Goal: Task Accomplishment & Management: Manage account settings

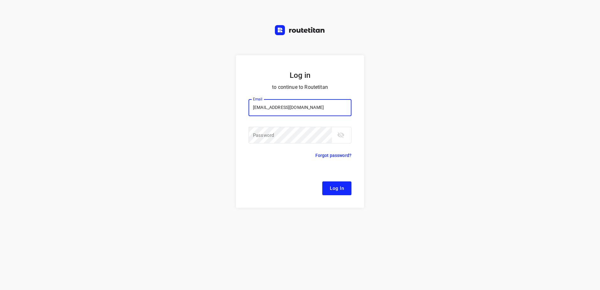
type input "remco@fruitopjewerk.nl"
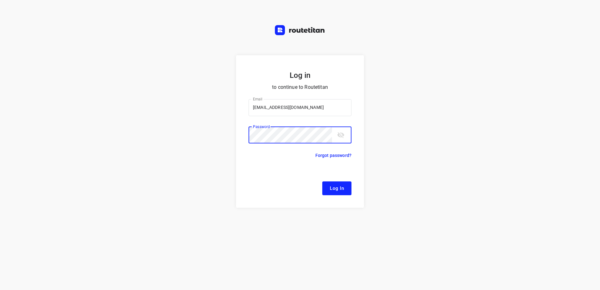
click at [323, 182] on button "Log In" at bounding box center [337, 189] width 29 height 14
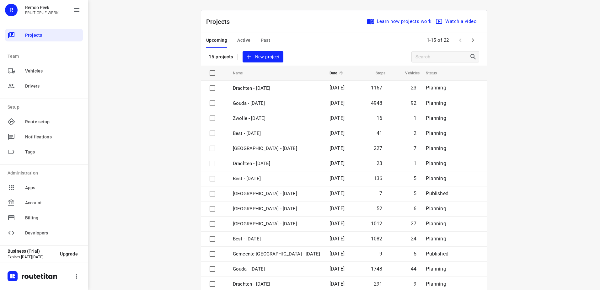
click at [248, 49] on div "Projects Learn how projects work Watch a video 15 projects New project" at bounding box center [344, 37] width 286 height 55
click at [243, 39] on span "Active" at bounding box center [243, 40] width 13 height 8
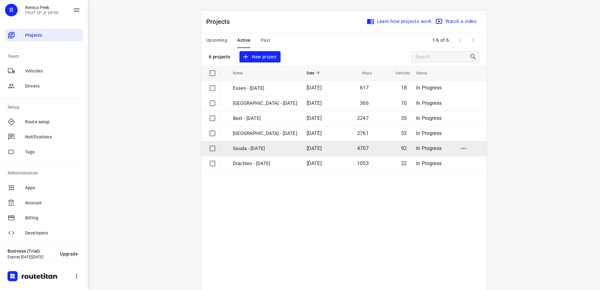
click at [307, 145] on span "18 Aug 2025" at bounding box center [314, 148] width 15 height 6
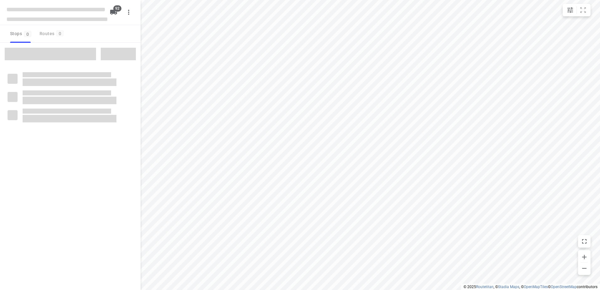
type input "distance"
checkbox input "true"
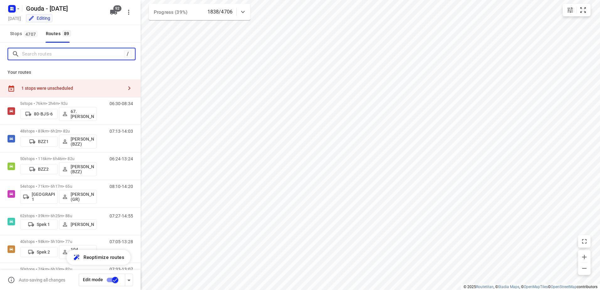
click at [58, 52] on input "Search routes" at bounding box center [73, 54] width 102 height 10
click at [80, 82] on div "1 stops were unscheduled" at bounding box center [70, 88] width 141 height 18
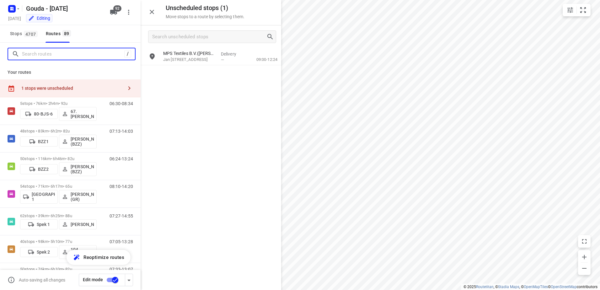
click at [79, 52] on input "Search routes" at bounding box center [73, 54] width 102 height 10
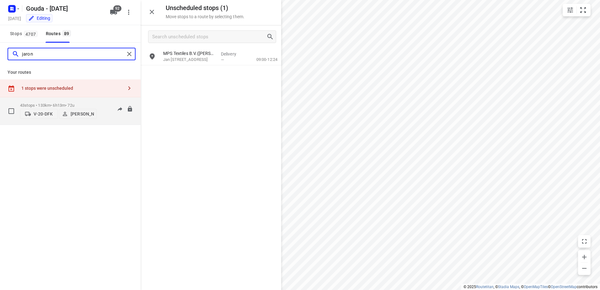
type input "jaron"
click at [68, 103] on p "43 stops • 133km • 6h13m • 72u" at bounding box center [58, 105] width 77 height 5
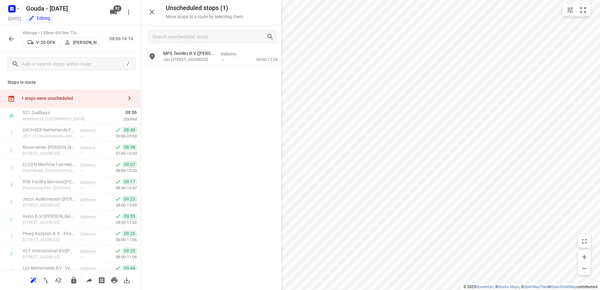
drag, startPoint x: 4, startPoint y: 36, endPoint x: 8, endPoint y: 38, distance: 4.0
click at [5, 36] on div "43 stops • 133km • 6h13m • 72u V-20-DFK Jaron Jansma 08:06-14:14" at bounding box center [70, 39] width 141 height 28
click at [8, 38] on icon "button" at bounding box center [12, 39] width 8 height 8
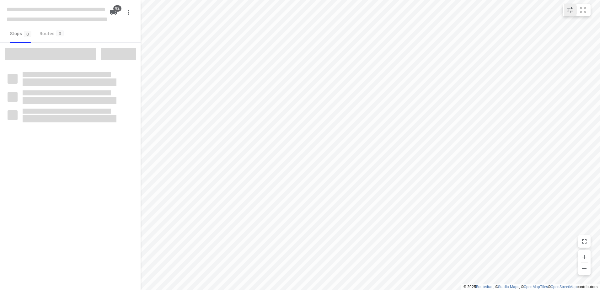
type input "distance"
checkbox input "true"
type input "distance"
checkbox input "true"
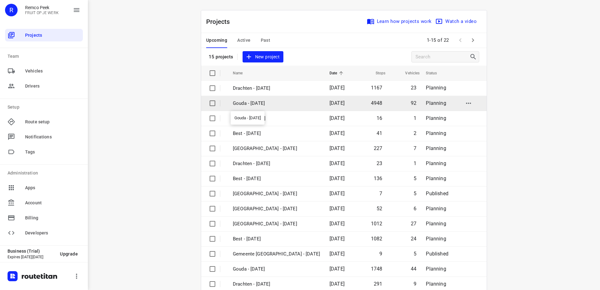
click at [289, 102] on p "Gouda - [DATE]" at bounding box center [276, 103] width 87 height 7
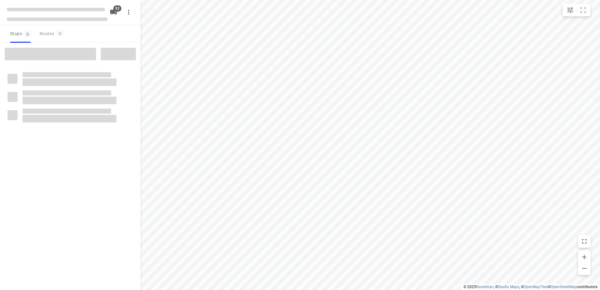
type input "distance"
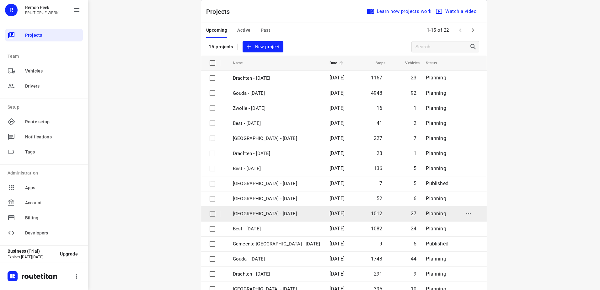
scroll to position [27, 0]
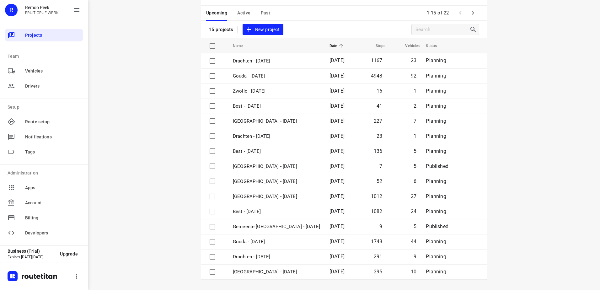
click at [474, 13] on icon "button" at bounding box center [473, 13] width 8 height 8
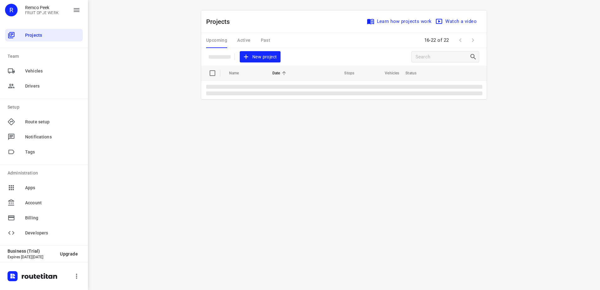
scroll to position [0, 0]
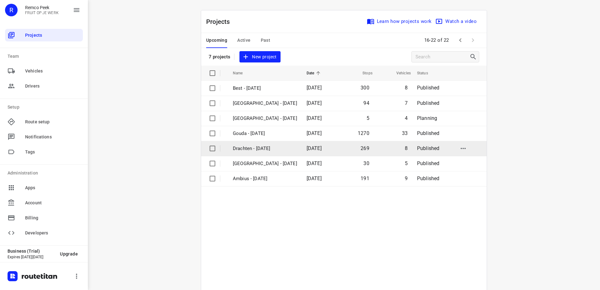
click at [246, 143] on td "Drachten - [DATE]" at bounding box center [264, 148] width 75 height 15
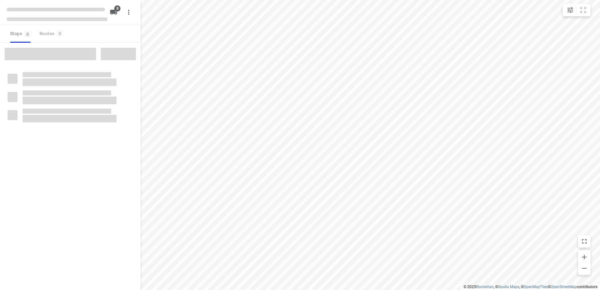
type input "distance"
checkbox input "true"
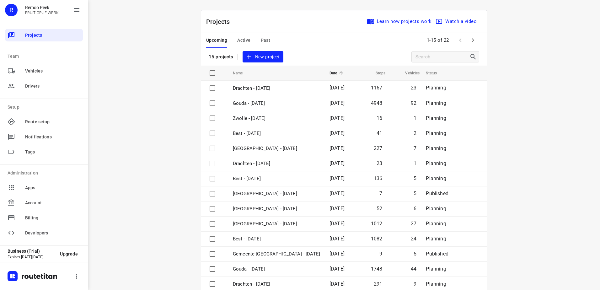
click at [470, 41] on icon "button" at bounding box center [473, 40] width 8 height 8
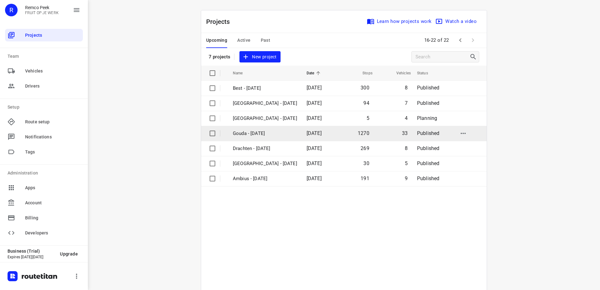
click at [282, 137] on p "Gouda - Tuesday" at bounding box center [265, 133] width 64 height 7
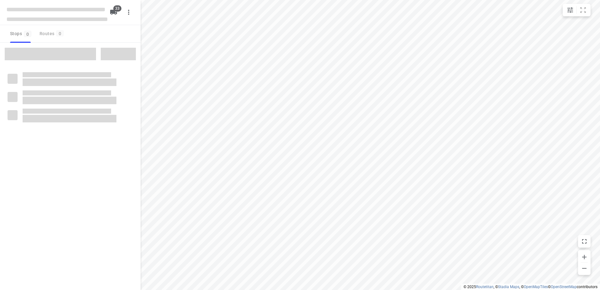
type input "distance"
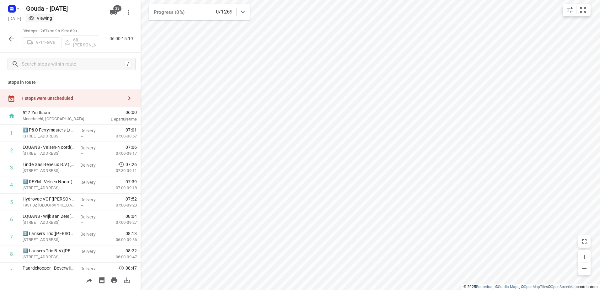
click at [89, 91] on div "1 stops were unscheduled" at bounding box center [70, 98] width 141 height 18
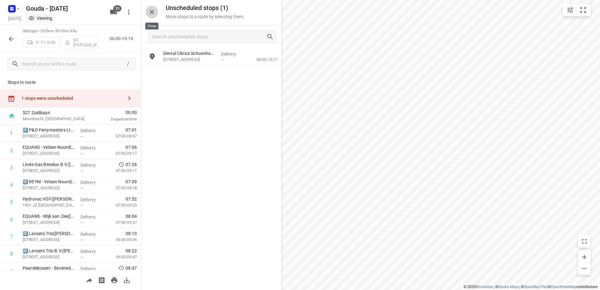
click at [153, 13] on icon "button" at bounding box center [152, 12] width 4 height 4
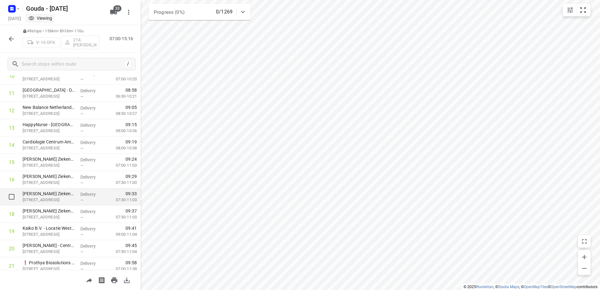
scroll to position [251, 0]
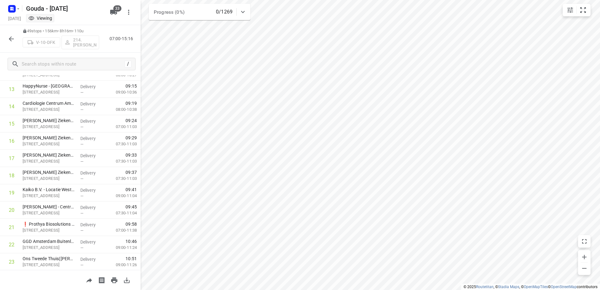
click at [11, 41] on icon "button" at bounding box center [11, 38] width 5 height 5
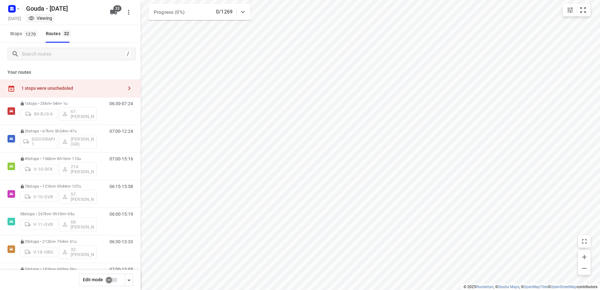
click at [113, 283] on input "checkbox" at bounding box center [109, 280] width 36 height 12
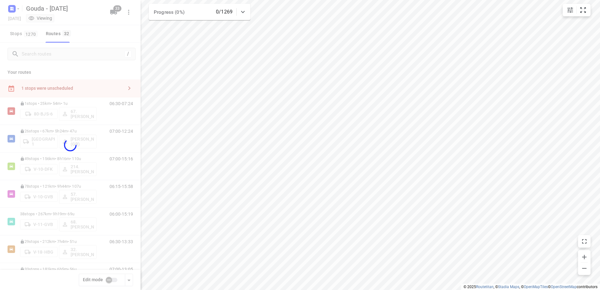
checkbox input "true"
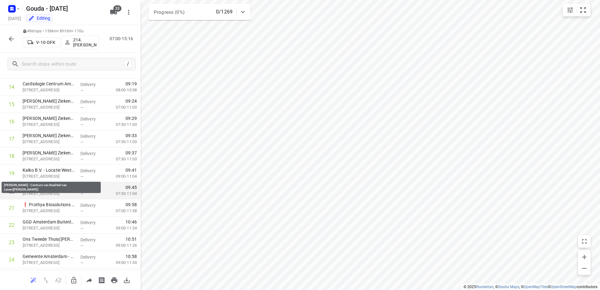
scroll to position [314, 0]
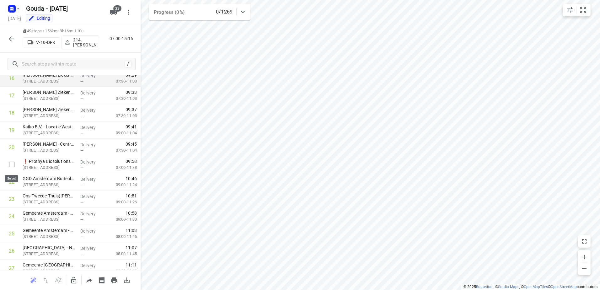
drag, startPoint x: 14, startPoint y: 163, endPoint x: 63, endPoint y: 103, distance: 77.5
click at [14, 162] on input "checkbox" at bounding box center [11, 164] width 13 height 13
checkbox input "true"
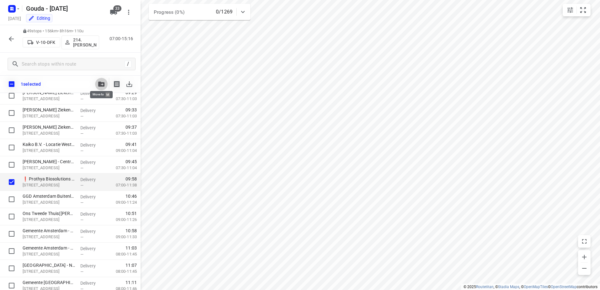
click at [101, 82] on button "button" at bounding box center [101, 84] width 13 height 13
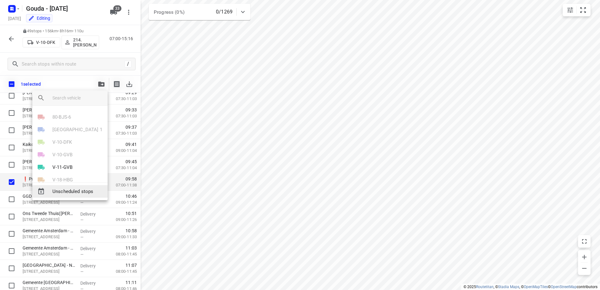
click at [81, 190] on span "Unscheduled stops" at bounding box center [77, 191] width 50 height 7
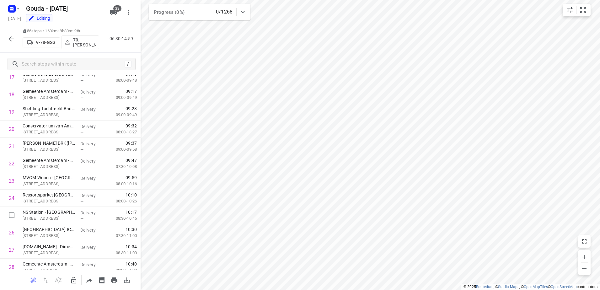
scroll to position [345, 0]
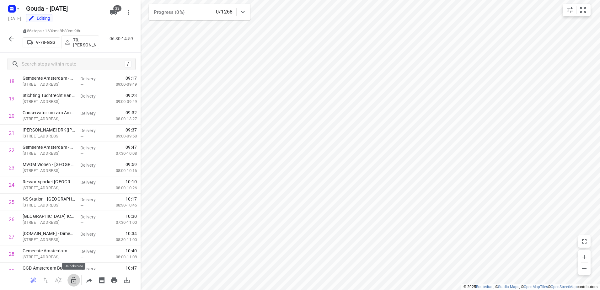
click at [70, 285] on button "button" at bounding box center [74, 280] width 13 height 13
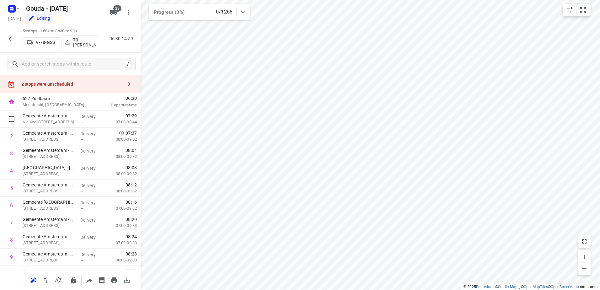
scroll to position [0, 0]
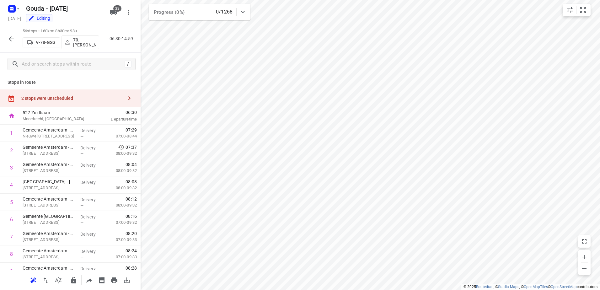
click at [82, 99] on div "2 stops were unscheduled" at bounding box center [72, 98] width 102 height 5
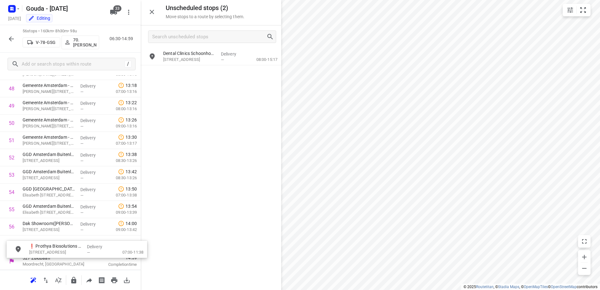
drag, startPoint x: 186, startPoint y: 55, endPoint x: 49, endPoint y: 241, distance: 231.1
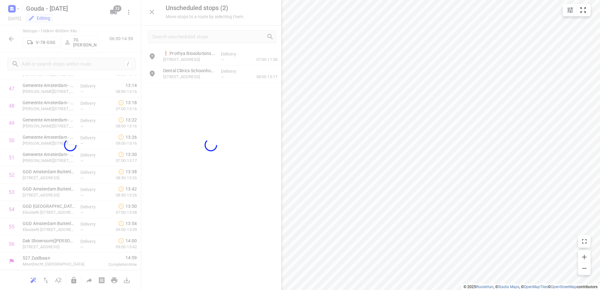
scroll to position [839, 0]
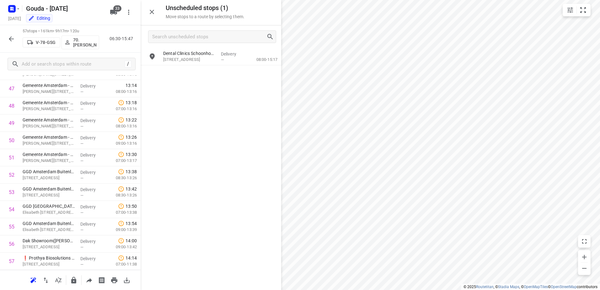
click at [11, 37] on icon "button" at bounding box center [12, 39] width 8 height 8
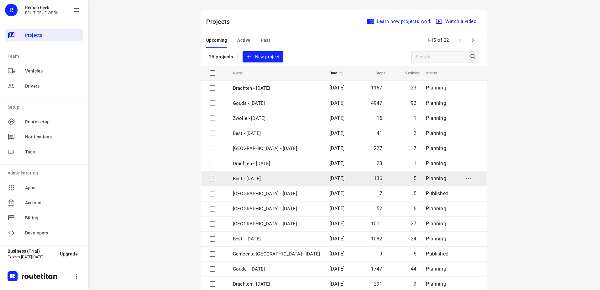
scroll to position [27, 0]
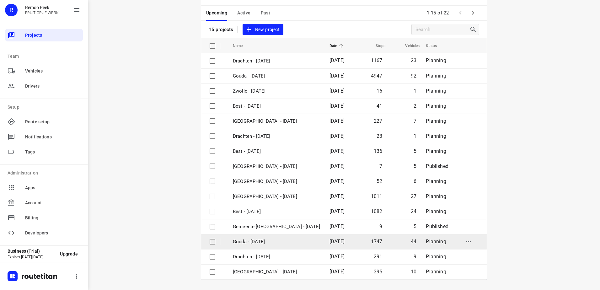
click at [282, 240] on p "Gouda - [DATE]" at bounding box center [276, 241] width 87 height 7
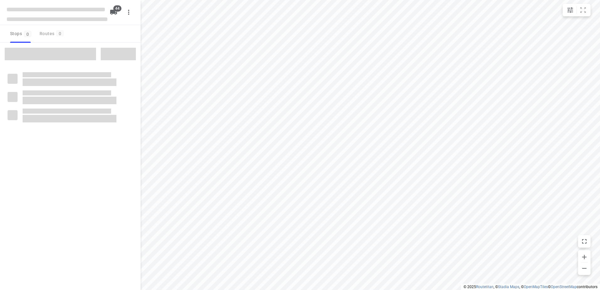
type input "distance"
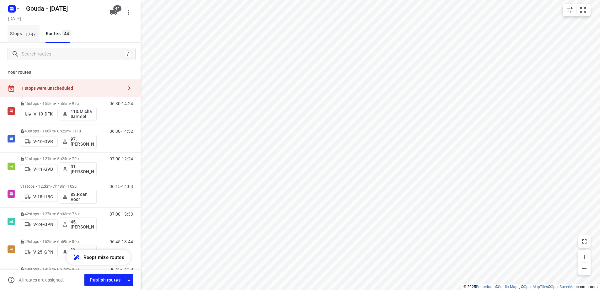
drag, startPoint x: 20, startPoint y: 33, endPoint x: 32, endPoint y: 53, distance: 23.1
click at [20, 33] on span "Stops 1747" at bounding box center [25, 34] width 30 height 8
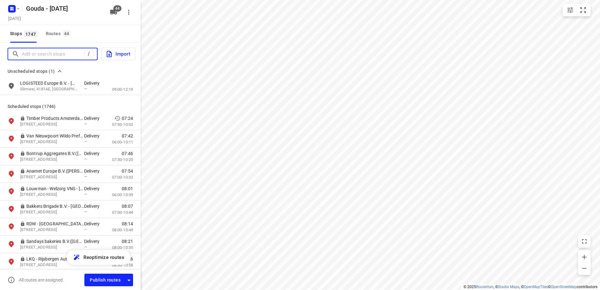
click at [34, 57] on input "Add or search stops" at bounding box center [53, 54] width 62 height 10
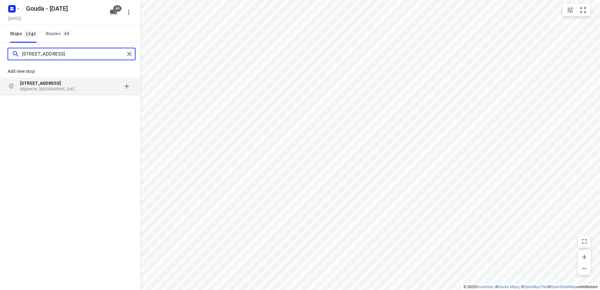
type input "Rendementsweg 6"
click at [129, 87] on div "grid" at bounding box center [108, 86] width 49 height 13
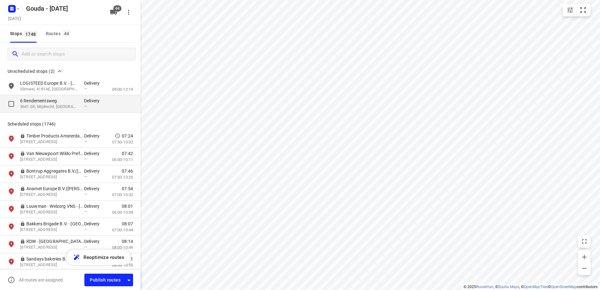
click at [77, 103] on p "6 Rendementsweg" at bounding box center [49, 101] width 58 height 6
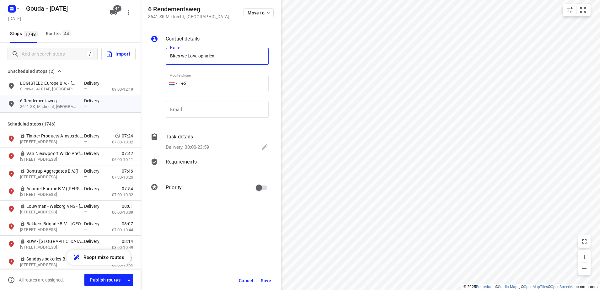
type input "Bites we Love ophalen"
click at [268, 278] on span "Save" at bounding box center [266, 280] width 10 height 5
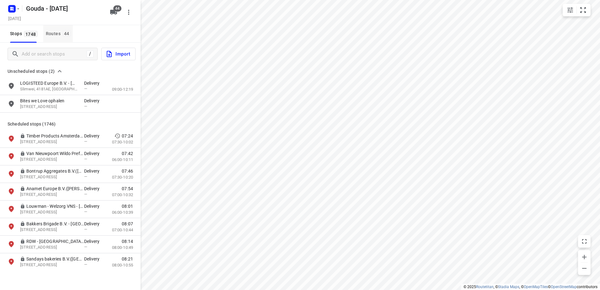
click at [59, 30] on div "Routes 44" at bounding box center [59, 34] width 27 height 8
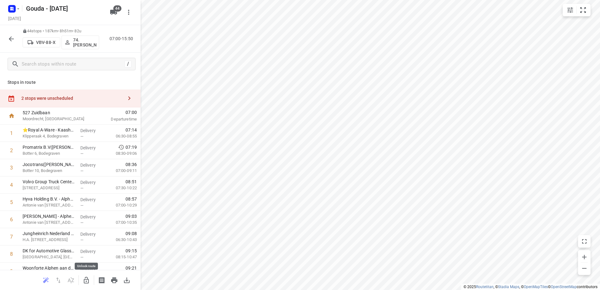
click at [84, 285] on button "button" at bounding box center [86, 280] width 13 height 13
click at [94, 87] on div "Stops in route 2 stops were unscheduled 527 Zuidbaan Moordrecht, Netherlands 07…" at bounding box center [70, 172] width 141 height 195
click at [108, 100] on div "2 stops were unscheduled" at bounding box center [72, 98] width 102 height 5
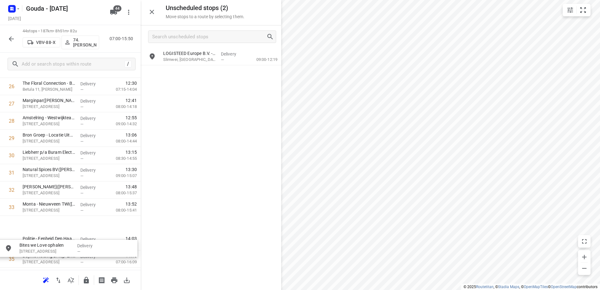
scroll to position [481, 0]
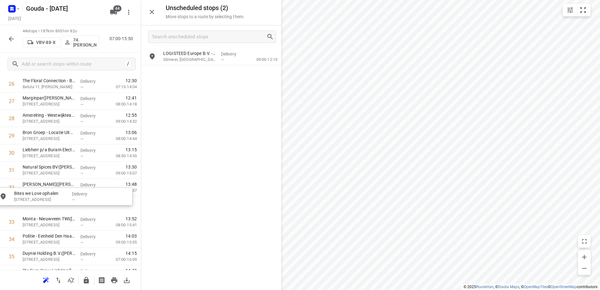
drag, startPoint x: 197, startPoint y: 80, endPoint x: 44, endPoint y: 199, distance: 193.7
click at [86, 281] on icon "button" at bounding box center [86, 280] width 5 height 7
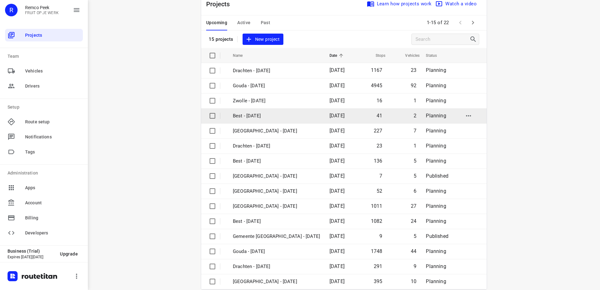
scroll to position [27, 0]
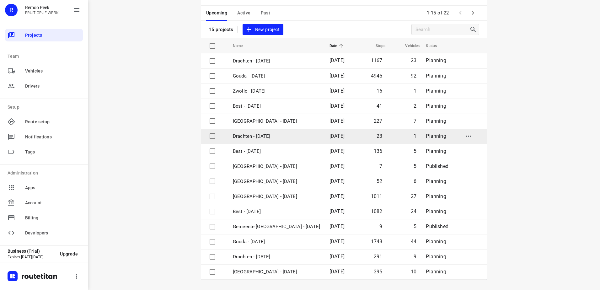
drag, startPoint x: 331, startPoint y: 33, endPoint x: 348, endPoint y: 129, distance: 97.6
click at [331, 33] on div "Projects Learn how projects work Watch a video 15 projects New project" at bounding box center [344, 10] width 286 height 55
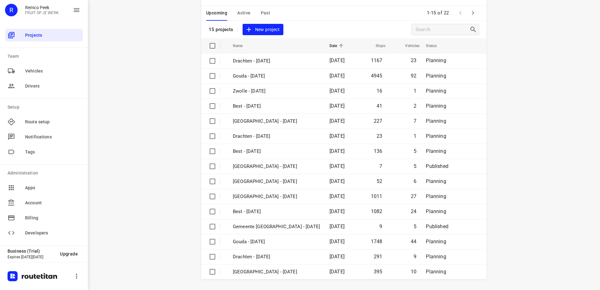
drag, startPoint x: 474, startPoint y: 9, endPoint x: 453, endPoint y: 71, distance: 65.3
click at [473, 9] on icon "button" at bounding box center [473, 13] width 8 height 8
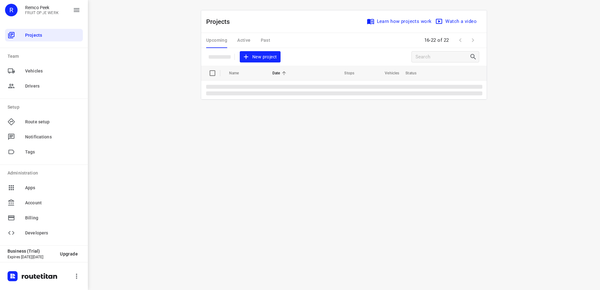
scroll to position [0, 0]
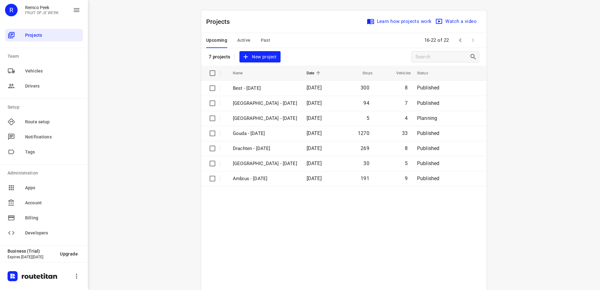
click at [457, 41] on icon "button" at bounding box center [461, 40] width 8 height 8
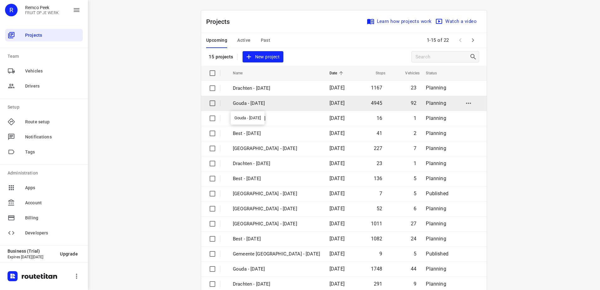
click at [281, 106] on p "Gouda - [DATE]" at bounding box center [276, 103] width 87 height 7
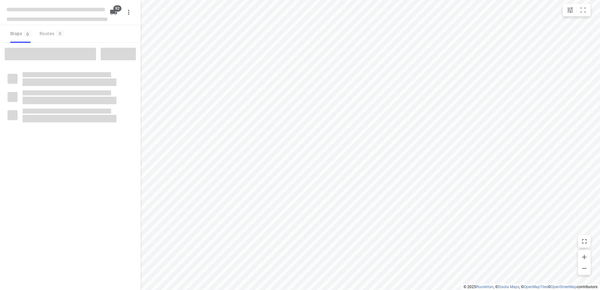
type input "distance"
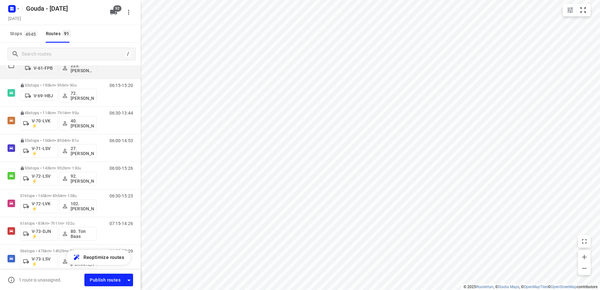
scroll to position [659, 0]
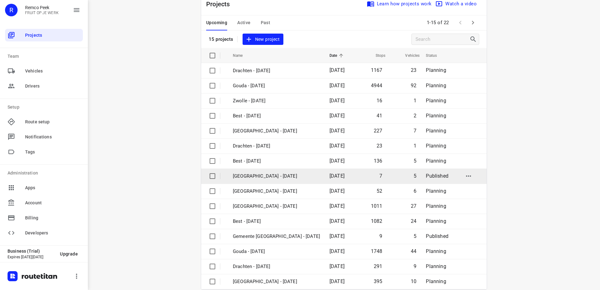
scroll to position [27, 0]
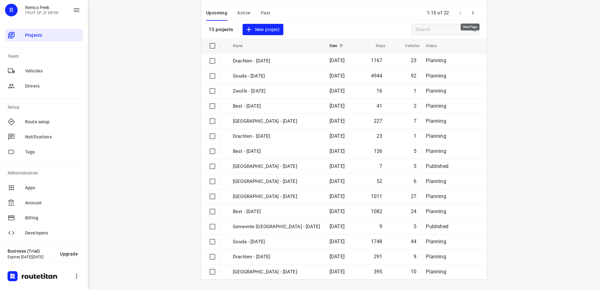
click at [473, 14] on icon "button" at bounding box center [473, 13] width 8 height 8
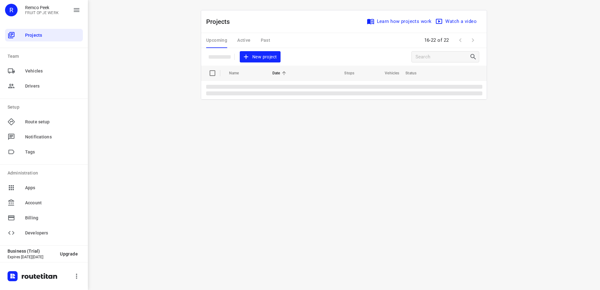
scroll to position [0, 0]
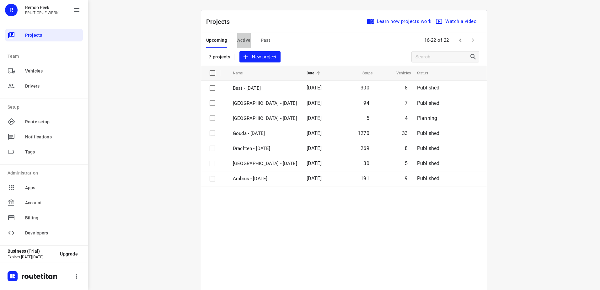
click at [238, 36] on span "Active" at bounding box center [243, 40] width 13 height 8
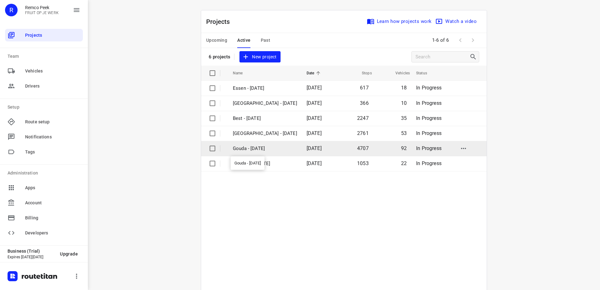
click at [263, 149] on p "Gouda - [DATE]" at bounding box center [265, 148] width 64 height 7
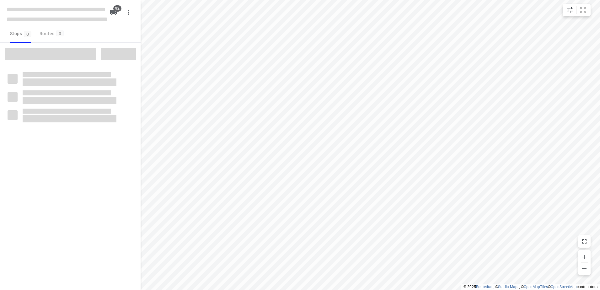
type input "distance"
checkbox input "true"
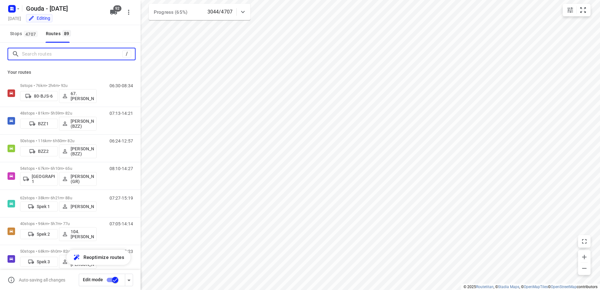
click at [45, 54] on input "Search routes" at bounding box center [72, 54] width 100 height 10
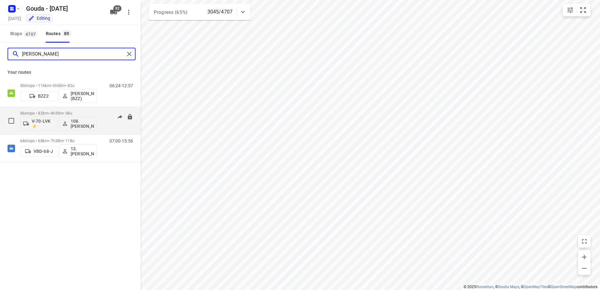
type input "dennis"
click at [93, 116] on div "V-70-LVK ⚡ 108.Dennis van Loon" at bounding box center [58, 123] width 77 height 15
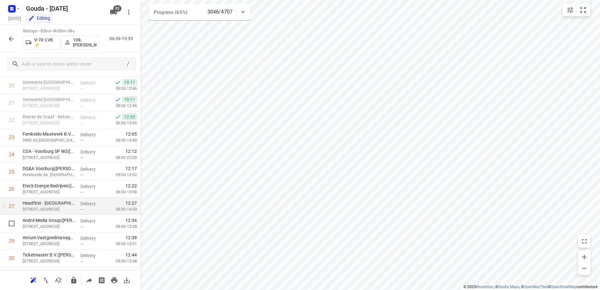
scroll to position [377, 0]
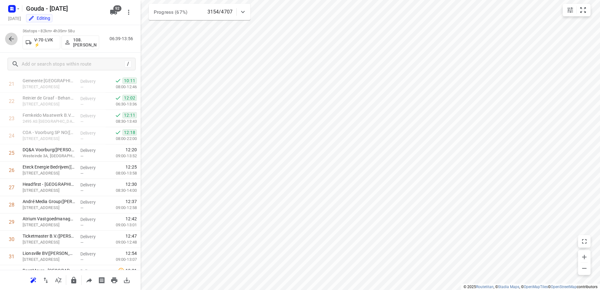
click at [8, 34] on button "button" at bounding box center [11, 39] width 13 height 13
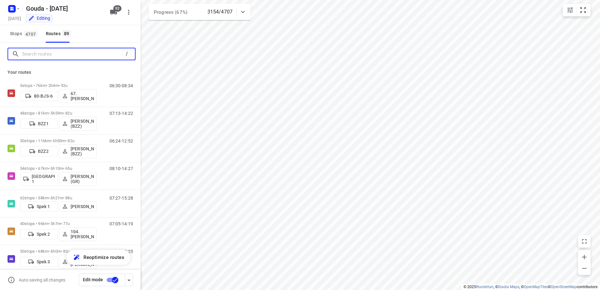
drag, startPoint x: 41, startPoint y: 57, endPoint x: 49, endPoint y: 45, distance: 14.4
click at [41, 55] on input "Search routes" at bounding box center [72, 54] width 100 height 10
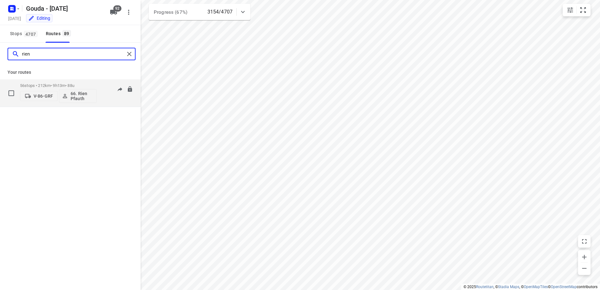
type input "rien"
click at [63, 85] on p "56 stops • 212km • 9h13m • 88u" at bounding box center [58, 85] width 77 height 5
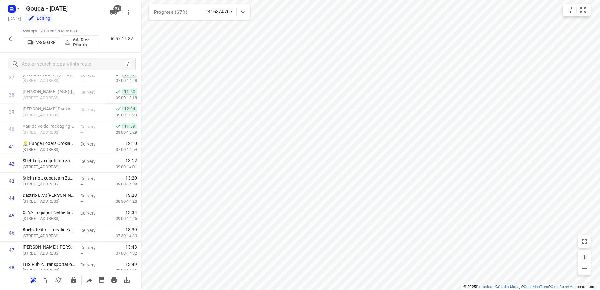
scroll to position [821, 0]
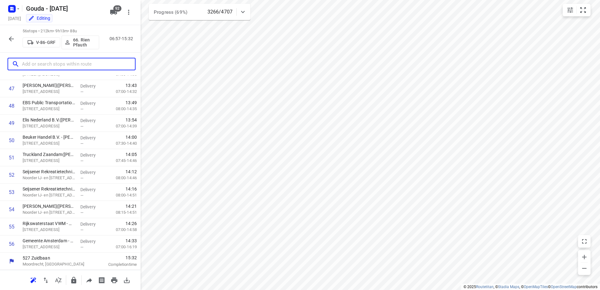
click at [27, 61] on input "text" at bounding box center [78, 64] width 113 height 10
click at [14, 37] on icon "button" at bounding box center [12, 39] width 8 height 8
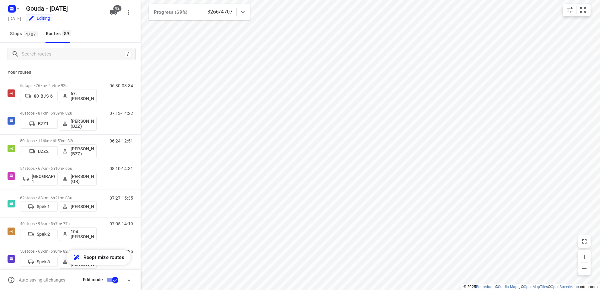
drag, startPoint x: 14, startPoint y: 37, endPoint x: 55, endPoint y: 57, distance: 45.1
click at [54, 58] on div "/" at bounding box center [72, 54] width 128 height 13
click at [55, 56] on input "Search routes" at bounding box center [72, 54] width 100 height 10
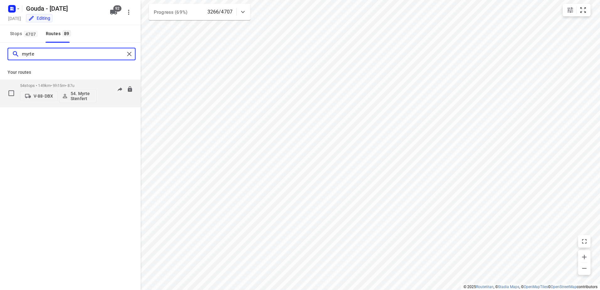
type input "myrte"
click at [60, 86] on p "54 stops • 149km • 9h15m • 87u" at bounding box center [58, 85] width 77 height 5
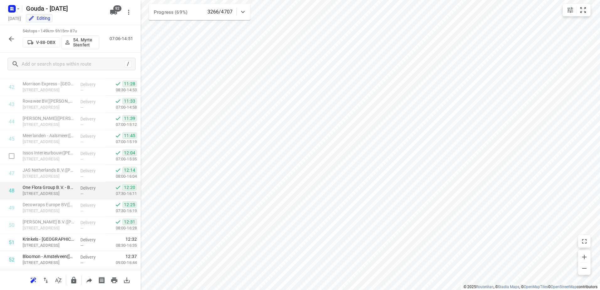
scroll to position [787, 0]
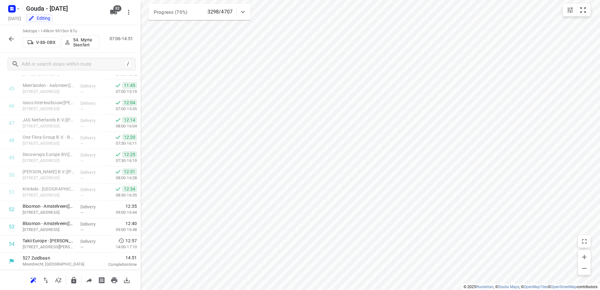
click at [14, 41] on icon "button" at bounding box center [12, 39] width 8 height 8
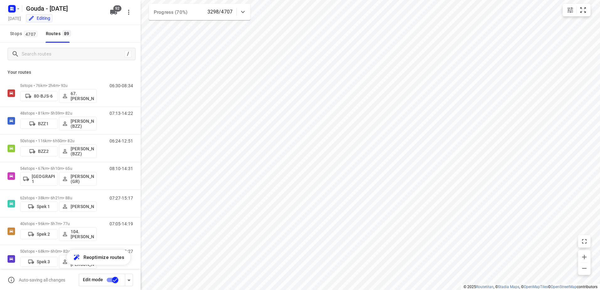
click at [66, 62] on div "/" at bounding box center [70, 54] width 141 height 23
drag, startPoint x: 67, startPoint y: 60, endPoint x: 67, endPoint y: 55, distance: 4.4
click at [67, 58] on div "/" at bounding box center [72, 54] width 128 height 13
click at [67, 55] on input "Search routes" at bounding box center [73, 54] width 102 height 10
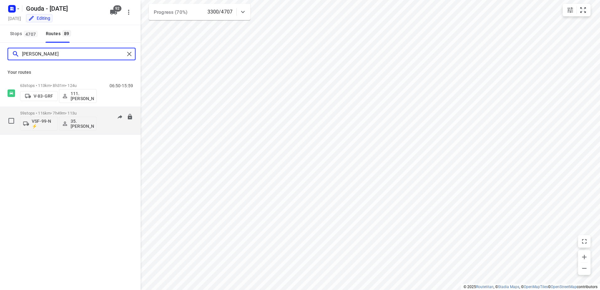
type input "Alex"
click at [65, 111] on p "59 stops • 116km • 7h49m • 113u" at bounding box center [58, 113] width 77 height 5
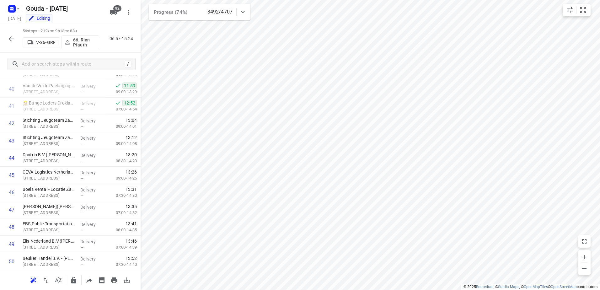
scroll to position [698, 0]
click at [16, 38] on div "56 stops • 212km • 9h13m • 88u V-86-GRF 66. Rien Pfauth 06:57-15:24" at bounding box center [70, 39] width 141 height 28
click at [13, 41] on icon "button" at bounding box center [12, 39] width 8 height 8
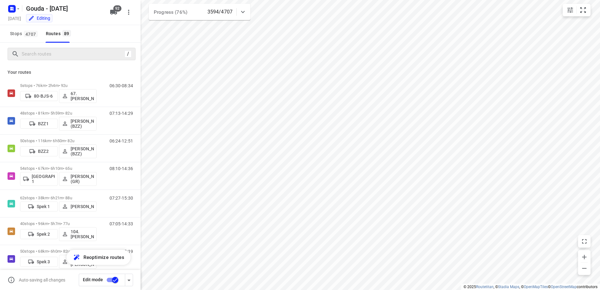
drag, startPoint x: 45, startPoint y: 60, endPoint x: 48, endPoint y: 53, distance: 7.9
click at [46, 56] on div "/" at bounding box center [72, 54] width 128 height 13
click at [51, 50] on input "Search routes" at bounding box center [73, 54] width 102 height 10
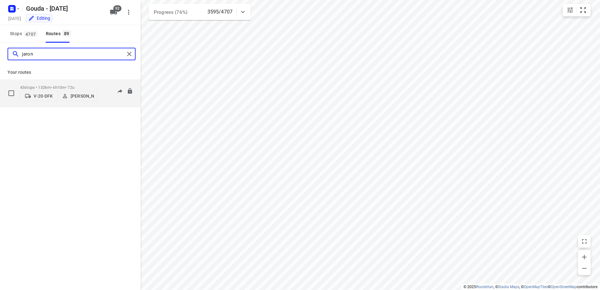
type input "jaron"
click at [65, 86] on p "43 stops • 132km • 6h10m • 72u" at bounding box center [58, 87] width 77 height 5
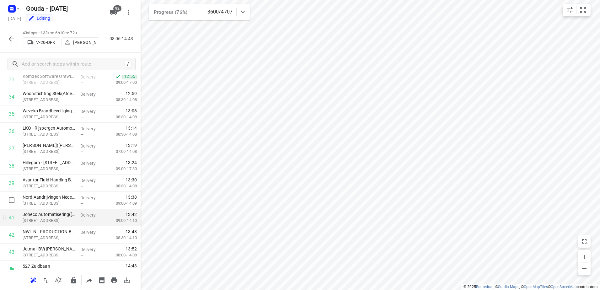
scroll to position [597, 0]
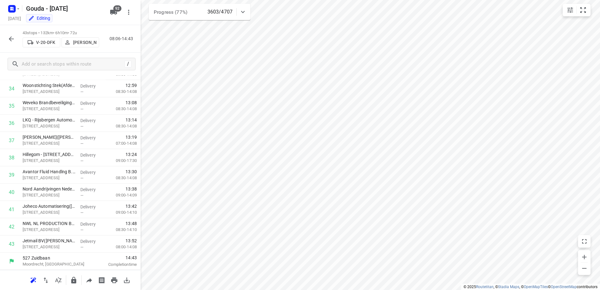
click at [12, 39] on icon "button" at bounding box center [11, 38] width 5 height 5
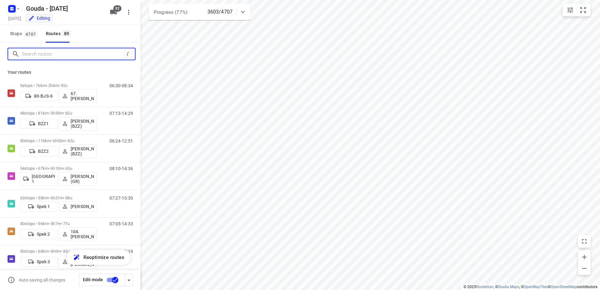
click at [55, 55] on input "Search routes" at bounding box center [73, 54] width 102 height 10
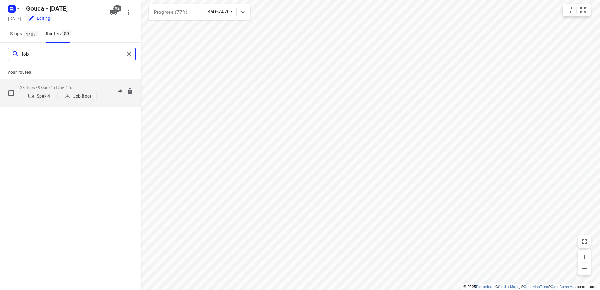
type input "job"
click at [80, 83] on div "28 stops • 98km • 4h17m • 42u Spek 4 Job Boot" at bounding box center [58, 93] width 77 height 22
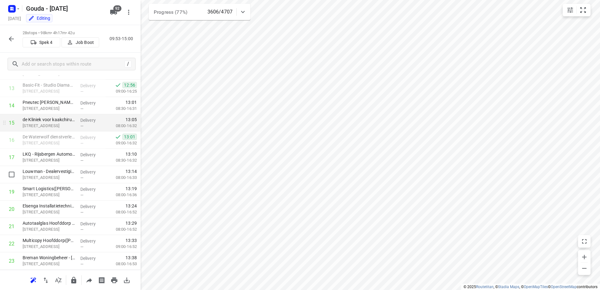
scroll to position [243, 0]
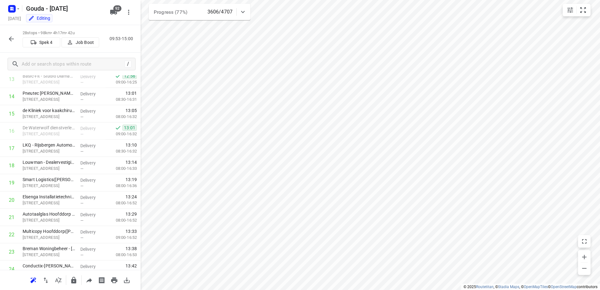
click at [7, 37] on button "button" at bounding box center [11, 39] width 13 height 13
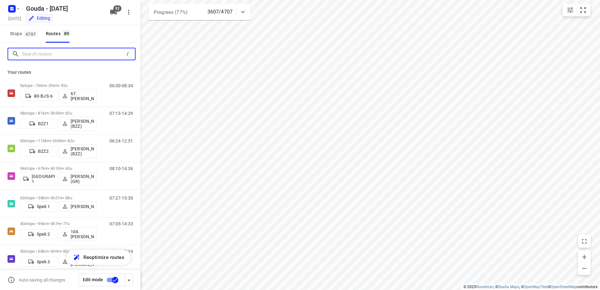
click at [63, 57] on input "Search routes" at bounding box center [73, 54] width 102 height 10
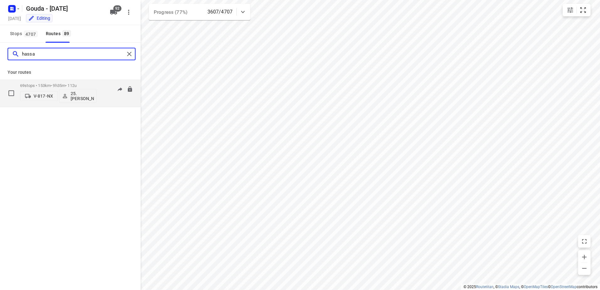
type input "hassa"
click at [68, 82] on div "69 stops • 153km • 9h35m • 112u V-817-NX 25. Hassan Schweineh" at bounding box center [58, 93] width 77 height 26
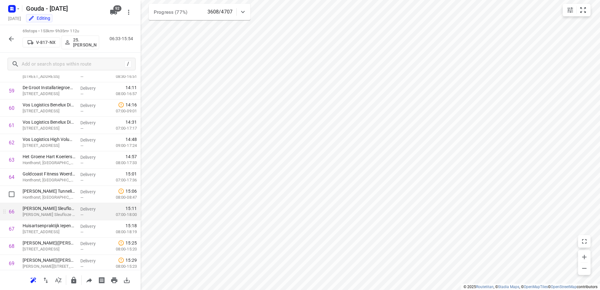
scroll to position [1046, 0]
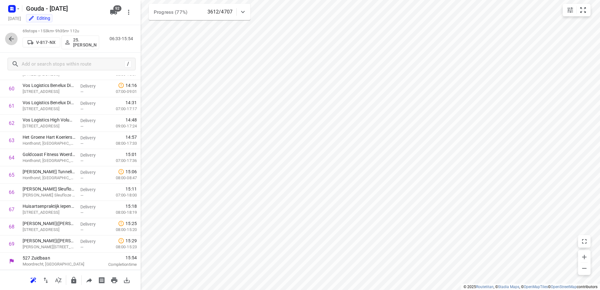
click at [7, 42] on button "button" at bounding box center [11, 39] width 13 height 13
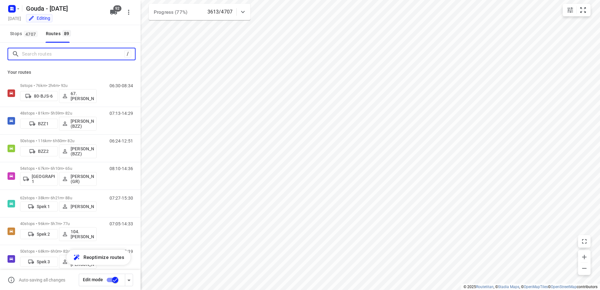
click at [31, 55] on input "Search routes" at bounding box center [73, 54] width 102 height 10
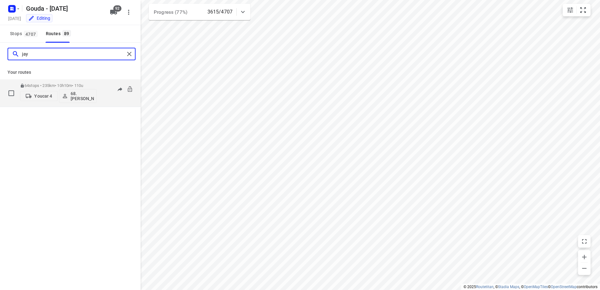
type input "jay"
click at [51, 84] on p "64 stops • 235km • 10h10m • 110u" at bounding box center [58, 85] width 77 height 5
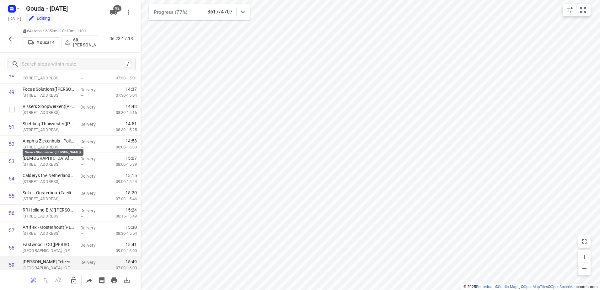
scroll to position [959, 0]
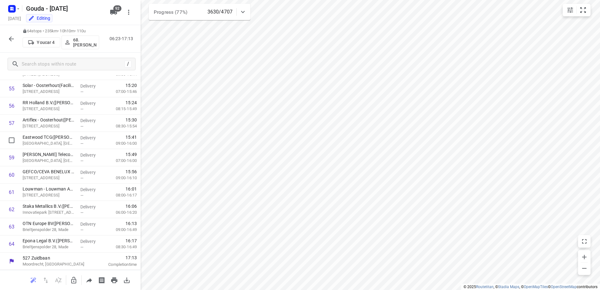
click at [9, 42] on icon "button" at bounding box center [12, 39] width 8 height 8
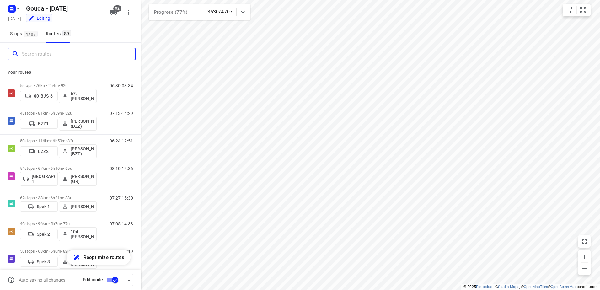
click at [62, 56] on input "Search routes" at bounding box center [78, 54] width 113 height 10
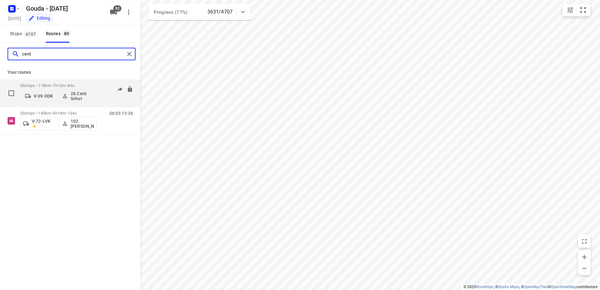
type input "cent"
click at [84, 86] on p "55 stops • 118km • 7h12m • 86u" at bounding box center [58, 85] width 77 height 5
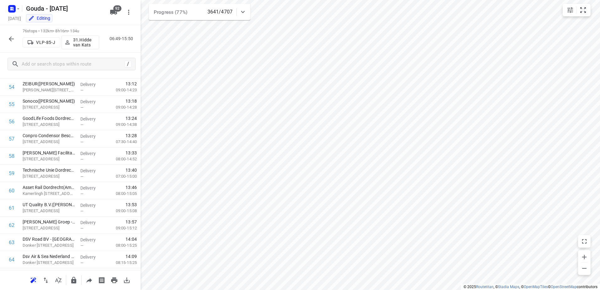
scroll to position [1167, 0]
click at [14, 43] on button "button" at bounding box center [11, 39] width 13 height 13
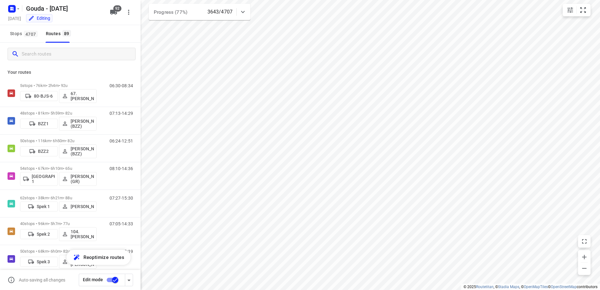
click at [47, 57] on input "Search routes" at bounding box center [79, 54] width 114 height 10
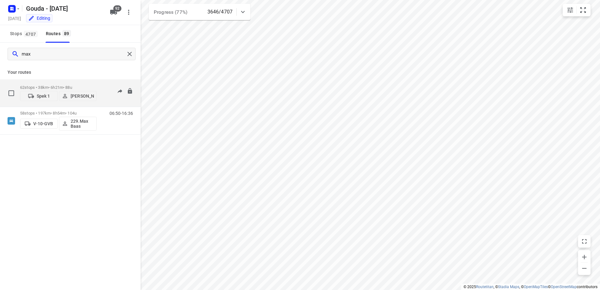
type input "max"
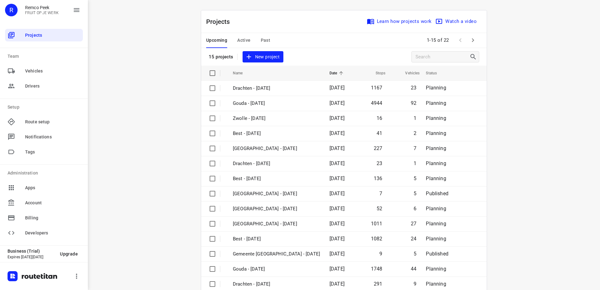
drag, startPoint x: 571, startPoint y: 99, endPoint x: 584, endPoint y: 102, distance: 13.6
click at [571, 99] on div "i © 2025 Routetitan , © Stadia Maps , © OpenMapTiles © OpenStreetMap contributo…" at bounding box center [344, 145] width 513 height 290
click at [244, 42] on span "Active" at bounding box center [243, 40] width 13 height 8
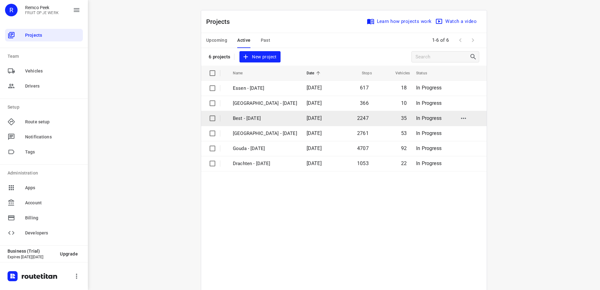
click at [283, 117] on td "Best - [DATE]" at bounding box center [264, 118] width 75 height 15
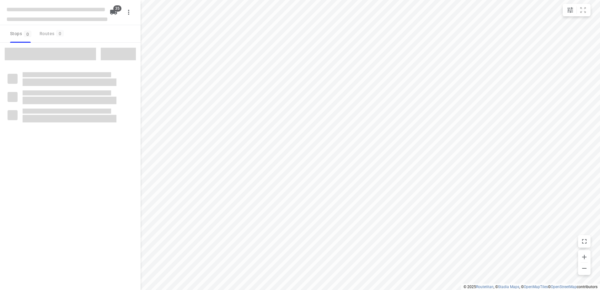
type input "distance"
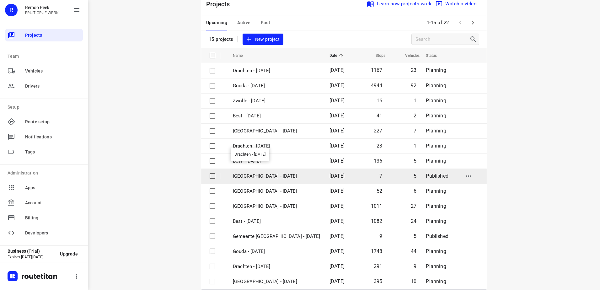
scroll to position [27, 0]
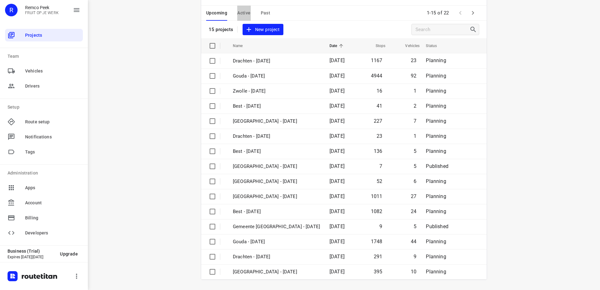
click at [246, 14] on span "Active" at bounding box center [243, 13] width 13 height 8
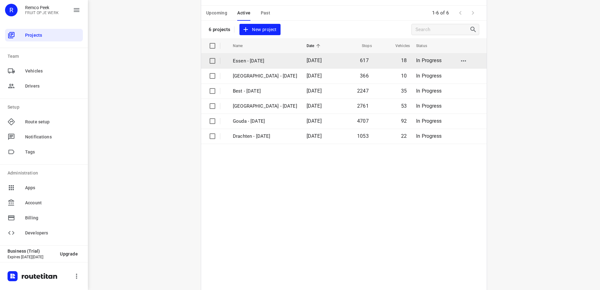
scroll to position [0, 0]
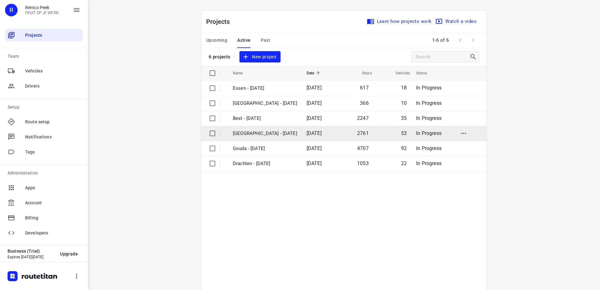
click at [279, 132] on p "[GEOGRAPHIC_DATA] - [DATE]" at bounding box center [265, 133] width 64 height 7
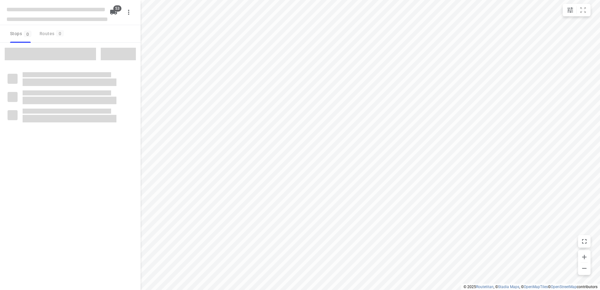
type input "distance"
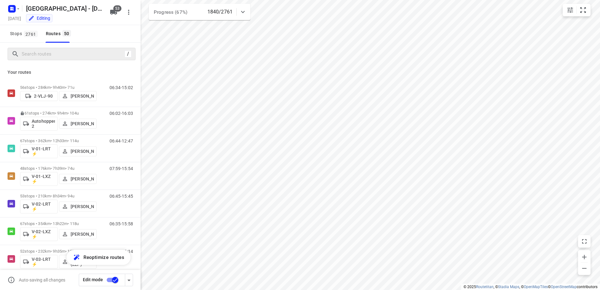
click at [41, 49] on div "/" at bounding box center [72, 54] width 128 height 13
click at [42, 51] on input "Search routes" at bounding box center [72, 54] width 100 height 10
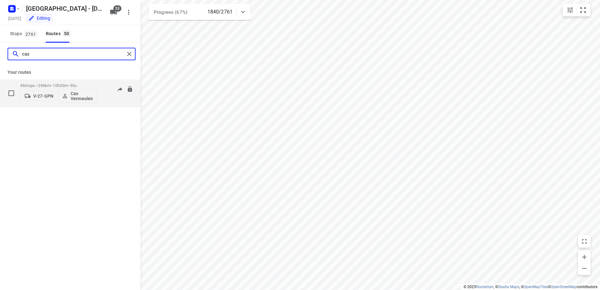
type input "cas"
click at [71, 84] on p "49 stops • 296km • 10h20m • 95u" at bounding box center [58, 85] width 77 height 5
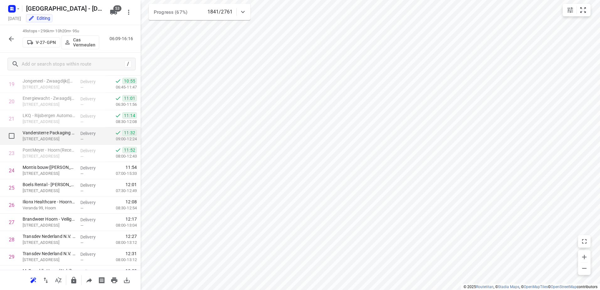
scroll to position [345, 0]
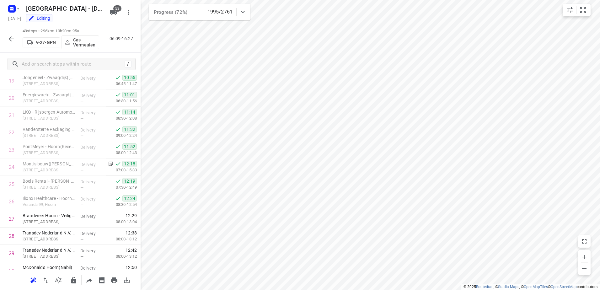
click at [12, 37] on icon "button" at bounding box center [12, 39] width 8 height 8
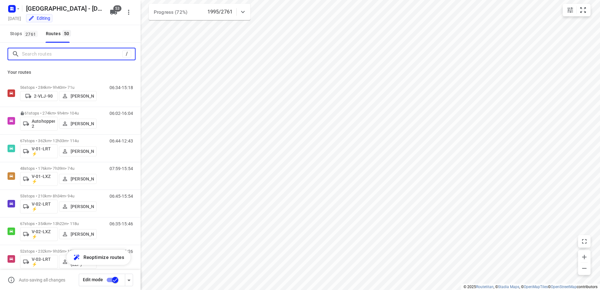
click at [51, 55] on input "Search routes" at bounding box center [72, 54] width 100 height 10
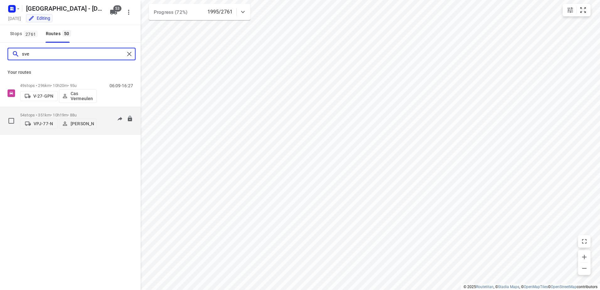
type input "sve"
click at [81, 113] on p "54 stops • 351km • 10h19m • 88u" at bounding box center [58, 115] width 77 height 5
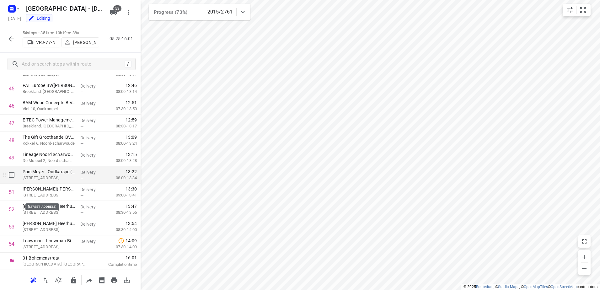
scroll to position [755, 0]
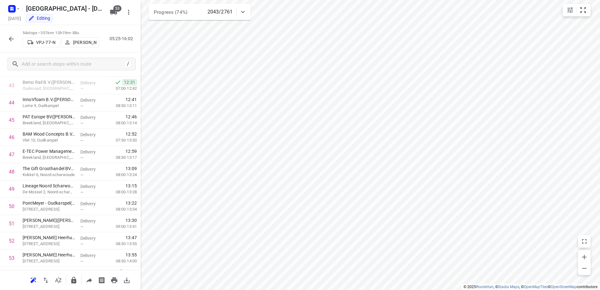
click at [10, 38] on icon "button" at bounding box center [12, 39] width 8 height 8
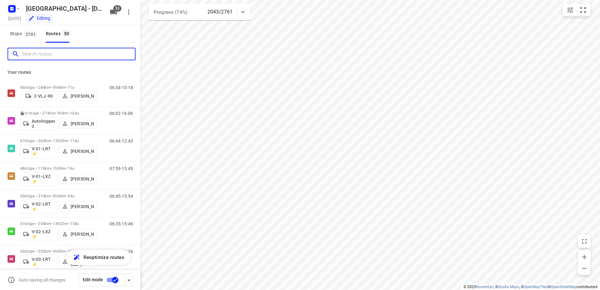
click at [62, 54] on input "Search routes" at bounding box center [78, 54] width 113 height 10
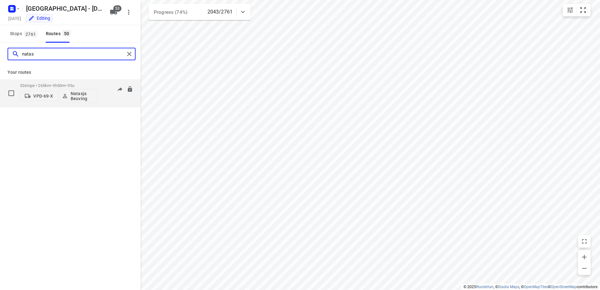
type input "natas"
click at [77, 86] on p "52 stops • 265km • 9h50m • 95u" at bounding box center [58, 85] width 77 height 5
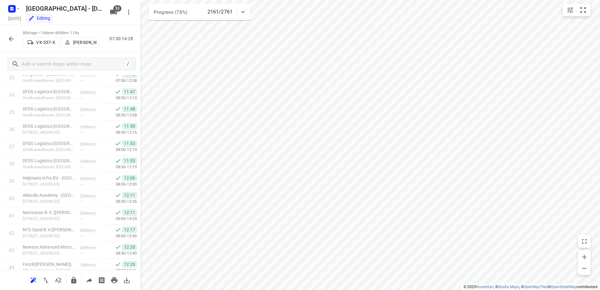
scroll to position [718, 0]
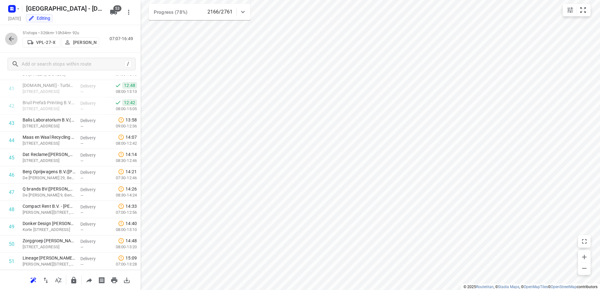
click at [10, 37] on icon "button" at bounding box center [12, 39] width 8 height 8
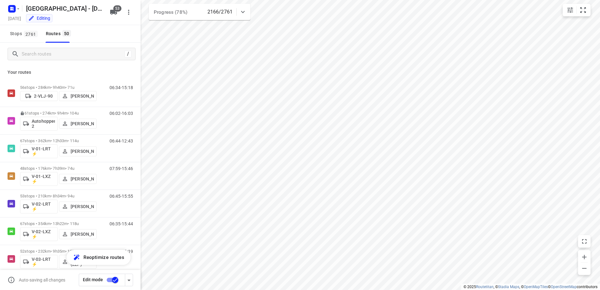
drag, startPoint x: 41, startPoint y: 62, endPoint x: 46, endPoint y: 60, distance: 5.6
click at [41, 62] on div "/" at bounding box center [70, 54] width 141 height 23
drag, startPoint x: 46, startPoint y: 60, endPoint x: 55, endPoint y: 53, distance: 10.7
click at [48, 59] on div "/" at bounding box center [72, 54] width 128 height 13
click at [55, 53] on input "Search routes" at bounding box center [78, 54] width 113 height 10
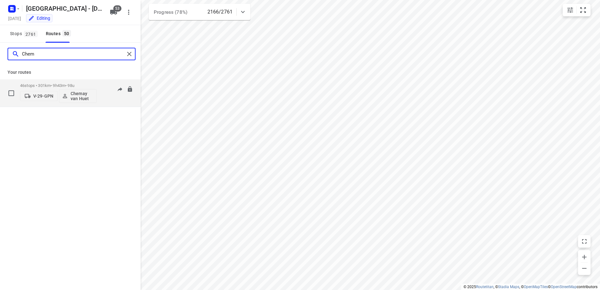
type input "Chem"
click at [52, 83] on p "46 stops • 301km • 9h43m • 98u" at bounding box center [58, 85] width 77 height 5
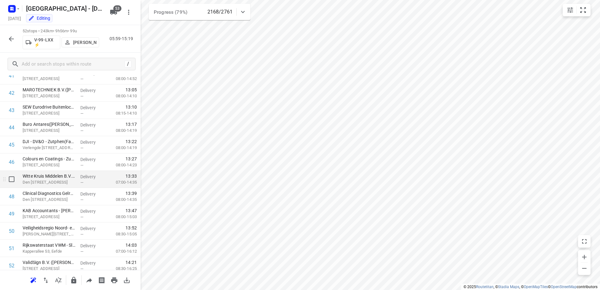
scroll to position [752, 0]
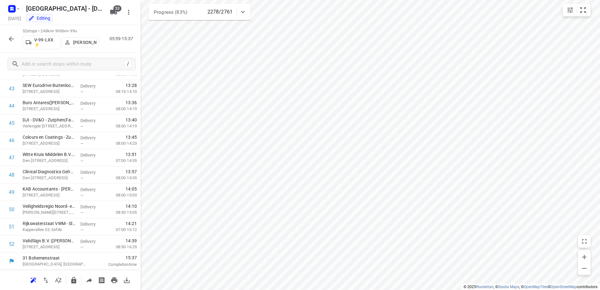
click at [10, 45] on button "button" at bounding box center [11, 39] width 13 height 13
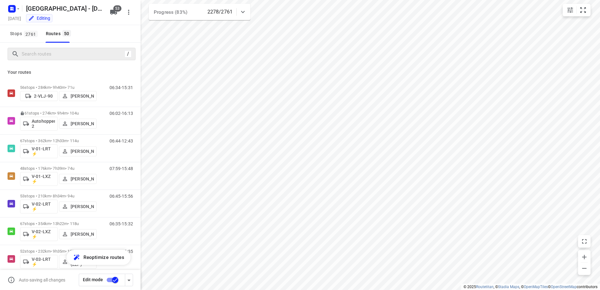
click at [45, 60] on div "/" at bounding box center [72, 54] width 128 height 13
click at [51, 56] on input "Search routes" at bounding box center [72, 54] width 100 height 10
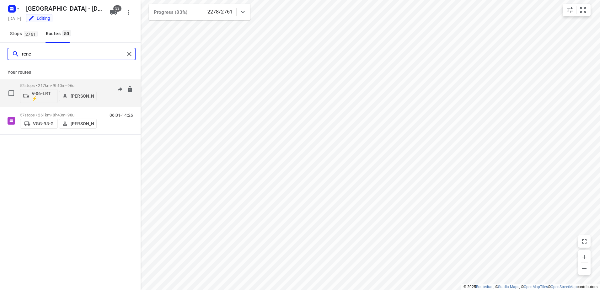
type input "rene"
click at [71, 81] on div "52 stops • 217km • 9h10m • 96u V-06-LRT ⚡ Rene Van Weeghel" at bounding box center [58, 93] width 77 height 26
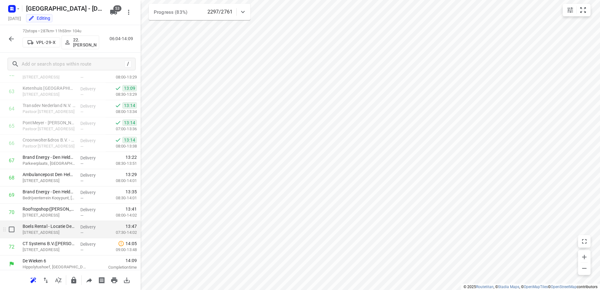
scroll to position [1098, 0]
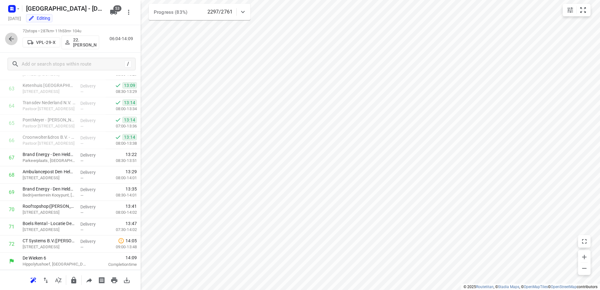
click at [5, 39] on button "button" at bounding box center [11, 39] width 13 height 13
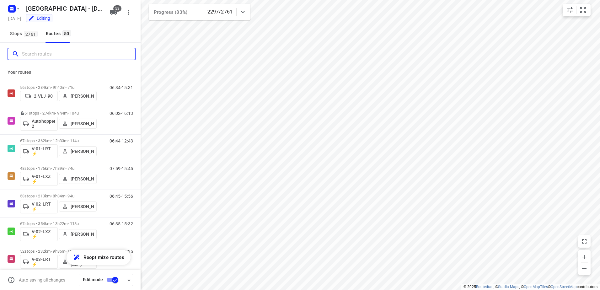
click at [63, 59] on input "Search routes" at bounding box center [78, 54] width 113 height 10
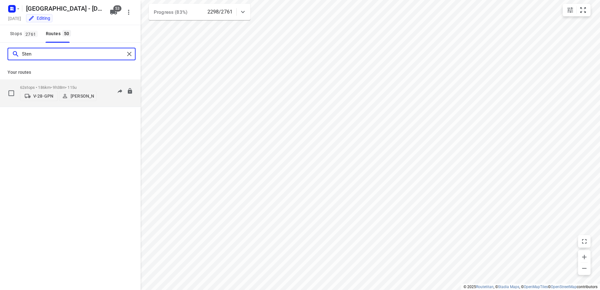
type input "Sten"
click at [49, 83] on div "62 stops • 186km • 9h38m • 115u V-28-GPN Sten Sturgess" at bounding box center [58, 93] width 77 height 22
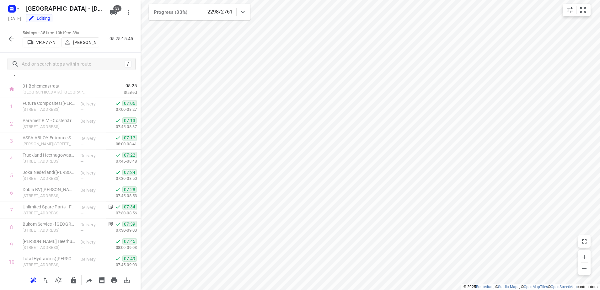
scroll to position [0, 0]
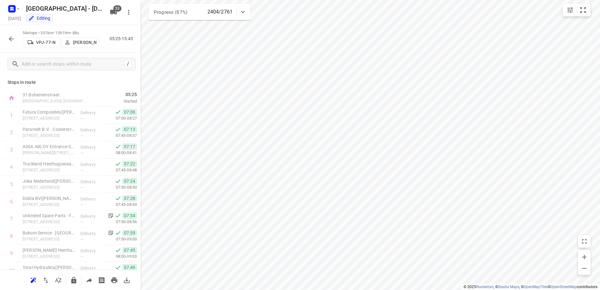
click at [10, 37] on icon "button" at bounding box center [12, 39] width 8 height 8
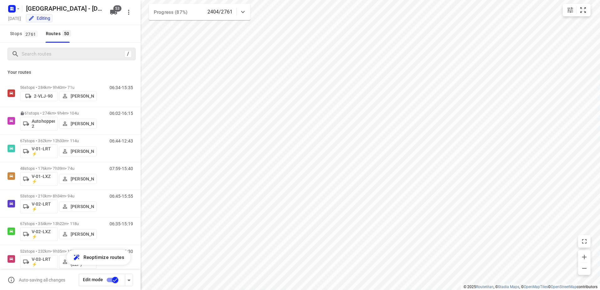
click at [56, 60] on div "/" at bounding box center [72, 54] width 128 height 13
click at [58, 57] on input "Search routes" at bounding box center [78, 54] width 113 height 10
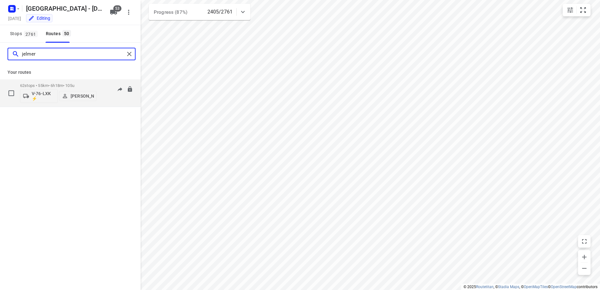
type input "jelmer"
click at [42, 82] on div "62 stops • 55km • 6h18m • 105u V-76-LXK ⚡ Jelmer de Jong" at bounding box center [58, 93] width 77 height 26
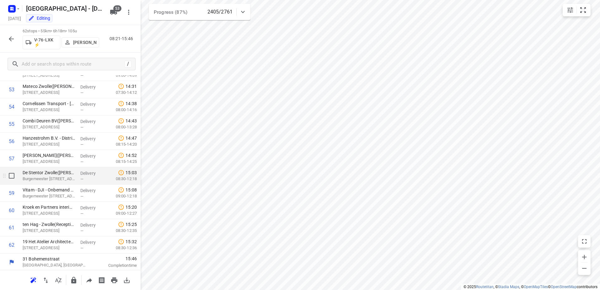
scroll to position [925, 0]
drag, startPoint x: 11, startPoint y: 40, endPoint x: 16, endPoint y: 41, distance: 5.2
click at [16, 41] on button "button" at bounding box center [11, 39] width 13 height 13
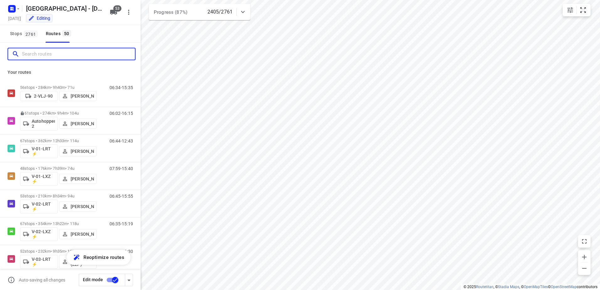
drag, startPoint x: 55, startPoint y: 52, endPoint x: 59, endPoint y: 44, distance: 8.7
click at [56, 52] on input "Search routes" at bounding box center [78, 54] width 113 height 10
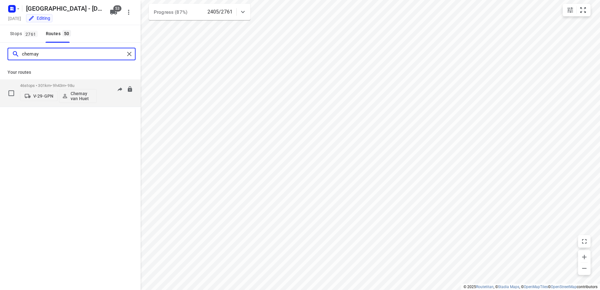
type input "chemay"
click at [85, 83] on div "46 stops • 301km • 9h43m • 98u V-29-GPN Chemay van Huet" at bounding box center [58, 93] width 77 height 26
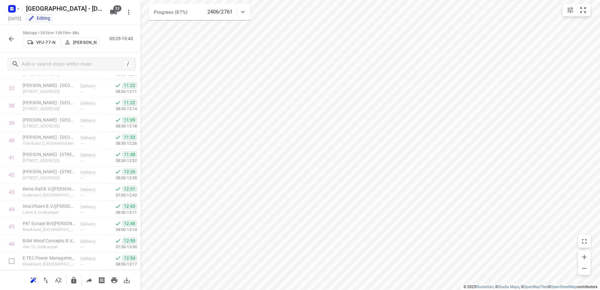
scroll to position [787, 0]
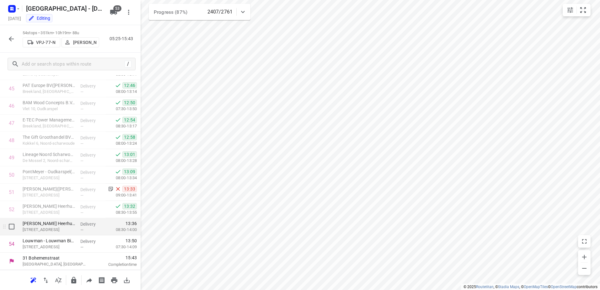
click at [91, 230] on div "—" at bounding box center [91, 230] width 23 height 5
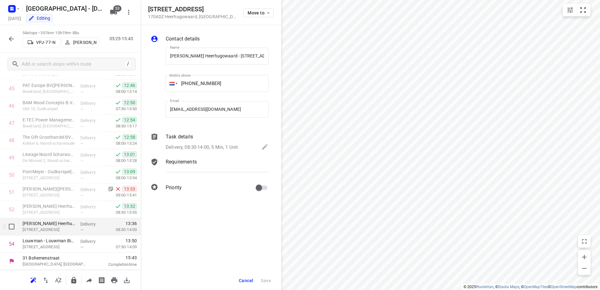
scroll to position [0, 41]
click at [191, 148] on p "Delivery, 08:30-14:00, 5 Min, 1 Unit" at bounding box center [202, 147] width 72 height 7
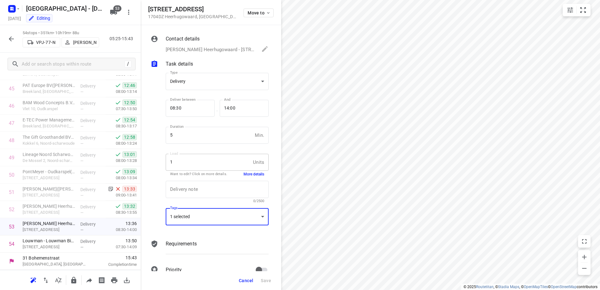
click at [241, 219] on div "1 selected" at bounding box center [217, 216] width 103 height 17
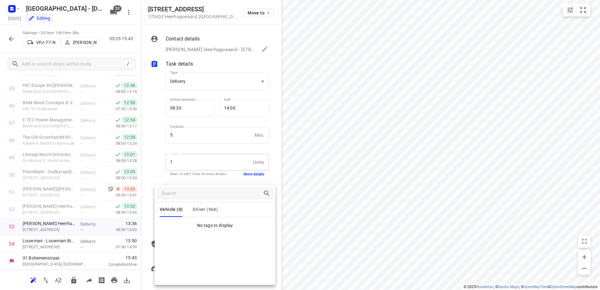
click at [275, 155] on div at bounding box center [300, 145] width 600 height 290
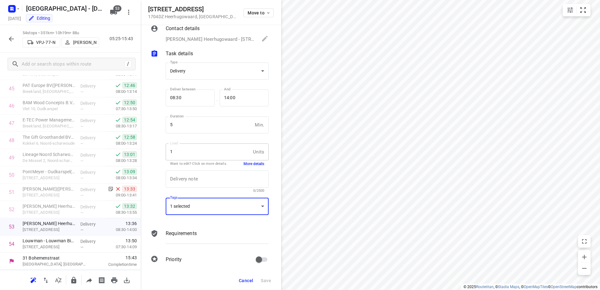
scroll to position [15, 0]
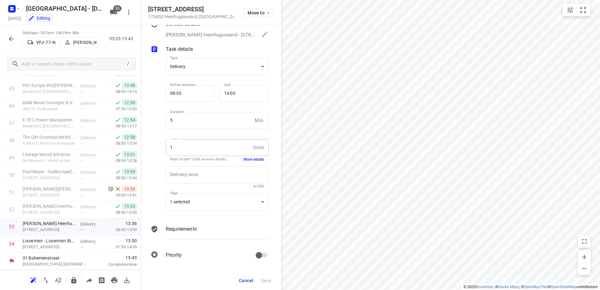
click at [206, 232] on div "Requirements" at bounding box center [217, 229] width 103 height 8
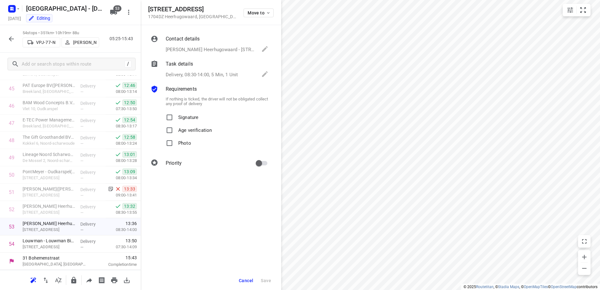
click at [209, 87] on div "Requirements" at bounding box center [217, 89] width 103 height 8
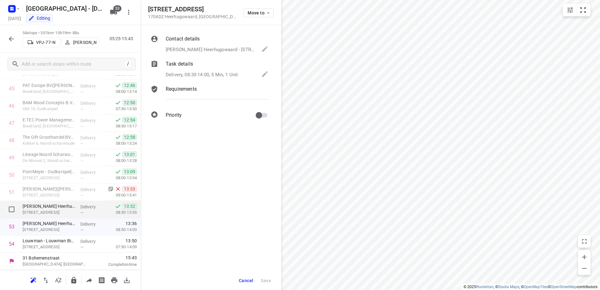
click at [75, 207] on div "Bejo Zaden Heerhugowaard - Schoutenbosweg 17(Charlotte de Wit) Schoutenbosweg 1…" at bounding box center [49, 209] width 58 height 17
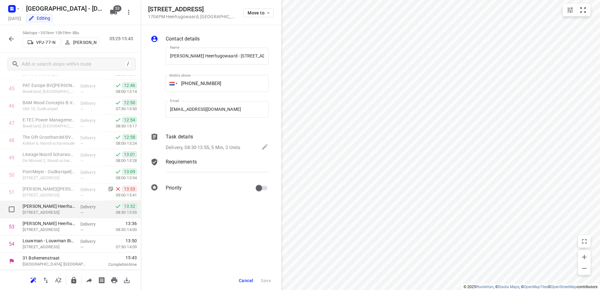
scroll to position [0, 41]
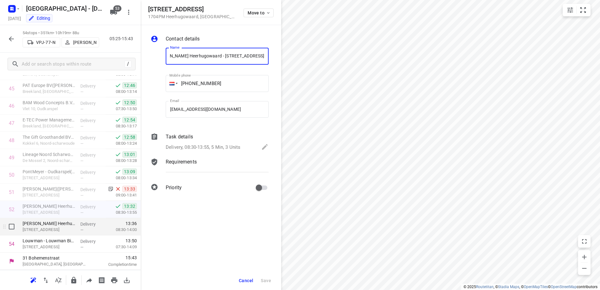
click at [75, 222] on div "Bejo Zaden Heerhugowaard - Schoutenbosweg 15(Charlotte de Wit) Zuiderbosweg 6, …" at bounding box center [49, 226] width 58 height 17
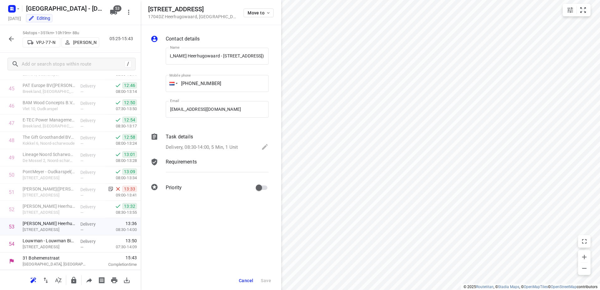
scroll to position [0, 0]
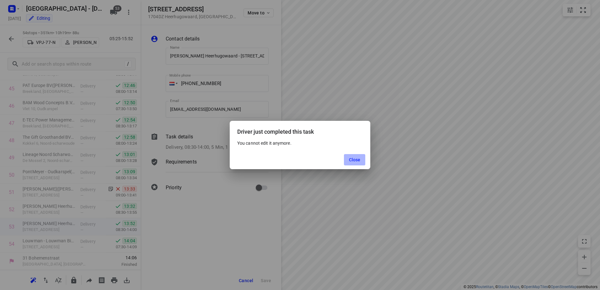
click at [352, 160] on span "Close" at bounding box center [355, 159] width 12 height 5
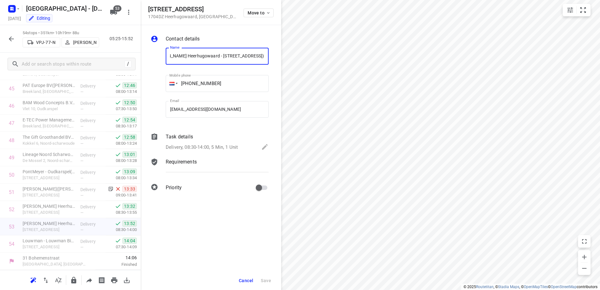
click at [250, 280] on span "Cancel" at bounding box center [246, 280] width 14 height 5
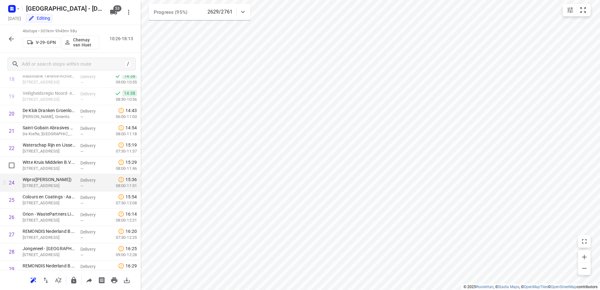
scroll to position [334, 0]
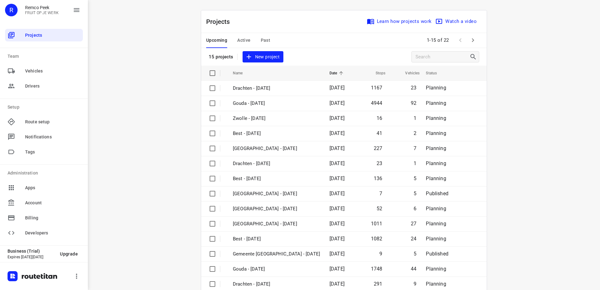
click at [237, 37] on span "Active" at bounding box center [243, 40] width 13 height 8
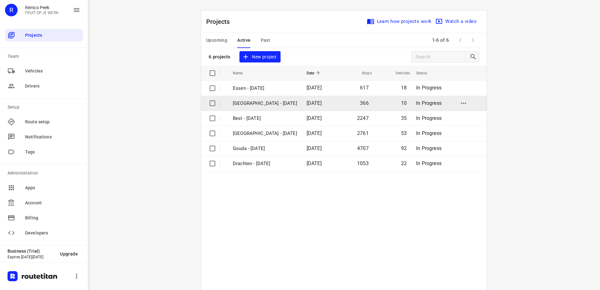
click at [262, 106] on p "[GEOGRAPHIC_DATA] - [DATE]" at bounding box center [265, 103] width 64 height 7
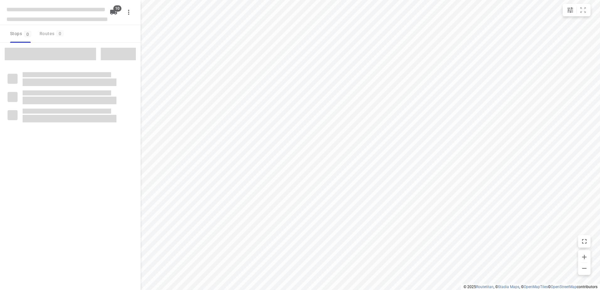
type input "distance"
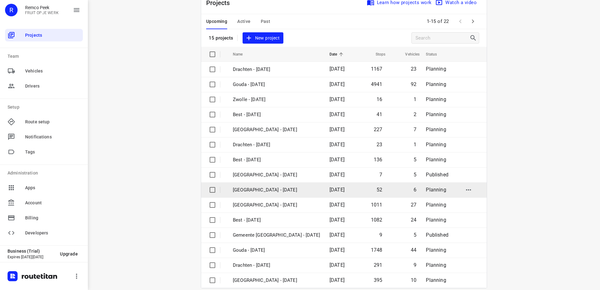
scroll to position [27, 0]
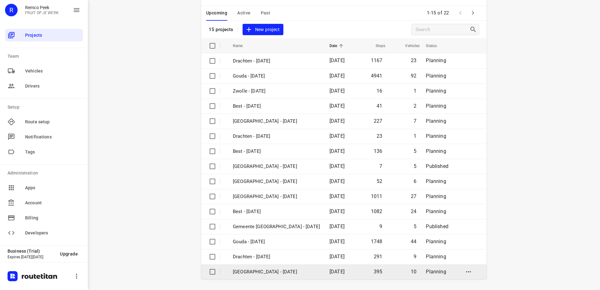
click at [299, 271] on p "[GEOGRAPHIC_DATA] - [DATE]" at bounding box center [276, 271] width 87 height 7
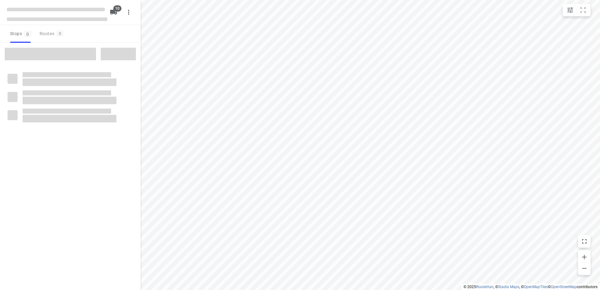
type input "distance"
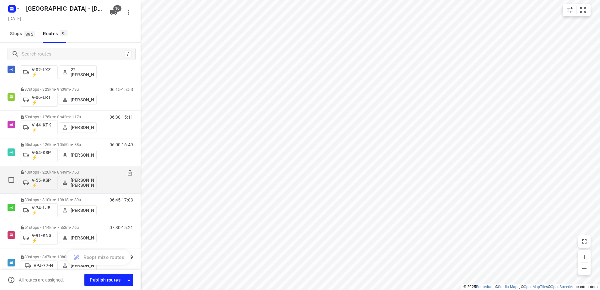
scroll to position [83, 0]
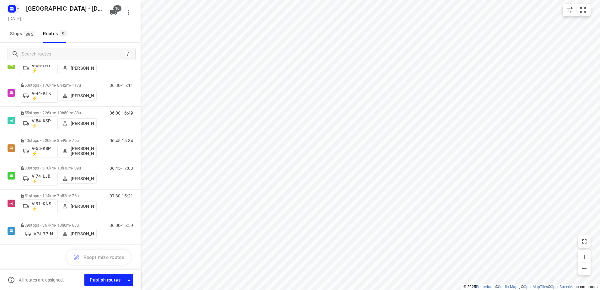
click at [13, 12] on rect "button" at bounding box center [12, 9] width 8 height 8
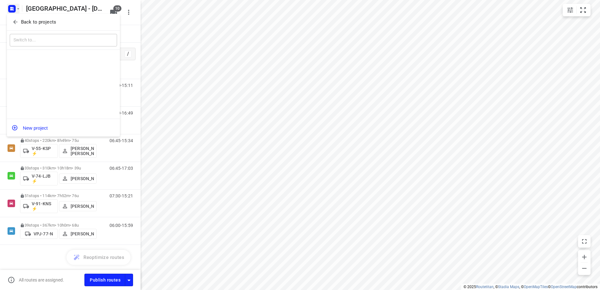
click at [18, 18] on button "Back to projects" at bounding box center [63, 22] width 107 height 10
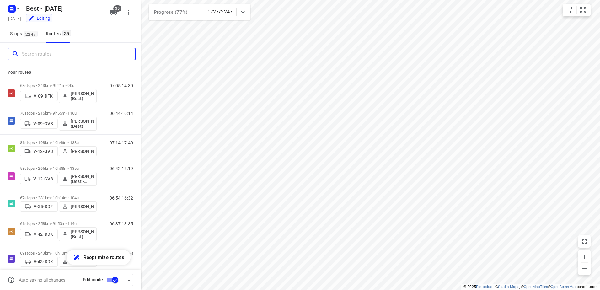
click at [49, 55] on input "Search routes" at bounding box center [78, 54] width 113 height 10
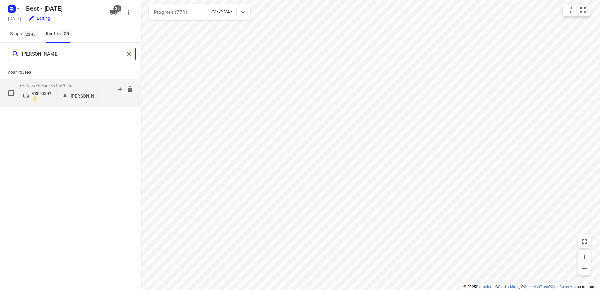
type input "[PERSON_NAME]"
click at [56, 83] on div "63 stops • 60km • 8h4m • 126u VSF-03-P ⚡ [PERSON_NAME]" at bounding box center [58, 93] width 77 height 26
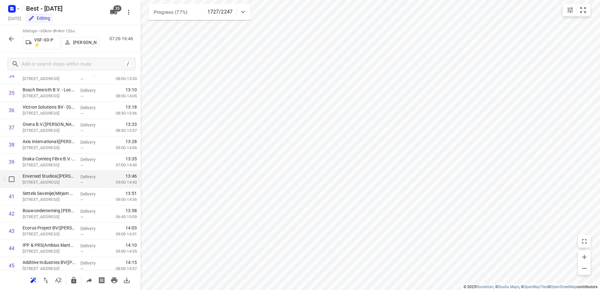
scroll to position [597, 0]
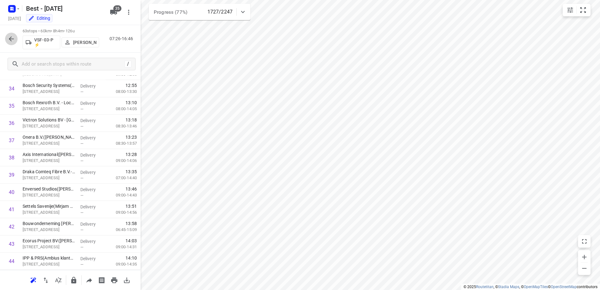
click at [9, 37] on icon "button" at bounding box center [12, 39] width 8 height 8
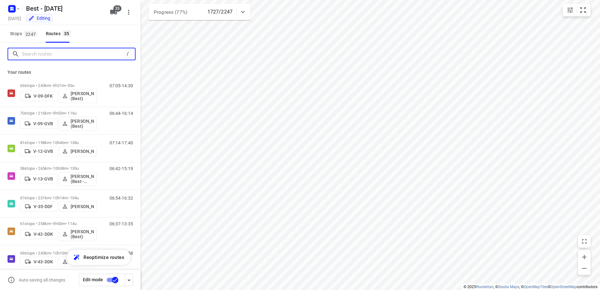
click at [46, 58] on input "Search routes" at bounding box center [73, 54] width 102 height 10
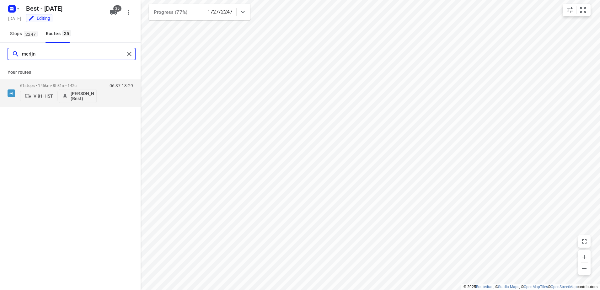
type input "merijn"
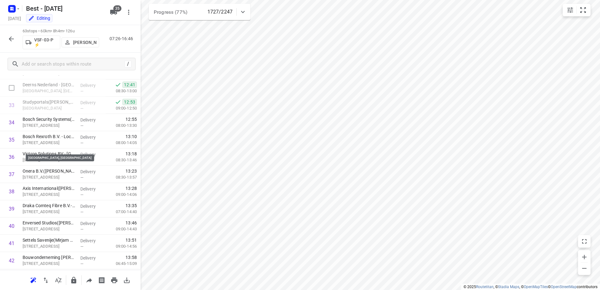
scroll to position [565, 0]
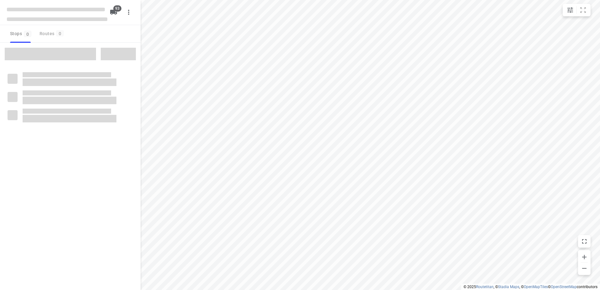
type input "distance"
checkbox input "true"
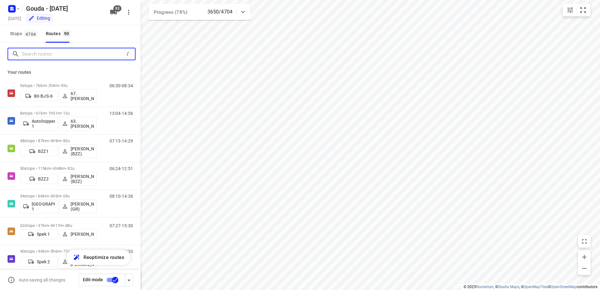
click at [43, 54] on input "Search routes" at bounding box center [73, 54] width 102 height 10
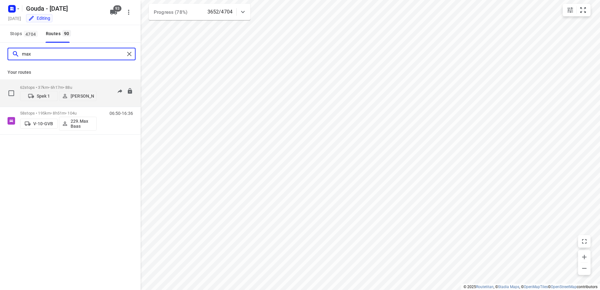
type input "max"
click at [52, 85] on p "62 stops • 37km • 6h17m • 88u" at bounding box center [58, 87] width 77 height 5
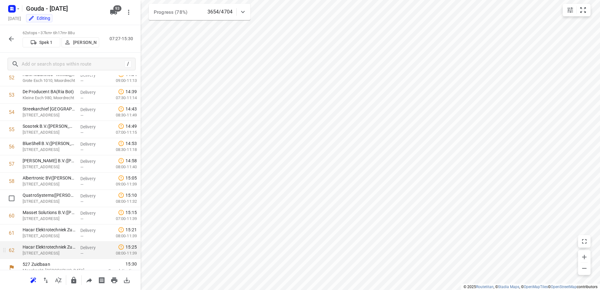
scroll to position [925, 0]
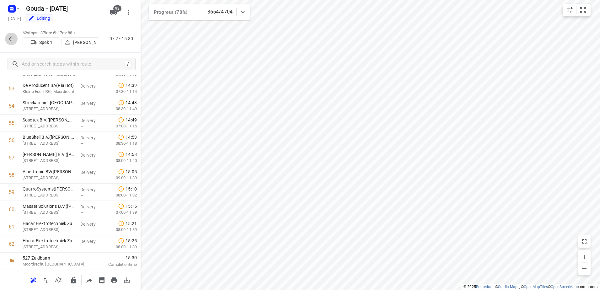
click at [10, 42] on icon "button" at bounding box center [12, 39] width 8 height 8
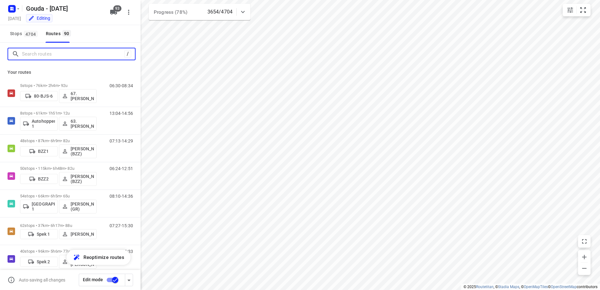
click at [58, 55] on input "Search routes" at bounding box center [73, 54] width 102 height 10
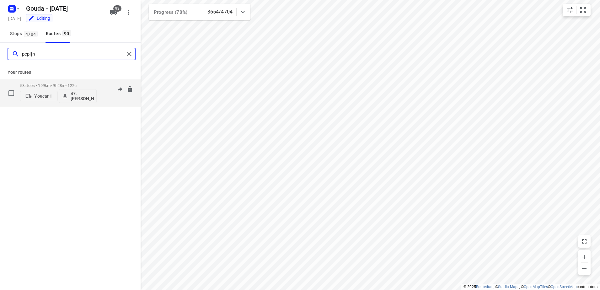
type input "pepijn"
click at [63, 81] on div "58 stops • 199km • 9h28m • 122u Youcar 1 47.[PERSON_NAME]" at bounding box center [58, 93] width 77 height 26
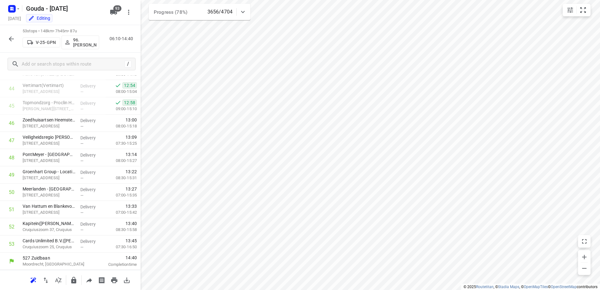
scroll to position [769, 0]
click at [16, 39] on button "button" at bounding box center [11, 39] width 13 height 13
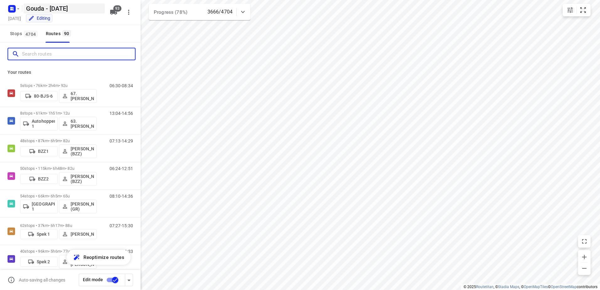
drag, startPoint x: 44, startPoint y: 57, endPoint x: 52, endPoint y: 6, distance: 52.0
click at [45, 54] on input "Search routes" at bounding box center [78, 54] width 113 height 10
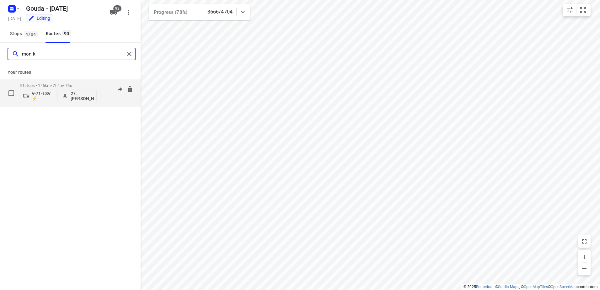
type input "monik"
click at [68, 85] on p "51 stops • 146km • 7h4m • 76u" at bounding box center [58, 85] width 77 height 5
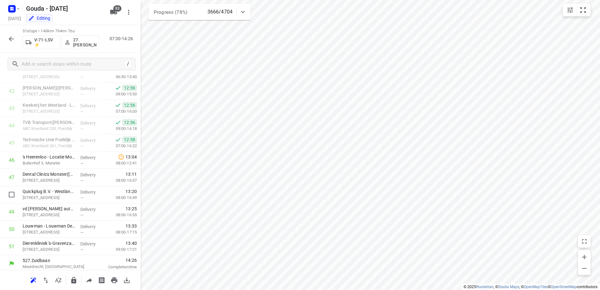
scroll to position [735, 0]
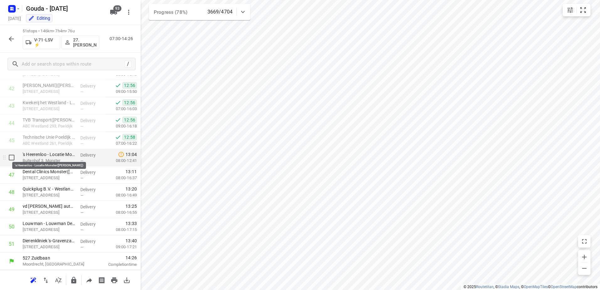
click at [59, 156] on p "'s Heerenloo - Locatie Monster(Marlous Gaiser)" at bounding box center [49, 154] width 53 height 6
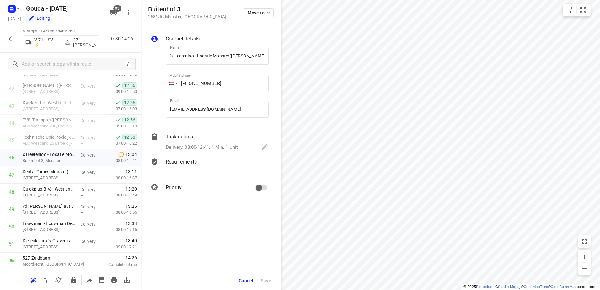
click at [217, 145] on p "Delivery, 08:00-12:41, 4 Min, 1 Unit" at bounding box center [202, 147] width 72 height 7
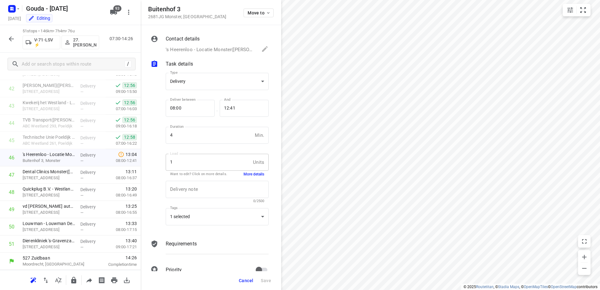
click at [251, 175] on button "More details" at bounding box center [254, 174] width 21 height 5
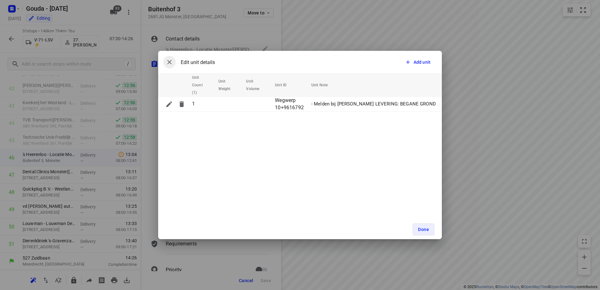
click at [166, 62] on icon "button" at bounding box center [170, 62] width 8 height 8
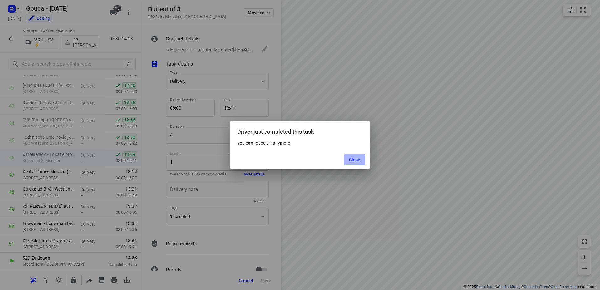
click at [353, 161] on span "Close" at bounding box center [355, 159] width 12 height 5
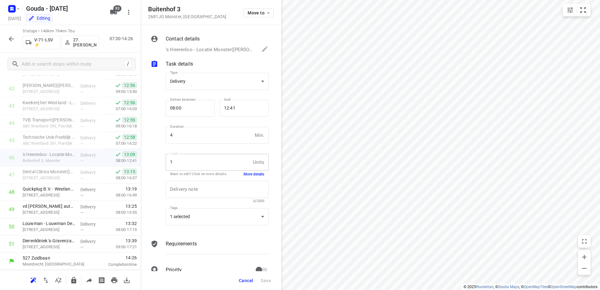
drag, startPoint x: 20, startPoint y: 35, endPoint x: 11, endPoint y: 37, distance: 8.8
click at [19, 35] on div "51 stops • 146km • 7h4m • 76u V-71-LSV ⚡ 27.Monika Rola 07:30-14:26" at bounding box center [70, 39] width 141 height 28
click at [11, 37] on icon "button" at bounding box center [11, 38] width 5 height 5
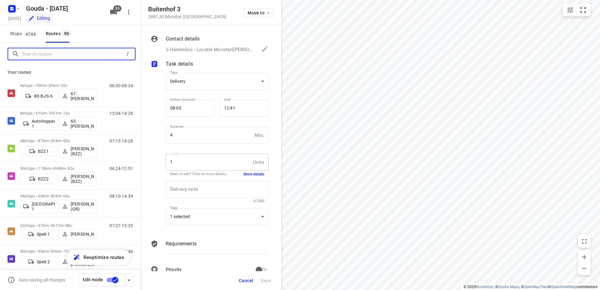
click at [62, 56] on input "Search routes" at bounding box center [73, 54] width 102 height 10
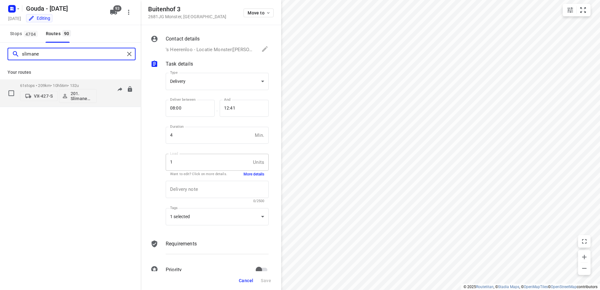
type input "slimane"
click at [68, 87] on p "61 stops • 209km • 10h56m • 132u" at bounding box center [58, 85] width 77 height 5
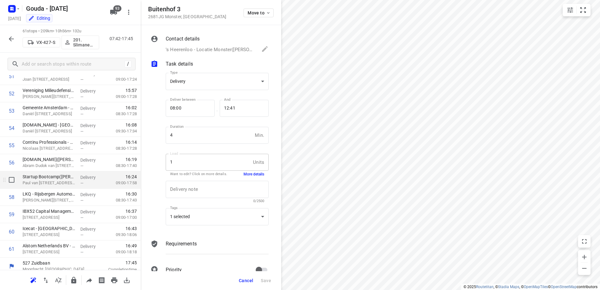
scroll to position [908, 0]
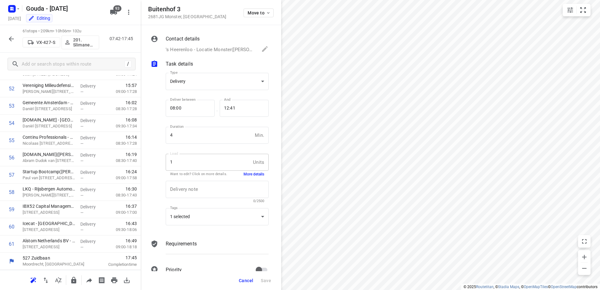
click at [7, 37] on button "button" at bounding box center [11, 39] width 13 height 13
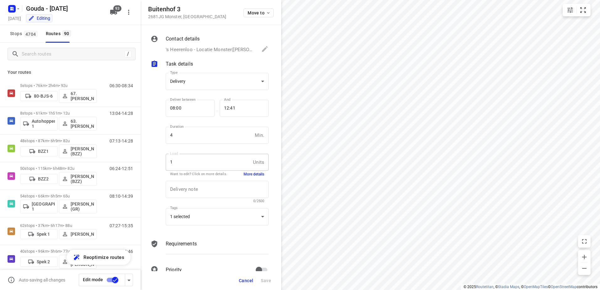
click at [37, 60] on div "/" at bounding box center [70, 54] width 141 height 23
click at [41, 57] on input "Search routes" at bounding box center [78, 54] width 113 height 10
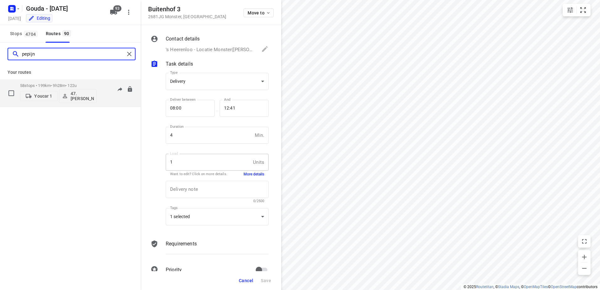
type input "pepijn"
click at [76, 81] on div "58 stops • 199km • 9h28m • 122u Youcar 1 47.Pepijn Versluis" at bounding box center [58, 93] width 77 height 26
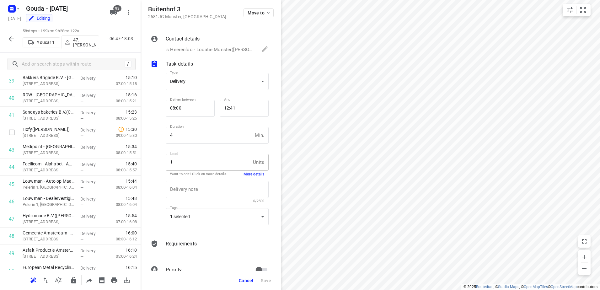
scroll to position [856, 0]
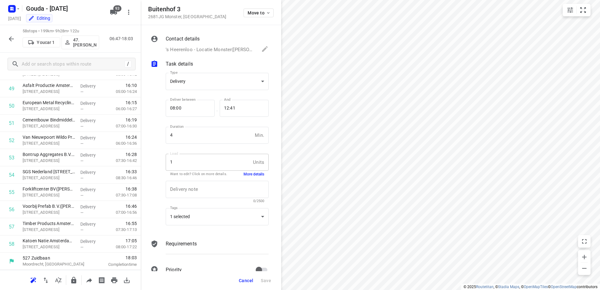
click at [16, 38] on button "button" at bounding box center [11, 39] width 13 height 13
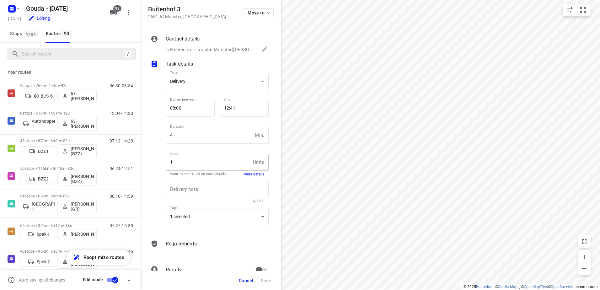
click at [49, 60] on div "/" at bounding box center [72, 54] width 128 height 13
click at [55, 55] on input "Search routes" at bounding box center [78, 54] width 113 height 10
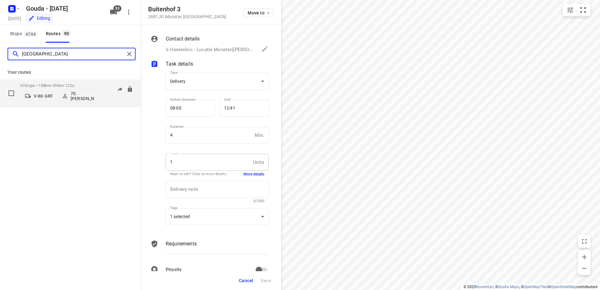
type input "Rome"
click at [68, 83] on p "47 stops • 158km • 9h9m • 122u" at bounding box center [58, 85] width 77 height 5
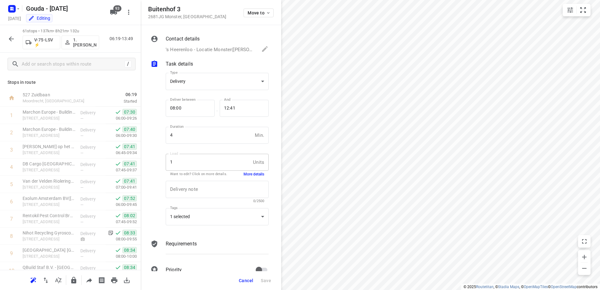
click at [10, 41] on icon "button" at bounding box center [12, 39] width 8 height 8
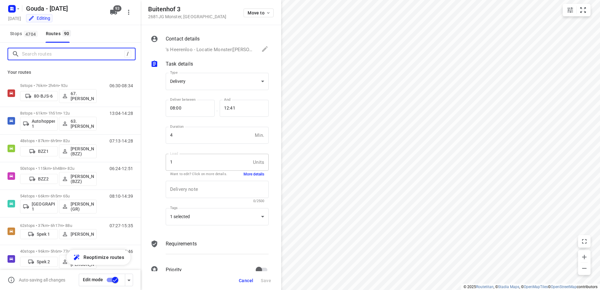
click at [57, 51] on input "Search routes" at bounding box center [73, 54] width 102 height 10
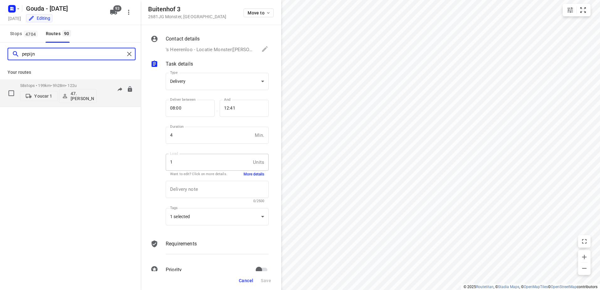
type input "pepijn"
click at [64, 83] on div "58 stops • 199km • 9h28m • 122u Youcar 1 47.Pepijn Versluis" at bounding box center [58, 93] width 77 height 26
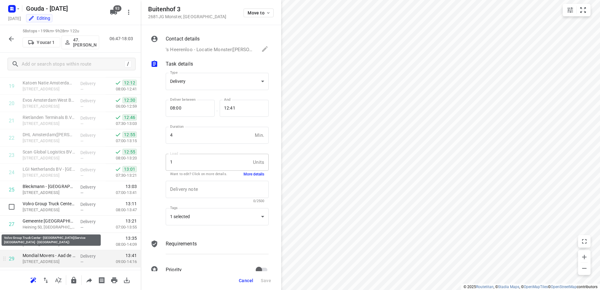
scroll to position [377, 0]
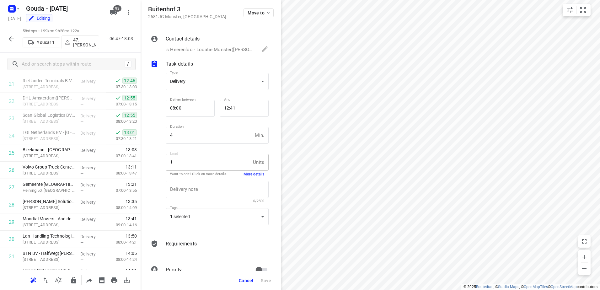
click at [244, 280] on span "Cancel" at bounding box center [246, 280] width 14 height 5
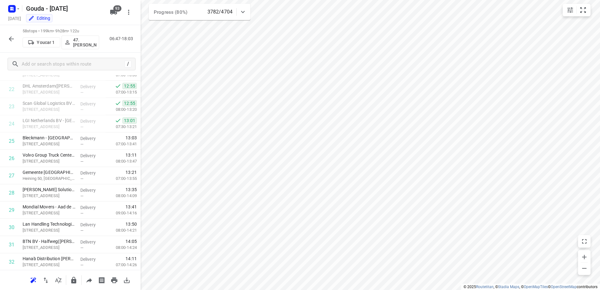
scroll to position [345, 0]
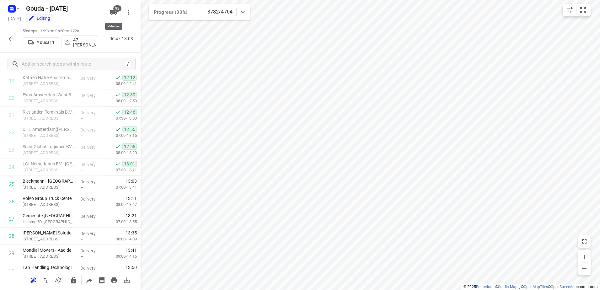
click at [116, 9] on span "93" at bounding box center [117, 8] width 8 height 6
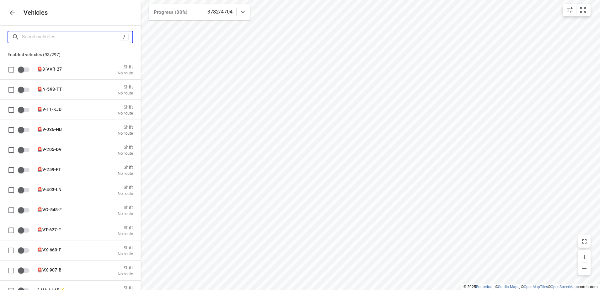
click at [89, 37] on input "Search vehicles" at bounding box center [71, 37] width 98 height 10
type input "R"
checkbox input "true"
checkbox input "false"
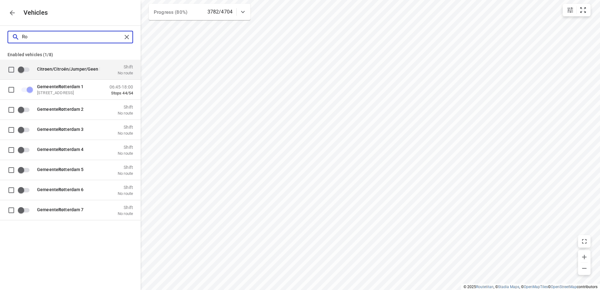
type input "R"
checkbox input "false"
checkbox input "true"
checkbox input "false"
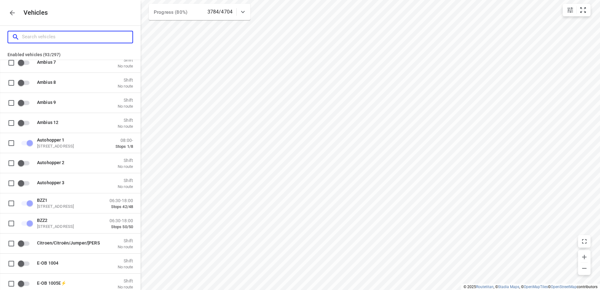
scroll to position [597, 0]
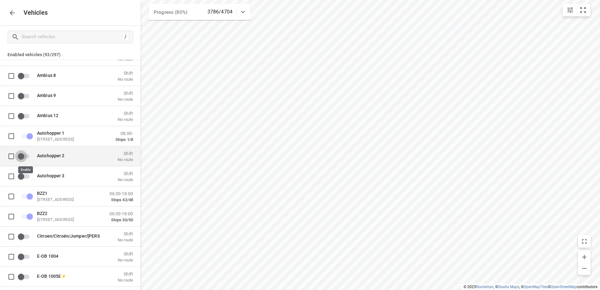
click at [26, 155] on input "grid" at bounding box center [21, 156] width 36 height 12
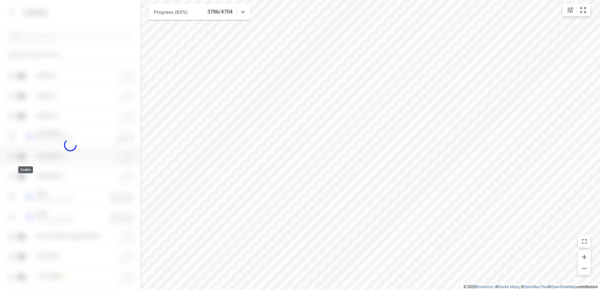
checkbox input "true"
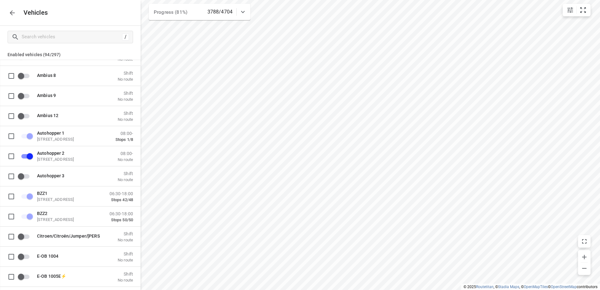
click at [6, 13] on div "Vehicles" at bounding box center [70, 12] width 141 height 25
click at [11, 14] on icon "button" at bounding box center [12, 12] width 5 height 5
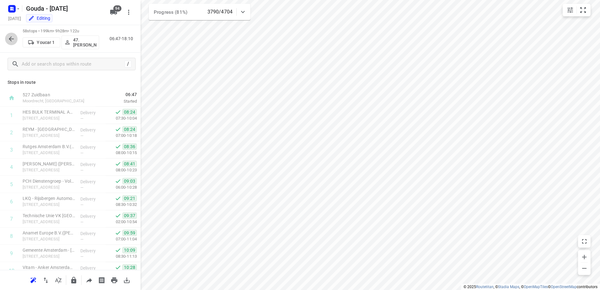
click at [11, 35] on icon "button" at bounding box center [12, 39] width 8 height 8
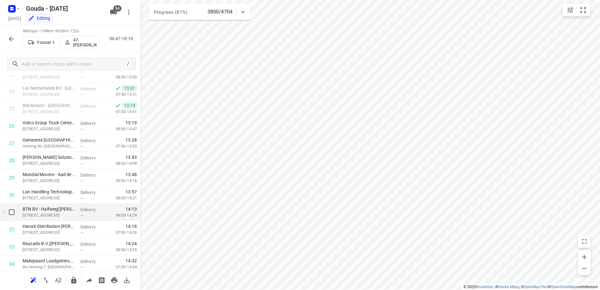
scroll to position [416, 0]
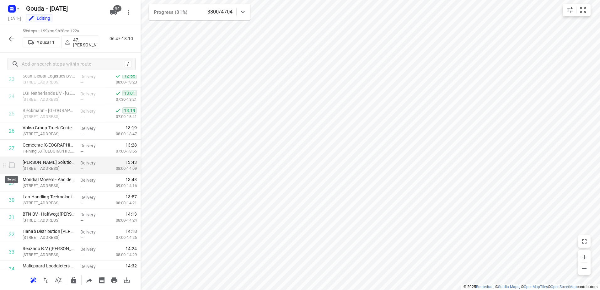
click at [12, 167] on input "checkbox" at bounding box center [11, 165] width 13 height 13
checkbox input "true"
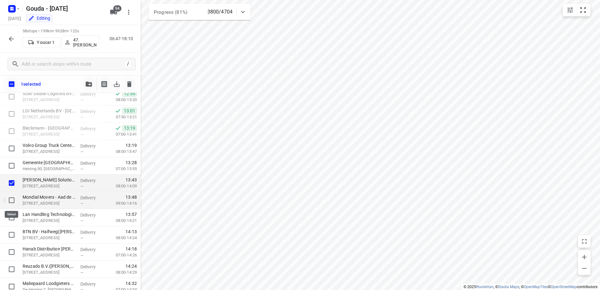
click at [11, 199] on input "checkbox" at bounding box center [11, 200] width 13 height 13
checkbox input "true"
drag, startPoint x: 10, startPoint y: 218, endPoint x: 12, endPoint y: 229, distance: 10.9
click at [10, 219] on input "checkbox" at bounding box center [11, 217] width 13 height 13
checkbox input "true"
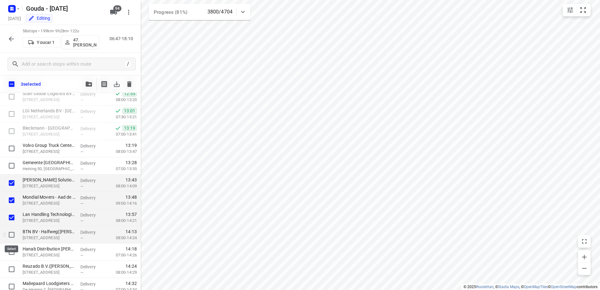
drag, startPoint x: 12, startPoint y: 232, endPoint x: 13, endPoint y: 238, distance: 5.7
click at [12, 233] on input "checkbox" at bounding box center [11, 235] width 13 height 13
checkbox input "true"
click at [13, 248] on input "checkbox" at bounding box center [11, 252] width 13 height 13
checkbox input "true"
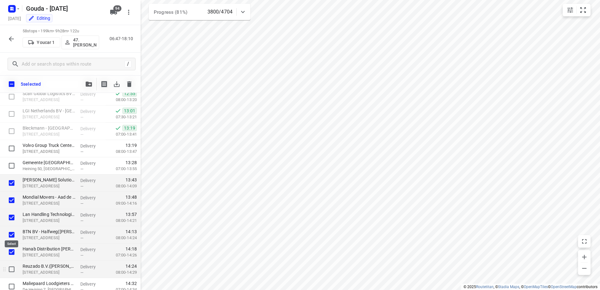
scroll to position [479, 0]
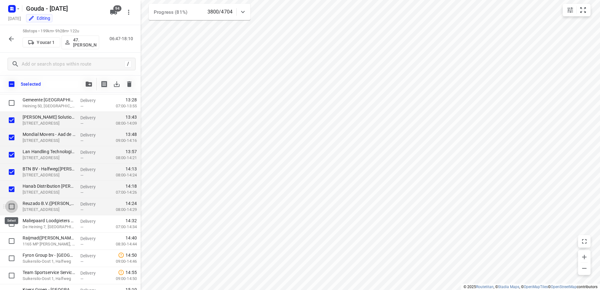
click at [9, 208] on input "checkbox" at bounding box center [11, 206] width 13 height 13
checkbox input "true"
click at [12, 224] on input "checkbox" at bounding box center [11, 224] width 13 height 13
checkbox input "true"
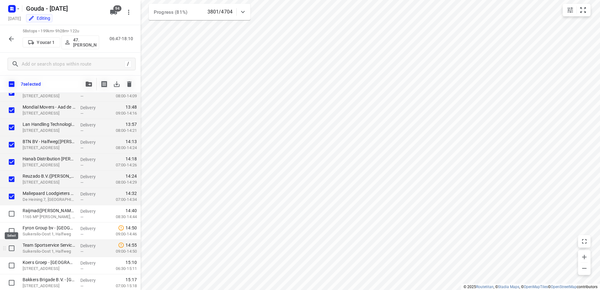
scroll to position [542, 0]
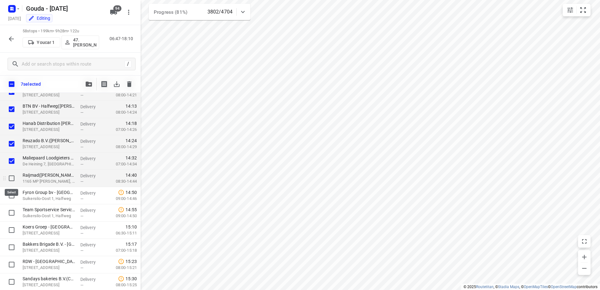
click at [12, 176] on input "checkbox" at bounding box center [11, 178] width 13 height 13
checkbox input "true"
click at [7, 196] on input "checkbox" at bounding box center [11, 195] width 13 height 13
checkbox input "true"
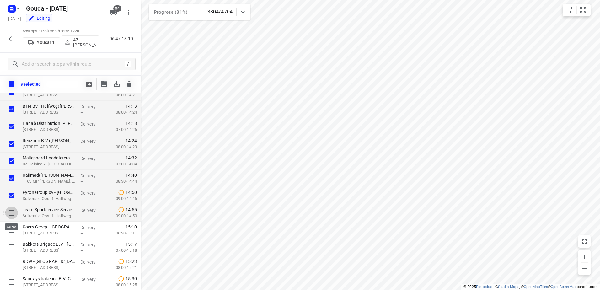
click at [11, 213] on input "checkbox" at bounding box center [11, 213] width 13 height 13
checkbox input "true"
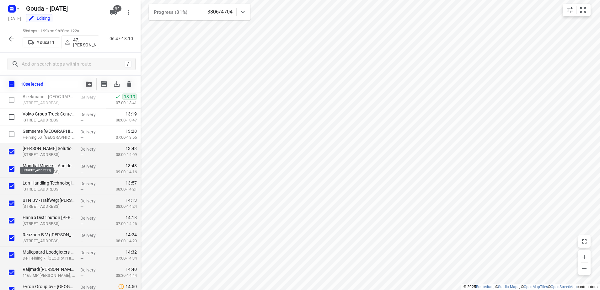
scroll to position [573, 0]
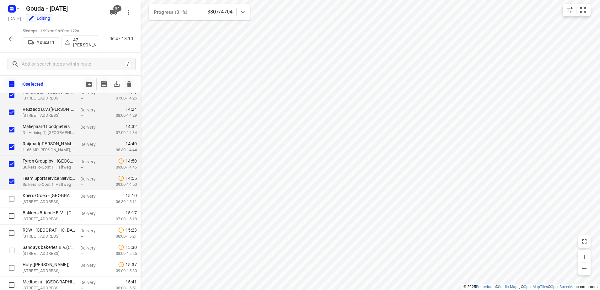
click at [90, 80] on button "button" at bounding box center [89, 84] width 13 height 13
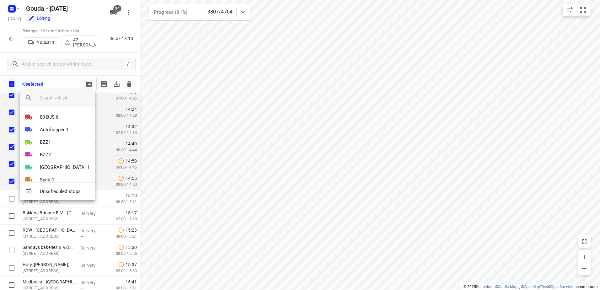
click at [62, 98] on input "search vehicle" at bounding box center [65, 97] width 50 height 9
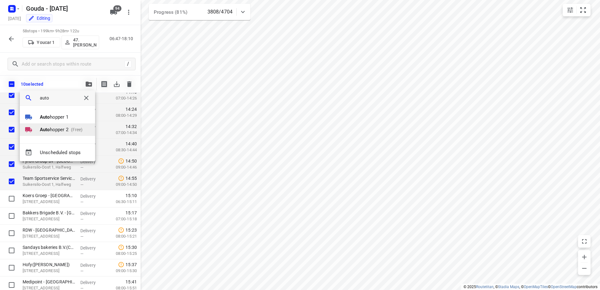
type input "auto"
click at [45, 133] on p "Auto hopper 2" at bounding box center [54, 129] width 29 height 7
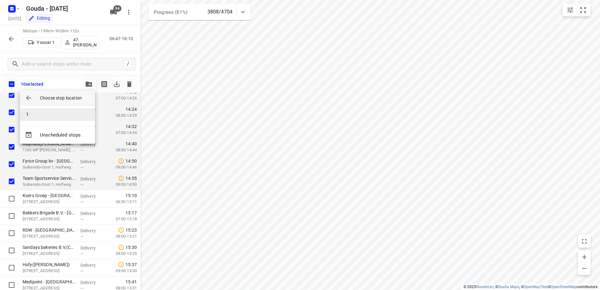
click at [52, 116] on li "1" at bounding box center [57, 114] width 75 height 13
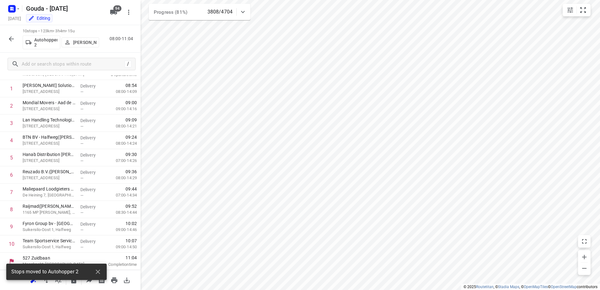
scroll to position [27, 0]
click at [10, 38] on icon "button" at bounding box center [11, 38] width 5 height 5
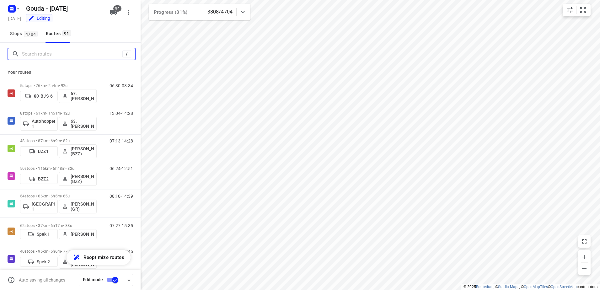
click at [72, 53] on input "Search routes" at bounding box center [72, 54] width 100 height 10
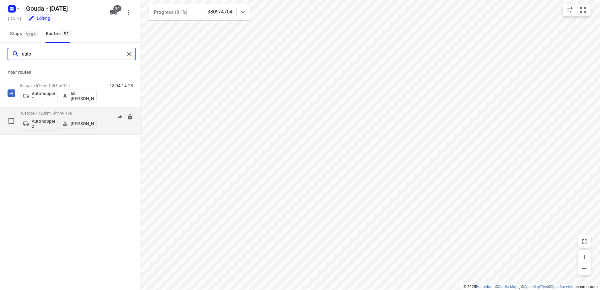
type input "auto"
click at [82, 125] on p "Henry Hofmeijer" at bounding box center [82, 123] width 23 height 5
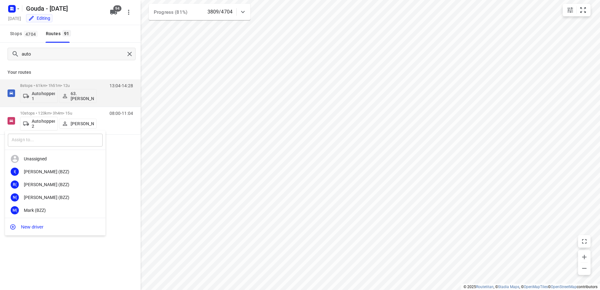
click at [70, 144] on input "text" at bounding box center [55, 140] width 95 height 13
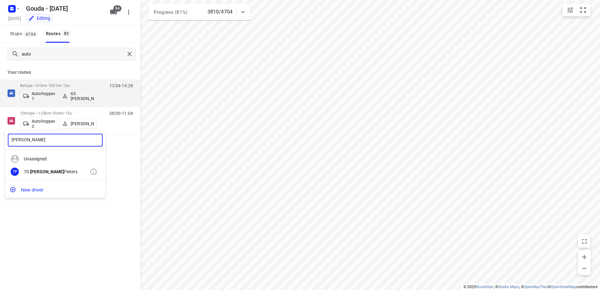
type input "Romeo"
click at [67, 170] on div "70. Romeo Pieters" at bounding box center [57, 171] width 66 height 5
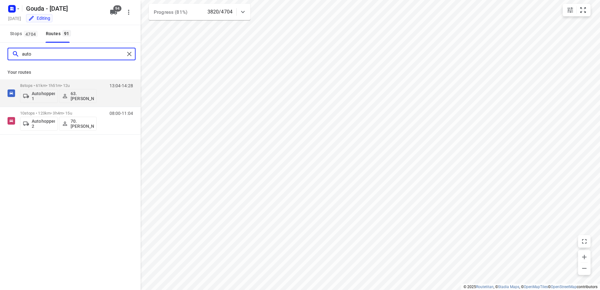
drag, startPoint x: 53, startPoint y: 58, endPoint x: 0, endPoint y: 63, distance: 53.1
click at [0, 63] on html "i © 2025 Routetitan , © Stadia Maps , © OpenMapTiles © OpenStreetMap contributo…" at bounding box center [300, 145] width 600 height 290
type input "angel"
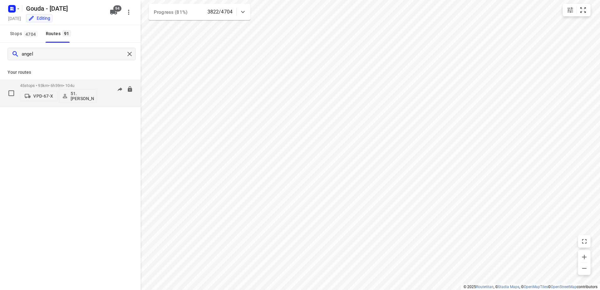
click at [56, 83] on div "45 stops • 93km • 6h59m • 104u VPD-67-X 51.Angelique Langerak" at bounding box center [58, 93] width 77 height 26
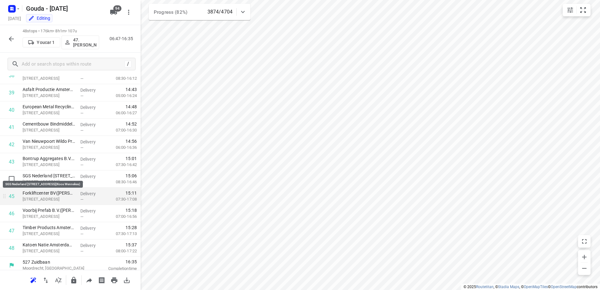
scroll to position [683, 0]
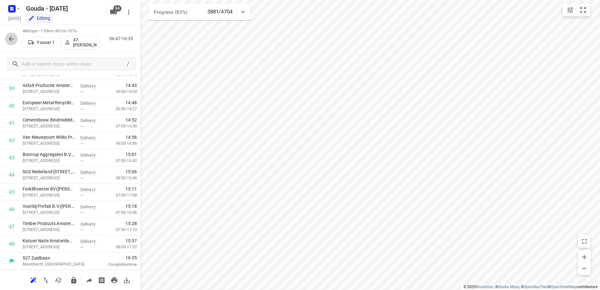
click at [14, 41] on icon "button" at bounding box center [12, 39] width 8 height 8
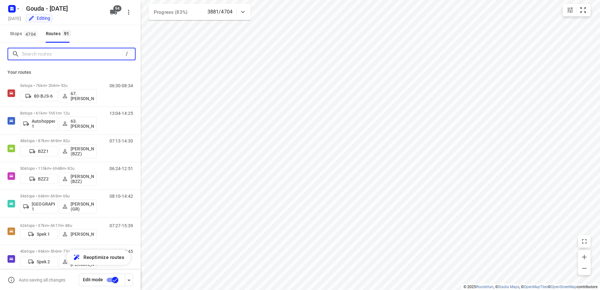
click at [63, 57] on input "Search routes" at bounding box center [72, 54] width 100 height 10
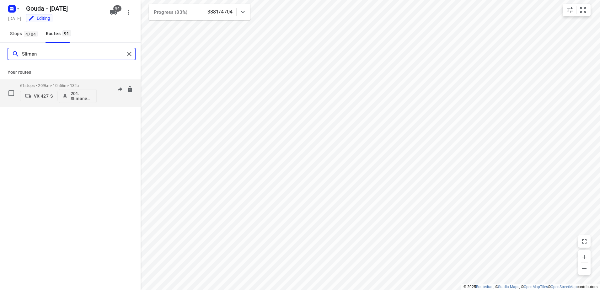
type input "Sliman"
click at [68, 83] on div "61 stops • 209km • 10h56m • 132u VX-427-S 201. Slimane Belgharbi" at bounding box center [58, 93] width 77 height 26
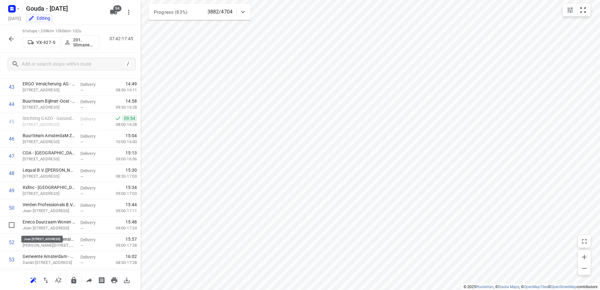
scroll to position [908, 0]
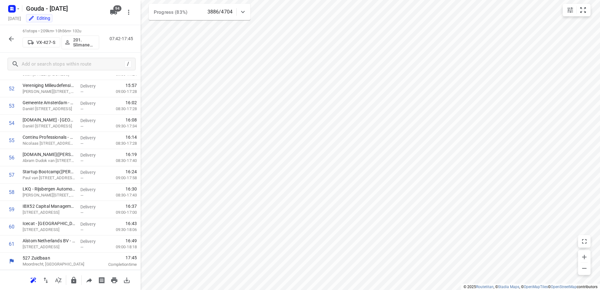
click at [8, 36] on icon "button" at bounding box center [12, 39] width 8 height 8
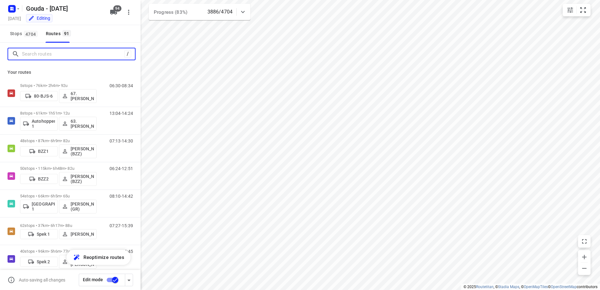
click at [56, 55] on input "Search routes" at bounding box center [73, 54] width 102 height 10
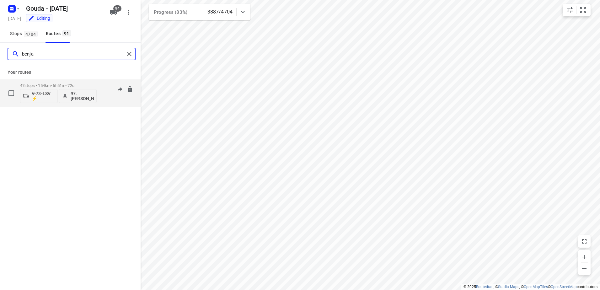
type input "benja"
click at [57, 84] on p "47 stops • 154km • 6h51m • 72u" at bounding box center [58, 85] width 77 height 5
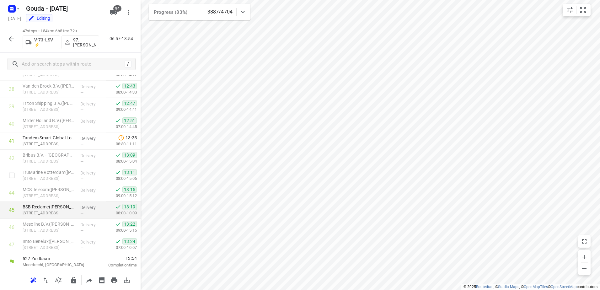
scroll to position [666, 0]
click at [11, 41] on icon "button" at bounding box center [12, 39] width 8 height 8
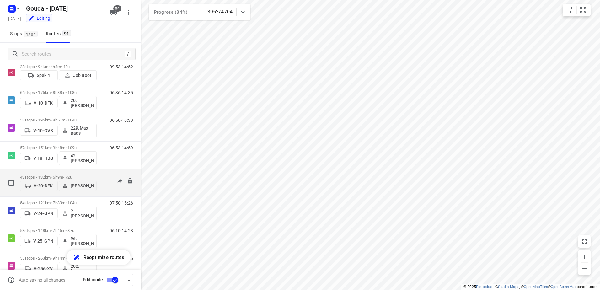
scroll to position [251, 0]
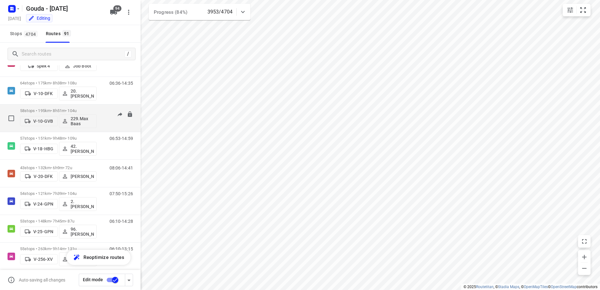
click at [59, 110] on p "58 stops • 195km • 8h51m • 104u" at bounding box center [58, 110] width 77 height 5
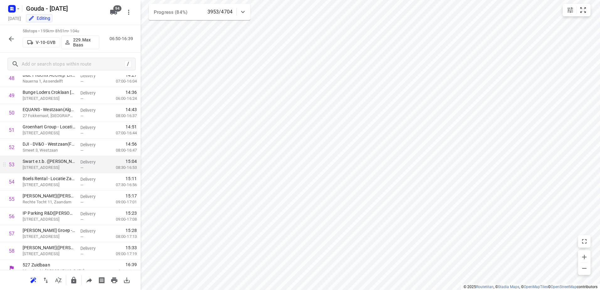
scroll to position [856, 0]
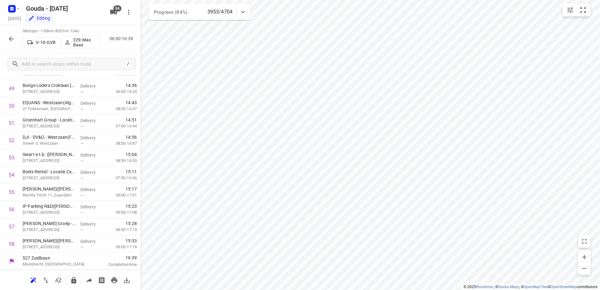
click at [10, 42] on icon "button" at bounding box center [12, 39] width 8 height 8
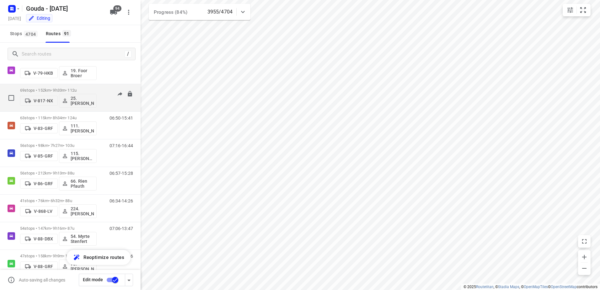
scroll to position [1099, 0]
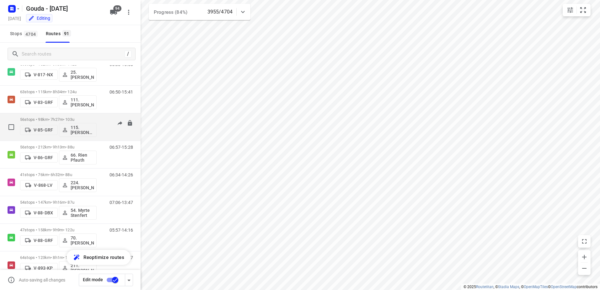
click at [81, 120] on p "56 stops • 98km • 7h27m • 103u" at bounding box center [58, 119] width 77 height 5
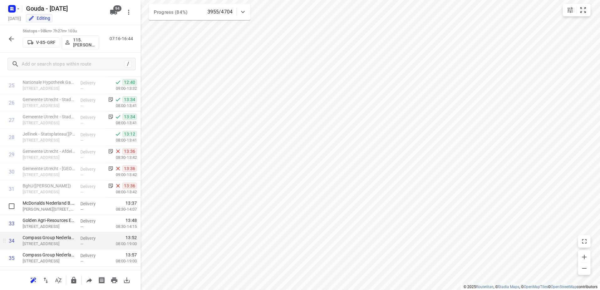
scroll to position [413, 0]
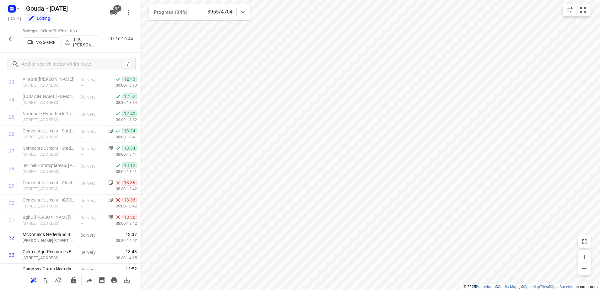
click at [6, 36] on button "button" at bounding box center [11, 39] width 13 height 13
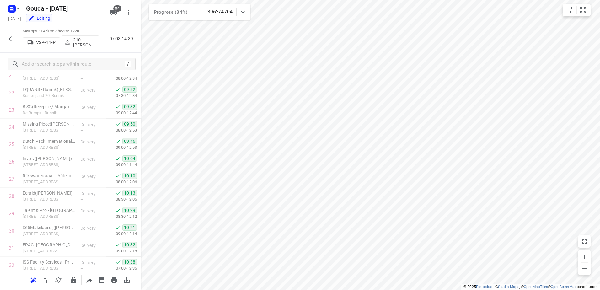
scroll to position [408, 0]
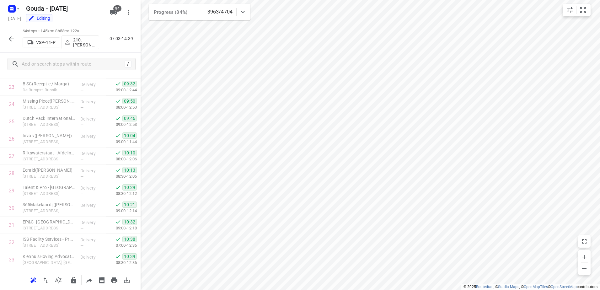
click at [12, 42] on icon "button" at bounding box center [12, 39] width 8 height 8
click at [9, 43] on button "button" at bounding box center [11, 39] width 13 height 13
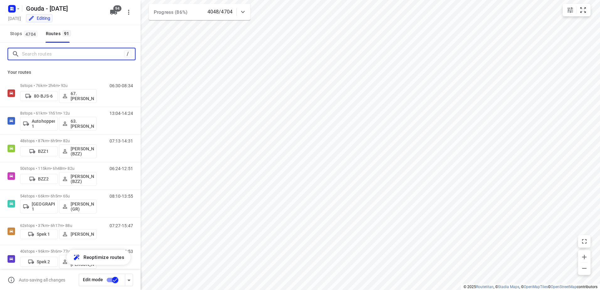
click at [65, 55] on input "Search routes" at bounding box center [73, 54] width 102 height 10
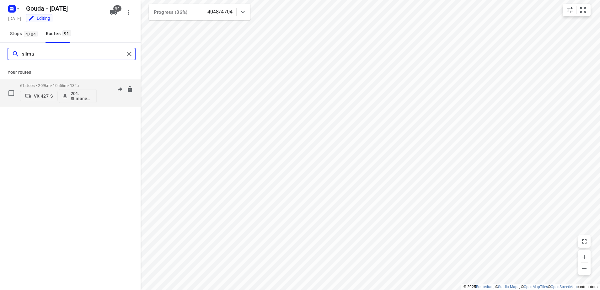
type input "slima"
click at [79, 87] on p "61 stops • 209km • 10h56m • 132u" at bounding box center [58, 85] width 77 height 5
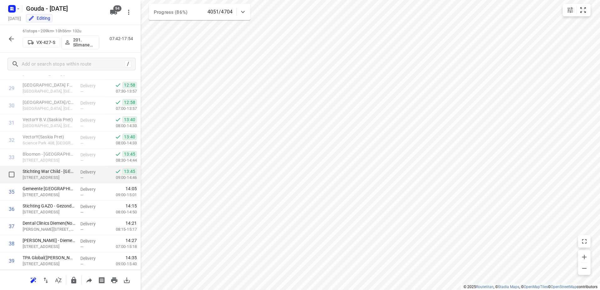
scroll to position [499, 0]
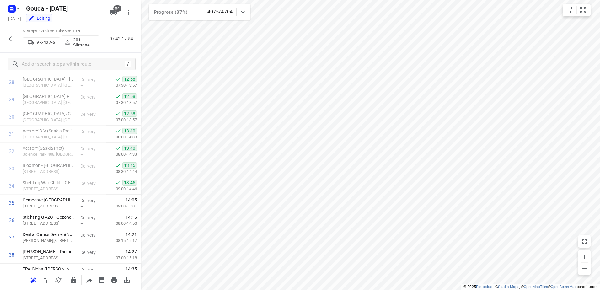
click at [3, 42] on div "61 stops • 209km • 10h56m • 132u VX-427-S 201. Slimane Belgharbi 07:42-17:54" at bounding box center [70, 39] width 141 height 28
click at [17, 37] on button "button" at bounding box center [11, 39] width 13 height 13
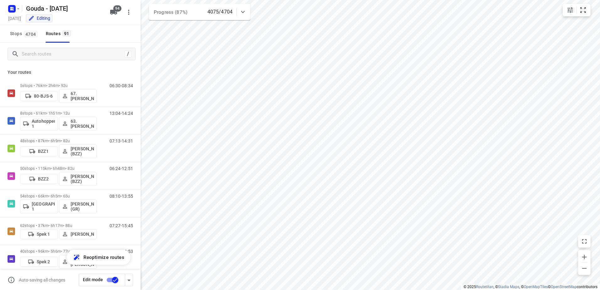
click at [66, 59] on div "/" at bounding box center [72, 54] width 128 height 13
click at [70, 57] on input "Search routes" at bounding box center [73, 54] width 102 height 10
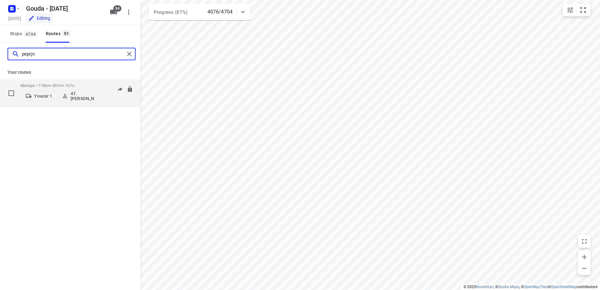
type input "pepijn"
click at [71, 82] on div "48 stops • 176km • 8h1m • 107u Youcar 1 47.Pepijn Versluis" at bounding box center [58, 93] width 77 height 26
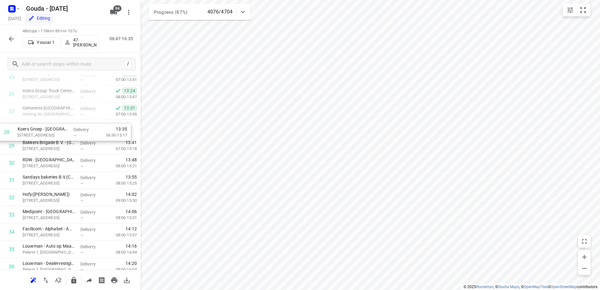
scroll to position [452, 0]
drag, startPoint x: 126, startPoint y: 121, endPoint x: 121, endPoint y: 135, distance: 14.5
click at [121, 135] on div "1 HES BULK TERMINAL AMSTERDAM(Dick Meijer) Westhavenweg 70, Amsterdam Delivery …" at bounding box center [70, 69] width 141 height 829
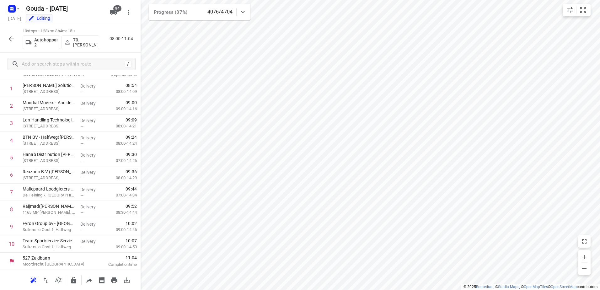
scroll to position [27, 0]
click at [13, 36] on icon "button" at bounding box center [12, 39] width 8 height 8
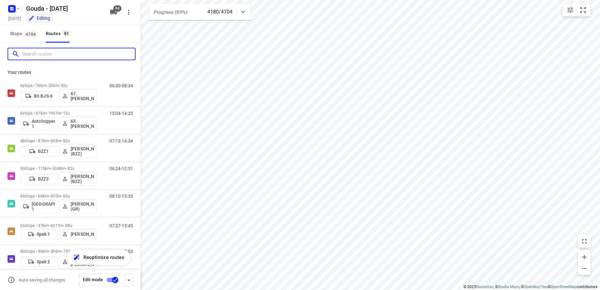
click at [46, 57] on input "Search routes" at bounding box center [78, 54] width 113 height 10
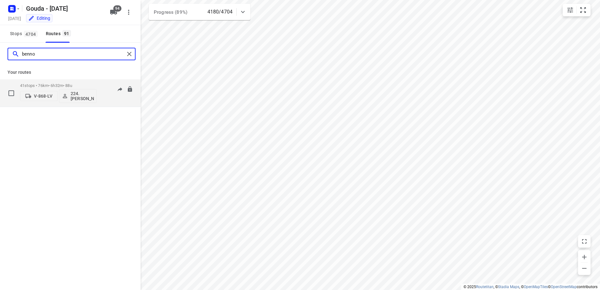
type input "benno"
click at [65, 85] on p "41 stops • 76km • 6h32m • 88u" at bounding box center [58, 85] width 77 height 5
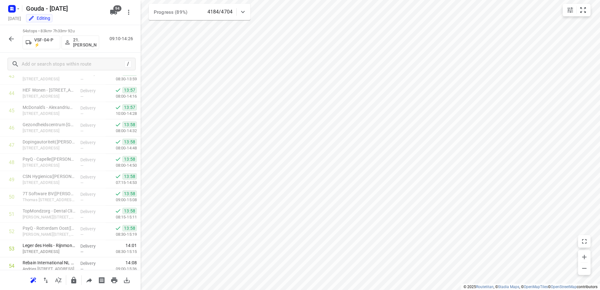
scroll to position [787, 0]
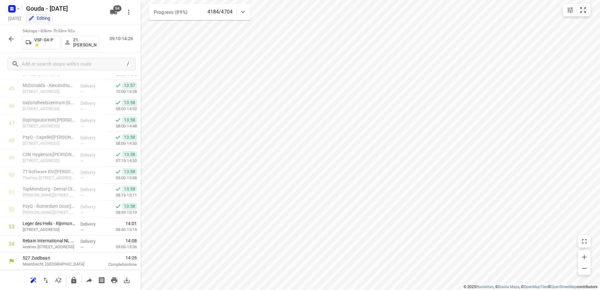
click at [12, 35] on icon "button" at bounding box center [12, 39] width 8 height 8
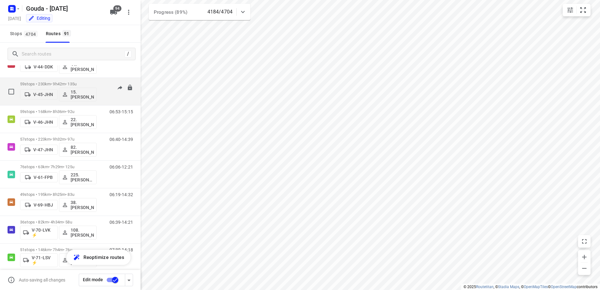
scroll to position [565, 0]
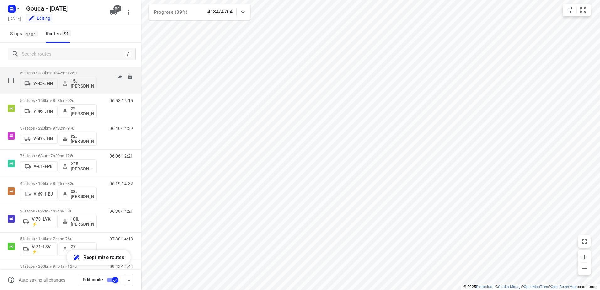
click at [102, 74] on div "06:12-16:29" at bounding box center [117, 82] width 31 height 23
click at [75, 74] on p "59 stops • 230km • 9h42m • 135u" at bounding box center [58, 73] width 77 height 5
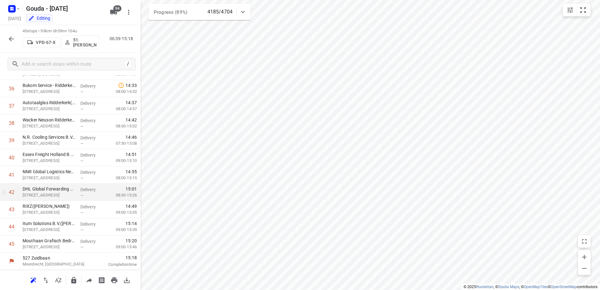
scroll to position [631, 0]
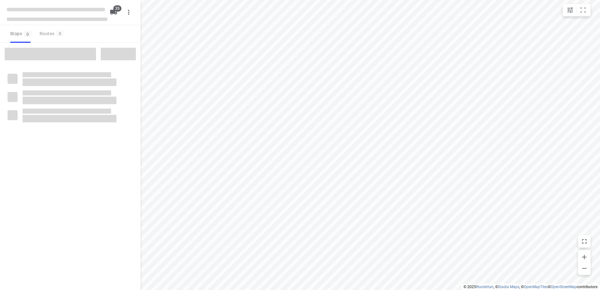
type input "distance"
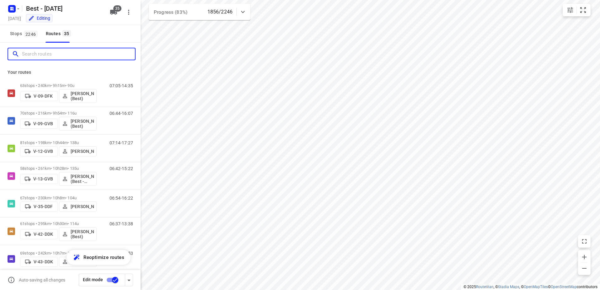
click at [54, 54] on input "Search routes" at bounding box center [78, 54] width 113 height 10
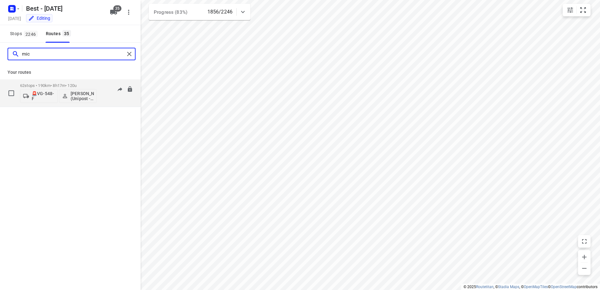
type input "mic"
click at [57, 82] on div "62 stops • 190km • 8h17m • 120u 🚨VG-548-F [PERSON_NAME] (Unipost - Best - ZZP)" at bounding box center [58, 93] width 77 height 26
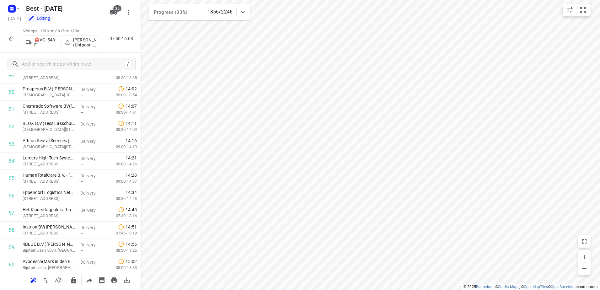
scroll to position [925, 0]
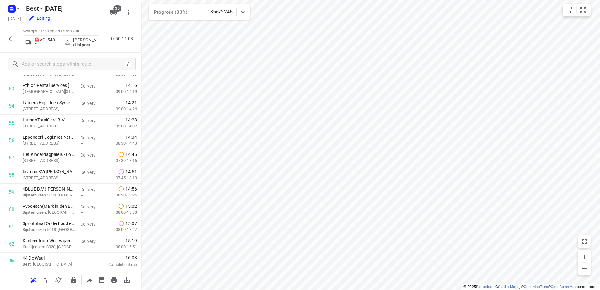
click at [12, 38] on icon "button" at bounding box center [12, 39] width 8 height 8
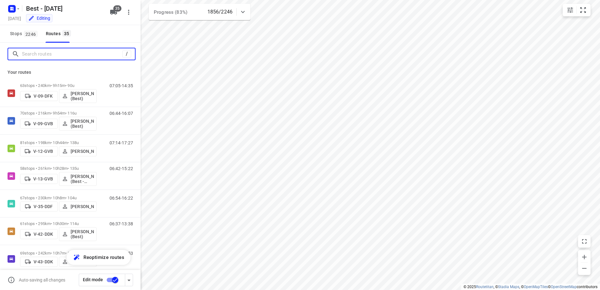
click at [64, 53] on input "Search routes" at bounding box center [72, 54] width 100 height 10
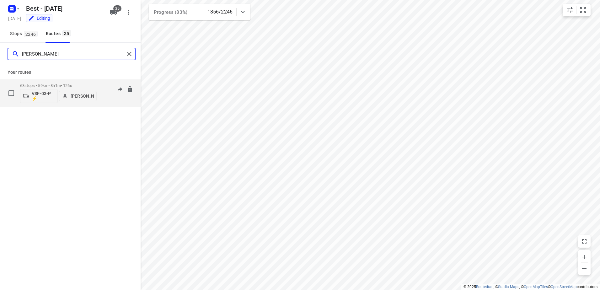
type input "[PERSON_NAME]"
click at [67, 85] on p "63 stops • 59km • 8h1m • 126u" at bounding box center [58, 85] width 77 height 5
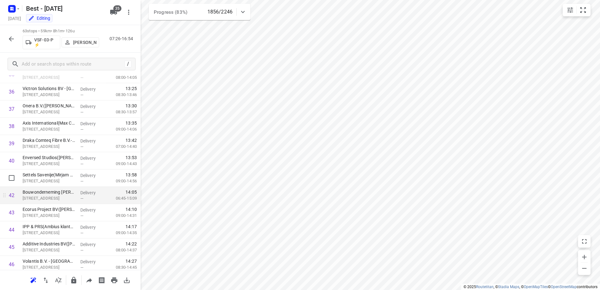
scroll to position [659, 0]
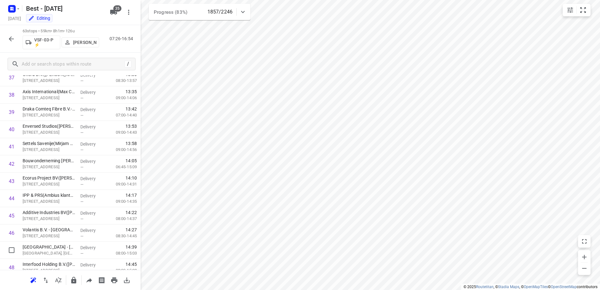
drag, startPoint x: 116, startPoint y: 10, endPoint x: 94, endPoint y: 24, distance: 25.8
click at [116, 10] on span "35" at bounding box center [117, 8] width 8 height 6
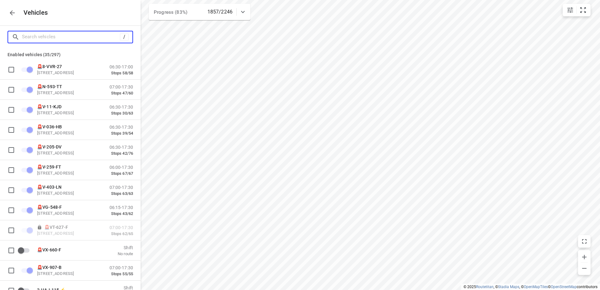
click at [81, 36] on input "Search vehicles" at bounding box center [71, 37] width 98 height 10
type input "a"
checkbox input "false"
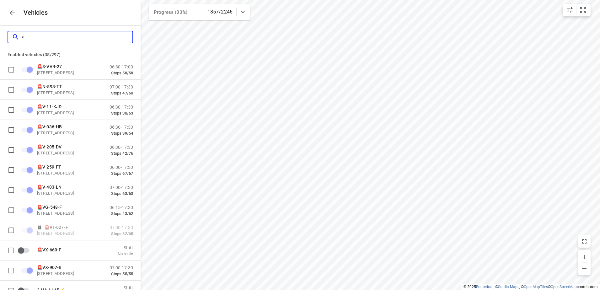
checkbox input "false"
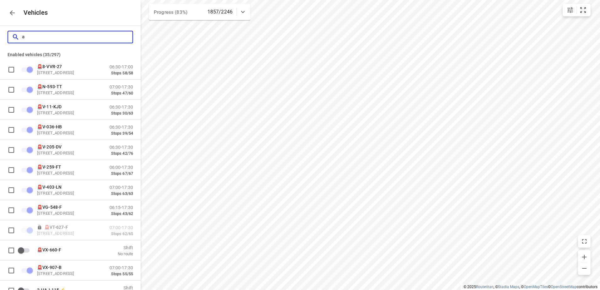
checkbox input "false"
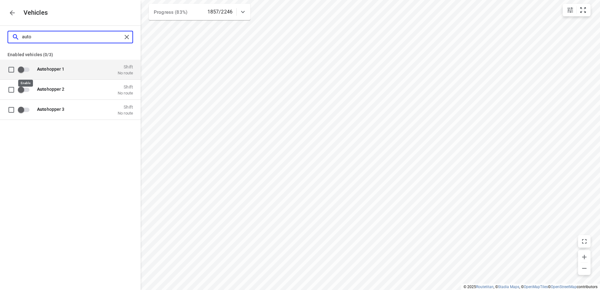
type input "auto"
click at [24, 69] on input "grid" at bounding box center [21, 69] width 36 height 12
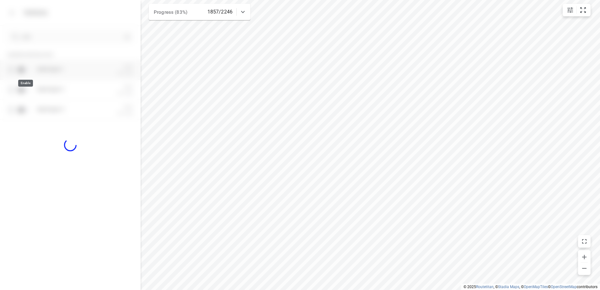
checkbox input "true"
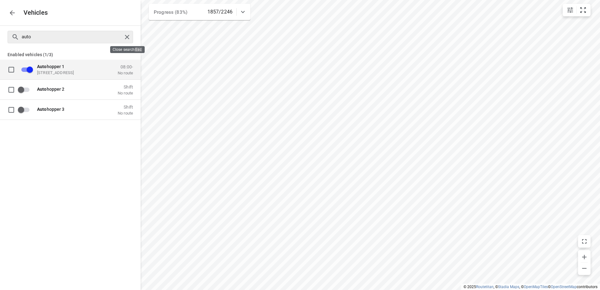
checkbox input "true"
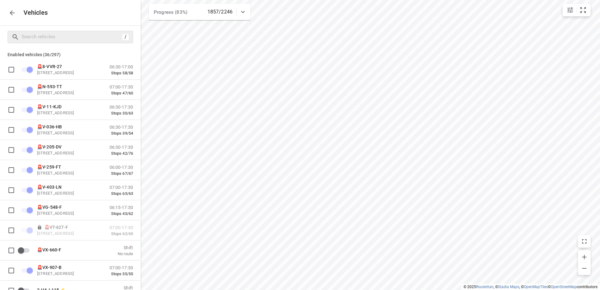
click at [11, 16] on icon "button" at bounding box center [12, 13] width 8 height 8
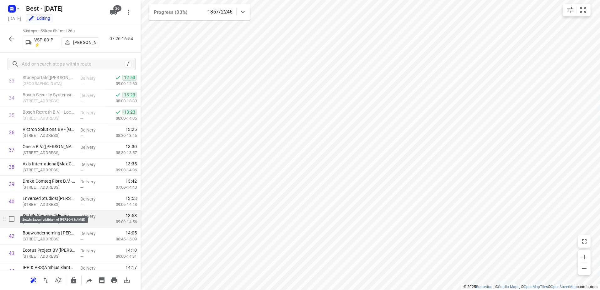
scroll to position [597, 0]
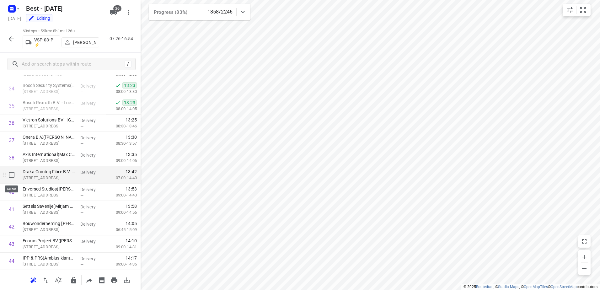
click at [12, 172] on input "checkbox" at bounding box center [11, 175] width 13 height 13
checkbox input "true"
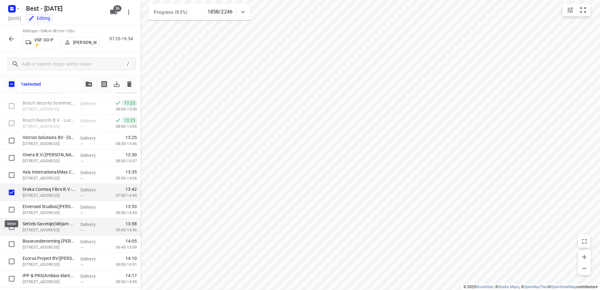
drag, startPoint x: 12, startPoint y: 207, endPoint x: 12, endPoint y: 222, distance: 14.8
click at [12, 209] on input "checkbox" at bounding box center [11, 209] width 13 height 13
checkbox input "true"
click at [11, 229] on input "checkbox" at bounding box center [11, 227] width 13 height 13
checkbox input "true"
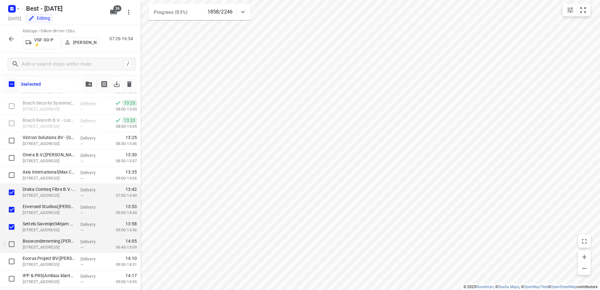
click at [10, 238] on input "checkbox" at bounding box center [11, 244] width 13 height 13
checkbox input "true"
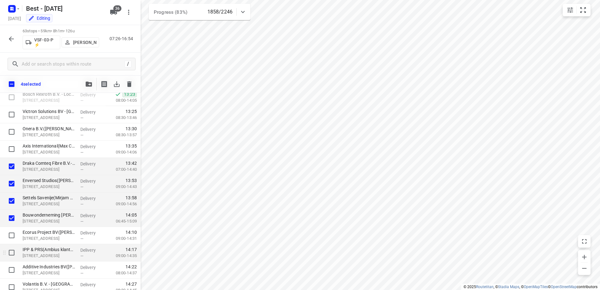
scroll to position [659, 0]
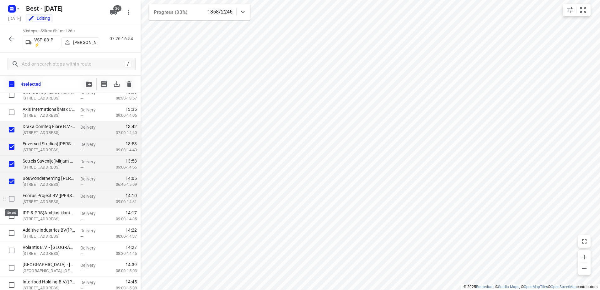
drag, startPoint x: 13, startPoint y: 197, endPoint x: 10, endPoint y: 206, distance: 9.1
click at [13, 197] on input "checkbox" at bounding box center [11, 199] width 13 height 13
checkbox input "true"
click at [10, 218] on input "checkbox" at bounding box center [11, 216] width 13 height 13
checkbox input "true"
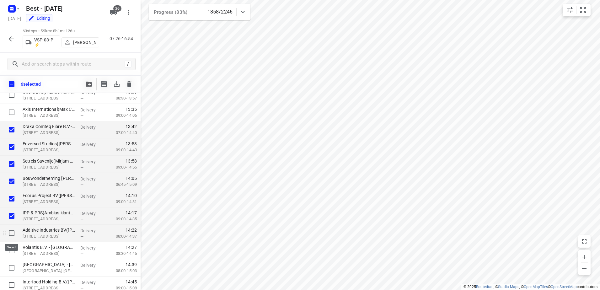
click at [10, 234] on input "checkbox" at bounding box center [11, 233] width 13 height 13
checkbox input "true"
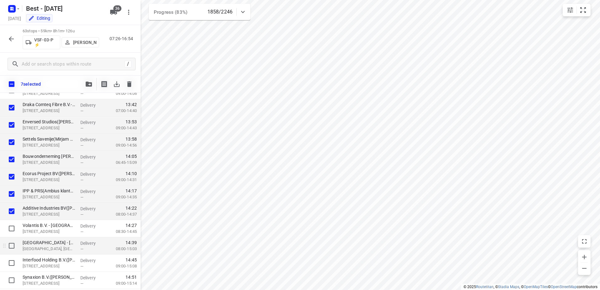
scroll to position [691, 0]
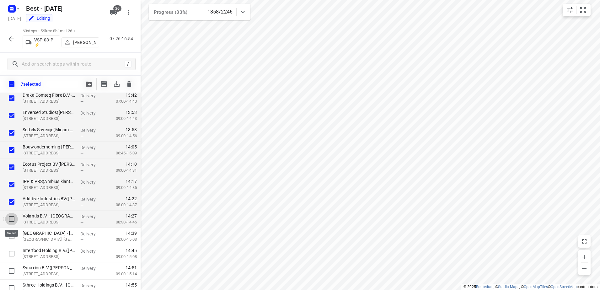
click at [10, 217] on input "checkbox" at bounding box center [11, 219] width 13 height 13
checkbox input "true"
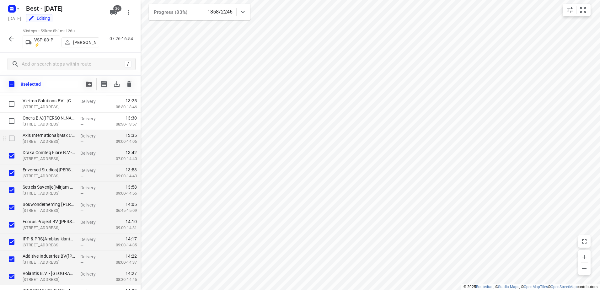
scroll to position [628, 0]
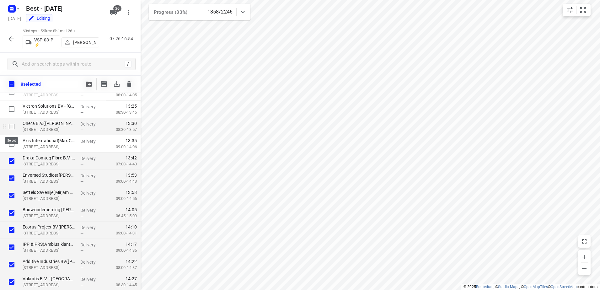
click at [12, 123] on input "checkbox" at bounding box center [11, 126] width 13 height 13
checkbox input "true"
click at [11, 144] on input "checkbox" at bounding box center [11, 144] width 13 height 13
checkbox input "true"
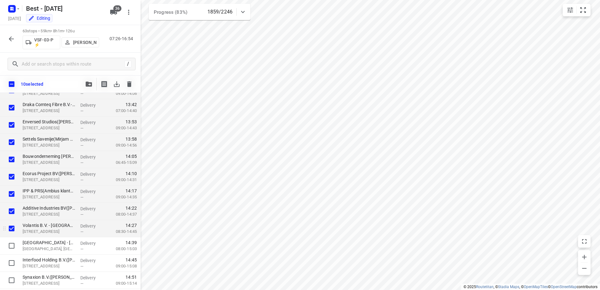
scroll to position [691, 0]
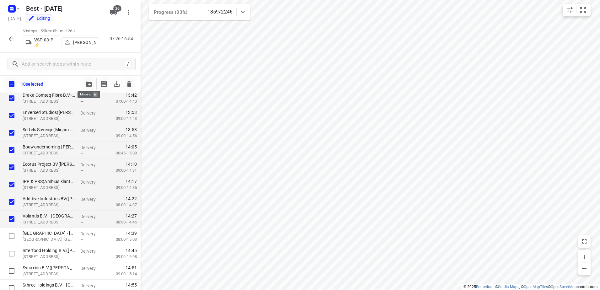
click at [86, 88] on button "button" at bounding box center [89, 84] width 13 height 13
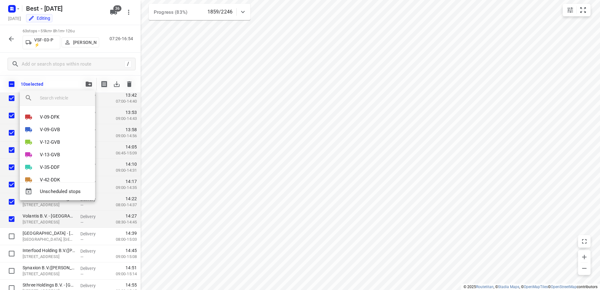
click at [72, 99] on input "search vehicle" at bounding box center [65, 97] width 50 height 9
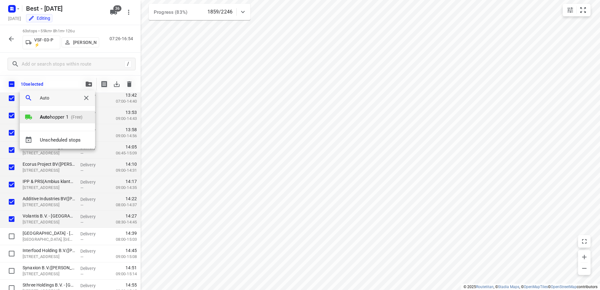
type input "Auto"
click at [70, 116] on p "(Free)" at bounding box center [75, 117] width 14 height 7
click at [69, 115] on li "1" at bounding box center [57, 114] width 75 height 13
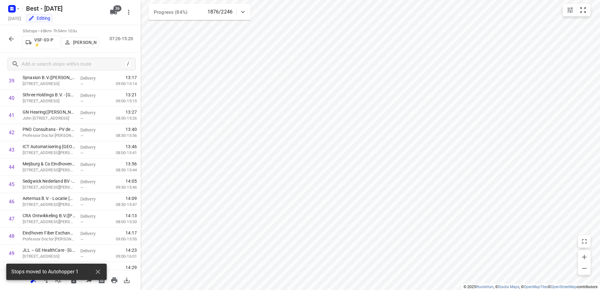
click at [9, 37] on icon "button" at bounding box center [12, 39] width 8 height 8
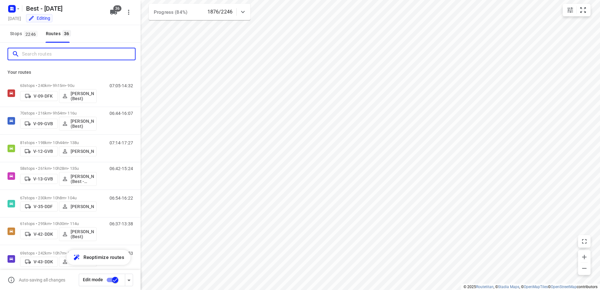
click at [61, 58] on input "Search routes" at bounding box center [78, 54] width 113 height 10
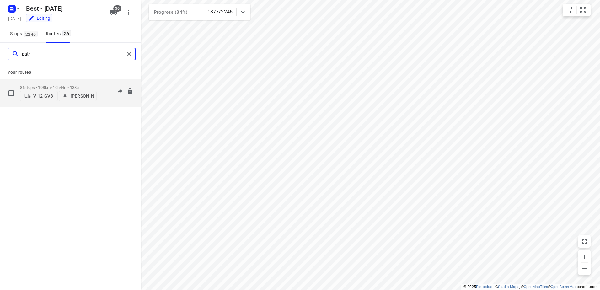
type input "patri"
click at [55, 82] on div "81 stops • 198km • 10h44m • 138u V-12-GVB [PERSON_NAME]" at bounding box center [58, 93] width 77 height 22
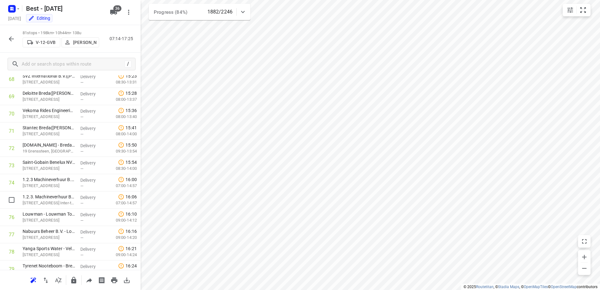
scroll to position [1253, 0]
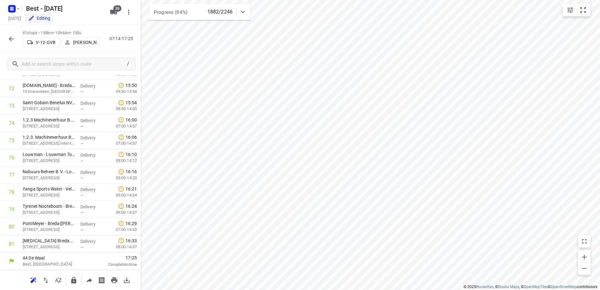
click at [9, 39] on icon "button" at bounding box center [11, 38] width 5 height 5
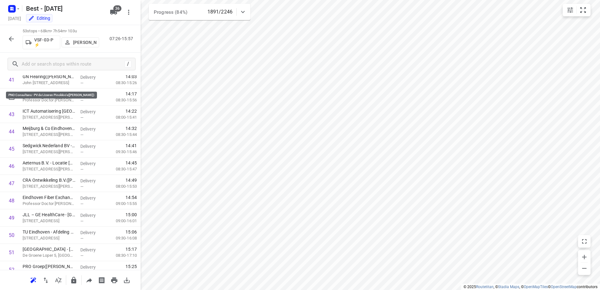
scroll to position [707, 0]
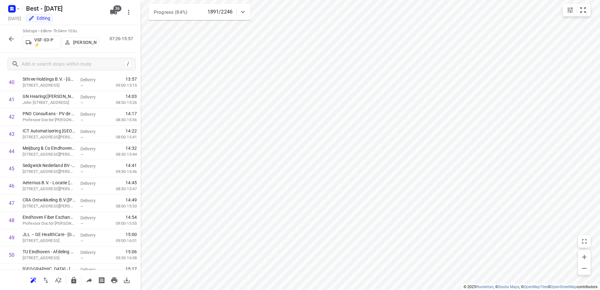
click at [19, 36] on div "53 stops • 68km • 7h54m • 103u VSF-03-P ⚡ [PERSON_NAME] 07:26-15:57" at bounding box center [70, 39] width 141 height 28
click at [8, 37] on icon "button" at bounding box center [12, 39] width 8 height 8
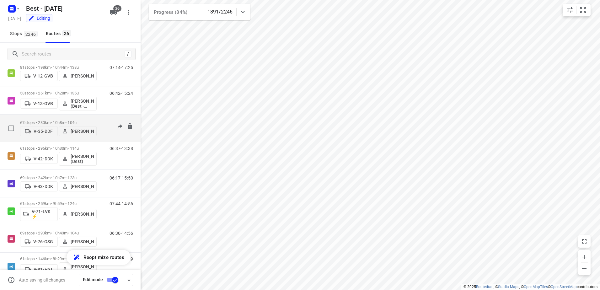
scroll to position [78, 0]
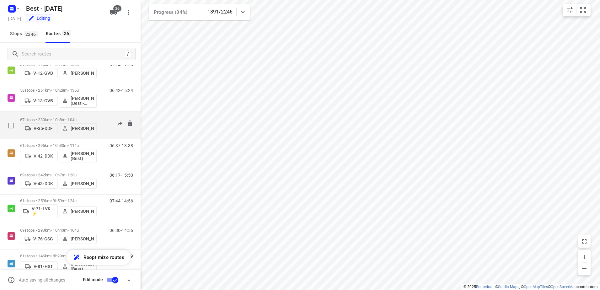
click at [86, 118] on p "67 stops • 230km • 10h8m • 104u" at bounding box center [58, 119] width 77 height 5
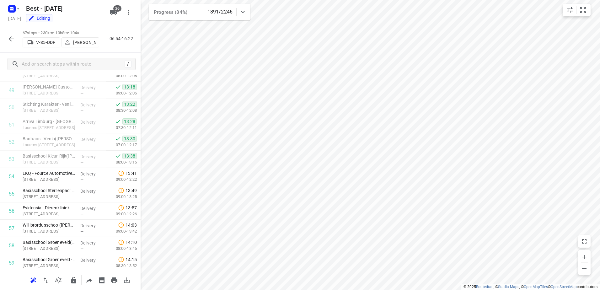
scroll to position [1011, 0]
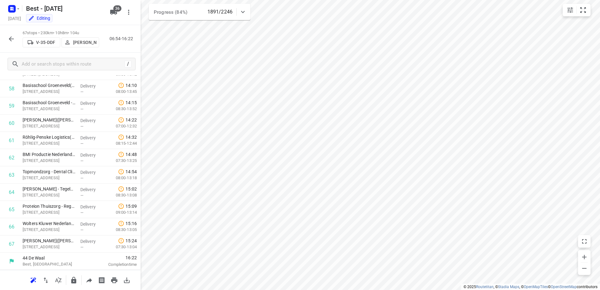
click at [10, 35] on icon "button" at bounding box center [12, 39] width 8 height 8
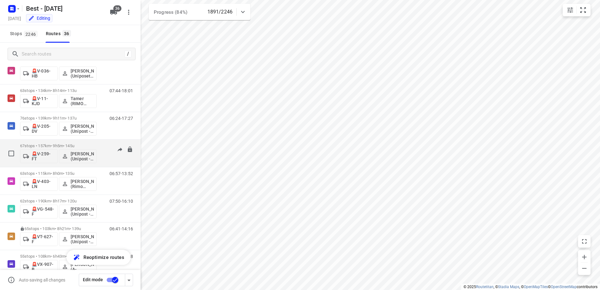
scroll to position [785, 0]
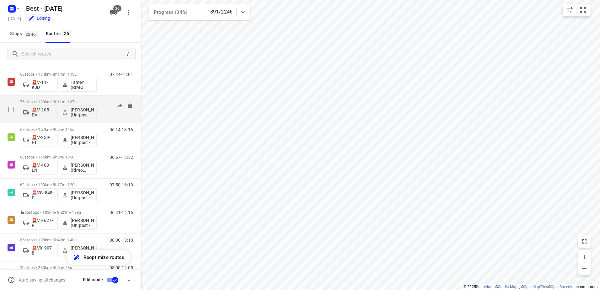
click at [74, 102] on p "76 stops • 139km • 9h11m • 137u" at bounding box center [58, 102] width 77 height 5
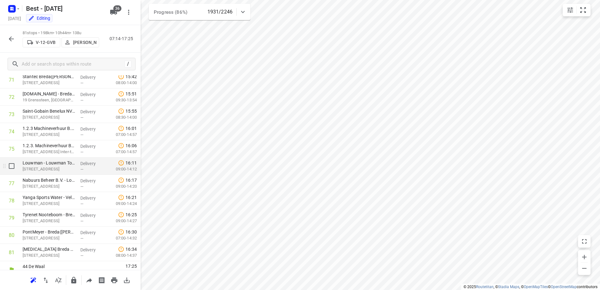
scroll to position [1253, 0]
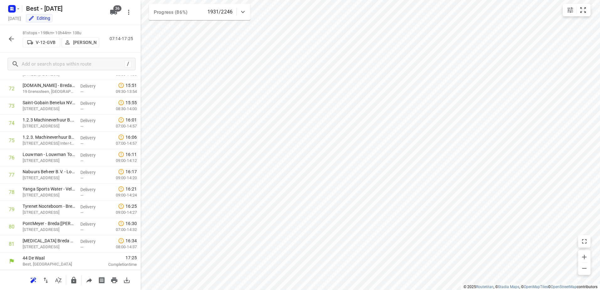
click at [109, 9] on button "36" at bounding box center [113, 12] width 13 height 13
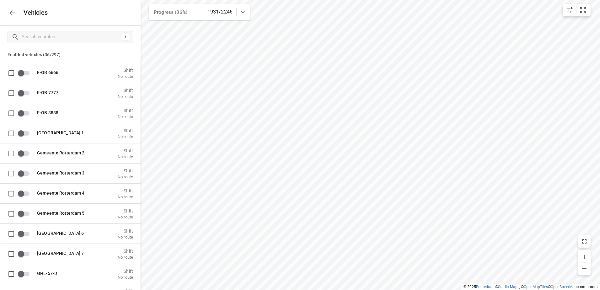
scroll to position [879, 0]
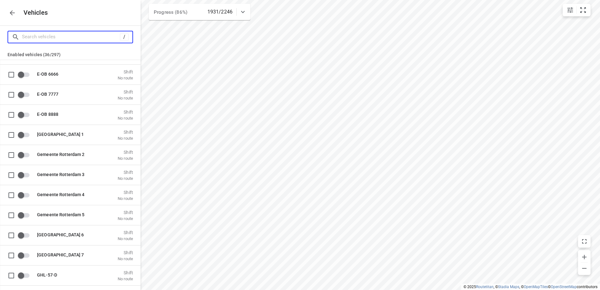
click at [72, 40] on input "Search vehicles" at bounding box center [71, 37] width 98 height 10
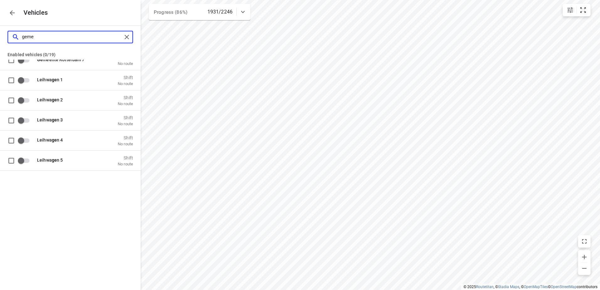
scroll to position [0, 0]
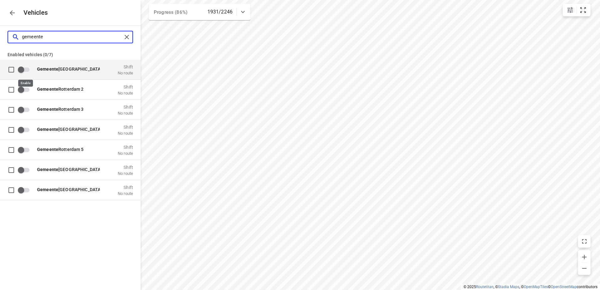
type input "gemeente"
click at [28, 71] on input "grid" at bounding box center [21, 69] width 36 height 12
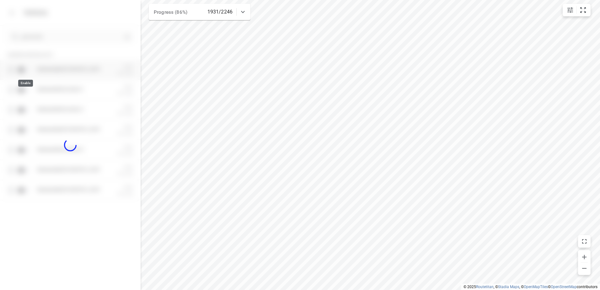
checkbox input "true"
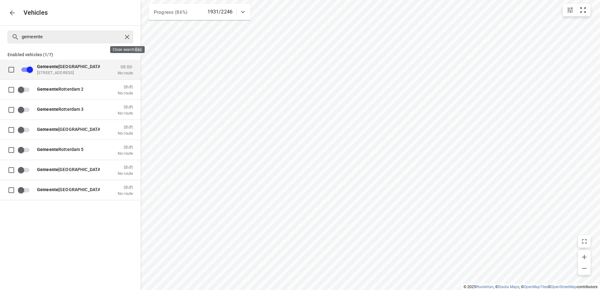
checkbox input "true"
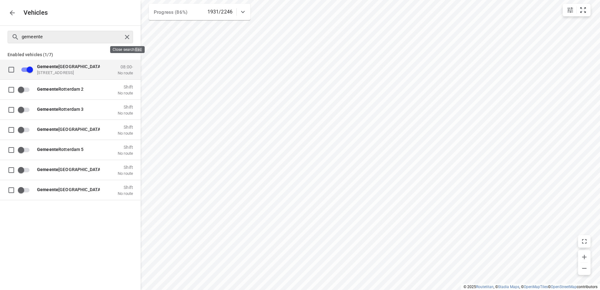
checkbox input "true"
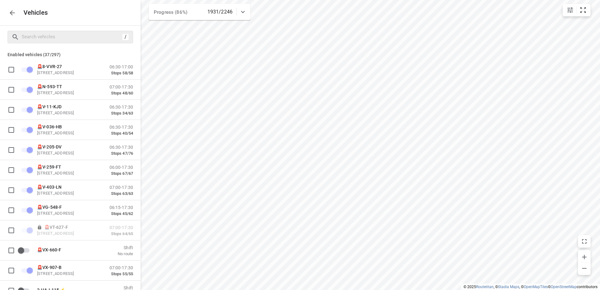
click at [16, 9] on button "button" at bounding box center [12, 13] width 13 height 13
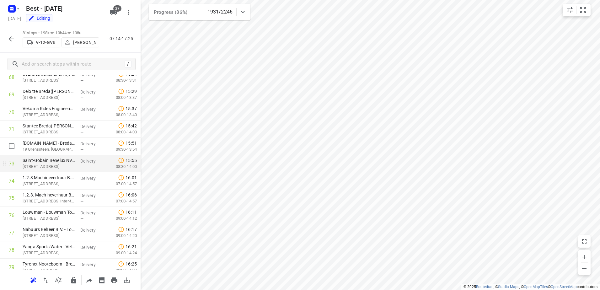
scroll to position [1190, 0]
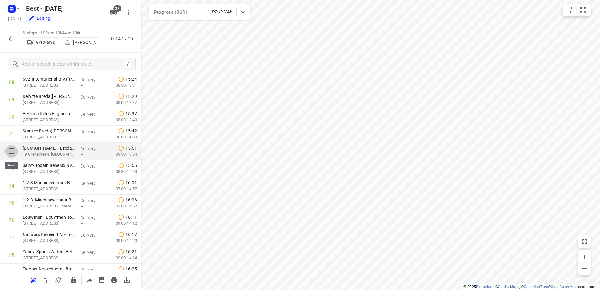
click at [11, 150] on input "checkbox" at bounding box center [11, 151] width 13 height 13
checkbox input "true"
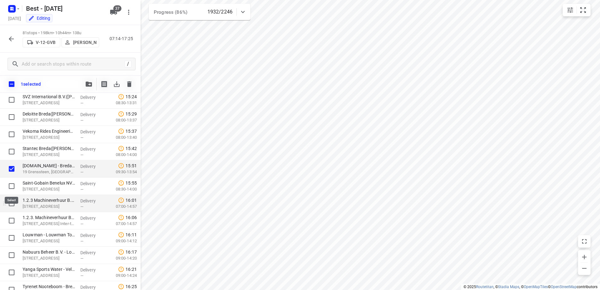
drag, startPoint x: 12, startPoint y: 188, endPoint x: 12, endPoint y: 198, distance: 9.1
click at [12, 190] on input "checkbox" at bounding box center [11, 186] width 13 height 13
checkbox input "true"
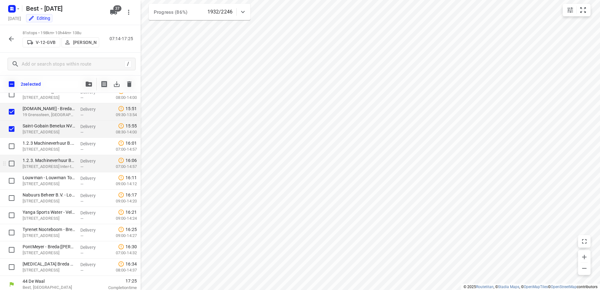
scroll to position [1250, 0]
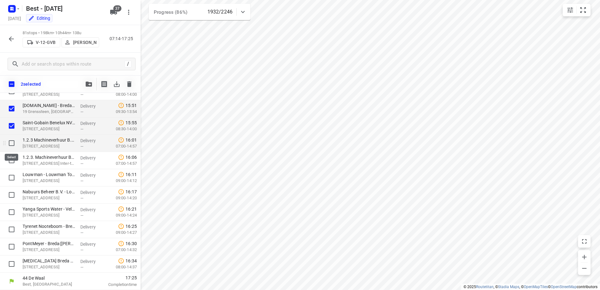
click at [14, 140] on input "checkbox" at bounding box center [11, 143] width 13 height 13
checkbox input "true"
drag, startPoint x: 13, startPoint y: 162, endPoint x: 14, endPoint y: 178, distance: 15.7
click at [13, 163] on input "checkbox" at bounding box center [11, 160] width 13 height 13
checkbox input "true"
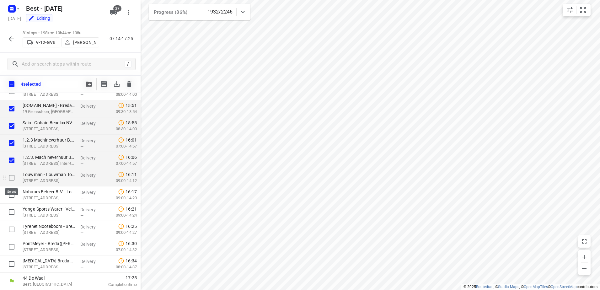
drag, startPoint x: 14, startPoint y: 178, endPoint x: 13, endPoint y: 186, distance: 7.9
click at [14, 179] on input "checkbox" at bounding box center [11, 177] width 13 height 13
checkbox input "true"
drag, startPoint x: 12, startPoint y: 192, endPoint x: 13, endPoint y: 209, distance: 17.0
click at [12, 194] on input "checkbox" at bounding box center [11, 195] width 13 height 13
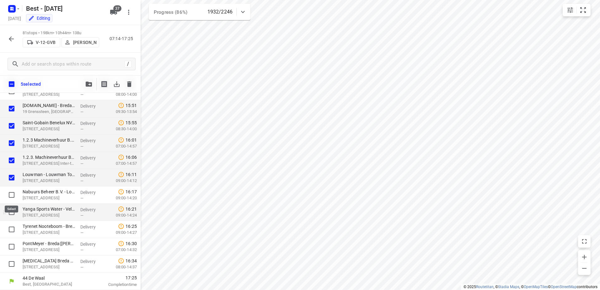
checkbox input "true"
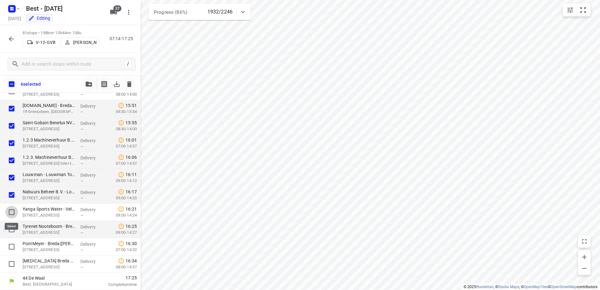
drag, startPoint x: 13, startPoint y: 210, endPoint x: 14, endPoint y: 223, distance: 12.6
click at [14, 212] on input "checkbox" at bounding box center [11, 212] width 13 height 13
checkbox input "true"
click at [14, 229] on input "checkbox" at bounding box center [11, 229] width 13 height 13
checkbox input "true"
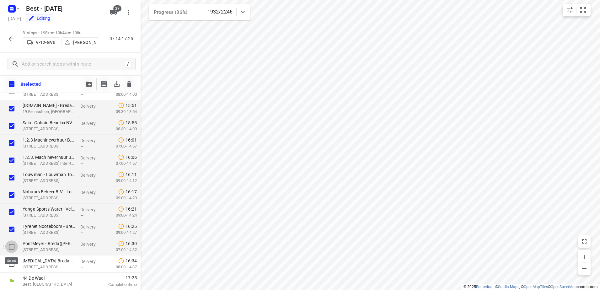
drag, startPoint x: 11, startPoint y: 246, endPoint x: 12, endPoint y: 254, distance: 8.2
click at [11, 247] on input "checkbox" at bounding box center [11, 247] width 13 height 13
checkbox input "true"
click at [12, 262] on input "checkbox" at bounding box center [11, 264] width 13 height 13
checkbox input "true"
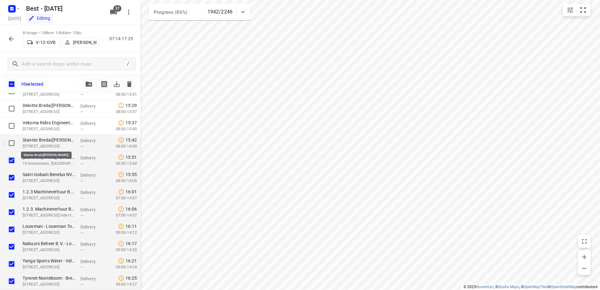
scroll to position [1188, 0]
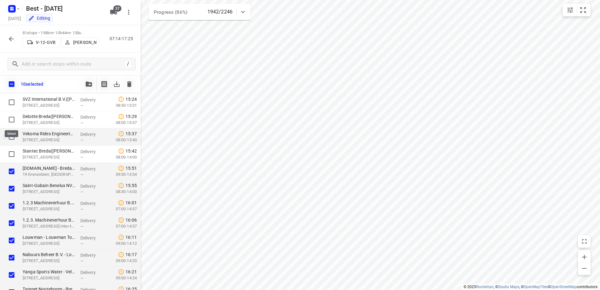
drag, startPoint x: 10, startPoint y: 122, endPoint x: 10, endPoint y: 135, distance: 13.5
click at [10, 122] on input "checkbox" at bounding box center [11, 119] width 13 height 13
checkbox input "true"
click at [14, 138] on input "checkbox" at bounding box center [11, 137] width 13 height 13
checkbox input "true"
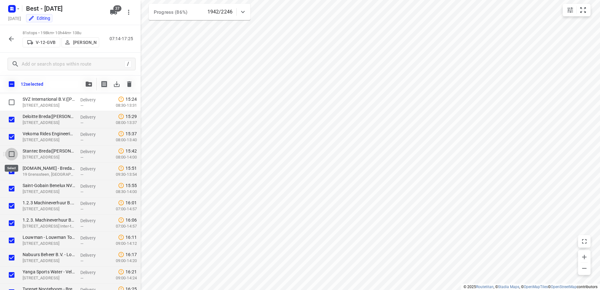
click at [12, 151] on input "checkbox" at bounding box center [11, 154] width 13 height 13
checkbox input "true"
click at [89, 82] on icon "button" at bounding box center [89, 84] width 6 height 5
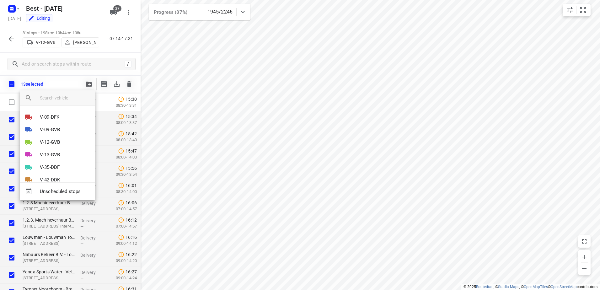
click at [62, 98] on input "search vehicle" at bounding box center [65, 97] width 50 height 9
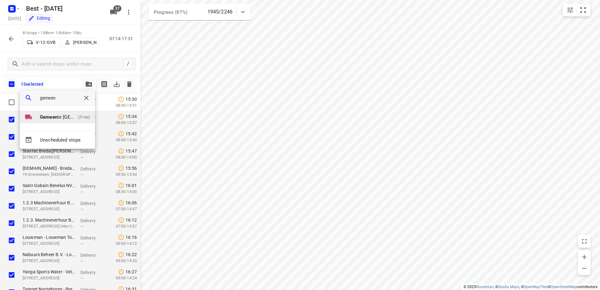
type input "gemeen"
click at [65, 113] on li "Gemeen te [GEOGRAPHIC_DATA] 1 (Free)" at bounding box center [57, 117] width 75 height 13
click at [47, 120] on li "1" at bounding box center [57, 114] width 75 height 13
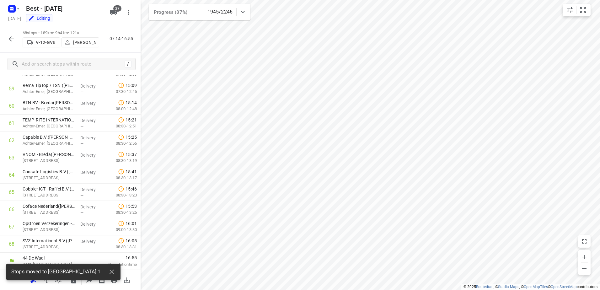
scroll to position [1028, 0]
click at [9, 41] on icon "button" at bounding box center [12, 39] width 8 height 8
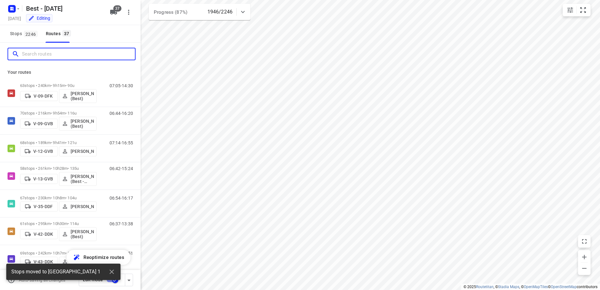
click at [39, 56] on input "Search routes" at bounding box center [78, 54] width 113 height 10
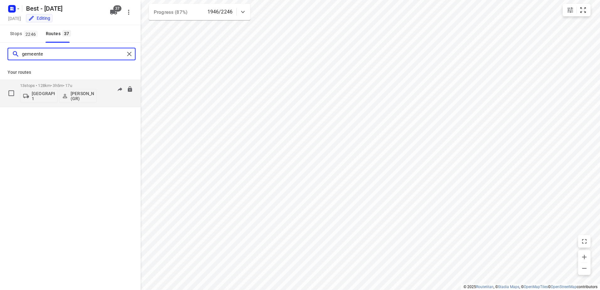
type input "gemeente"
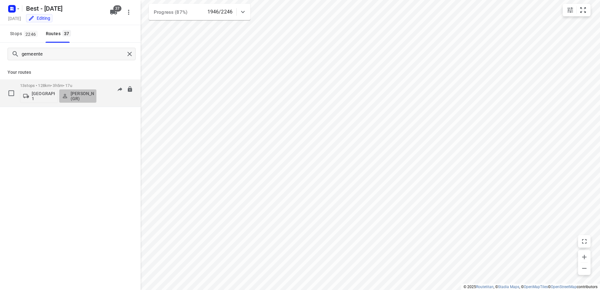
click at [91, 99] on p "[PERSON_NAME] (GR)" at bounding box center [82, 96] width 23 height 10
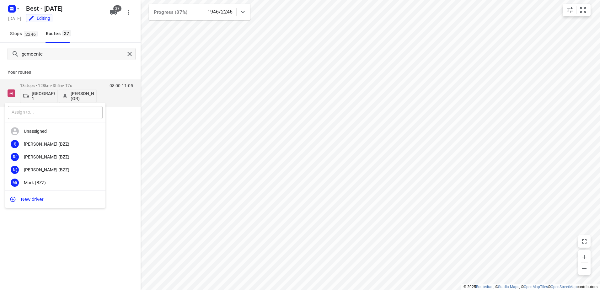
click at [62, 108] on input "text" at bounding box center [55, 112] width 95 height 13
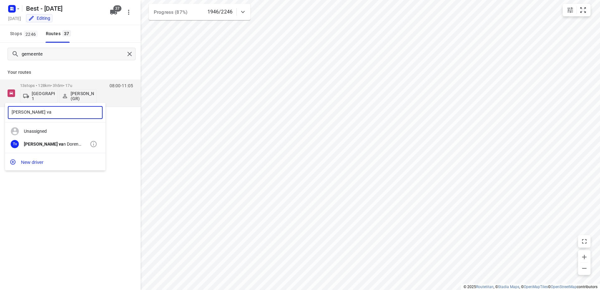
type input "[PERSON_NAME] va"
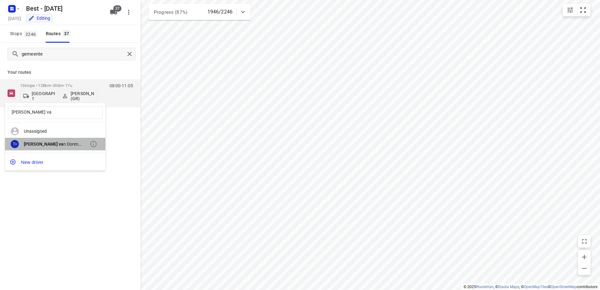
click at [77, 146] on div "[PERSON_NAME] va n Doren (Best)" at bounding box center [57, 144] width 66 height 5
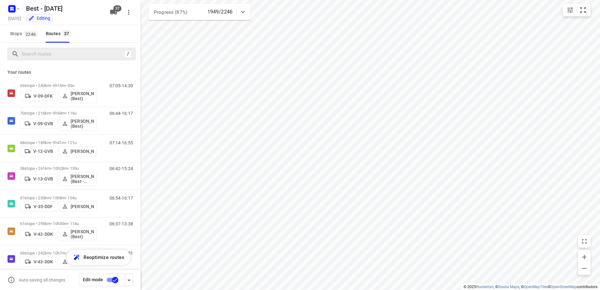
click at [75, 44] on div "/" at bounding box center [70, 54] width 141 height 23
click at [78, 50] on input "Search routes" at bounding box center [72, 54] width 100 height 10
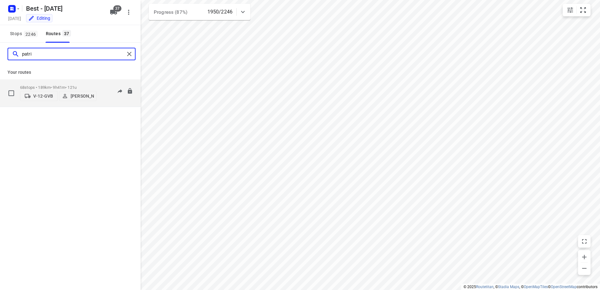
type input "patri"
click at [68, 82] on div "68 stops • 189km • 9h41m • 121u V-12-GVB [PERSON_NAME]" at bounding box center [58, 93] width 77 height 22
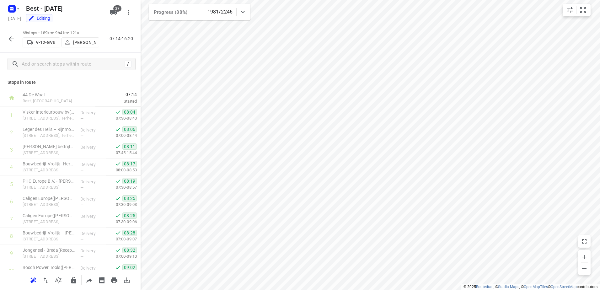
click at [12, 40] on icon "button" at bounding box center [12, 39] width 8 height 8
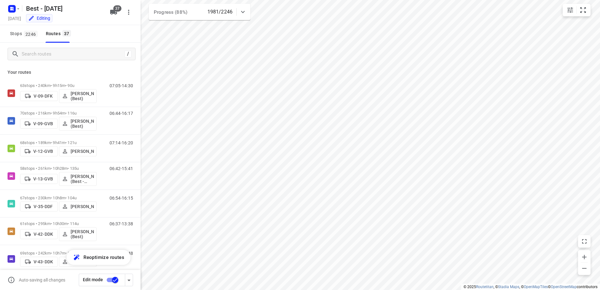
drag, startPoint x: 35, startPoint y: 62, endPoint x: 46, endPoint y: 57, distance: 11.7
click at [36, 62] on div "/" at bounding box center [70, 54] width 141 height 23
click at [46, 57] on input "Search routes" at bounding box center [72, 54] width 100 height 10
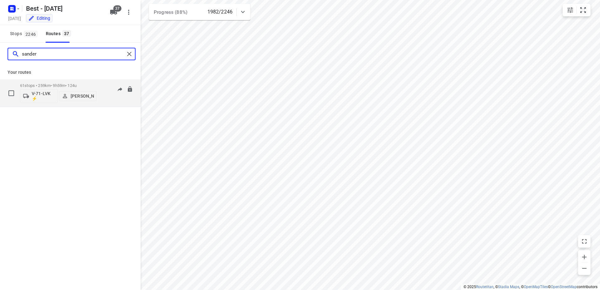
type input "sander"
click at [74, 82] on div "61 stops • 259km • 9h59m • 124u V-71-LVK ⚡ [PERSON_NAME]" at bounding box center [58, 93] width 77 height 26
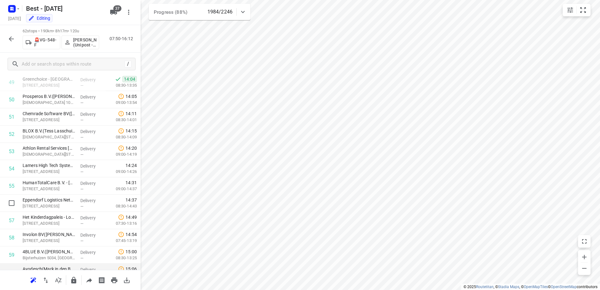
scroll to position [925, 0]
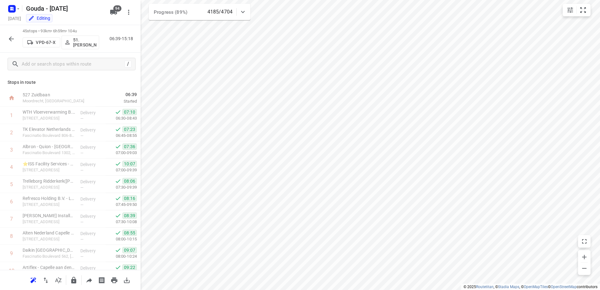
scroll to position [631, 0]
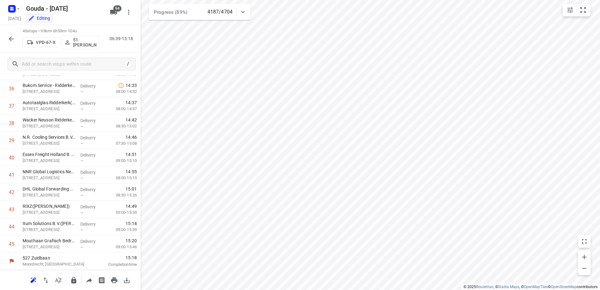
click at [14, 37] on icon "button" at bounding box center [12, 39] width 8 height 8
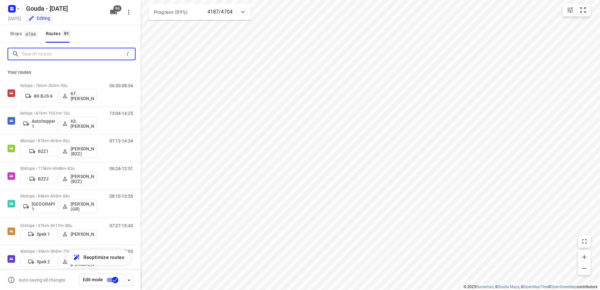
click at [52, 56] on input "Search routes" at bounding box center [73, 54] width 102 height 10
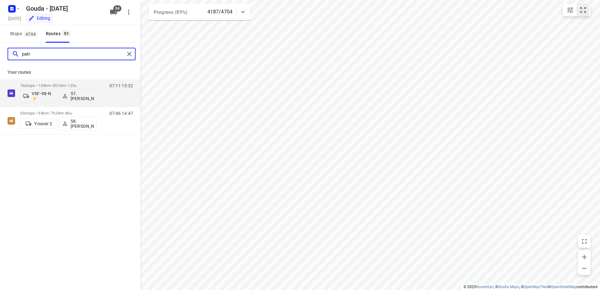
type input "patr"
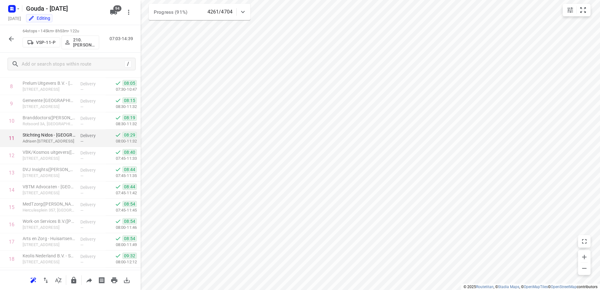
scroll to position [157, 0]
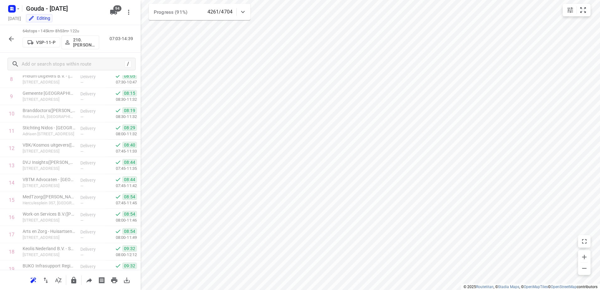
click at [15, 39] on button "button" at bounding box center [11, 39] width 13 height 13
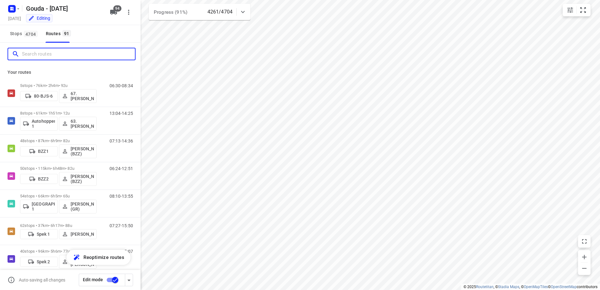
click at [89, 54] on input "Search routes" at bounding box center [78, 54] width 113 height 10
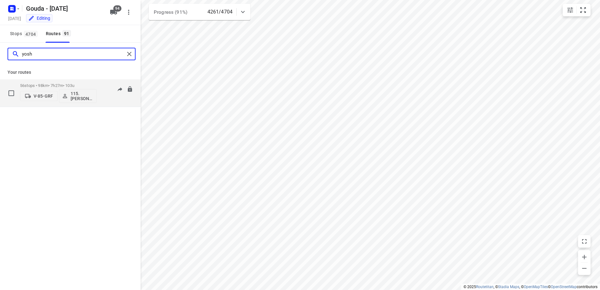
type input "yosh"
click at [57, 84] on p "56 stops • 98km • 7h27m • 103u" at bounding box center [58, 85] width 77 height 5
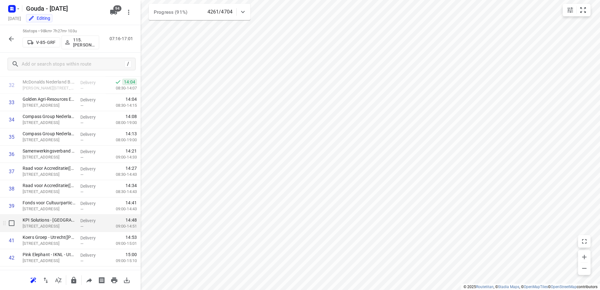
scroll to position [633, 0]
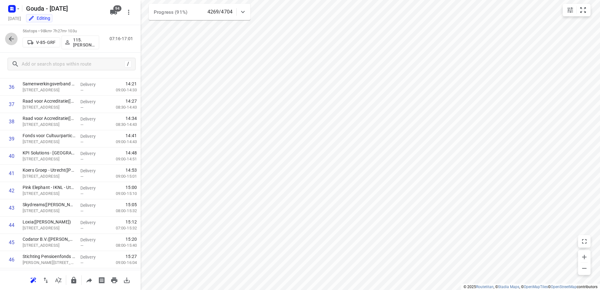
click at [12, 39] on icon "button" at bounding box center [11, 38] width 5 height 5
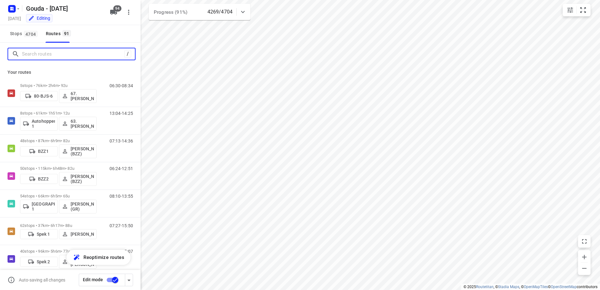
click at [64, 55] on input "Search routes" at bounding box center [73, 54] width 102 height 10
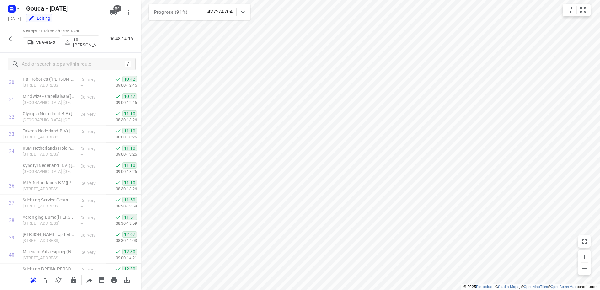
scroll to position [769, 0]
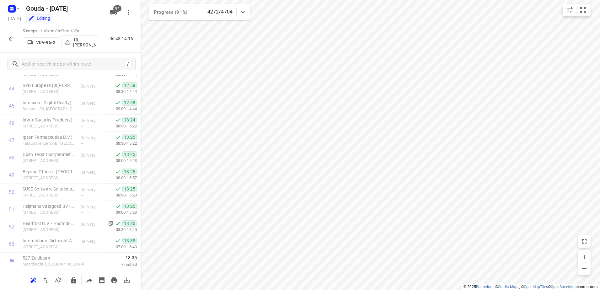
click at [13, 41] on icon "button" at bounding box center [12, 39] width 8 height 8
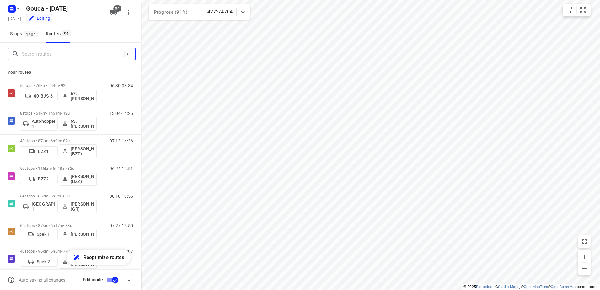
drag, startPoint x: 13, startPoint y: 41, endPoint x: 54, endPoint y: 52, distance: 42.7
click at [50, 52] on input "Search routes" at bounding box center [73, 54] width 102 height 10
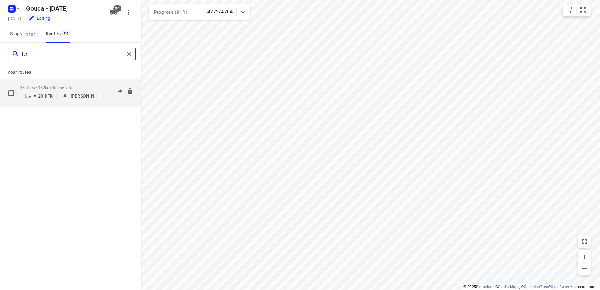
type input "jar"
click at [76, 86] on p "43 stops • 132km • 6h9m • 72u" at bounding box center [58, 87] width 77 height 5
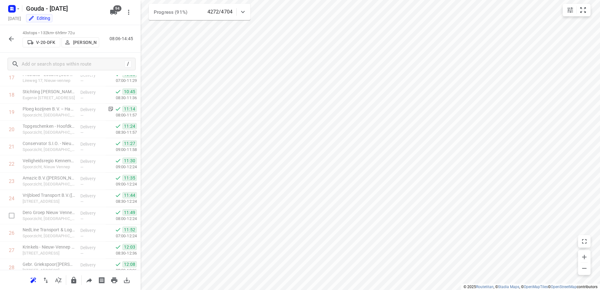
scroll to position [597, 0]
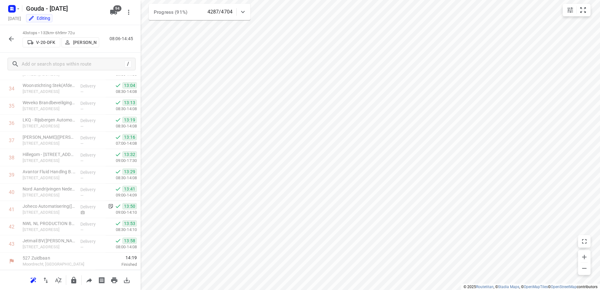
click at [8, 41] on div "43 stops • 132km • 6h9m • 72u V-20-DFK [PERSON_NAME] 08:06-14:45" at bounding box center [70, 39] width 141 height 28
click at [12, 40] on icon "button" at bounding box center [12, 39] width 8 height 8
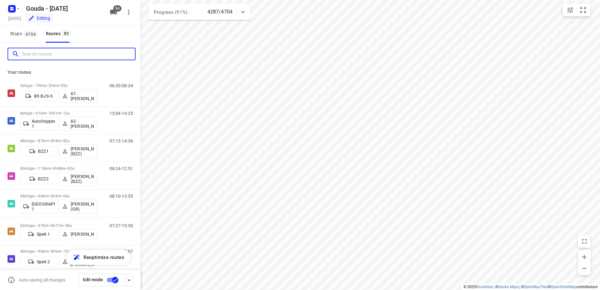
click at [49, 58] on input "Search routes" at bounding box center [78, 54] width 113 height 10
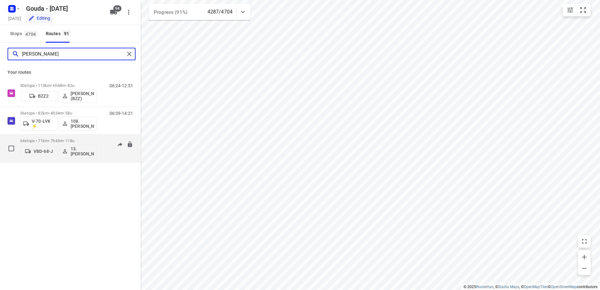
type input "[PERSON_NAME]"
click at [74, 139] on p "64 stops • 71km • 7h45m • 118u" at bounding box center [58, 140] width 77 height 5
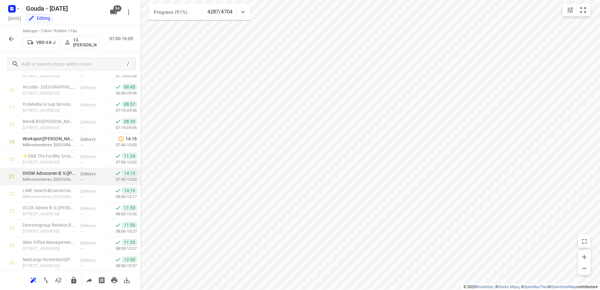
scroll to position [143, 0]
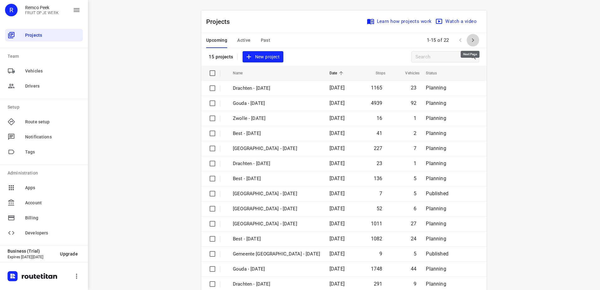
click at [469, 39] on icon "button" at bounding box center [473, 40] width 8 height 8
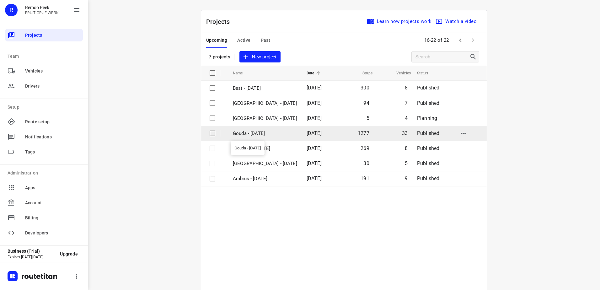
click at [275, 133] on p "Gouda - [DATE]" at bounding box center [265, 133] width 64 height 7
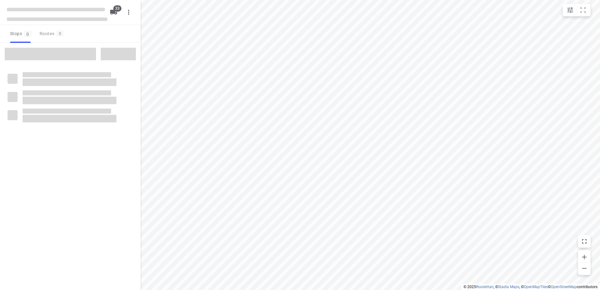
type input "distance"
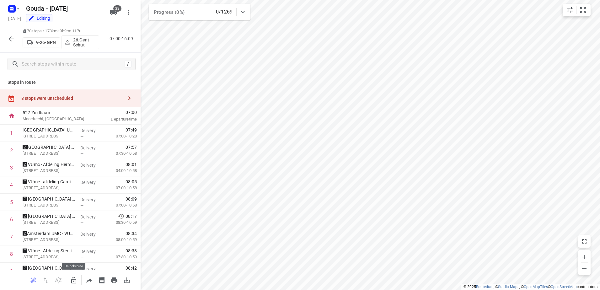
click at [73, 281] on icon "button" at bounding box center [74, 281] width 8 height 8
drag, startPoint x: 64, startPoint y: 96, endPoint x: 109, endPoint y: 91, distance: 44.9
click at [65, 96] on div "8 stops were unscheduled" at bounding box center [72, 98] width 102 height 5
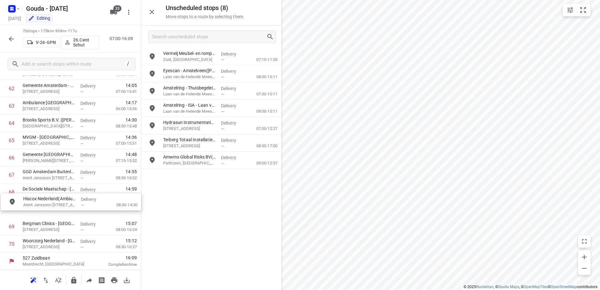
drag, startPoint x: 246, startPoint y: 122, endPoint x: 105, endPoint y: 198, distance: 160.9
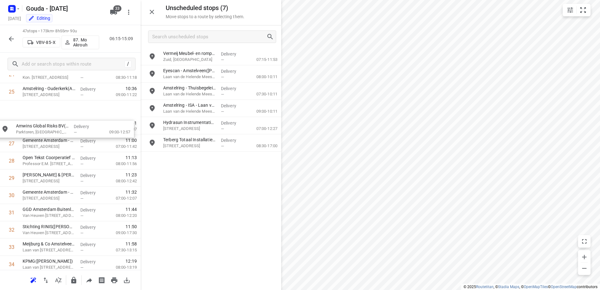
scroll to position [436, 0]
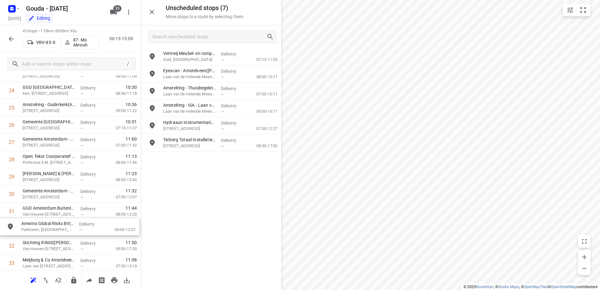
drag, startPoint x: 206, startPoint y: 158, endPoint x: 61, endPoint y: 225, distance: 159.8
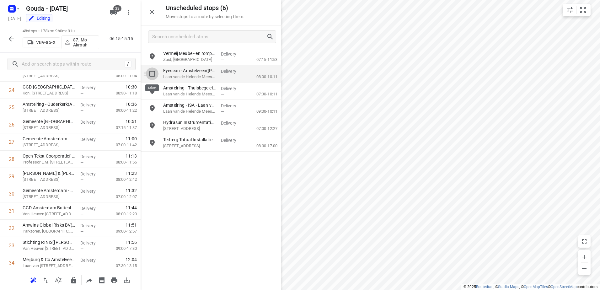
click at [148, 75] on input "grid" at bounding box center [152, 74] width 13 height 13
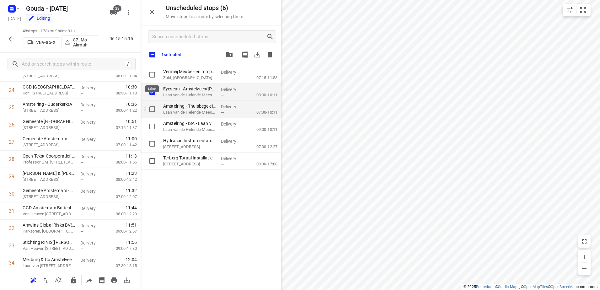
checkbox input "true"
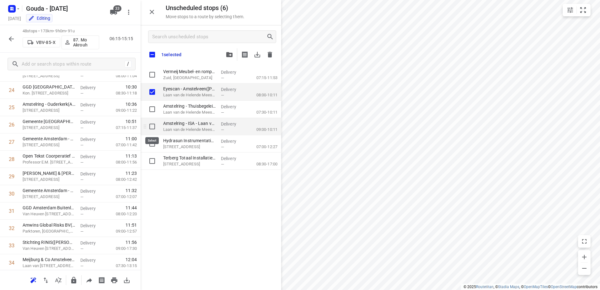
click at [151, 127] on input "grid" at bounding box center [152, 126] width 13 height 13
checkbox input "true"
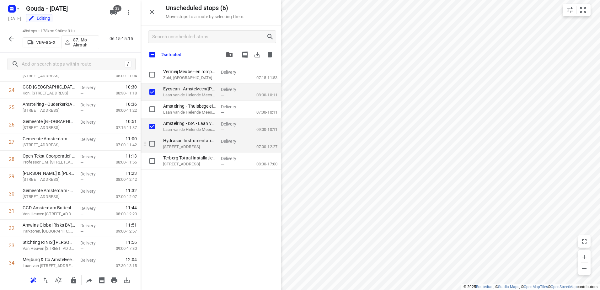
checkbox input "true"
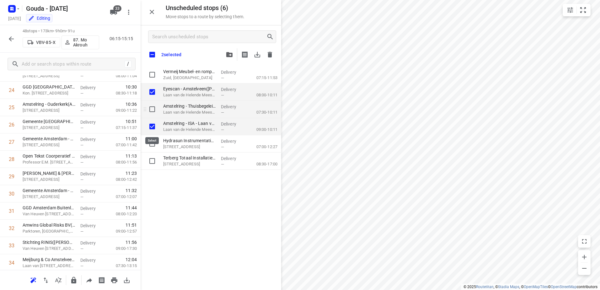
checkbox input "true"
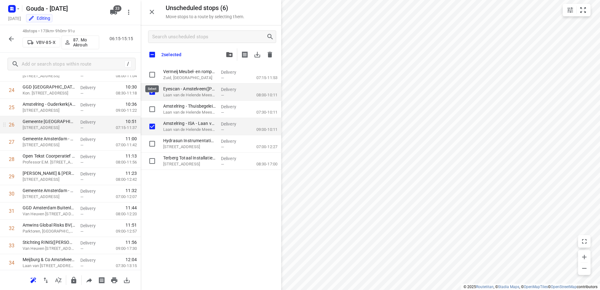
checkbox input "true"
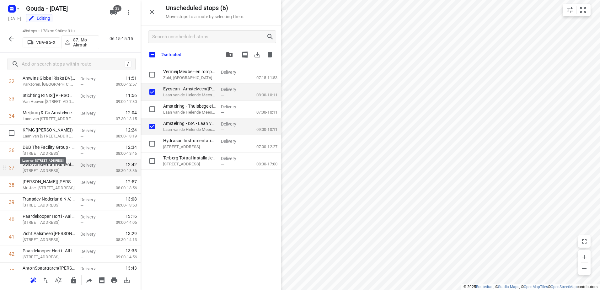
scroll to position [597, 0]
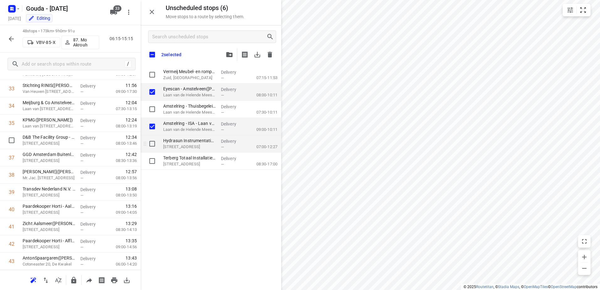
checkbox input "true"
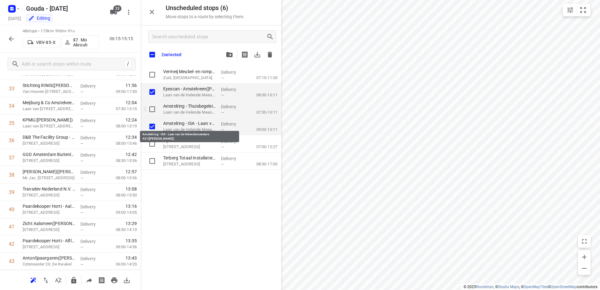
checkbox input "true"
click at [147, 109] on input "grid" at bounding box center [152, 109] width 13 height 13
checkbox input "true"
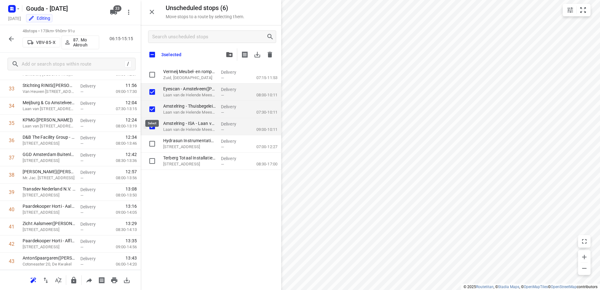
checkbox input "true"
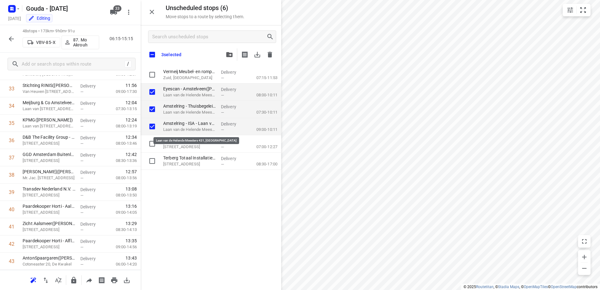
checkbox input "true"
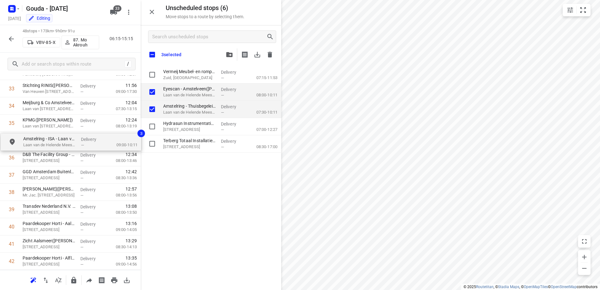
drag, startPoint x: 191, startPoint y: 129, endPoint x: 42, endPoint y: 144, distance: 149.9
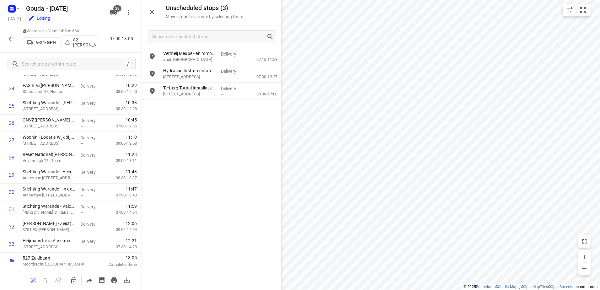
scroll to position [442, 0]
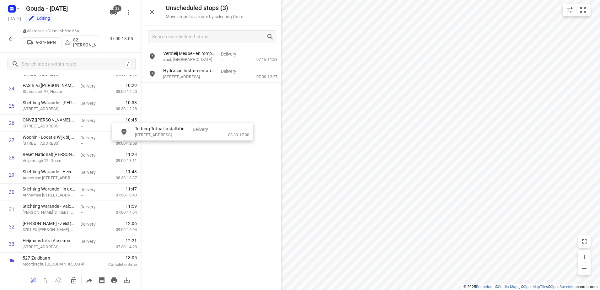
drag, startPoint x: 190, startPoint y: 90, endPoint x: 162, endPoint y: 130, distance: 48.2
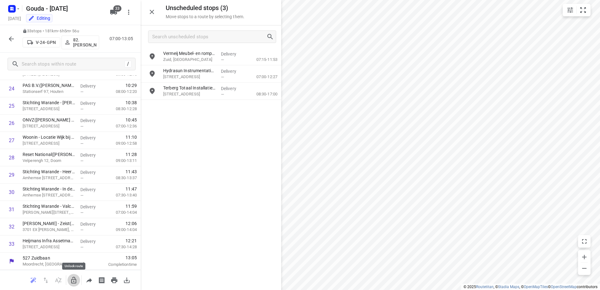
click at [73, 282] on icon "button" at bounding box center [74, 281] width 8 height 8
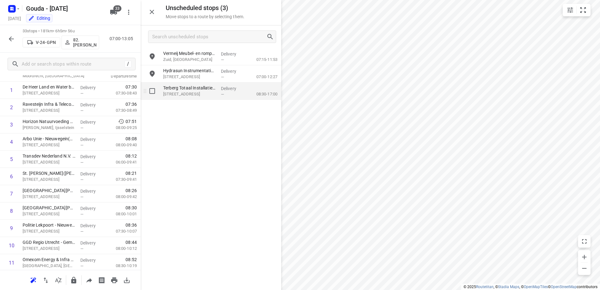
scroll to position [0, 0]
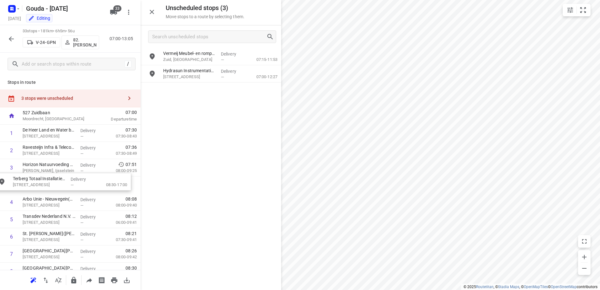
drag, startPoint x: 209, startPoint y: 97, endPoint x: 57, endPoint y: 188, distance: 177.7
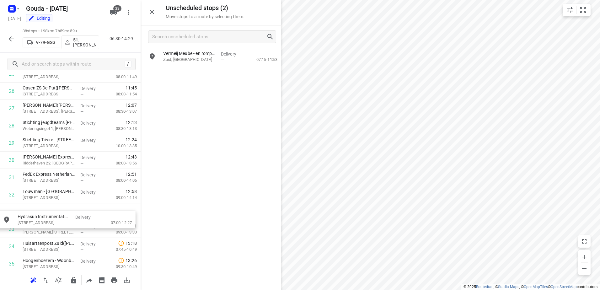
scroll to position [475, 0]
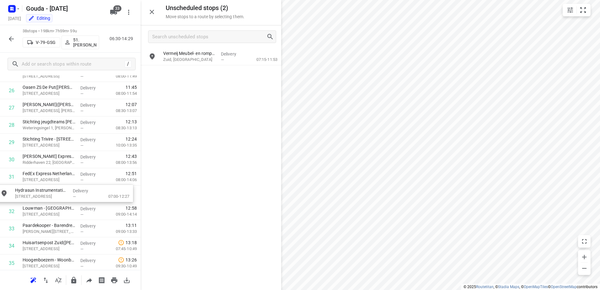
drag, startPoint x: 234, startPoint y: 75, endPoint x: 84, endPoint y: 195, distance: 192.2
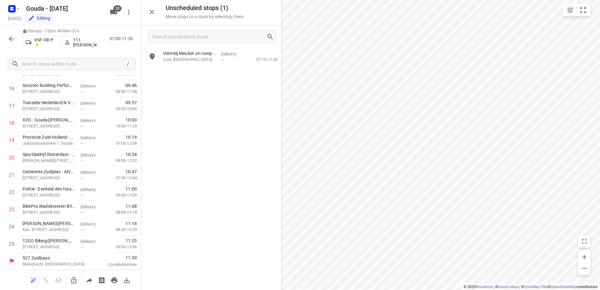
scroll to position [304, 0]
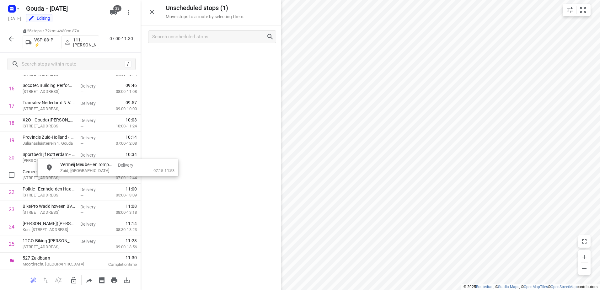
drag, startPoint x: 231, startPoint y: 63, endPoint x: 138, endPoint y: 194, distance: 161.1
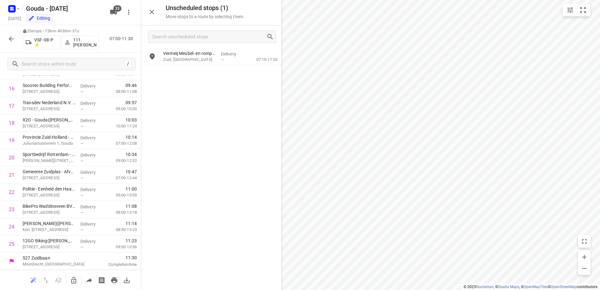
click at [68, 279] on button "button" at bounding box center [74, 280] width 13 height 13
click at [75, 280] on icon "button" at bounding box center [73, 280] width 5 height 7
click at [71, 284] on icon "button" at bounding box center [74, 281] width 8 height 8
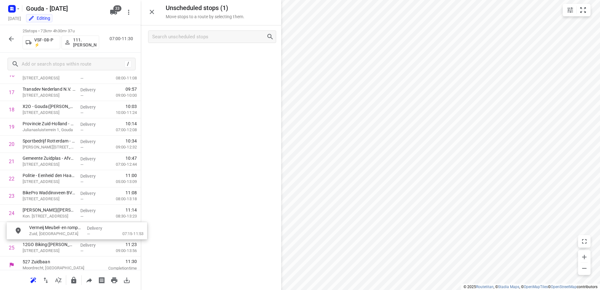
drag, startPoint x: 215, startPoint y: 58, endPoint x: 79, endPoint y: 234, distance: 222.5
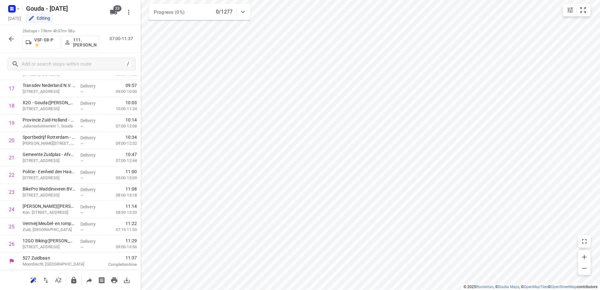
scroll to position [303, 0]
click at [10, 39] on icon "button" at bounding box center [11, 38] width 5 height 5
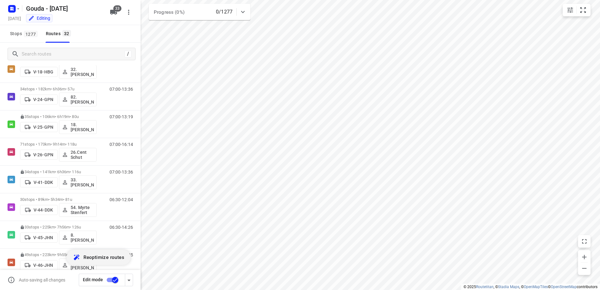
scroll to position [188, 0]
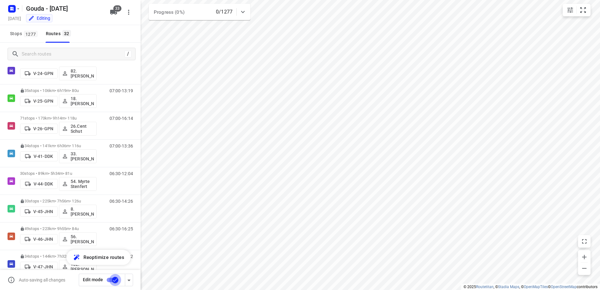
click at [108, 282] on input "checkbox" at bounding box center [115, 280] width 36 height 12
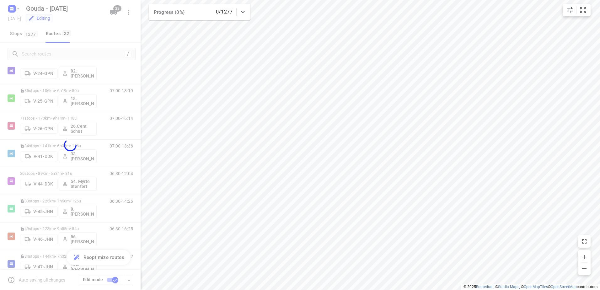
checkbox input "false"
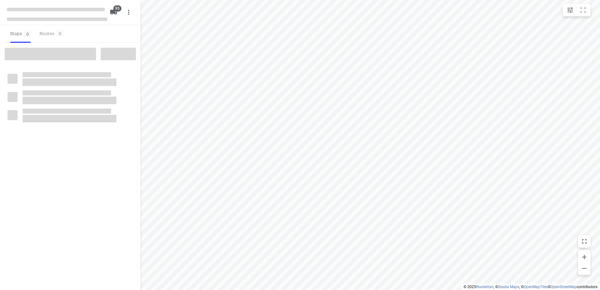
type input "distance"
checkbox input "true"
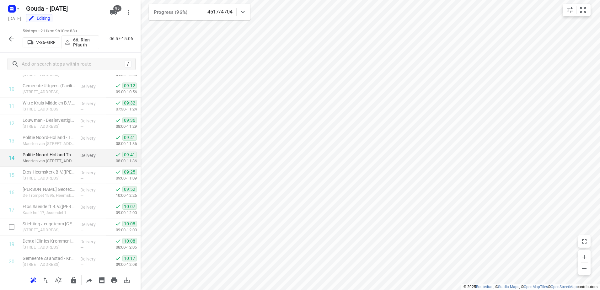
scroll to position [251, 0]
click at [10, 43] on button "button" at bounding box center [11, 39] width 13 height 13
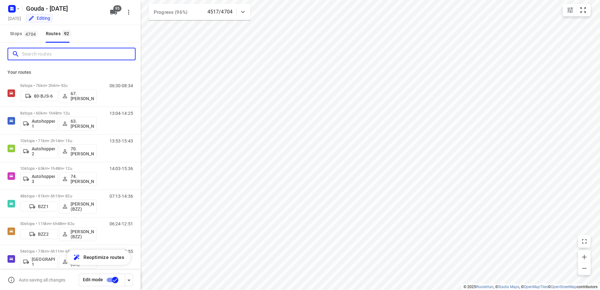
click at [72, 57] on input "Search routes" at bounding box center [78, 54] width 113 height 10
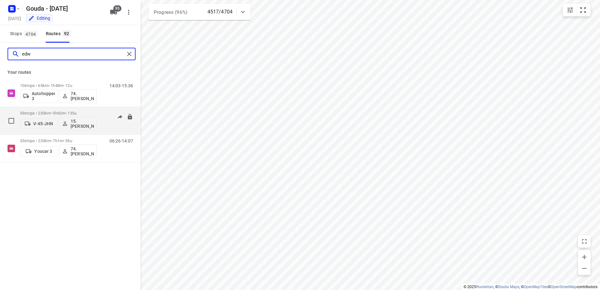
type input "edw"
click at [89, 112] on p "59 stops • 230km • 9h42m • 135u" at bounding box center [58, 113] width 77 height 5
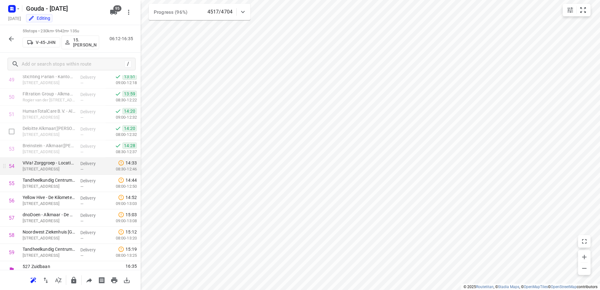
scroll to position [873, 0]
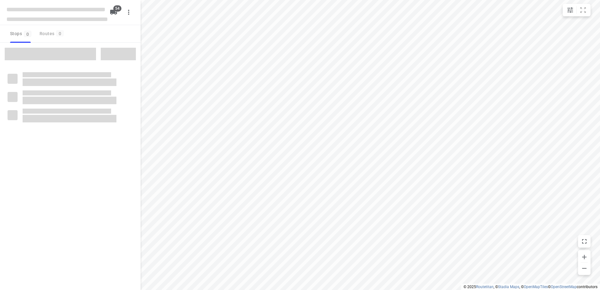
type input "distance"
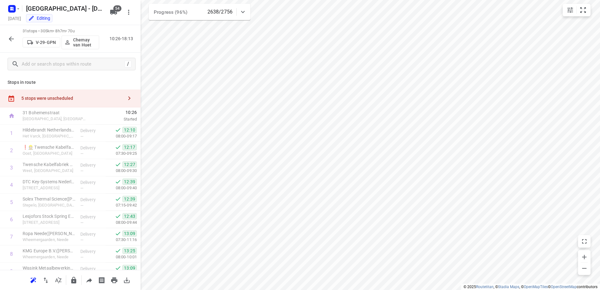
click at [74, 94] on div "5 stops were unscheduled" at bounding box center [70, 98] width 141 height 18
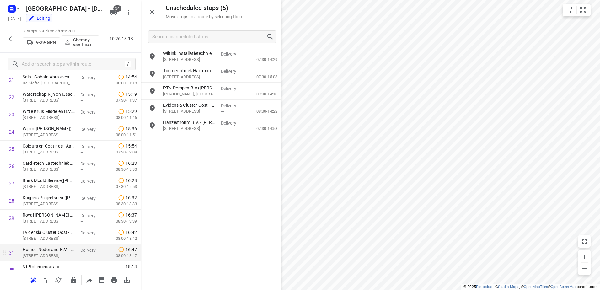
scroll to position [407, 0]
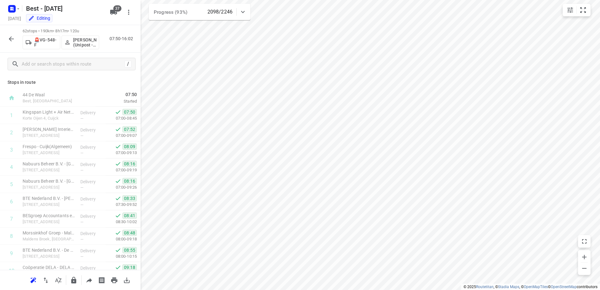
scroll to position [925, 0]
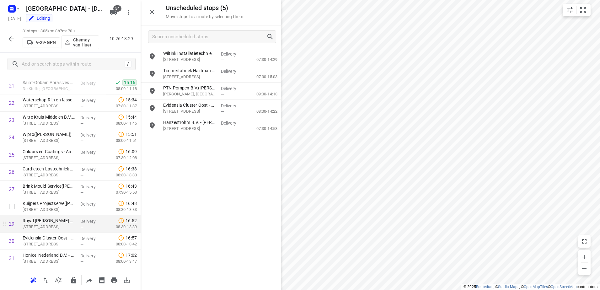
scroll to position [407, 0]
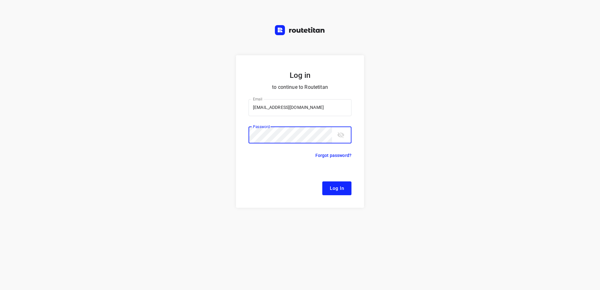
click at [323, 182] on button "Log In" at bounding box center [337, 189] width 29 height 14
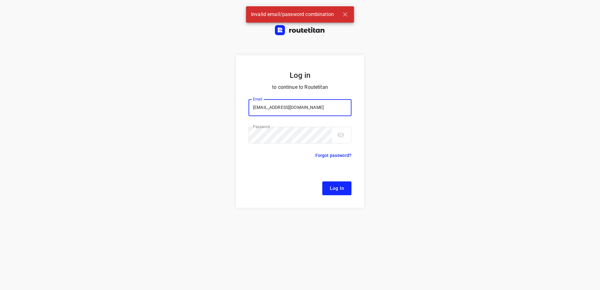
click at [277, 108] on input "[EMAIL_ADDRESS][DOMAIN_NAME]" at bounding box center [300, 107] width 103 height 17
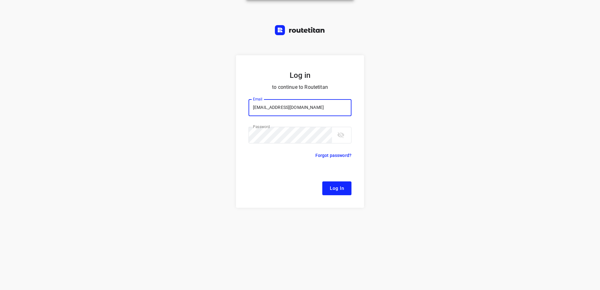
type input "[EMAIL_ADDRESS][DOMAIN_NAME]"
drag, startPoint x: 442, startPoint y: 135, endPoint x: 429, endPoint y: 151, distance: 20.9
click at [442, 136] on div "Log in to continue to Routetitan Email [EMAIL_ADDRESS][DOMAIN_NAME] Email ​ Pas…" at bounding box center [300, 172] width 600 height 235
click at [335, 190] on span "Log In" at bounding box center [337, 188] width 14 height 8
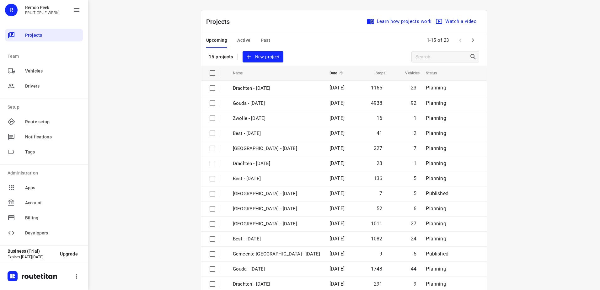
drag, startPoint x: 247, startPoint y: 41, endPoint x: 265, endPoint y: 104, distance: 65.7
click at [247, 41] on span "Active" at bounding box center [243, 40] width 13 height 8
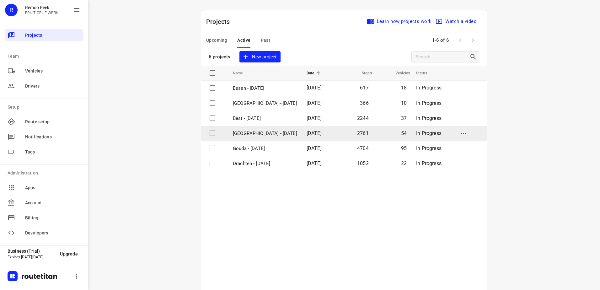
click at [265, 134] on p "[GEOGRAPHIC_DATA] - [DATE]" at bounding box center [265, 133] width 64 height 7
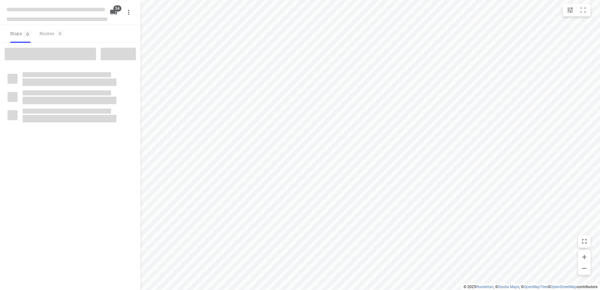
type input "distance"
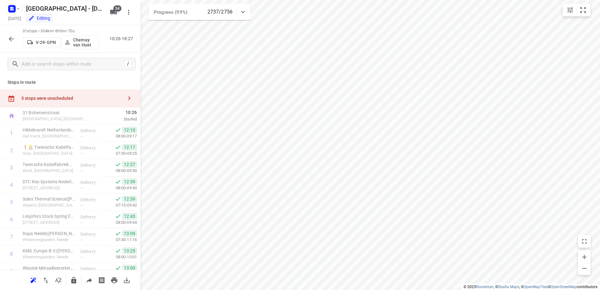
click at [13, 41] on icon "button" at bounding box center [12, 39] width 8 height 8
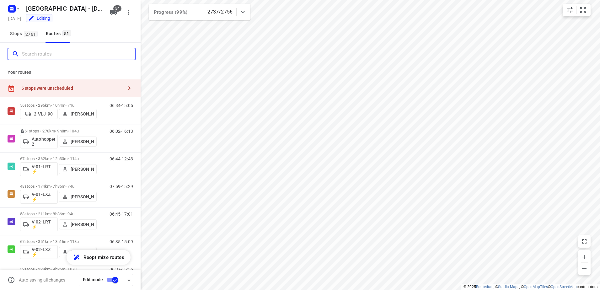
click at [39, 55] on input "Search routes" at bounding box center [78, 54] width 113 height 10
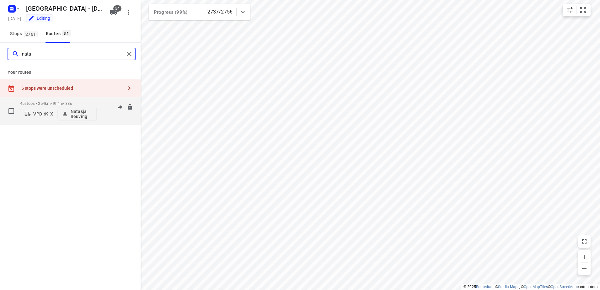
type input "nata"
click at [75, 102] on p "45 stops • 254km • 9h4m • 88u" at bounding box center [58, 103] width 77 height 5
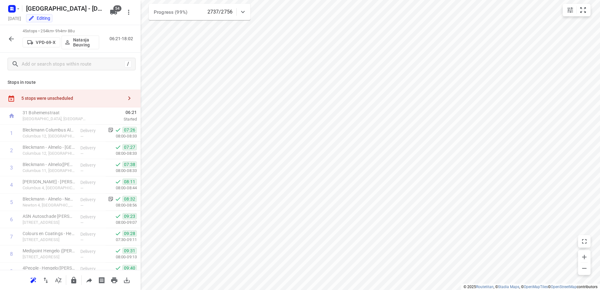
click at [8, 39] on icon "button" at bounding box center [12, 39] width 8 height 8
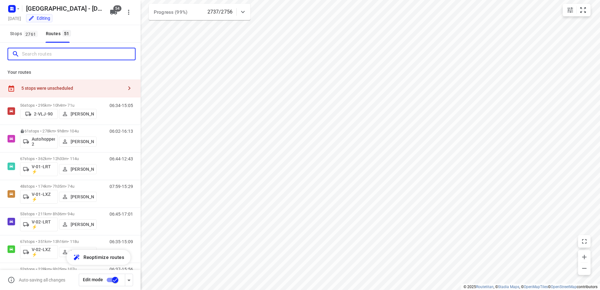
click at [42, 57] on input "Search routes" at bounding box center [78, 54] width 113 height 10
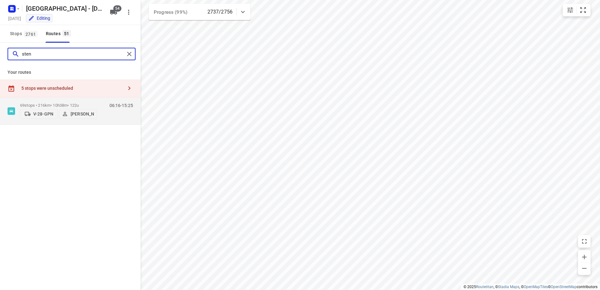
type input "sten"
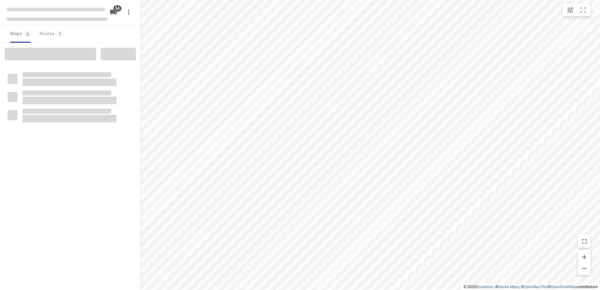
type input "distance"
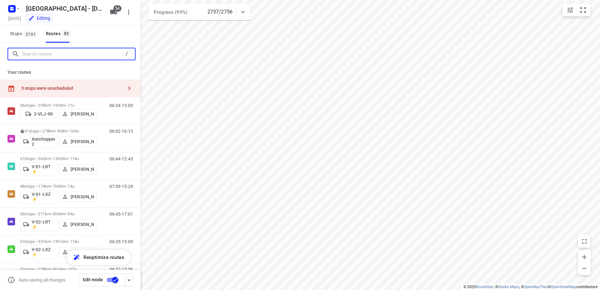
click at [65, 55] on input "Search routes" at bounding box center [72, 54] width 100 height 10
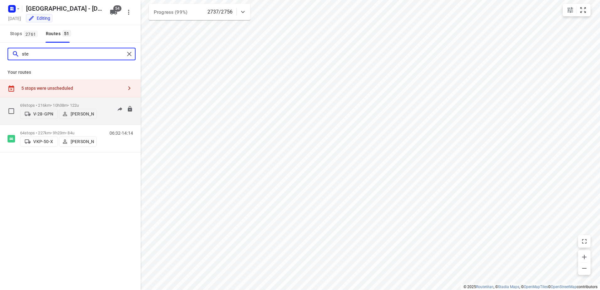
type input "ste"
click at [98, 104] on div "69 stops • 216km • 10h38m • 122u V-28-GPN [PERSON_NAME] 06:16-15:25" at bounding box center [80, 111] width 121 height 22
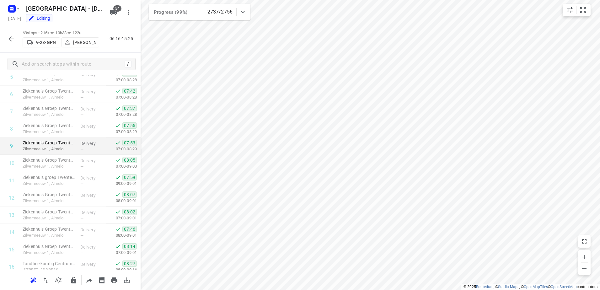
scroll to position [31, 0]
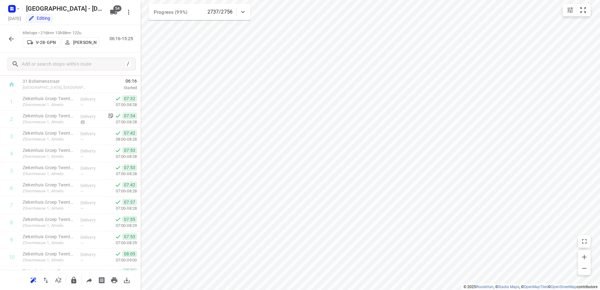
click at [17, 42] on div at bounding box center [11, 39] width 13 height 13
click at [9, 35] on icon "button" at bounding box center [12, 39] width 8 height 8
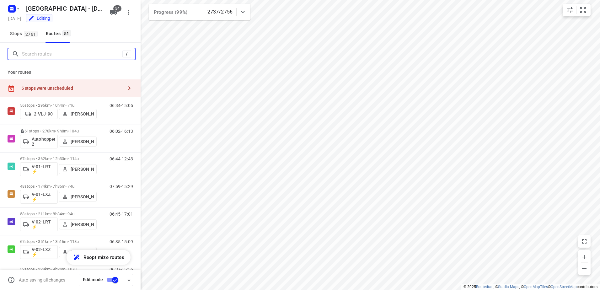
click at [61, 58] on input "Search routes" at bounding box center [72, 54] width 100 height 10
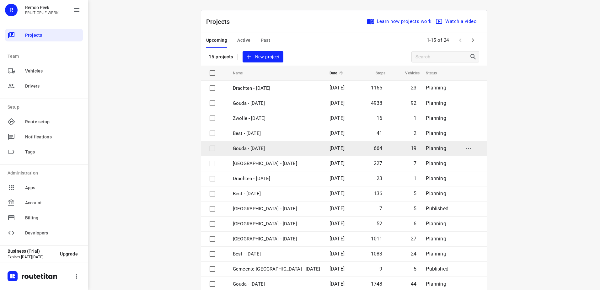
click at [276, 152] on p "Gouda - [DATE]" at bounding box center [276, 148] width 87 height 7
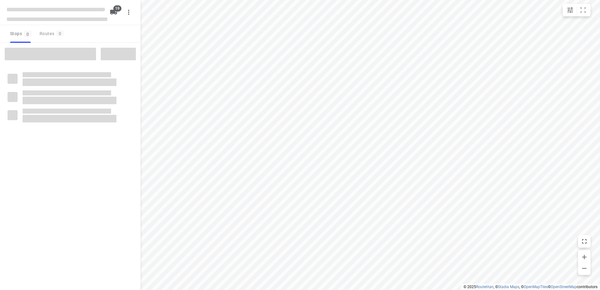
checkbox input "true"
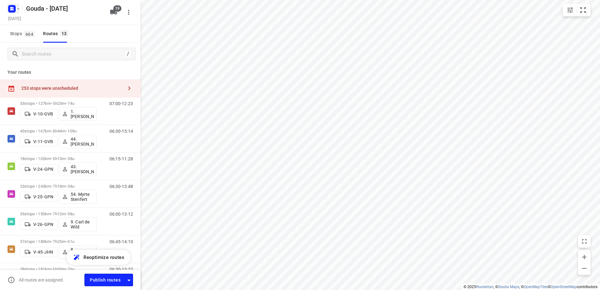
click at [7, 8] on icon "button" at bounding box center [12, 9] width 10 height 10
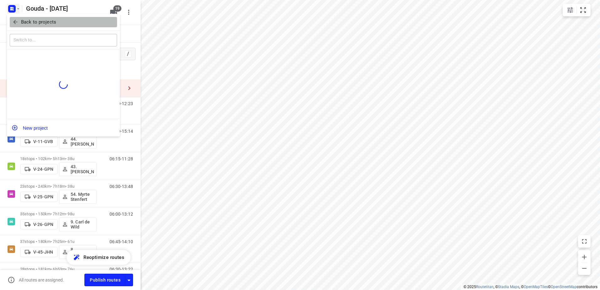
click at [32, 26] on button "Back to projects" at bounding box center [63, 22] width 107 height 10
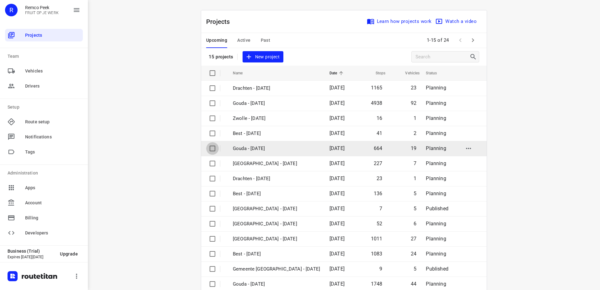
click at [209, 149] on input "checkbox" at bounding box center [212, 148] width 13 height 13
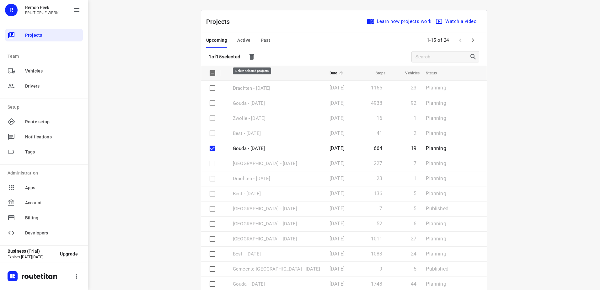
click at [252, 56] on icon "button" at bounding box center [252, 57] width 4 height 6
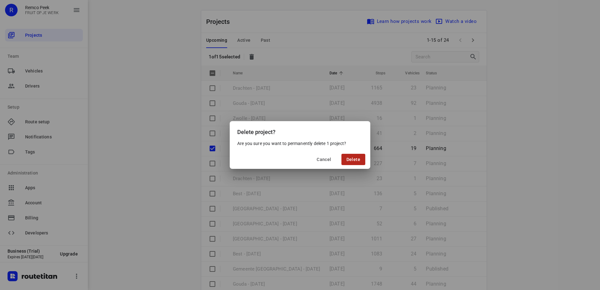
click at [354, 155] on button "Delete" at bounding box center [354, 159] width 24 height 11
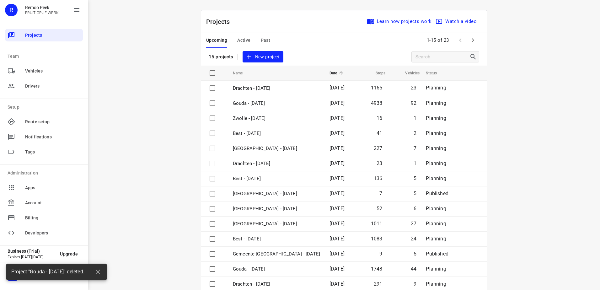
click at [558, 95] on div "i © 2025 Routetitan , © Stadia Maps , © OpenMapTiles © OpenStreetMap contributo…" at bounding box center [344, 145] width 513 height 290
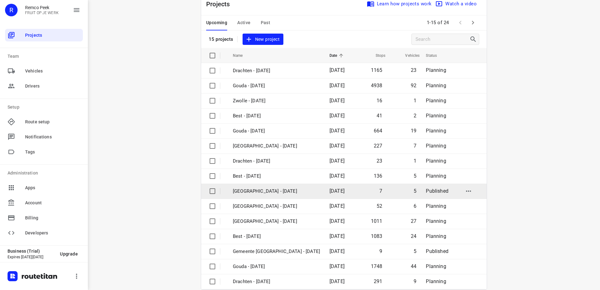
scroll to position [27, 0]
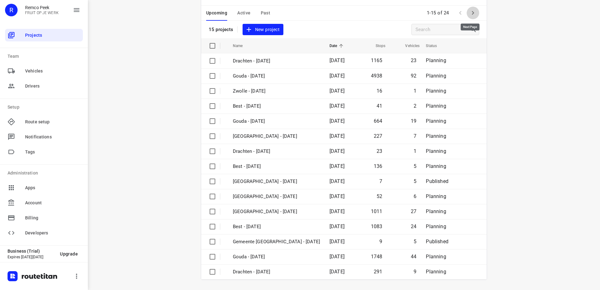
click at [474, 13] on icon "button" at bounding box center [473, 13] width 8 height 8
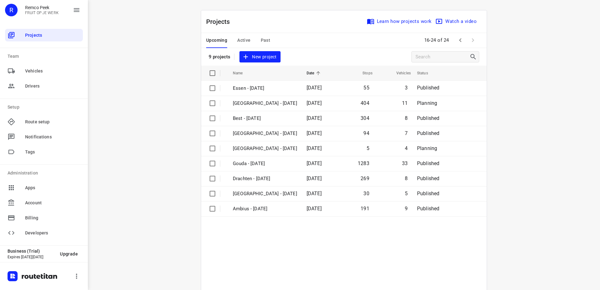
drag, startPoint x: 244, startPoint y: 35, endPoint x: 415, endPoint y: 46, distance: 171.5
click at [320, 13] on div "Projects Learn how projects work Watch a video 9 projects New project Name Date…" at bounding box center [344, 166] width 286 height 312
click at [457, 41] on icon "button" at bounding box center [461, 40] width 8 height 8
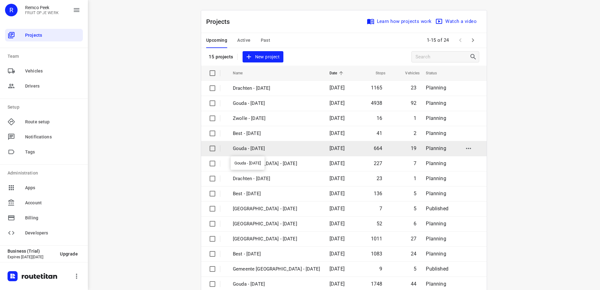
click at [265, 148] on p "Gouda - [DATE]" at bounding box center [276, 148] width 87 height 7
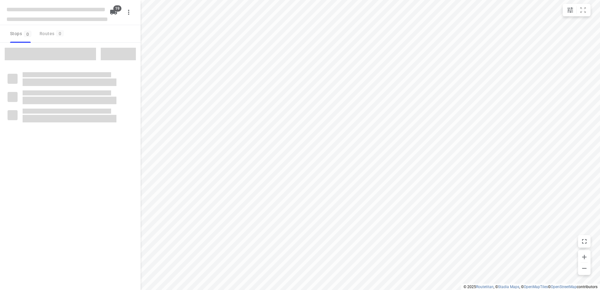
checkbox input "true"
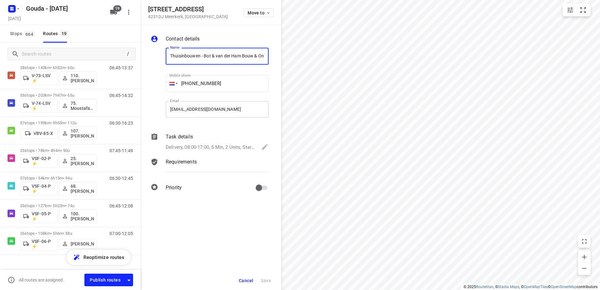
scroll to position [0, 60]
click at [206, 146] on p "Delivery, 08:00-17:00, 5 Min, 2 Units, Startdatum: [DATE]. Welkom bij een nieuw…" at bounding box center [210, 147] width 89 height 7
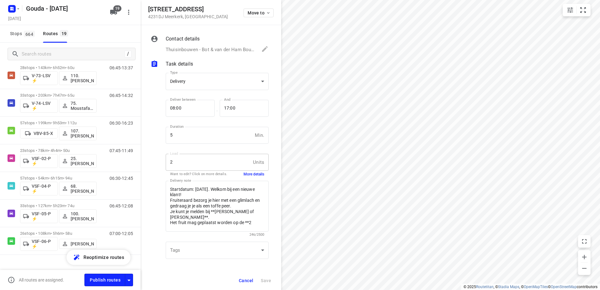
scroll to position [0, 0]
click at [20, 33] on span "Stops 664" at bounding box center [23, 34] width 27 height 8
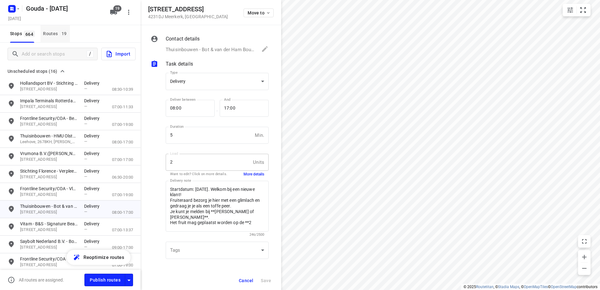
click at [63, 33] on span "19" at bounding box center [64, 33] width 8 height 6
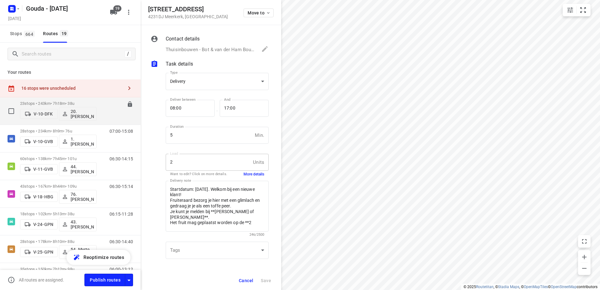
click at [60, 101] on p "23 stops • 243km • 7h18m • 38u" at bounding box center [58, 103] width 77 height 5
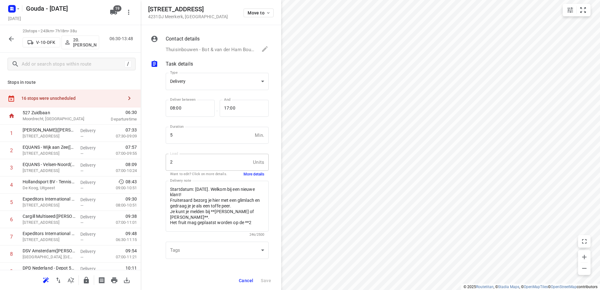
click at [112, 98] on div "16 stops were unscheduled" at bounding box center [72, 98] width 102 height 5
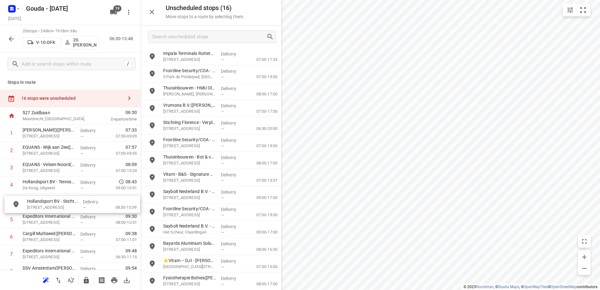
drag, startPoint x: 223, startPoint y: 58, endPoint x: 76, endPoint y: 205, distance: 207.8
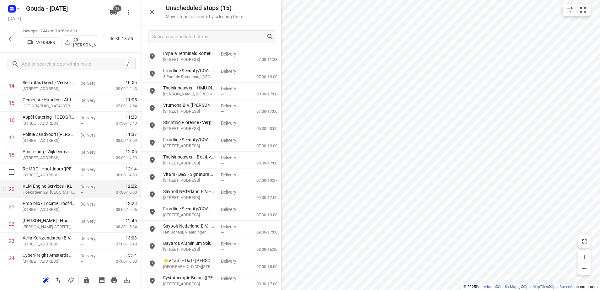
scroll to position [286, 0]
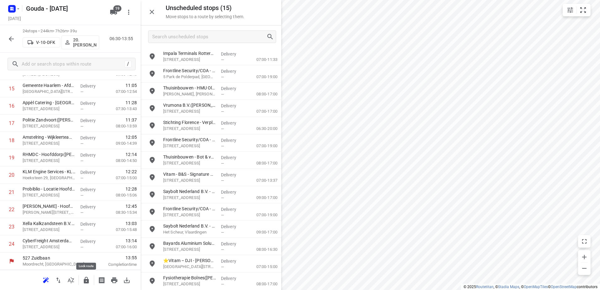
click at [89, 282] on icon "button" at bounding box center [86, 280] width 5 height 7
click at [3, 35] on div "24 stops • 244km • 7h26m • 39u V-10-DFK 20.Lisanne Pouw 06:30-13:55" at bounding box center [70, 39] width 141 height 28
click at [6, 40] on button "button" at bounding box center [11, 39] width 13 height 13
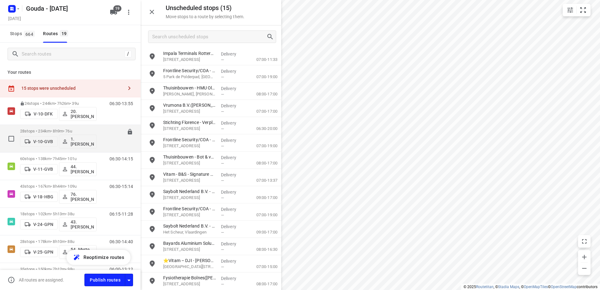
click at [47, 129] on p "28 stops • 234km • 8h9m • 76u" at bounding box center [58, 131] width 77 height 5
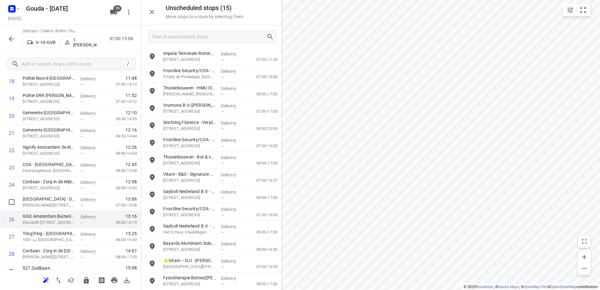
scroll to position [355, 0]
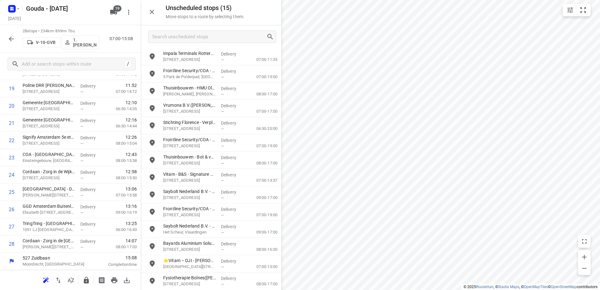
click at [84, 280] on icon "button" at bounding box center [86, 280] width 5 height 7
click at [5, 36] on div at bounding box center [11, 39] width 13 height 13
click at [9, 39] on icon "button" at bounding box center [12, 39] width 8 height 8
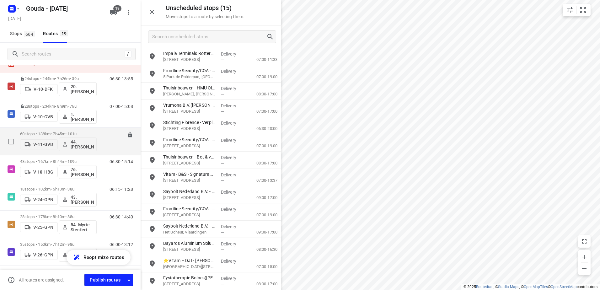
scroll to position [31, 0]
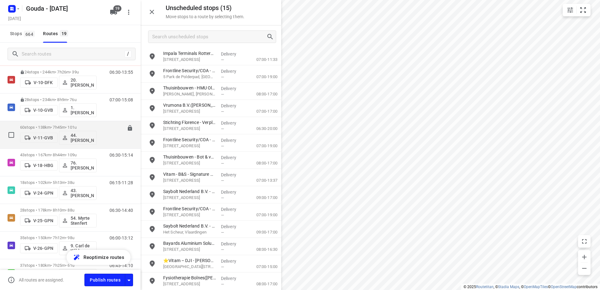
click at [60, 128] on p "60 stops • 138km • 7h45m • 101u" at bounding box center [58, 127] width 77 height 5
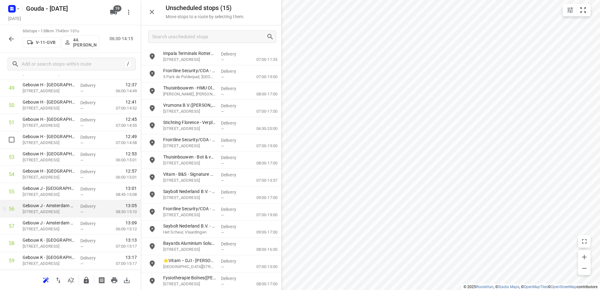
scroll to position [908, 0]
click at [84, 288] on div at bounding box center [70, 280] width 141 height 20
click at [87, 277] on icon "button" at bounding box center [86, 280] width 5 height 7
click at [6, 32] on div "60 stops • 138km • 7h45m • 101u V-11-GVB 44. Lennard Horn 06:30-14:15" at bounding box center [70, 39] width 141 height 28
click at [6, 35] on button "button" at bounding box center [11, 39] width 13 height 13
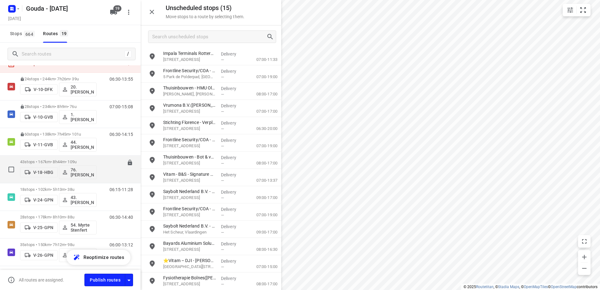
scroll to position [31, 0]
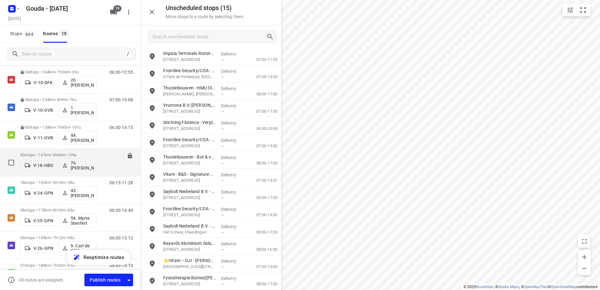
click at [64, 151] on div "43 stops • 167km • 8h44m • 109u V-18-HBG 76. Ibrahim Cete" at bounding box center [58, 162] width 77 height 26
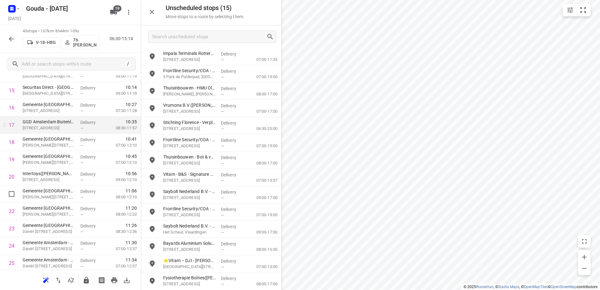
scroll to position [283, 0]
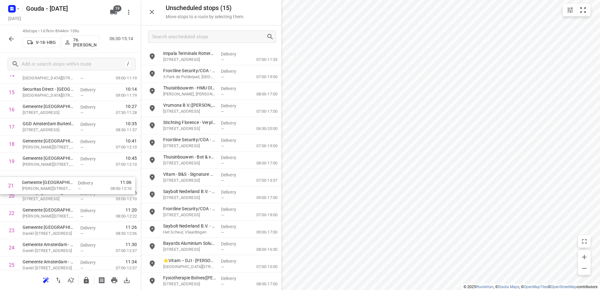
drag, startPoint x: 79, startPoint y: 200, endPoint x: 78, endPoint y: 187, distance: 12.9
click at [78, 187] on div "1 Gemeente Amsterdam - THOR - Schepenbergweg(Chef van dienst - Schepenbergweg) …" at bounding box center [70, 213] width 141 height 743
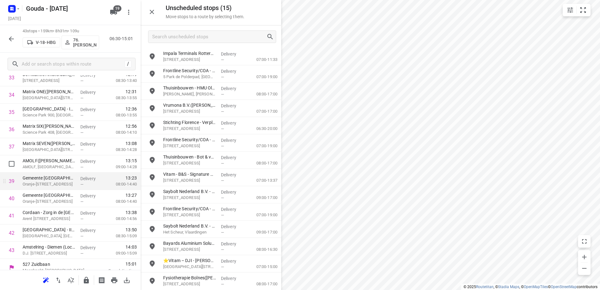
scroll to position [615, 0]
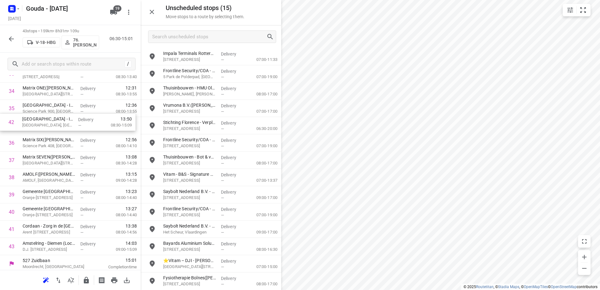
drag, startPoint x: 101, startPoint y: 226, endPoint x: 101, endPoint y: 117, distance: 108.7
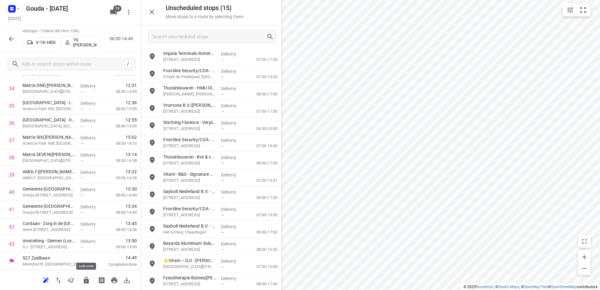
click at [87, 281] on icon "button" at bounding box center [87, 281] width 8 height 8
click at [11, 44] on button "button" at bounding box center [11, 39] width 13 height 13
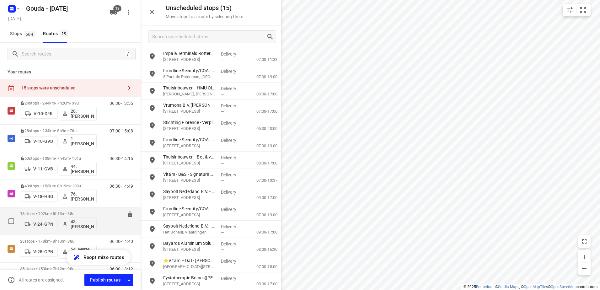
scroll to position [0, 0]
click at [61, 213] on p "18 stops • 102km • 5h13m • 38u" at bounding box center [58, 214] width 77 height 5
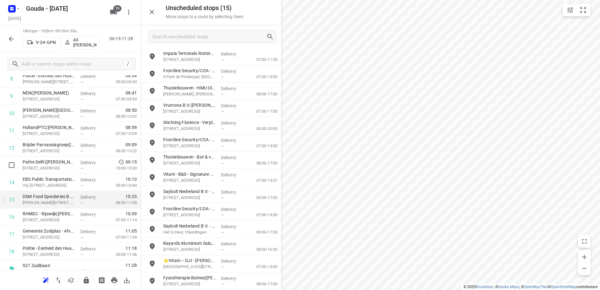
scroll to position [183, 0]
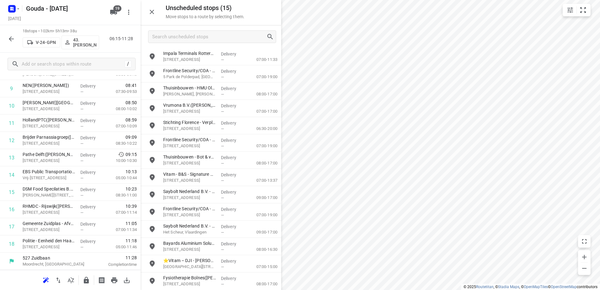
click at [86, 279] on icon "button" at bounding box center [86, 280] width 5 height 7
click at [10, 41] on icon "button" at bounding box center [12, 39] width 8 height 8
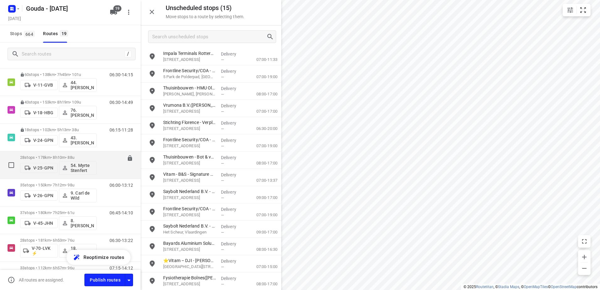
scroll to position [94, 0]
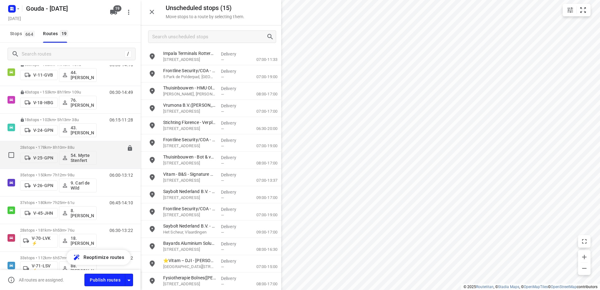
click at [63, 149] on p "28 stops • 178km • 8h10m • 88u" at bounding box center [58, 147] width 77 height 5
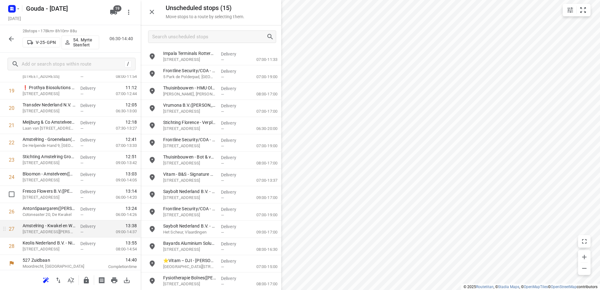
scroll to position [355, 0]
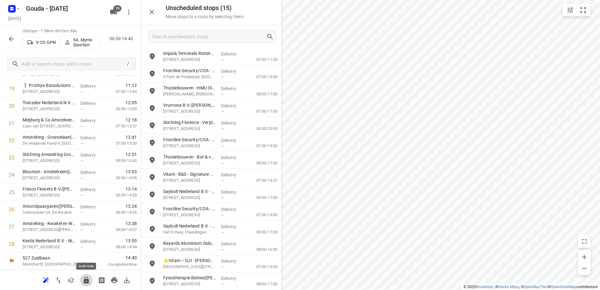
click at [86, 279] on icon "button" at bounding box center [86, 280] width 5 height 7
click at [15, 40] on button "button" at bounding box center [11, 39] width 13 height 13
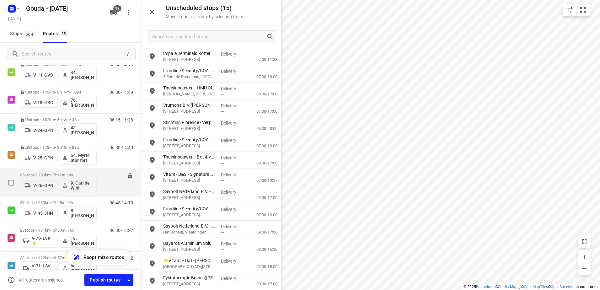
scroll to position [126, 0]
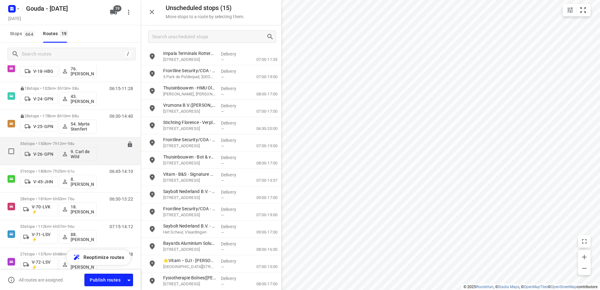
click at [56, 142] on p "35 stops • 150km • 7h12m • 98u" at bounding box center [58, 143] width 77 height 5
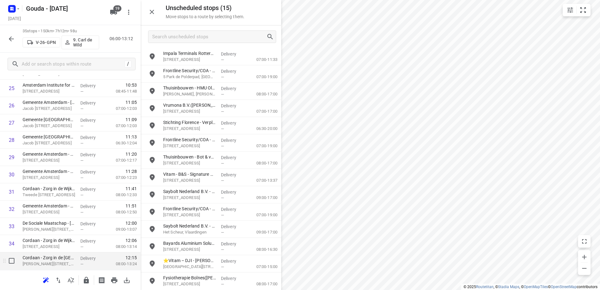
scroll to position [476, 0]
click at [89, 283] on icon "button" at bounding box center [87, 281] width 8 height 8
click at [12, 42] on icon "button" at bounding box center [12, 39] width 8 height 8
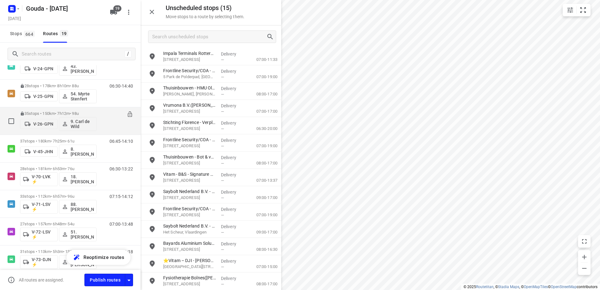
scroll to position [157, 0]
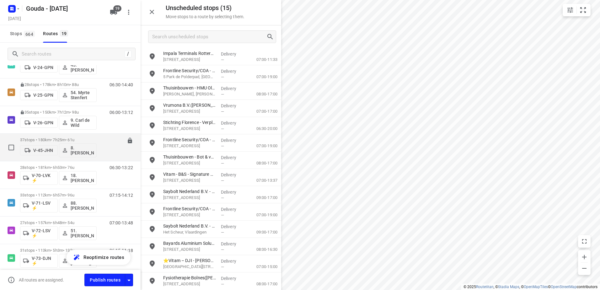
click at [60, 138] on p "37 stops • 180km • 7h25m • 61u" at bounding box center [58, 140] width 77 height 5
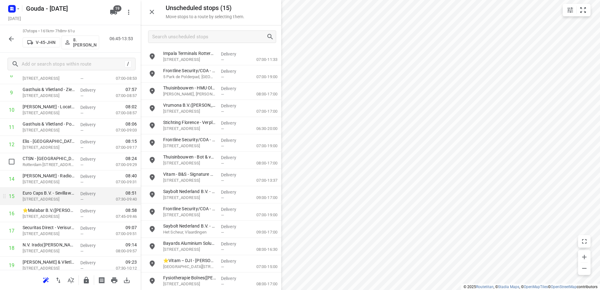
scroll to position [220, 0]
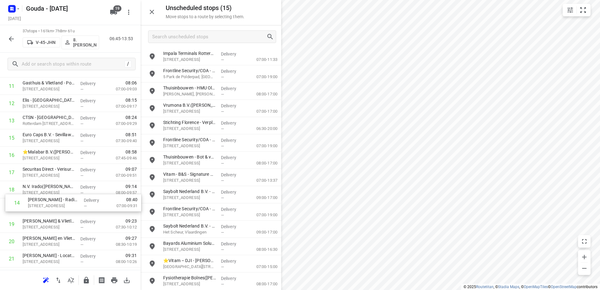
drag, startPoint x: 76, startPoint y: 140, endPoint x: 82, endPoint y: 208, distance: 68.1
click at [82, 208] on div "1 ⭐Gemeente Rotterdam - Rotterdam Inclusief - Zuidlaardermeer(Ton Stolk) Zuidla…" at bounding box center [70, 224] width 141 height 639
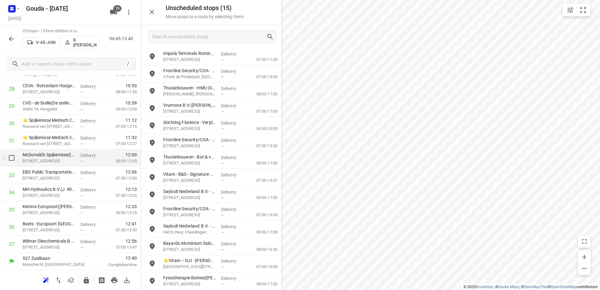
scroll to position [511, 0]
click at [86, 277] on button "button" at bounding box center [86, 280] width 13 height 13
click at [10, 35] on icon "button" at bounding box center [12, 39] width 8 height 8
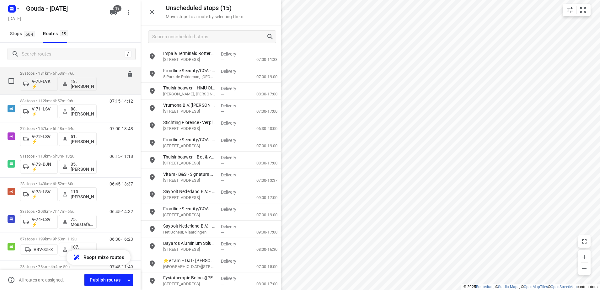
scroll to position [220, 0]
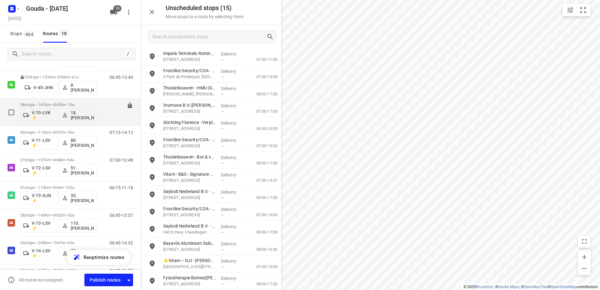
click at [64, 103] on p "28 stops • 181km • 6h53m • 76u" at bounding box center [58, 104] width 77 height 5
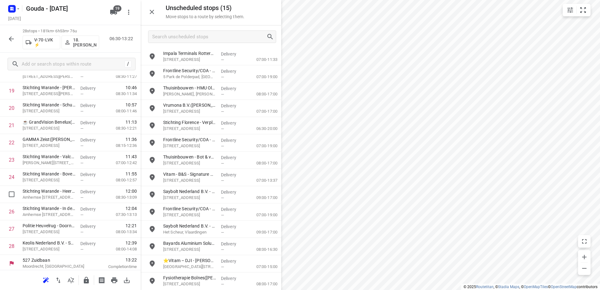
scroll to position [355, 0]
click at [87, 283] on icon "button" at bounding box center [86, 280] width 5 height 7
click at [7, 33] on div at bounding box center [11, 39] width 13 height 13
click at [11, 42] on icon "button" at bounding box center [12, 39] width 8 height 8
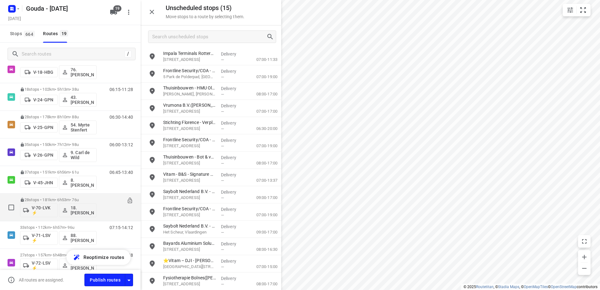
scroll to position [188, 0]
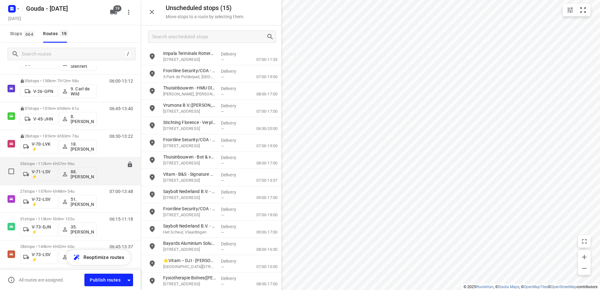
click at [61, 161] on div "33 stops • 112km • 6h57m • 96u V-71-LSV ⚡ 88. Deborah van den Berg" at bounding box center [58, 171] width 77 height 26
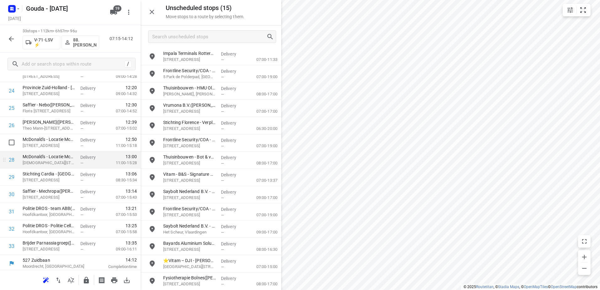
scroll to position [442, 0]
click at [86, 282] on icon "button" at bounding box center [87, 281] width 8 height 8
click at [12, 41] on icon "button" at bounding box center [12, 39] width 8 height 8
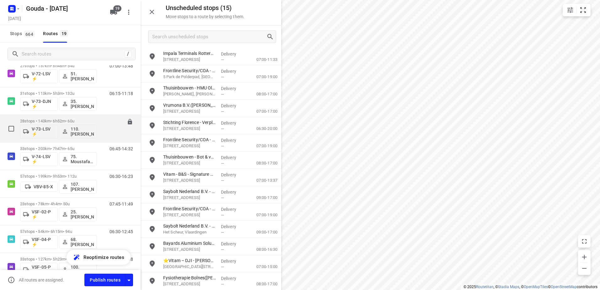
scroll to position [283, 0]
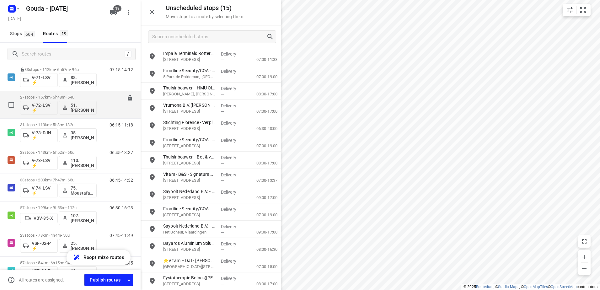
click at [53, 95] on p "27 stops • 157km • 6h48m • 54u" at bounding box center [58, 97] width 77 height 5
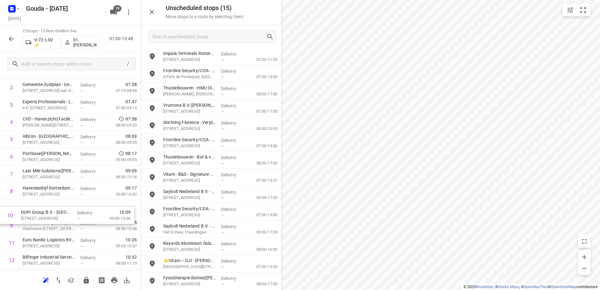
scroll to position [63, 0]
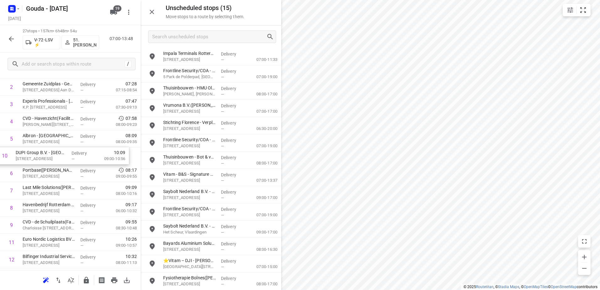
drag, startPoint x: 111, startPoint y: 227, endPoint x: 104, endPoint y: 155, distance: 72.9
click at [104, 155] on div "1 Hornbach - Nieuwerkerk a/d Ijssel(Leander Verwoerdt) Laan van Avant-Garde 1, …" at bounding box center [70, 294] width 141 height 466
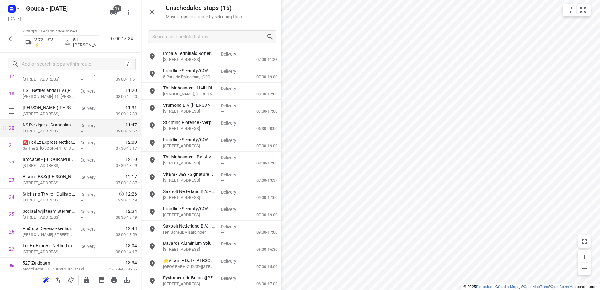
scroll to position [338, 0]
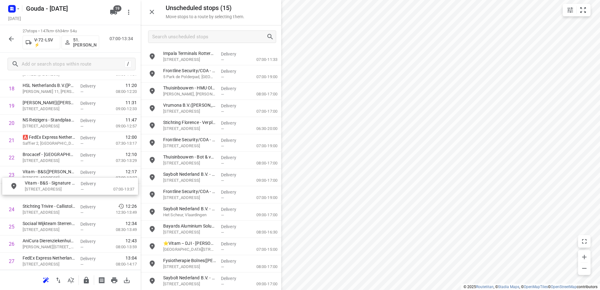
drag, startPoint x: 221, startPoint y: 172, endPoint x: 80, endPoint y: 182, distance: 142.0
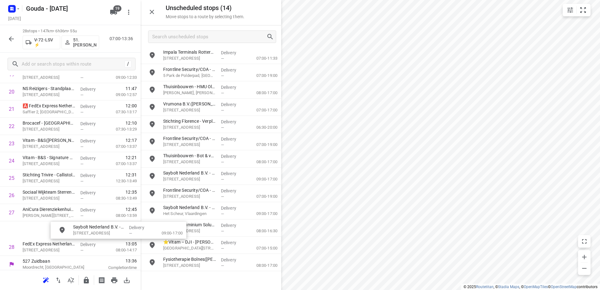
scroll to position [370, 0]
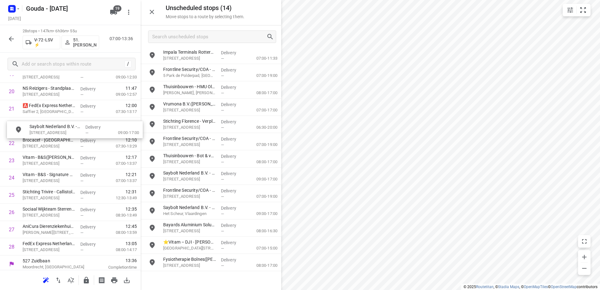
drag, startPoint x: 211, startPoint y: 278, endPoint x: 75, endPoint y: 128, distance: 202.1
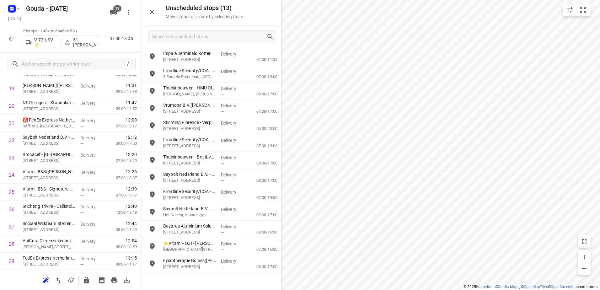
scroll to position [0, 0]
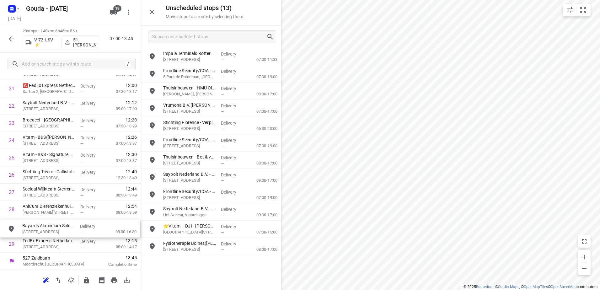
drag, startPoint x: 223, startPoint y: 229, endPoint x: 79, endPoint y: 229, distance: 144.1
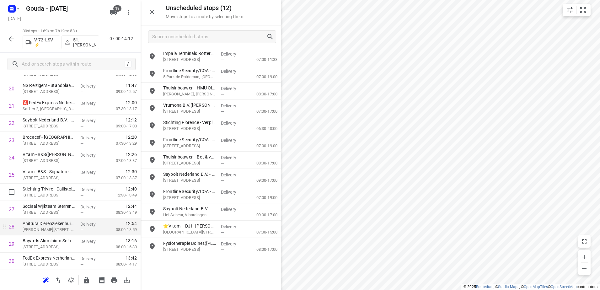
scroll to position [390, 0]
click at [54, 228] on p "Veerweg 2, Nieuw-lekkerland" at bounding box center [49, 230] width 53 height 6
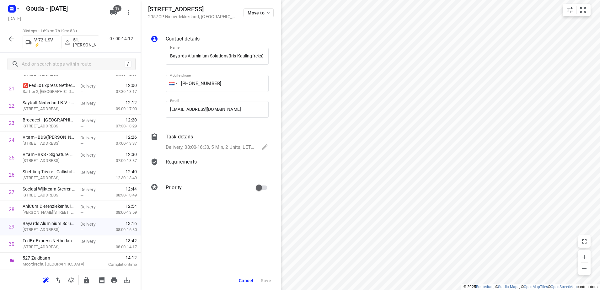
click at [187, 149] on p "Delivery, 08:00-16:30, 5 Min, 2 Units, LET OP! 2 afleverpunten! Leverinstructie…" at bounding box center [210, 147] width 89 height 7
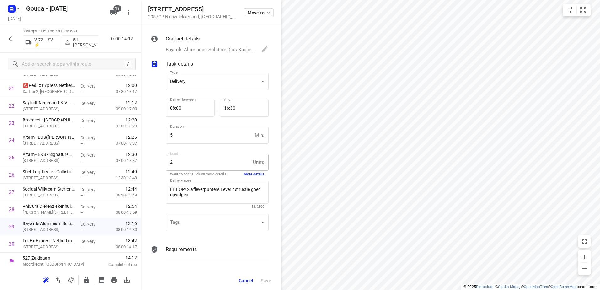
click at [243, 282] on span "Cancel" at bounding box center [246, 280] width 14 height 5
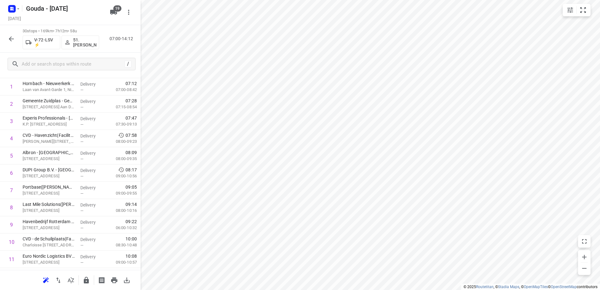
scroll to position [0, 0]
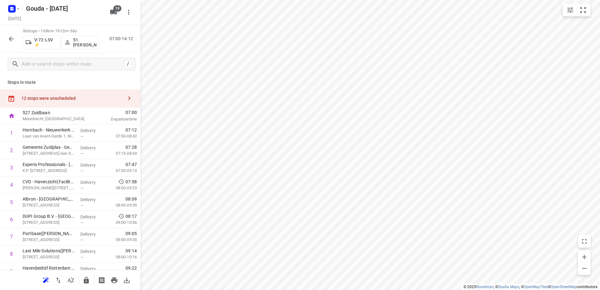
click at [53, 99] on div "12 stops were unscheduled" at bounding box center [72, 98] width 102 height 5
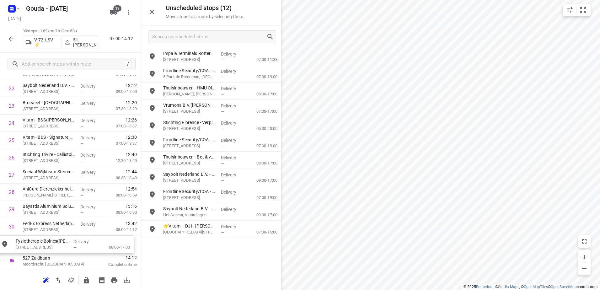
drag, startPoint x: 210, startPoint y: 248, endPoint x: 57, endPoint y: 244, distance: 152.4
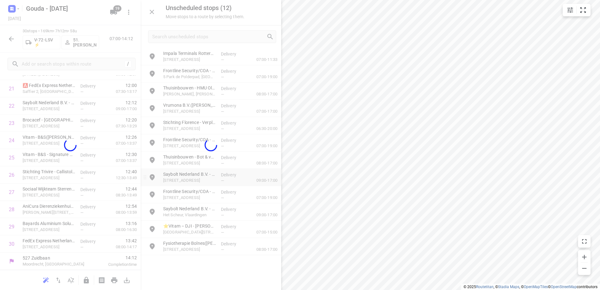
scroll to position [390, 0]
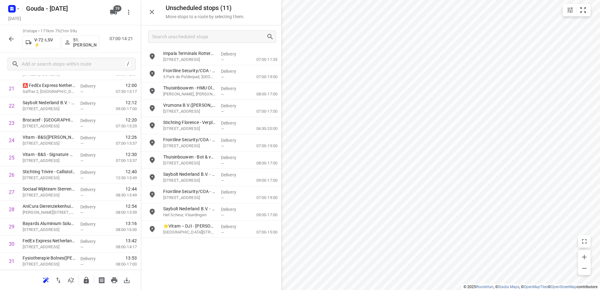
click at [89, 283] on icon "button" at bounding box center [87, 281] width 8 height 8
click at [9, 42] on icon "button" at bounding box center [12, 39] width 8 height 8
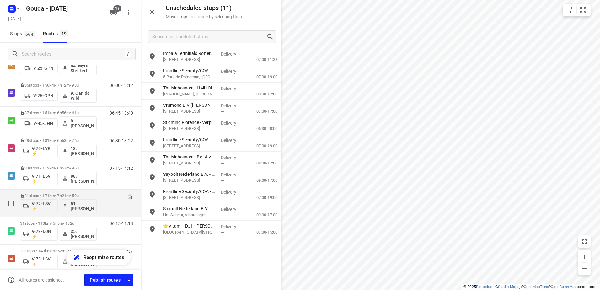
scroll to position [283, 0]
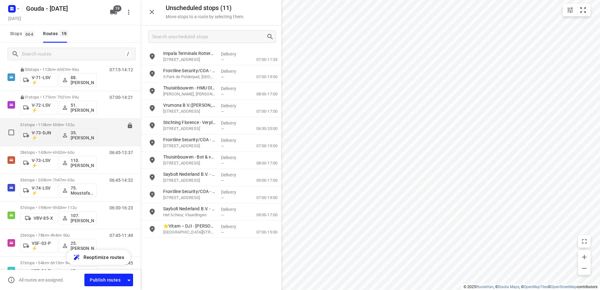
click at [59, 123] on p "31 stops • 113km • 5h3m • 132u" at bounding box center [58, 124] width 77 height 5
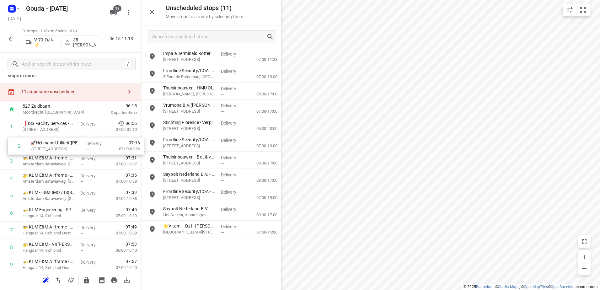
drag, startPoint x: 102, startPoint y: 150, endPoint x: 107, endPoint y: 138, distance: 12.7
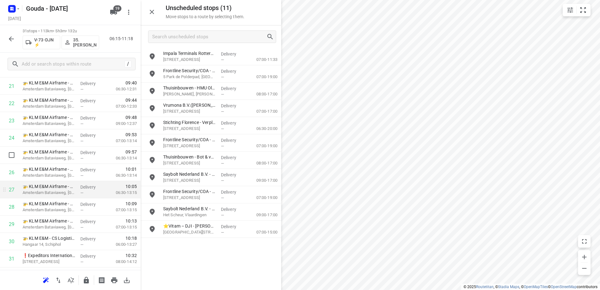
scroll to position [407, 0]
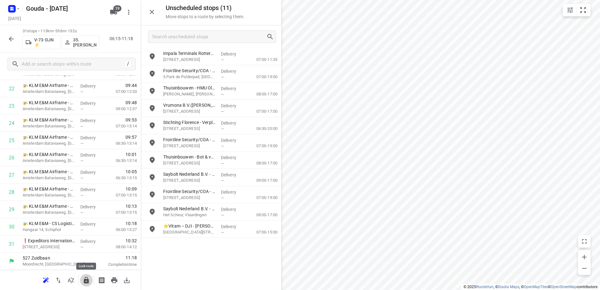
click at [89, 278] on icon "button" at bounding box center [87, 281] width 8 height 8
click at [13, 36] on button "button" at bounding box center [11, 39] width 13 height 13
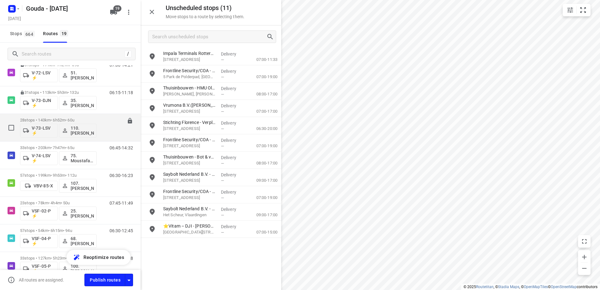
scroll to position [315, 0]
click at [51, 118] on p "28 stops • 143km • 6h52m • 60u" at bounding box center [58, 120] width 77 height 5
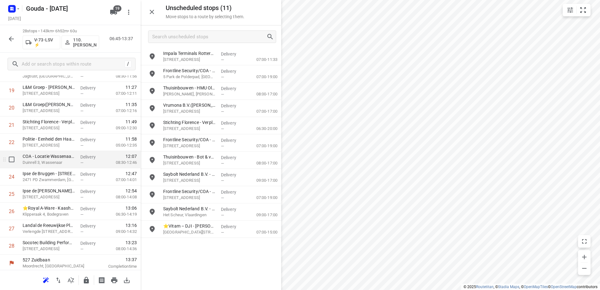
scroll to position [355, 0]
click at [87, 281] on icon "button" at bounding box center [86, 280] width 5 height 7
click at [7, 39] on button "button" at bounding box center [11, 39] width 13 height 13
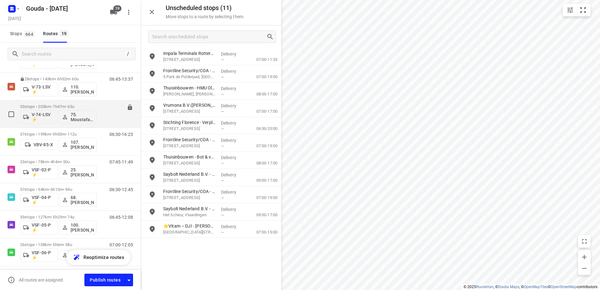
scroll to position [345, 0]
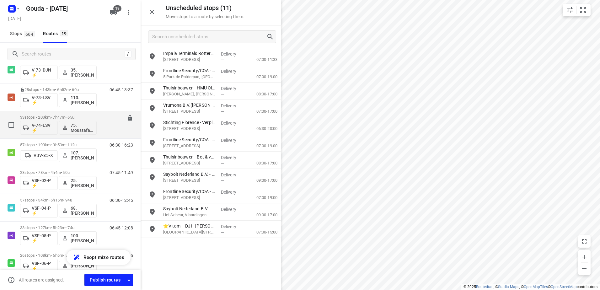
click at [53, 117] on p "33 stops • 203km • 7h47m • 65u" at bounding box center [58, 117] width 77 height 5
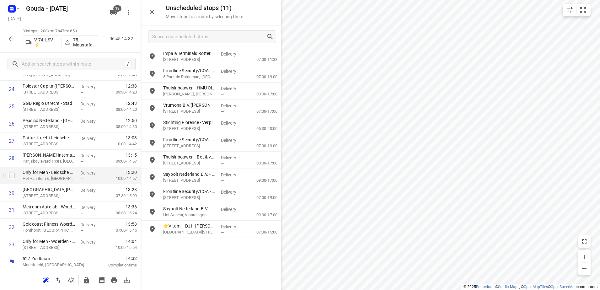
scroll to position [442, 0]
click at [86, 278] on icon "button" at bounding box center [87, 281] width 8 height 8
click at [12, 36] on icon "button" at bounding box center [12, 39] width 8 height 8
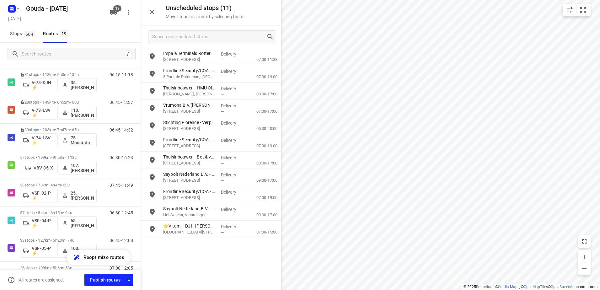
scroll to position [377, 0]
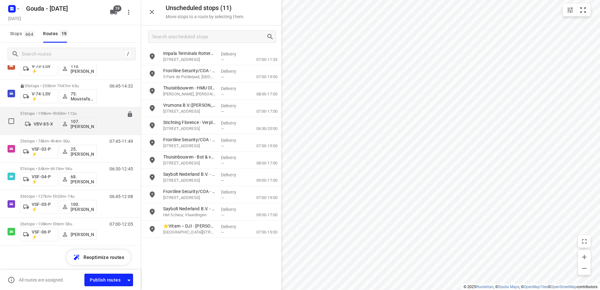
click at [62, 115] on p "57 stops • 199km • 9h53m • 112u" at bounding box center [58, 113] width 77 height 5
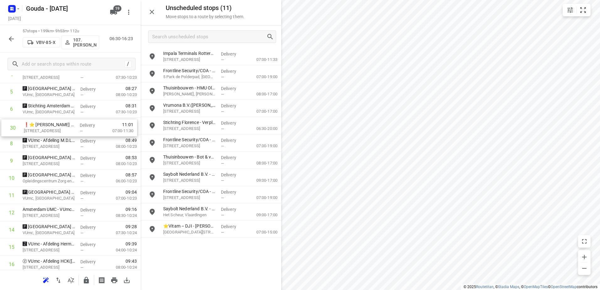
scroll to position [0, 0]
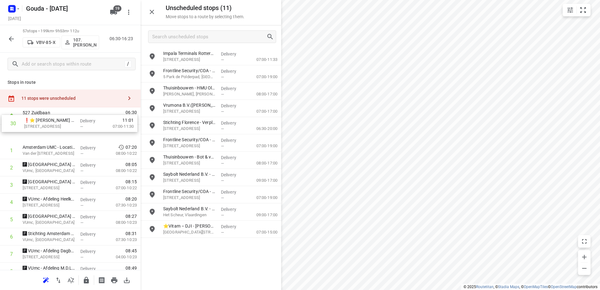
drag, startPoint x: 70, startPoint y: 167, endPoint x: 70, endPoint y: 124, distance: 43.0
drag, startPoint x: 62, startPoint y: 133, endPoint x: 63, endPoint y: 127, distance: 7.1
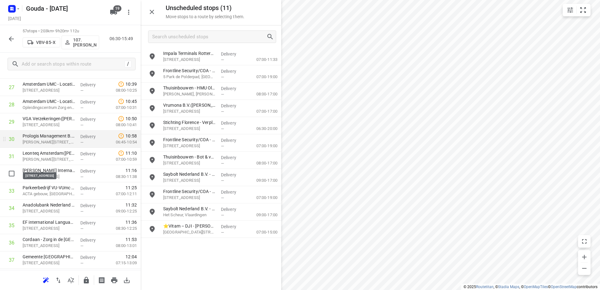
scroll to position [480, 0]
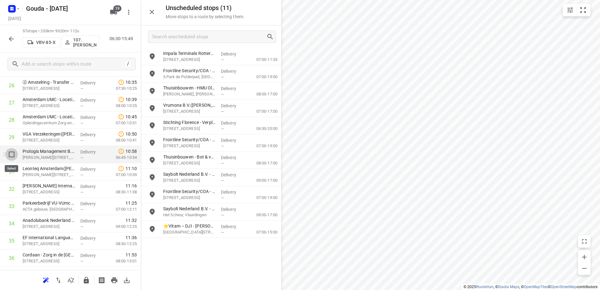
click at [12, 153] on input "checkbox" at bounding box center [11, 154] width 13 height 13
checkbox input "true"
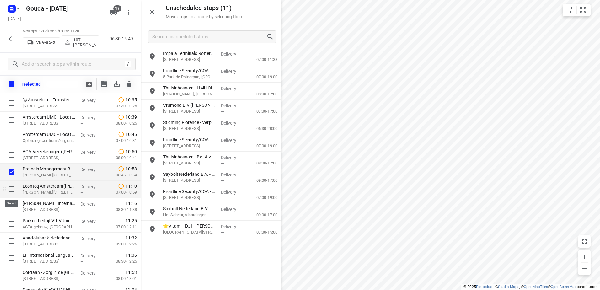
click at [10, 184] on input "checkbox" at bounding box center [11, 189] width 13 height 13
checkbox input "true"
click at [13, 153] on input "checkbox" at bounding box center [11, 155] width 13 height 13
checkbox input "true"
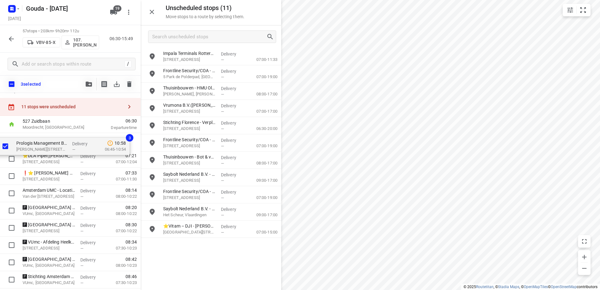
scroll to position [0, 0]
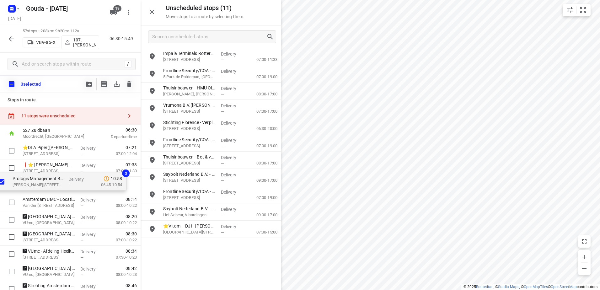
drag, startPoint x: 56, startPoint y: 160, endPoint x: 42, endPoint y: 188, distance: 31.5
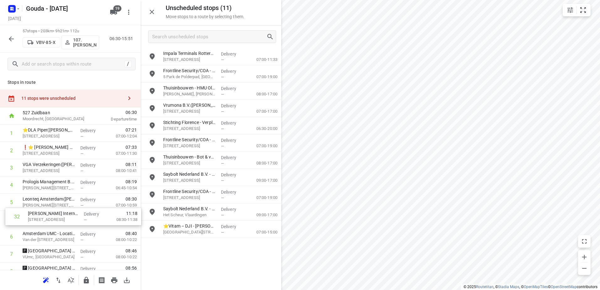
drag, startPoint x: 68, startPoint y: 159, endPoint x: 72, endPoint y: 216, distance: 57.0
drag, startPoint x: 83, startPoint y: 183, endPoint x: 82, endPoint y: 167, distance: 16.3
drag, startPoint x: 89, startPoint y: 204, endPoint x: 88, endPoint y: 177, distance: 27.0
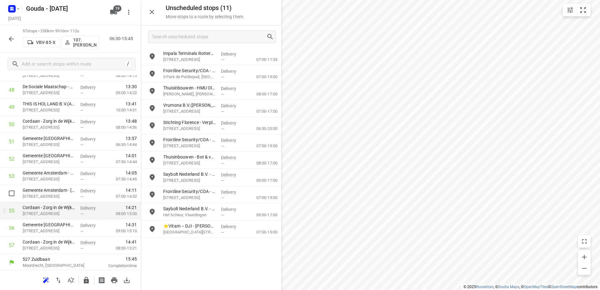
scroll to position [856, 0]
click at [85, 282] on icon "button" at bounding box center [86, 280] width 5 height 7
click at [6, 33] on div at bounding box center [11, 39] width 13 height 13
click at [12, 38] on icon "button" at bounding box center [12, 39] width 8 height 8
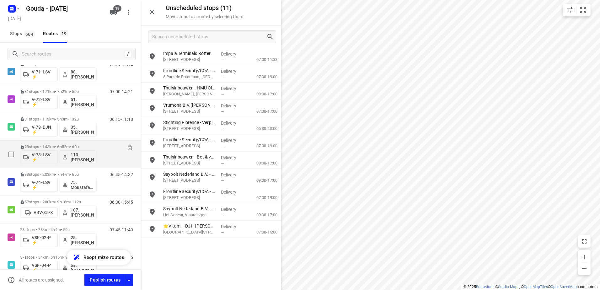
scroll to position [377, 0]
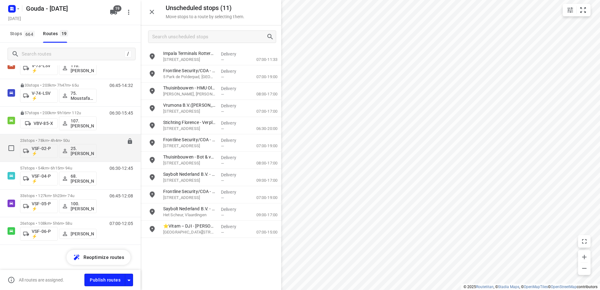
click at [62, 141] on p "23 stops • 78km • 4h4m • 50u" at bounding box center [58, 140] width 77 height 5
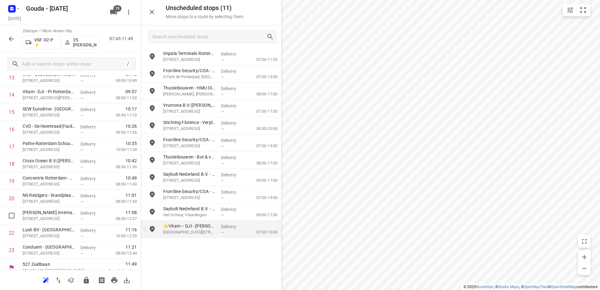
scroll to position [269, 0]
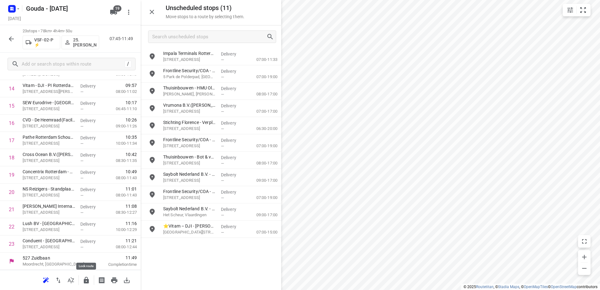
click at [88, 280] on icon "button" at bounding box center [86, 280] width 5 height 7
drag, startPoint x: 7, startPoint y: 40, endPoint x: 39, endPoint y: 147, distance: 112.0
click at [6, 44] on div at bounding box center [11, 39] width 13 height 13
click at [8, 38] on button "button" at bounding box center [11, 39] width 13 height 13
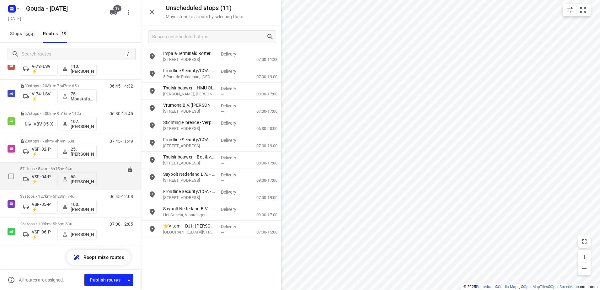
scroll to position [377, 0]
click at [49, 165] on div "57 stops • 54km • 6h15m • 94u VSF-04-P ⚡ 68.Jay Jairam" at bounding box center [58, 176] width 77 height 26
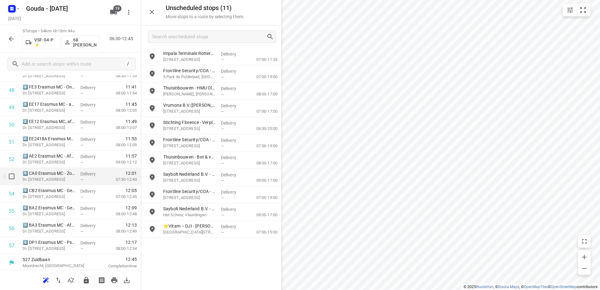
scroll to position [856, 0]
click at [84, 284] on button "button" at bounding box center [86, 280] width 13 height 13
click at [11, 46] on div "57 stops • 54km • 6h15m • 94u VSF-04-P ⚡ 68.Jay Jairam 06:30-12:45" at bounding box center [70, 39] width 141 height 28
click at [12, 43] on button "button" at bounding box center [11, 39] width 13 height 13
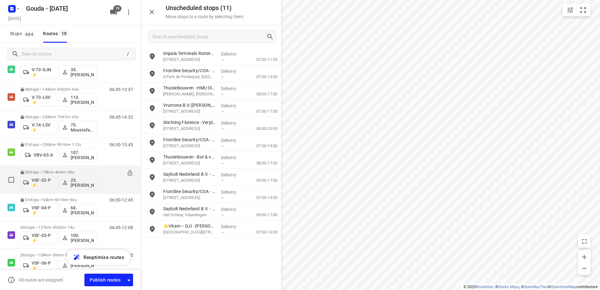
scroll to position [377, 0]
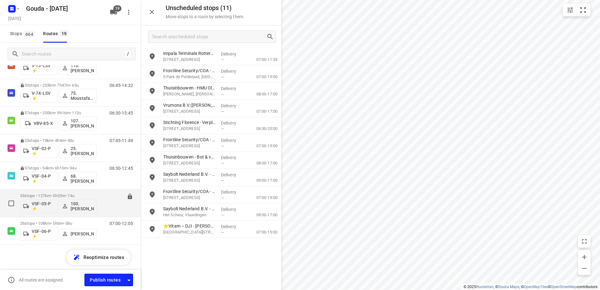
click at [59, 191] on div "33 stops • 127km • 5h23m • 74u VSF-05-P ⚡ 100.Henk Vos" at bounding box center [58, 203] width 77 height 26
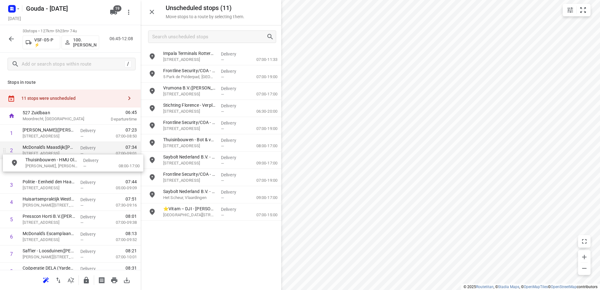
drag, startPoint x: 207, startPoint y: 86, endPoint x: 66, endPoint y: 158, distance: 158.8
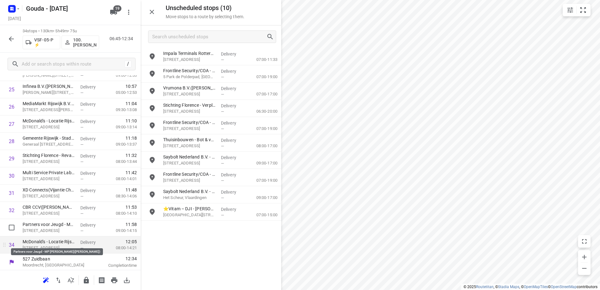
scroll to position [459, 0]
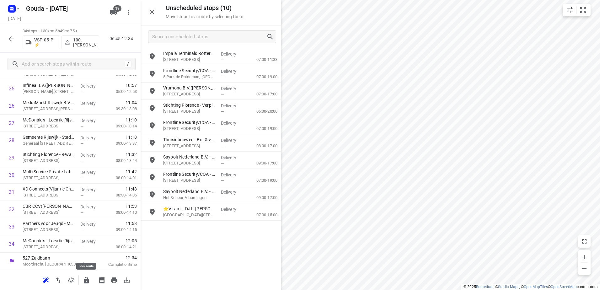
click at [89, 280] on icon "button" at bounding box center [86, 280] width 5 height 7
click at [15, 37] on button "button" at bounding box center [11, 39] width 13 height 13
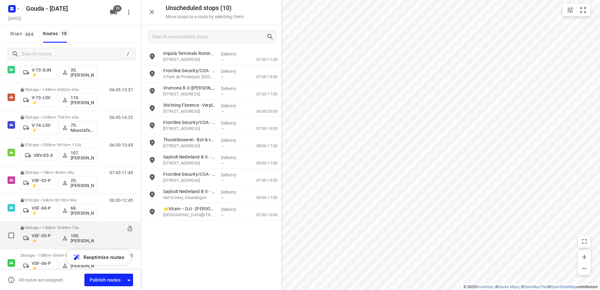
scroll to position [377, 0]
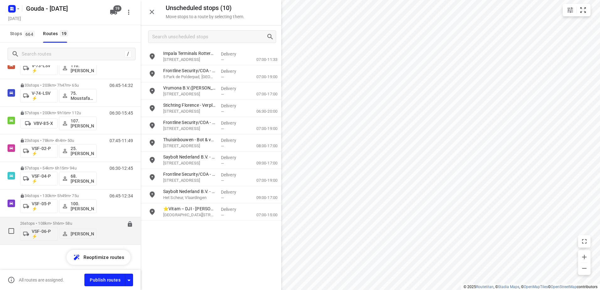
click at [55, 225] on p "26 stops • 108km • 5h6m • 58u" at bounding box center [58, 223] width 77 height 5
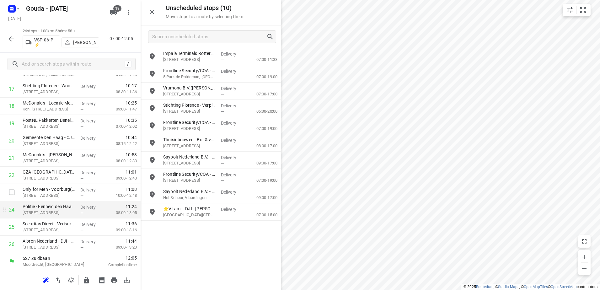
scroll to position [321, 0]
click at [88, 281] on icon "button" at bounding box center [86, 280] width 5 height 7
click at [7, 41] on button "button" at bounding box center [11, 39] width 13 height 13
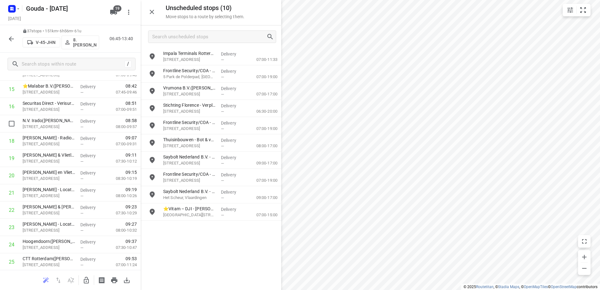
scroll to position [408, 0]
click at [89, 283] on icon "button" at bounding box center [87, 281] width 8 height 8
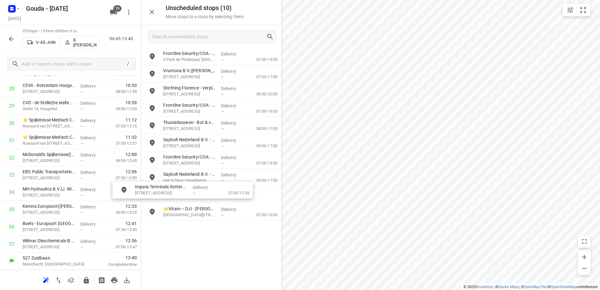
scroll to position [511, 0]
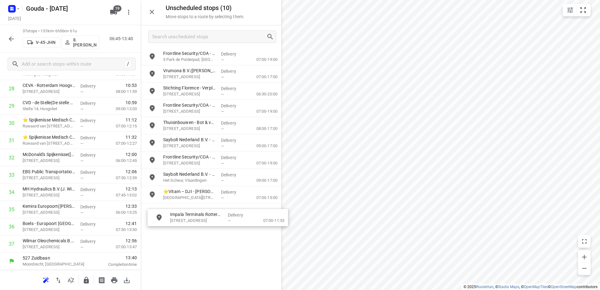
drag, startPoint x: 181, startPoint y: 56, endPoint x: 186, endPoint y: 217, distance: 161.2
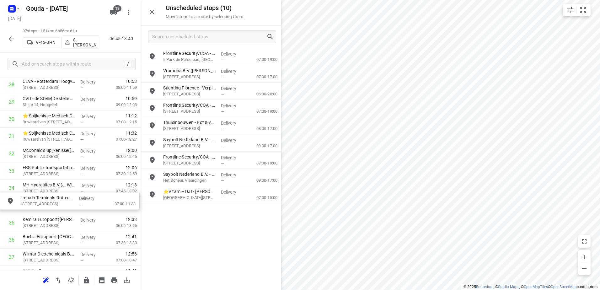
drag, startPoint x: 181, startPoint y: 54, endPoint x: 37, endPoint y: 199, distance: 204.3
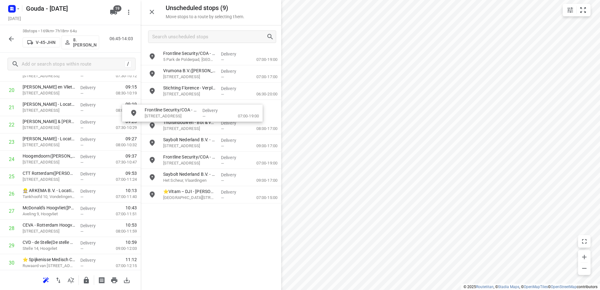
scroll to position [370, 0]
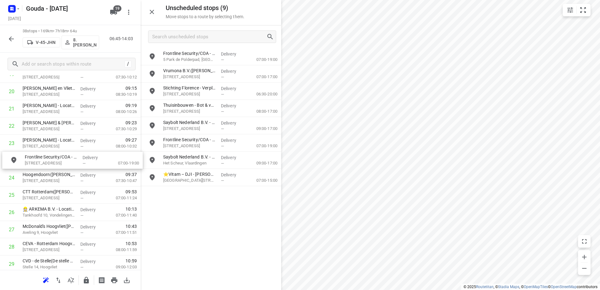
drag, startPoint x: 232, startPoint y: 115, endPoint x: 92, endPoint y: 167, distance: 149.6
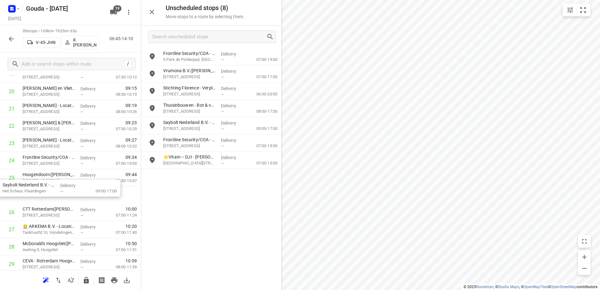
drag, startPoint x: 189, startPoint y: 163, endPoint x: 35, endPoint y: 191, distance: 155.8
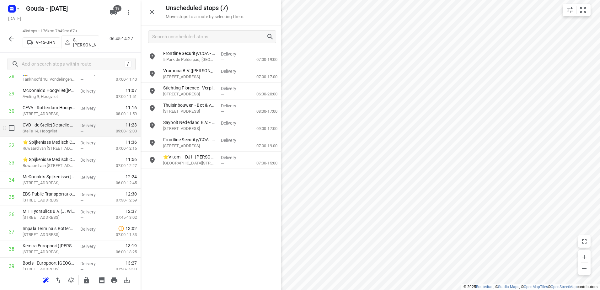
scroll to position [527, 0]
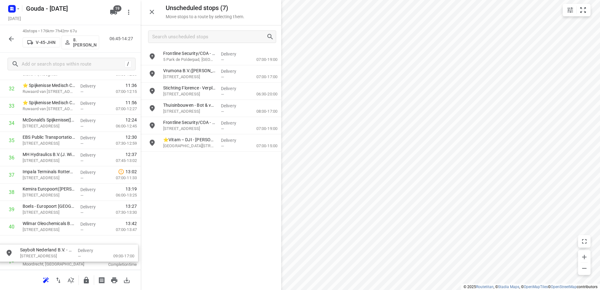
drag, startPoint x: 232, startPoint y: 125, endPoint x: 86, endPoint y: 252, distance: 193.3
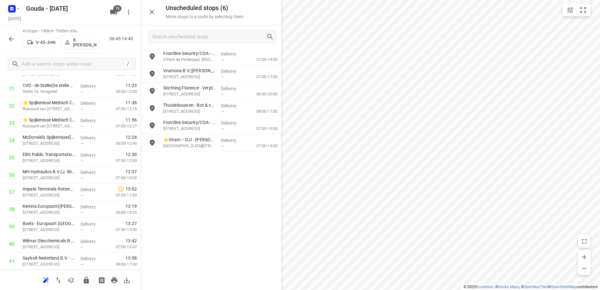
scroll to position [269, 0]
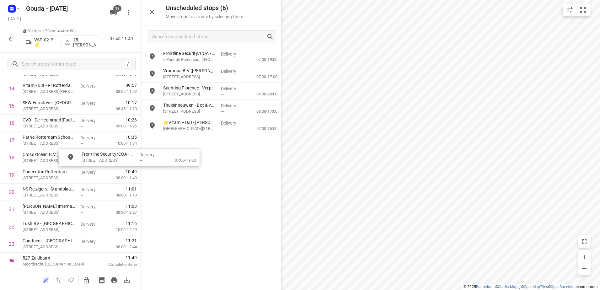
drag, startPoint x: 225, startPoint y: 121, endPoint x: 164, endPoint y: 220, distance: 116.1
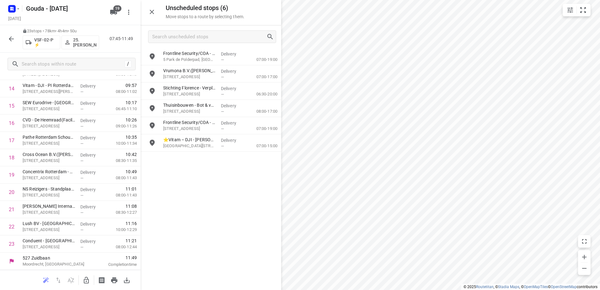
click at [85, 280] on icon "button" at bounding box center [87, 281] width 8 height 8
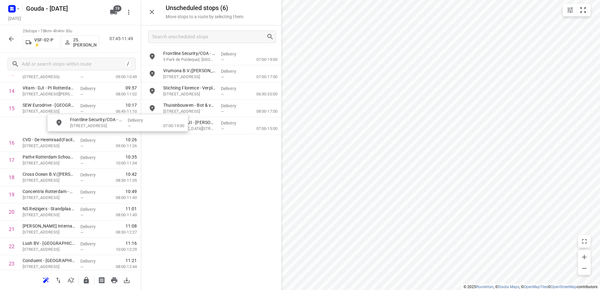
scroll to position [266, 0]
drag, startPoint x: 214, startPoint y: 125, endPoint x: 87, endPoint y: 129, distance: 127.2
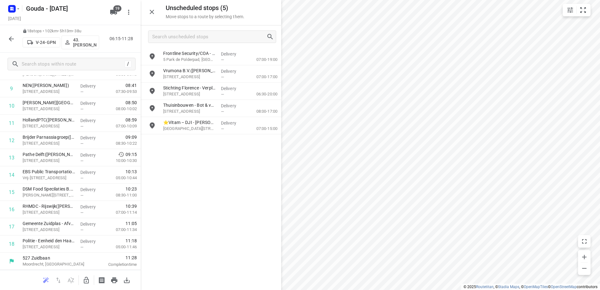
scroll to position [183, 0]
drag, startPoint x: 200, startPoint y: 56, endPoint x: 188, endPoint y: 124, distance: 68.6
click at [89, 280] on icon "button" at bounding box center [87, 281] width 8 height 8
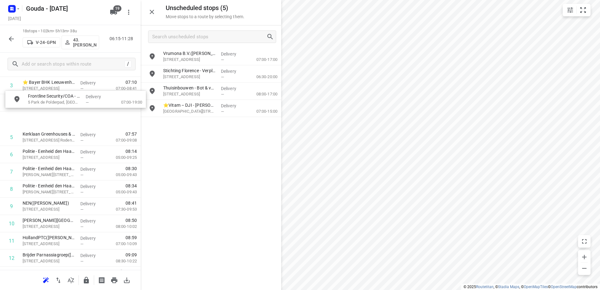
scroll to position [80, 0]
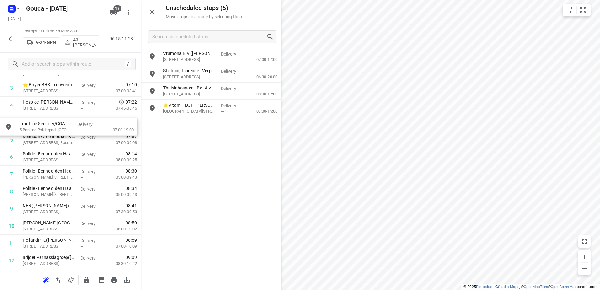
drag, startPoint x: 191, startPoint y: 59, endPoint x: 42, endPoint y: 129, distance: 164.2
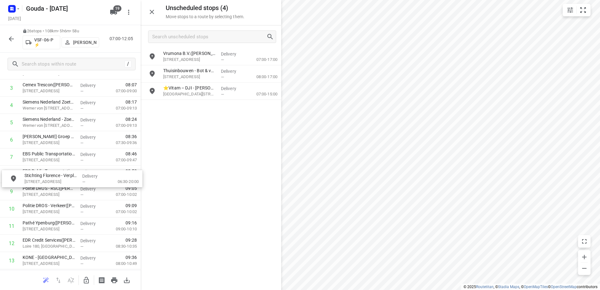
drag, startPoint x: 177, startPoint y: 83, endPoint x: 157, endPoint y: 134, distance: 54.7
click at [86, 279] on icon "button" at bounding box center [87, 281] width 8 height 8
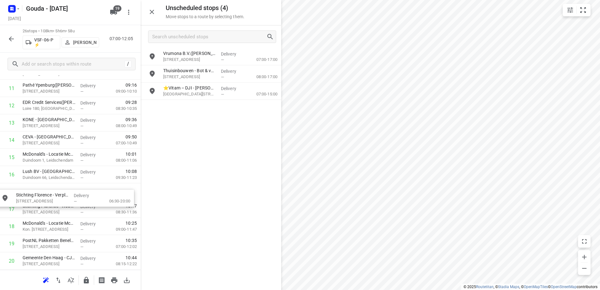
scroll to position [218, 0]
drag, startPoint x: 213, startPoint y: 77, endPoint x: 63, endPoint y: 195, distance: 190.8
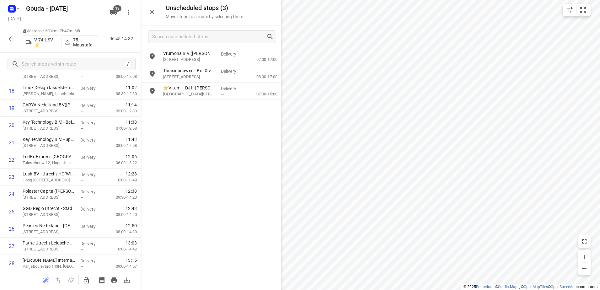
scroll to position [345, 0]
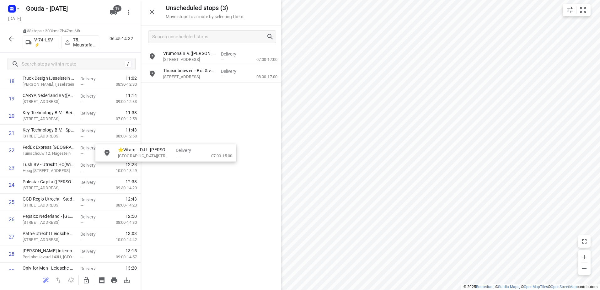
drag, startPoint x: 200, startPoint y: 98, endPoint x: 169, endPoint y: 156, distance: 65.6
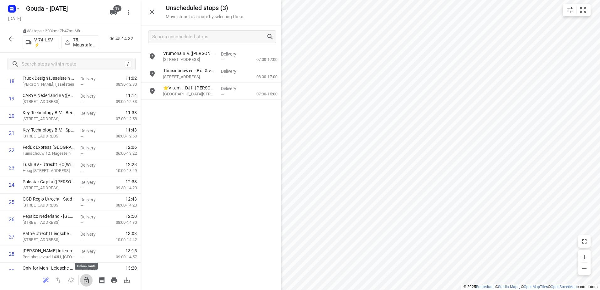
click at [86, 282] on icon "button" at bounding box center [87, 281] width 8 height 8
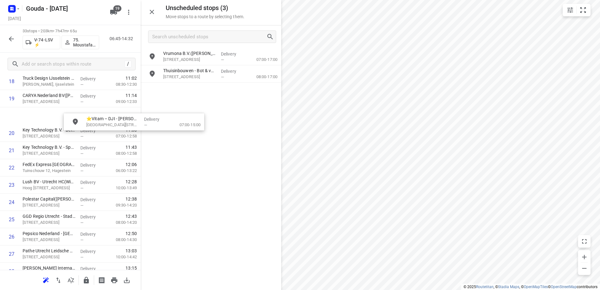
scroll to position [343, 0]
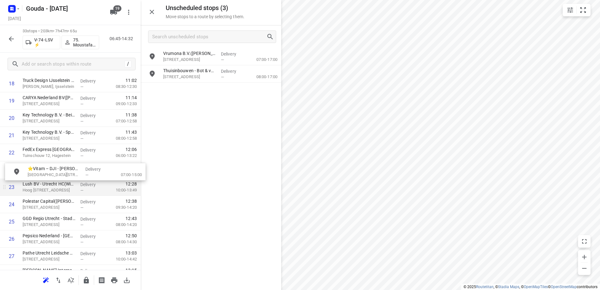
drag, startPoint x: 152, startPoint y: 112, endPoint x: 60, endPoint y: 180, distance: 113.9
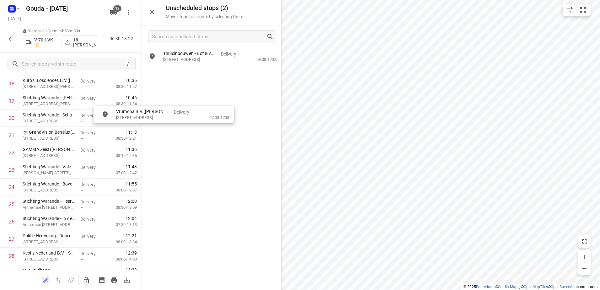
drag, startPoint x: 244, startPoint y: 56, endPoint x: 195, endPoint y: 115, distance: 77.0
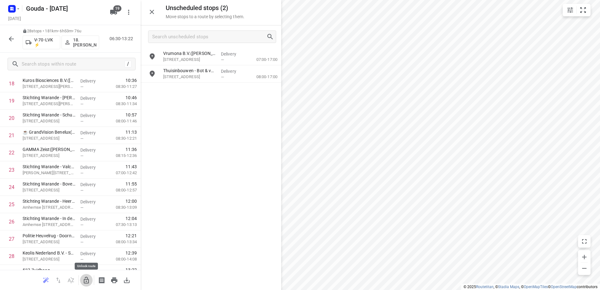
click at [90, 282] on button "button" at bounding box center [86, 280] width 13 height 13
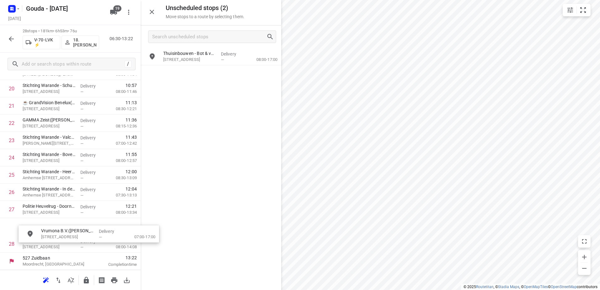
scroll to position [374, 0]
drag, startPoint x: 191, startPoint y: 56, endPoint x: 68, endPoint y: 241, distance: 221.9
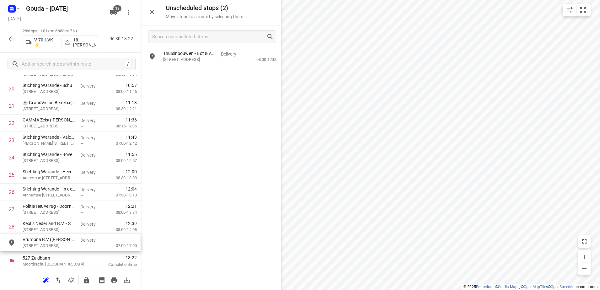
scroll to position [355, 0]
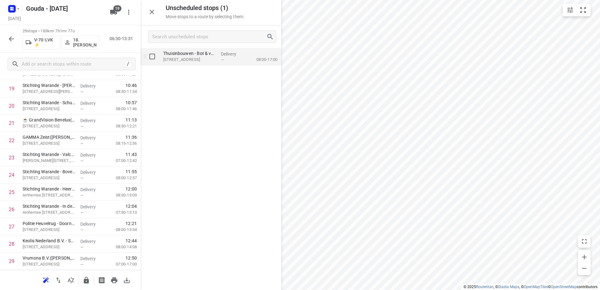
click at [230, 58] on div "—" at bounding box center [232, 59] width 23 height 5
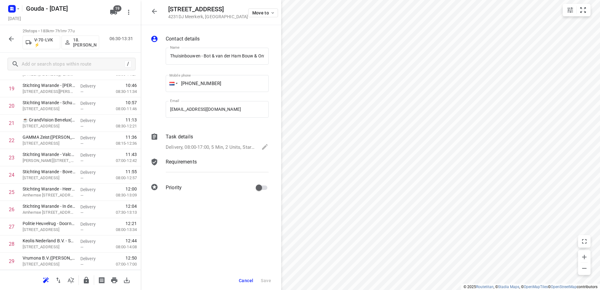
scroll to position [0, 60]
click at [231, 147] on p "Delivery, 08:00-17:00, 5 Min, 2 Units, Startdatum: maandag 25 augustus. Welkom …" at bounding box center [210, 147] width 89 height 7
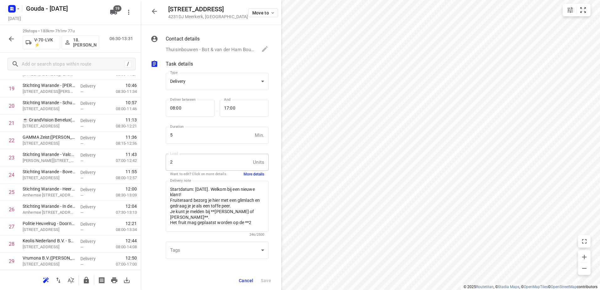
click at [245, 173] on button "More details" at bounding box center [254, 174] width 21 height 5
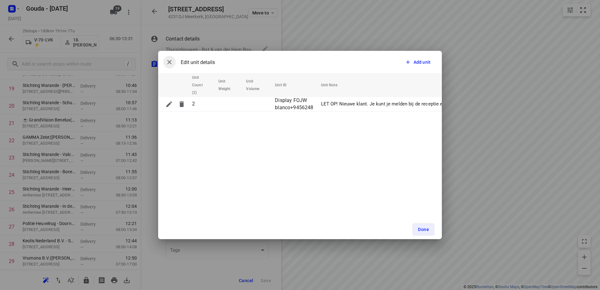
click at [171, 60] on icon "button" at bounding box center [170, 62] width 8 height 8
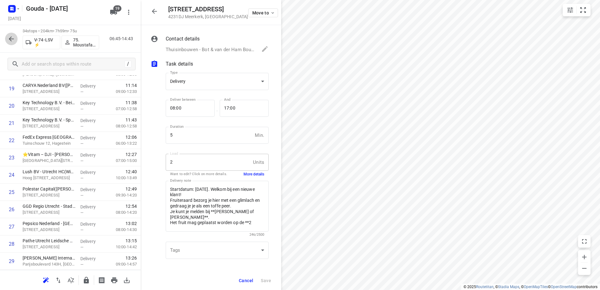
click at [11, 39] on icon "button" at bounding box center [11, 38] width 5 height 5
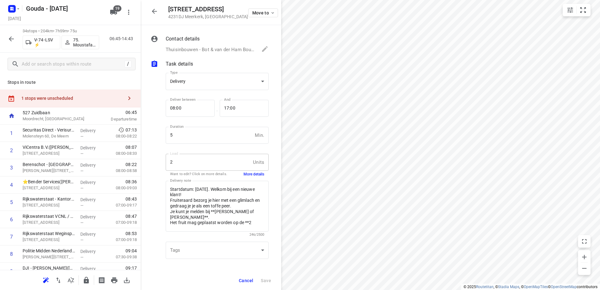
click at [251, 281] on span "Cancel" at bounding box center [246, 280] width 14 height 5
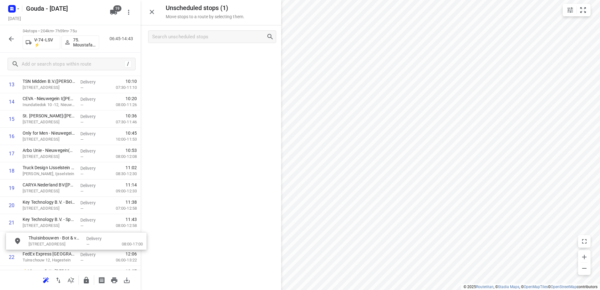
scroll to position [256, 0]
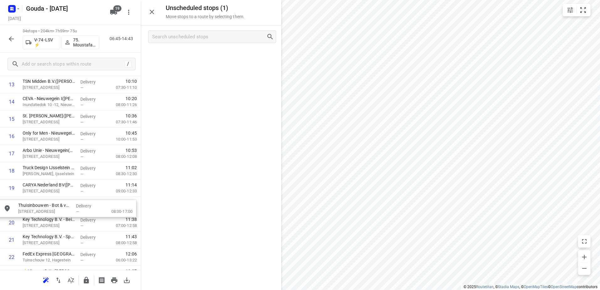
drag, startPoint x: 257, startPoint y: 53, endPoint x: 105, endPoint y: 208, distance: 216.7
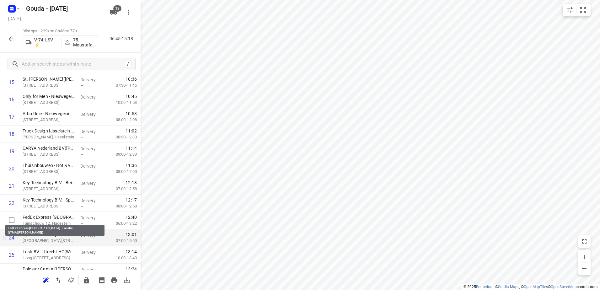
scroll to position [287, 0]
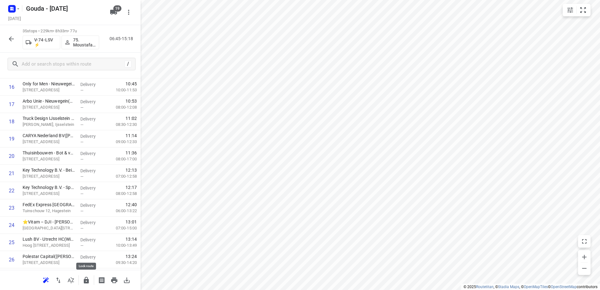
click at [84, 280] on icon "button" at bounding box center [86, 280] width 5 height 7
click at [14, 37] on icon "button" at bounding box center [12, 39] width 8 height 8
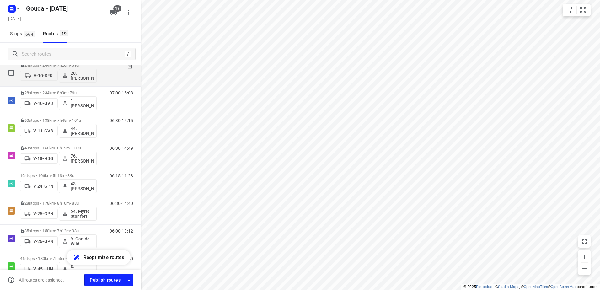
scroll to position [31, 0]
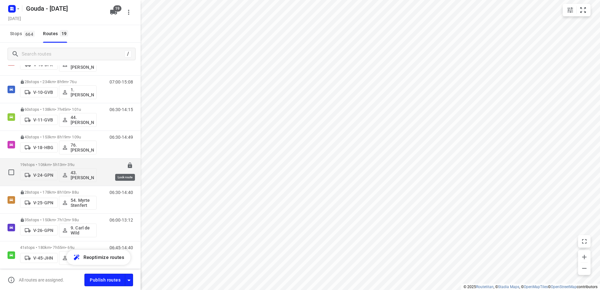
click at [127, 164] on icon at bounding box center [130, 165] width 6 height 6
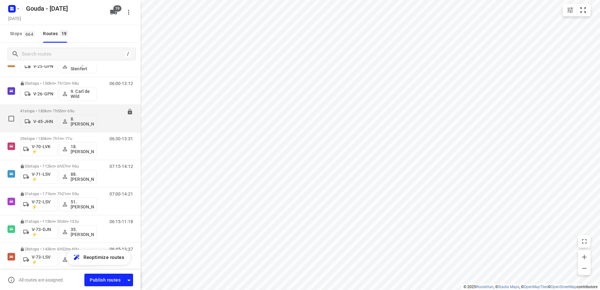
scroll to position [157, 0]
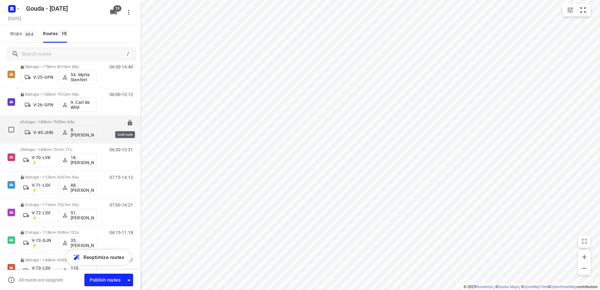
click at [128, 125] on icon at bounding box center [130, 123] width 4 height 6
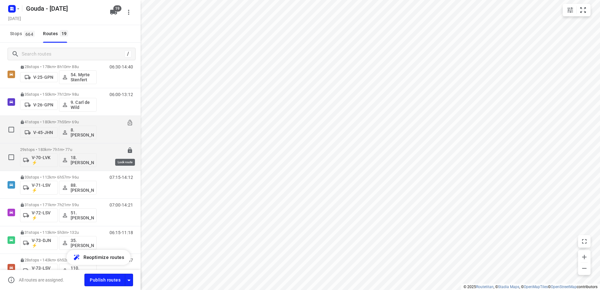
click at [128, 153] on icon at bounding box center [130, 151] width 4 height 6
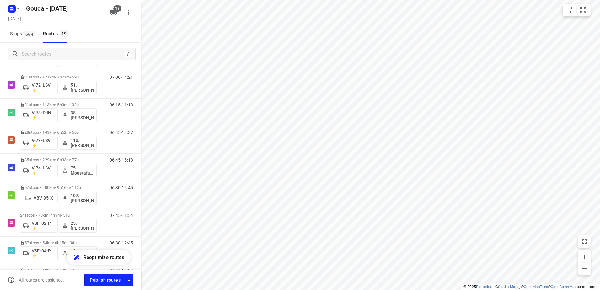
scroll to position [360, 0]
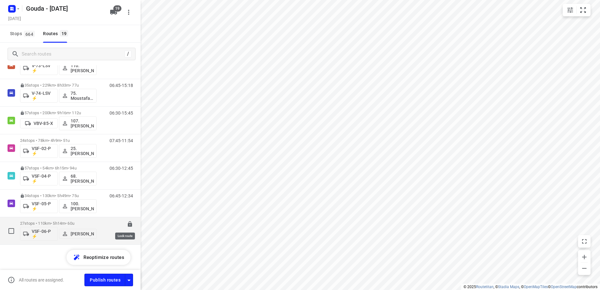
click at [128, 223] on icon at bounding box center [130, 224] width 4 height 6
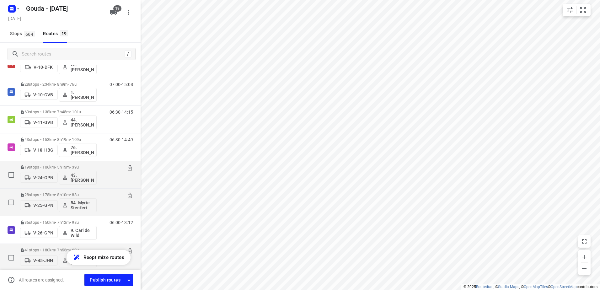
scroll to position [0, 0]
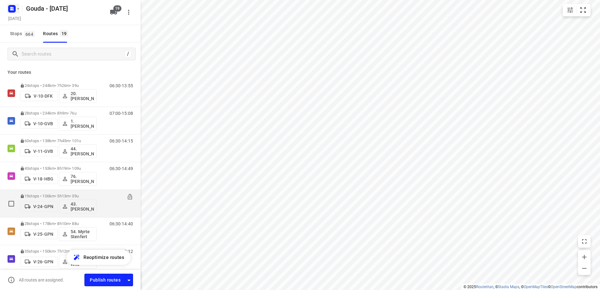
click at [9, 12] on icon "button" at bounding box center [12, 9] width 10 height 10
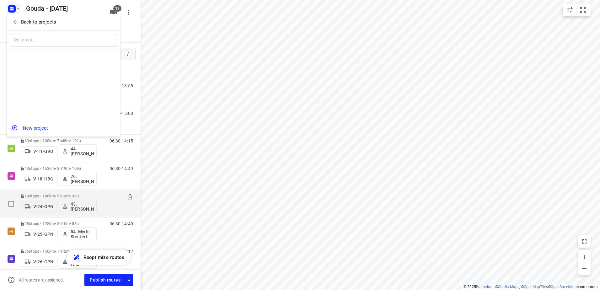
click at [15, 16] on div "Back to projects" at bounding box center [63, 22] width 113 height 17
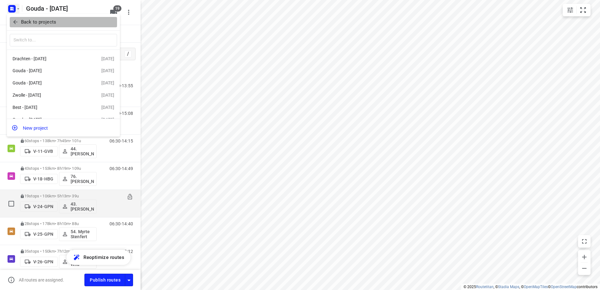
click at [76, 26] on button "Back to projects" at bounding box center [63, 22] width 107 height 10
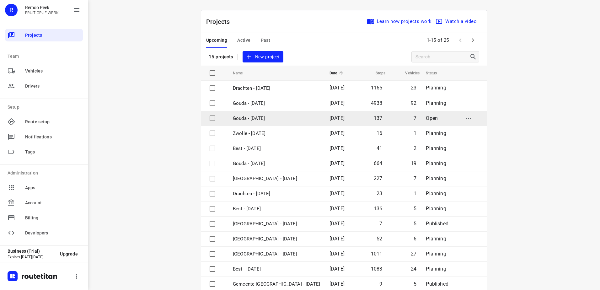
click at [274, 125] on td "Gouda - Friday" at bounding box center [276, 118] width 98 height 15
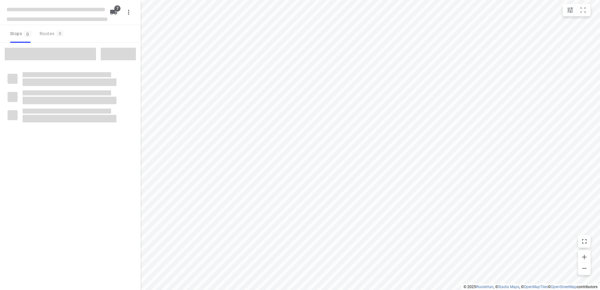
checkbox input "true"
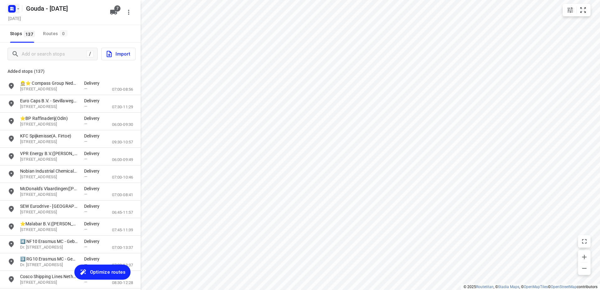
click at [12, 13] on icon "button" at bounding box center [12, 9] width 10 height 10
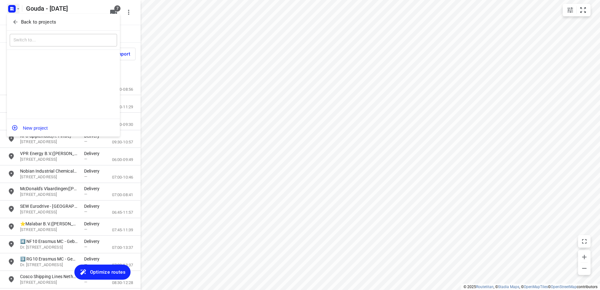
click at [17, 20] on icon "button" at bounding box center [15, 22] width 6 height 6
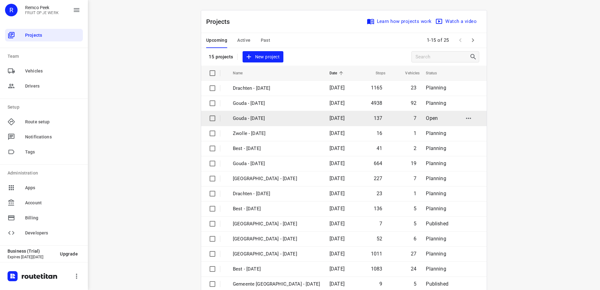
click at [209, 119] on input "checkbox" at bounding box center [212, 118] width 13 height 13
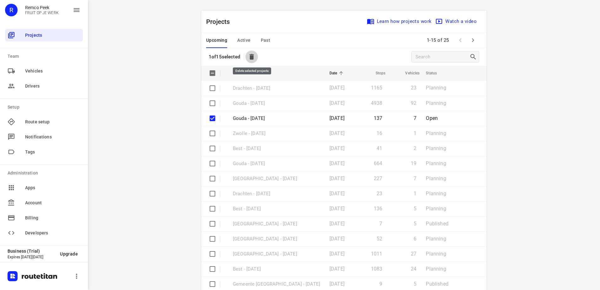
click at [252, 55] on icon "button" at bounding box center [252, 57] width 4 height 6
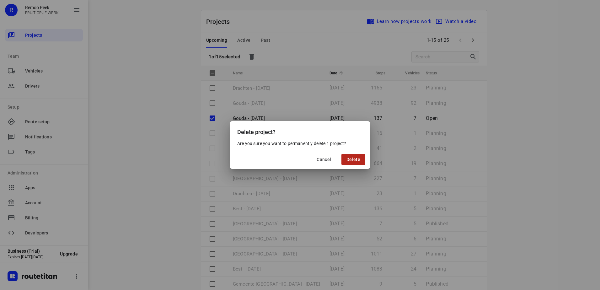
click at [348, 157] on span "Delete" at bounding box center [354, 159] width 14 height 5
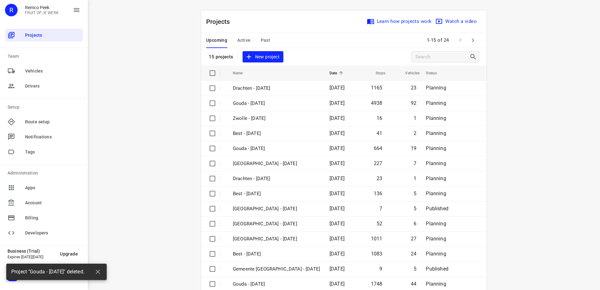
click at [578, 91] on div "i © 2025 Routetitan , © Stadia Maps , © OpenMapTiles © OpenStreetMap contributo…" at bounding box center [344, 145] width 513 height 290
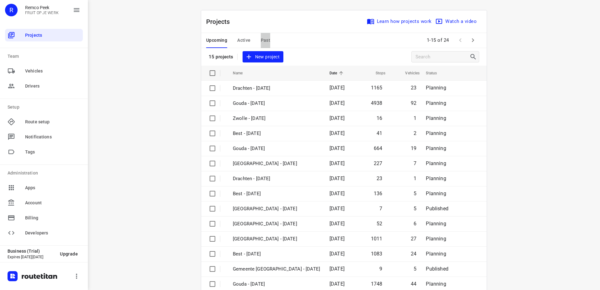
click at [263, 41] on span "Past" at bounding box center [266, 40] width 10 height 8
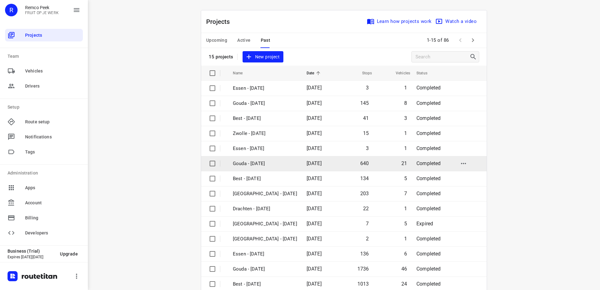
click at [281, 165] on p "Gouda - [DATE]" at bounding box center [265, 163] width 64 height 7
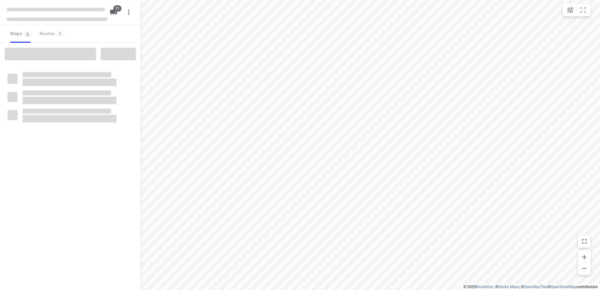
type input "distance"
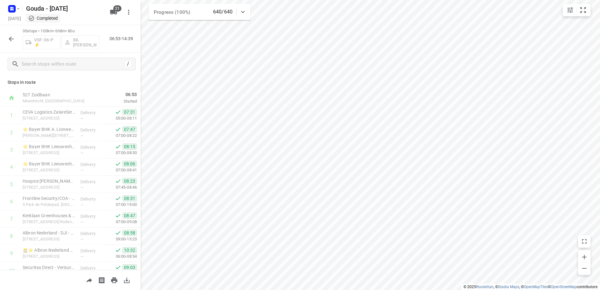
click at [14, 38] on icon "button" at bounding box center [12, 39] width 8 height 8
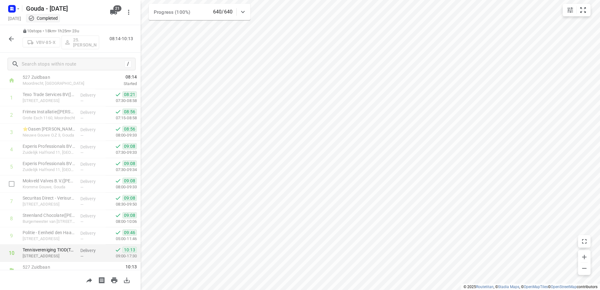
scroll to position [27, 0]
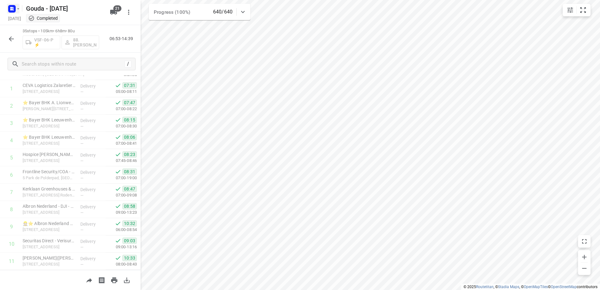
click at [16, 10] on icon "button" at bounding box center [18, 8] width 5 height 5
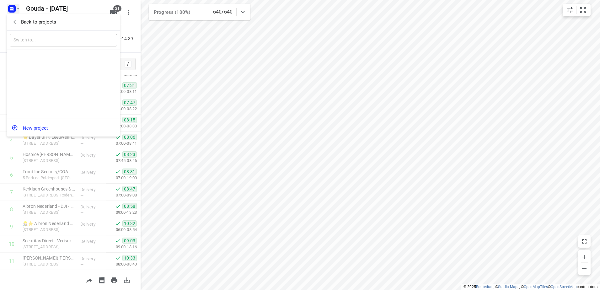
click at [33, 29] on div "Back to projects" at bounding box center [63, 22] width 113 height 17
click at [65, 25] on span "Back to projects" at bounding box center [63, 22] width 102 height 7
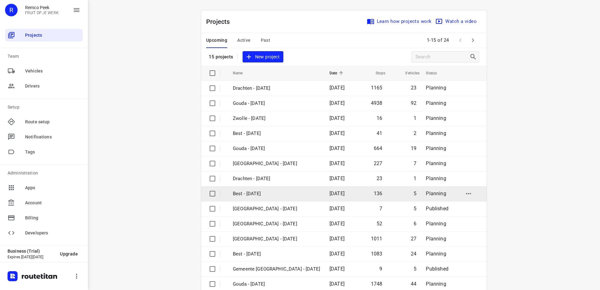
click at [280, 192] on p "Best - [DATE]" at bounding box center [276, 193] width 87 height 7
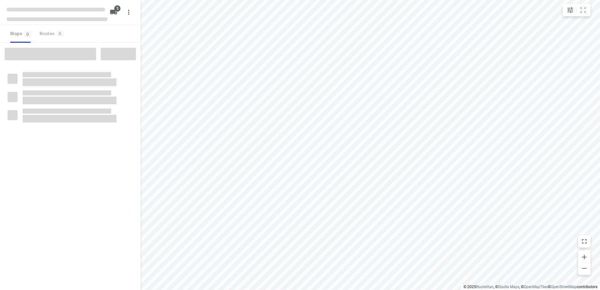
type input "distance"
checkbox input "true"
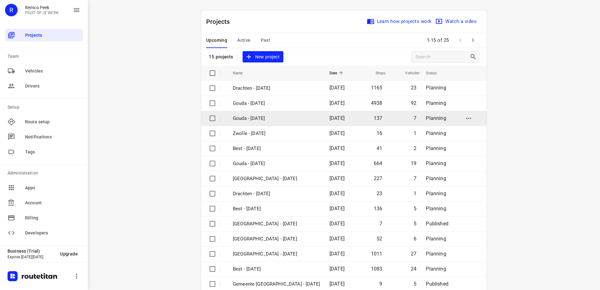
click at [275, 119] on p "Gouda - [DATE]" at bounding box center [276, 118] width 87 height 7
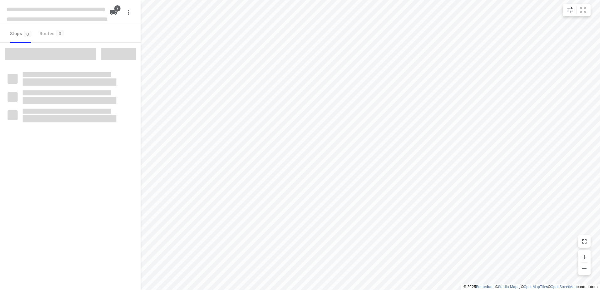
checkbox input "true"
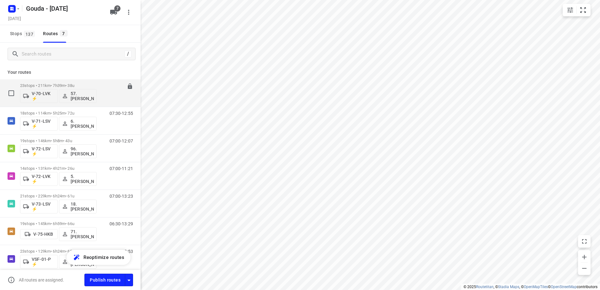
click at [52, 85] on p "23 stops • 211km • 7h39m • 38u" at bounding box center [58, 85] width 77 height 5
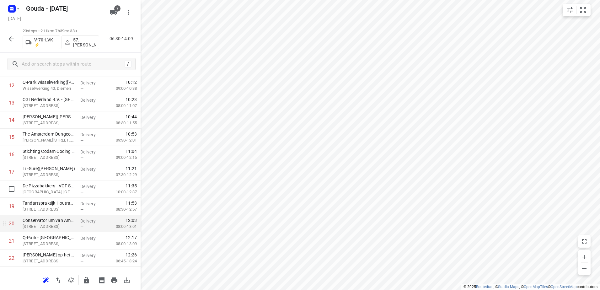
scroll to position [251, 0]
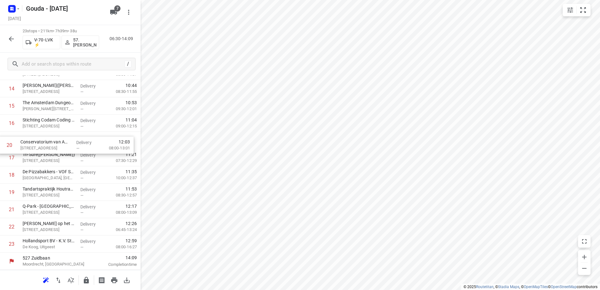
drag, startPoint x: 101, startPoint y: 190, endPoint x: 100, endPoint y: 142, distance: 48.7
click at [100, 142] on div "1 Meijburg & Co Amstelveen([PERSON_NAME]) Laan van [STREET_ADDRESS] Delivery — …" at bounding box center [70, 54] width 141 height 397
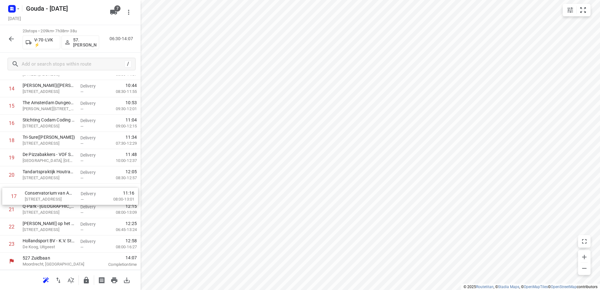
drag, startPoint x: 89, startPoint y: 136, endPoint x: 89, endPoint y: 193, distance: 56.8
click at [89, 193] on div "1 Meijburg & Co Amstelveen([PERSON_NAME]) Laan van [STREET_ADDRESS] Delivery — …" at bounding box center [70, 54] width 141 height 397
click at [89, 283] on button "button" at bounding box center [86, 280] width 13 height 13
click at [13, 38] on icon "button" at bounding box center [12, 39] width 8 height 8
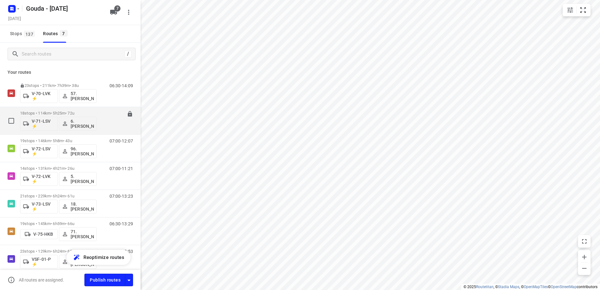
click at [55, 112] on p "18 stops • 114km • 5h25m • 72u" at bounding box center [58, 113] width 77 height 5
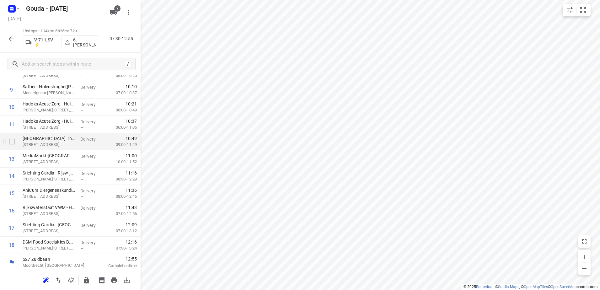
scroll to position [165, 0]
click at [80, 280] on div at bounding box center [70, 280] width 141 height 20
click at [85, 281] on icon "button" at bounding box center [86, 280] width 5 height 7
click at [14, 37] on icon "button" at bounding box center [12, 39] width 8 height 8
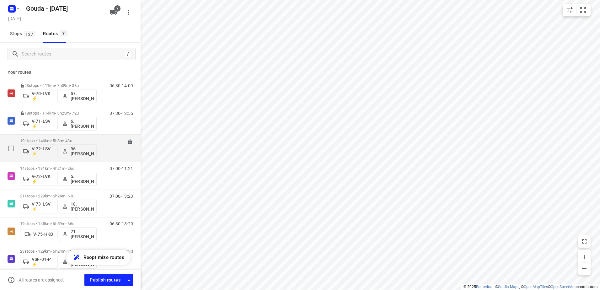
click at [46, 139] on p "19 stops • 146km • 5h8m • 43u" at bounding box center [58, 140] width 77 height 5
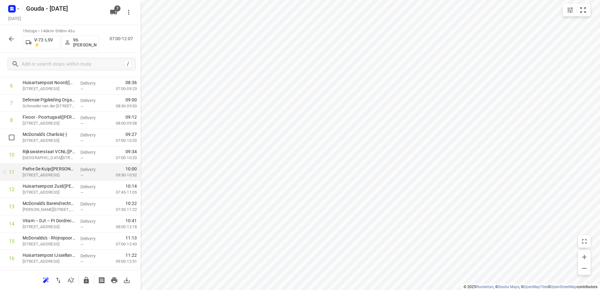
scroll to position [126, 0]
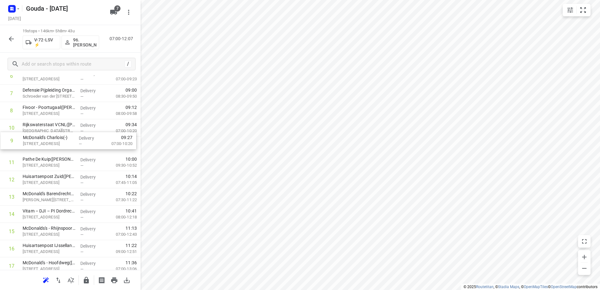
drag, startPoint x: 68, startPoint y: 133, endPoint x: 70, endPoint y: 152, distance: 19.5
click at [70, 152] on div "1 CEVA Logistics ZalareServices B.V. - Bleiswijk(Patrick Sloos) Klappolder 130,…" at bounding box center [70, 145] width 141 height 328
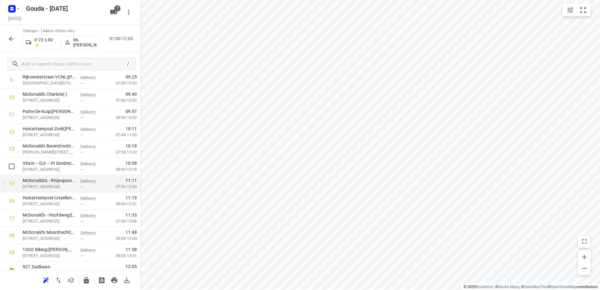
scroll to position [182, 0]
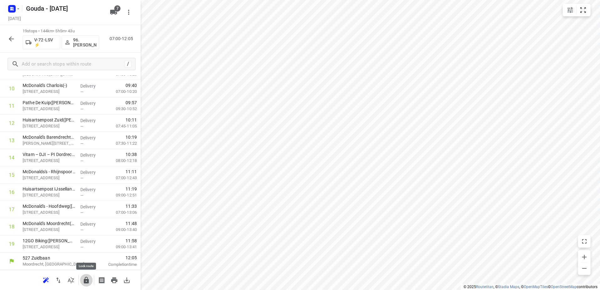
click at [86, 281] on icon "button" at bounding box center [86, 280] width 5 height 7
click at [9, 37] on icon "button" at bounding box center [12, 39] width 8 height 8
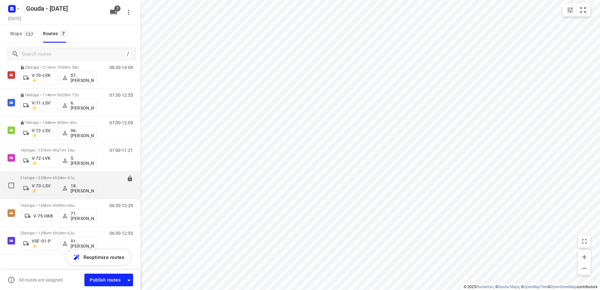
scroll to position [28, 0]
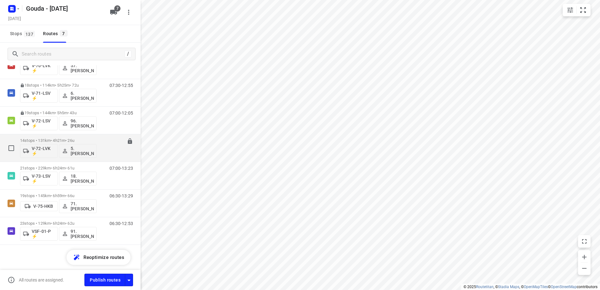
click at [56, 138] on div "14 stops • 131km • 4h21m • 26u V-72-LVK ⚡ 5. Ron van Werkhooven" at bounding box center [58, 148] width 77 height 26
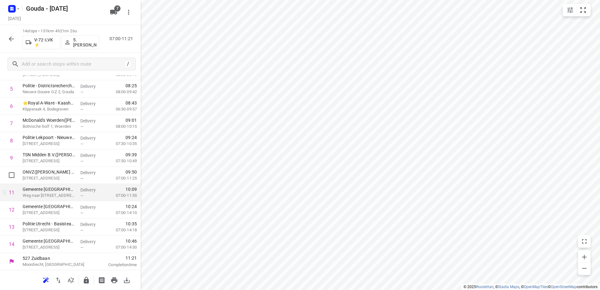
scroll to position [96, 0]
click at [86, 279] on icon "button" at bounding box center [86, 280] width 5 height 7
click at [18, 32] on div "14 stops • 131km • 4h21m • 26u V-72-LVK ⚡ 5. Ron van Werkhooven 07:00-11:21" at bounding box center [70, 39] width 141 height 28
click at [14, 37] on icon "button" at bounding box center [12, 39] width 8 height 8
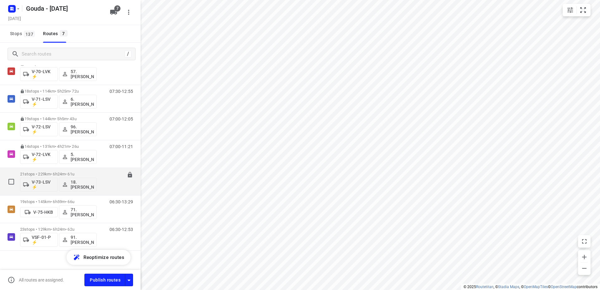
scroll to position [28, 0]
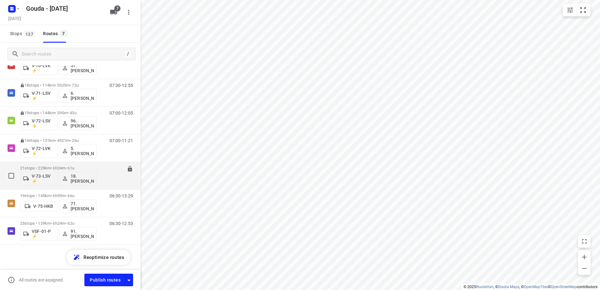
click at [48, 167] on p "21 stops • 229km • 6h24m • 61u" at bounding box center [58, 168] width 77 height 5
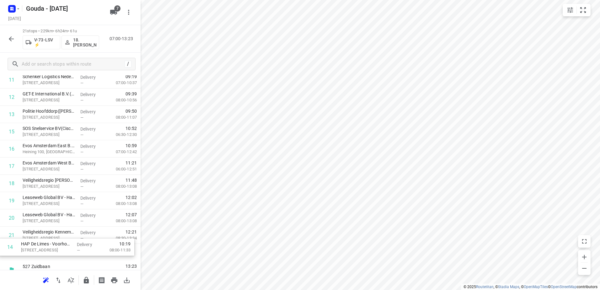
scroll to position [217, 0]
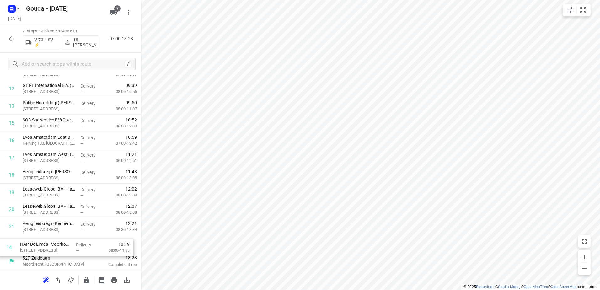
drag, startPoint x: 97, startPoint y: 184, endPoint x: 95, endPoint y: 257, distance: 72.6
click at [95, 257] on div "527 Zuidbaan Moordrecht, Netherlands 07:00 Departure time 1 HAP De Limes - Alph…" at bounding box center [70, 71] width 141 height 397
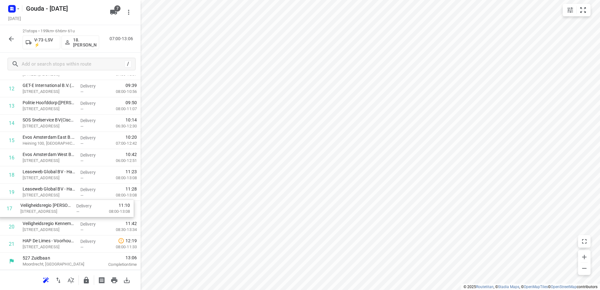
drag, startPoint x: 75, startPoint y: 176, endPoint x: 72, endPoint y: 214, distance: 37.2
click at [72, 213] on div "1 HAP De Limes - Alphen aan den Rijn(Nicole Krab) Meteoorlaan 4, Alphen Aan Den…" at bounding box center [70, 71] width 141 height 363
click at [87, 281] on icon "button" at bounding box center [86, 280] width 5 height 7
click at [8, 44] on button "button" at bounding box center [11, 39] width 13 height 13
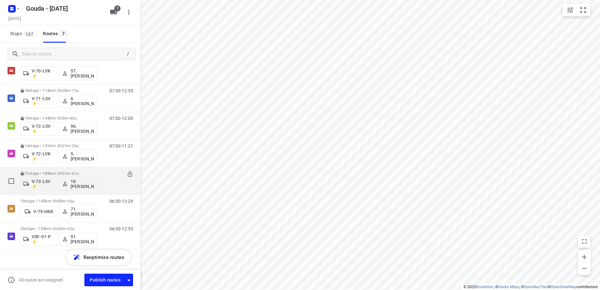
scroll to position [28, 0]
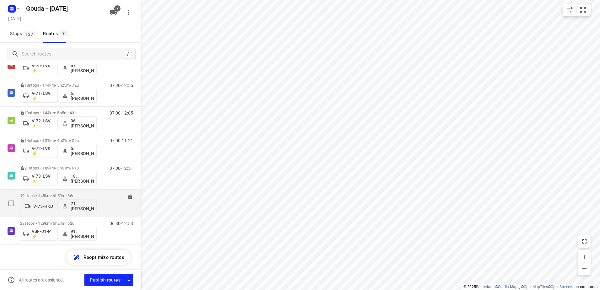
click at [51, 191] on div "19 stops • 145km • 6h59m • 66u V-75-HKB 71. Ronald Oudijk" at bounding box center [58, 203] width 77 height 26
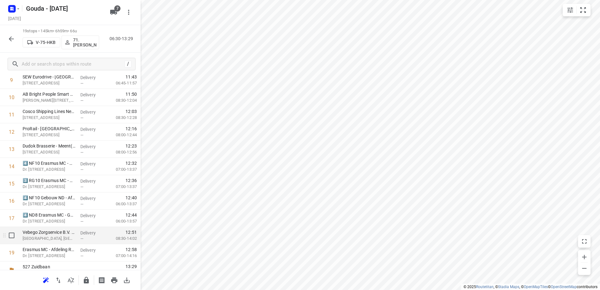
scroll to position [182, 0]
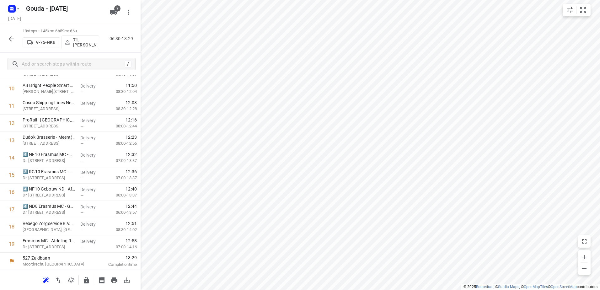
click at [86, 281] on icon "button" at bounding box center [87, 281] width 8 height 8
click at [16, 39] on button "button" at bounding box center [11, 39] width 13 height 13
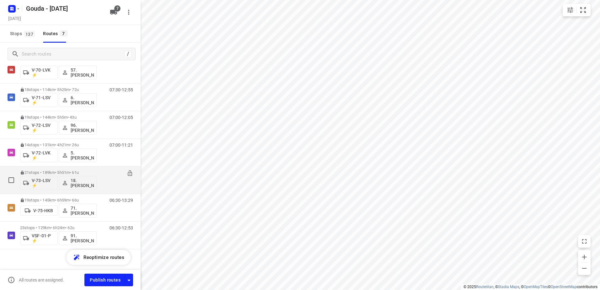
scroll to position [28, 0]
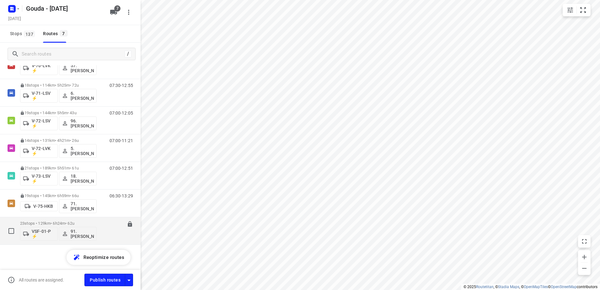
click at [45, 222] on p "23 stops • 129km • 6h24m • 62u" at bounding box center [58, 223] width 77 height 5
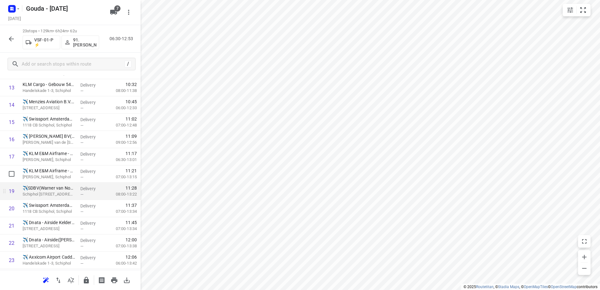
scroll to position [251, 0]
click at [81, 280] on button "button" at bounding box center [86, 280] width 13 height 13
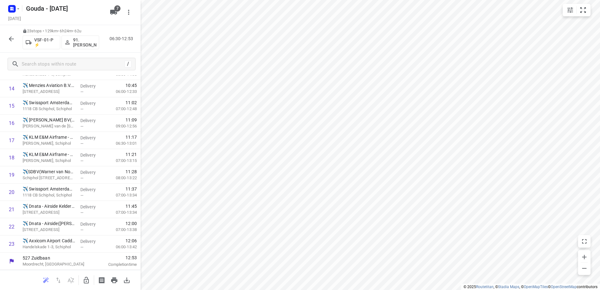
click at [10, 34] on button "button" at bounding box center [11, 39] width 13 height 13
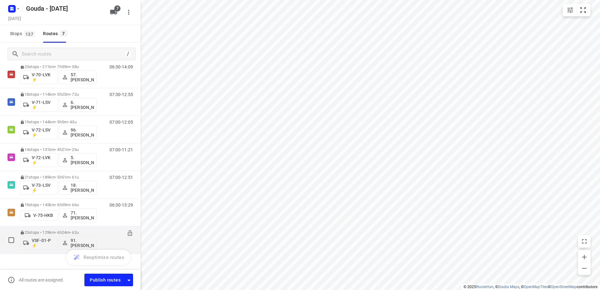
scroll to position [28, 0]
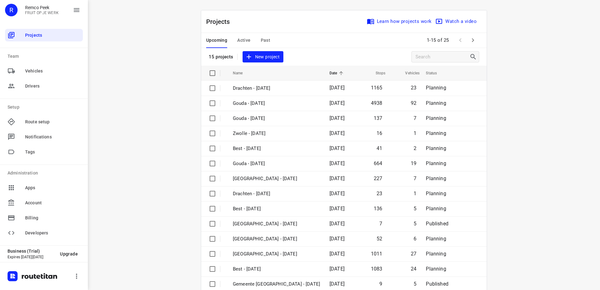
click at [263, 38] on span "Past" at bounding box center [266, 40] width 10 height 8
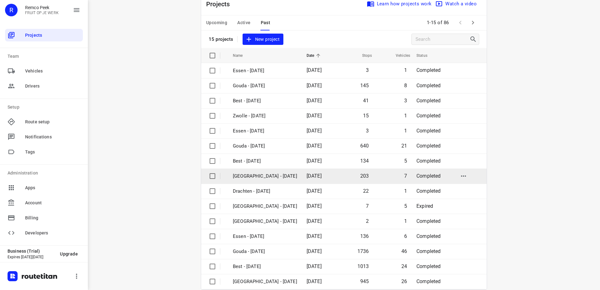
scroll to position [27, 0]
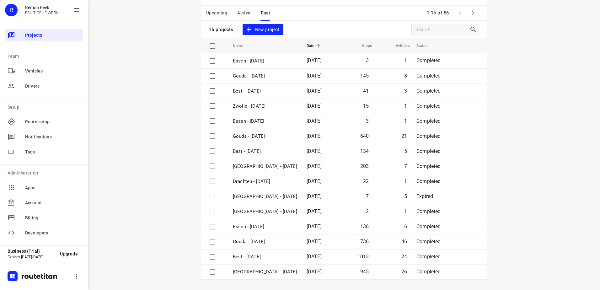
click at [473, 15] on icon "button" at bounding box center [473, 13] width 8 height 8
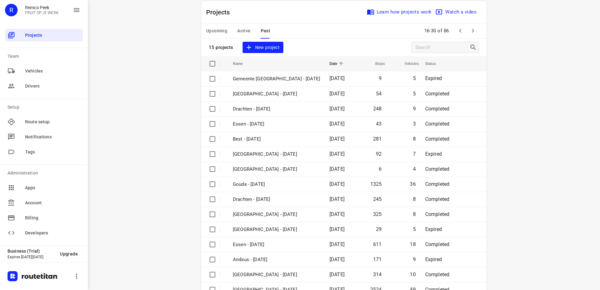
scroll to position [0, 0]
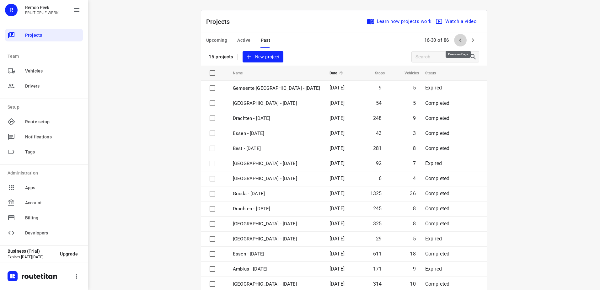
click at [459, 40] on icon "button" at bounding box center [461, 40] width 8 height 8
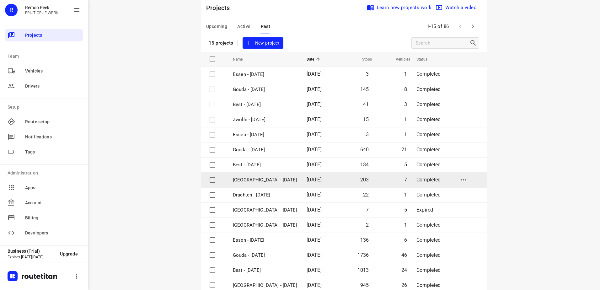
scroll to position [27, 0]
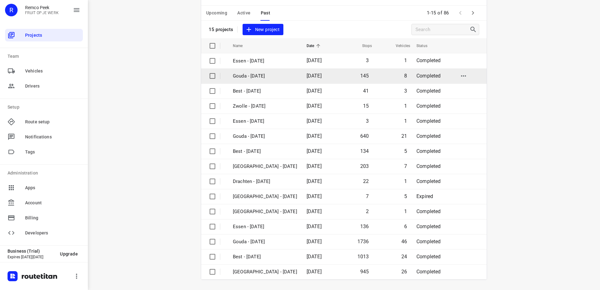
click at [293, 78] on p "Gouda - [DATE]" at bounding box center [265, 76] width 64 height 7
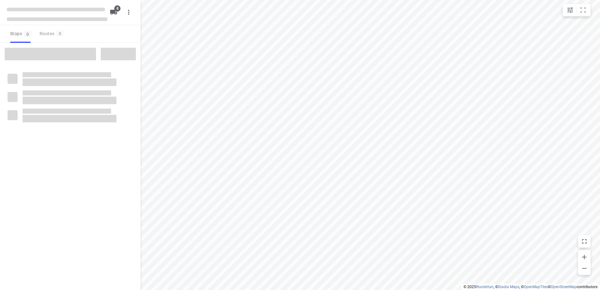
type input "distance"
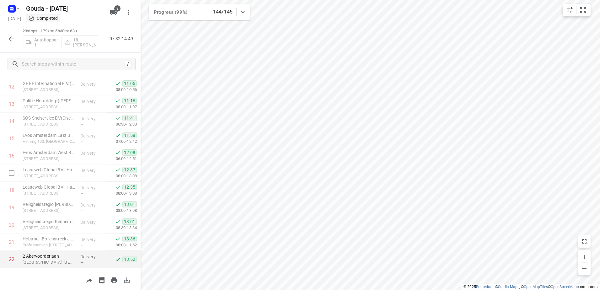
scroll to position [251, 0]
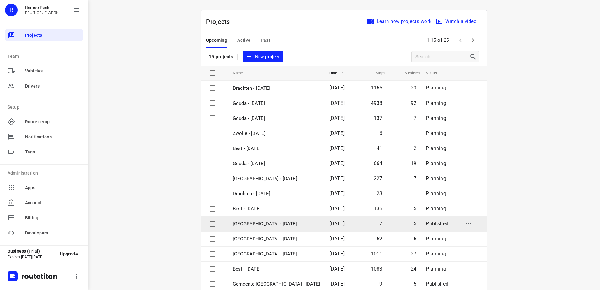
scroll to position [27, 0]
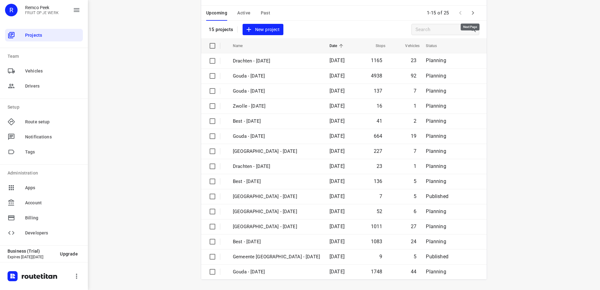
click at [475, 8] on span at bounding box center [473, 13] width 13 height 13
click at [471, 18] on button "button" at bounding box center [473, 13] width 13 height 13
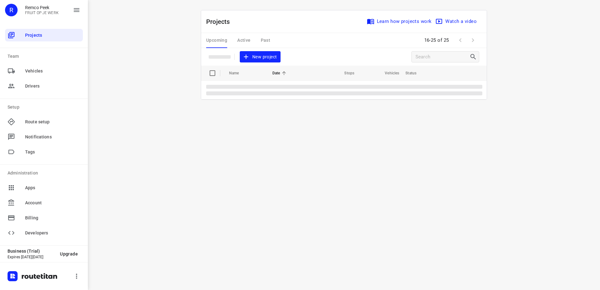
scroll to position [0, 0]
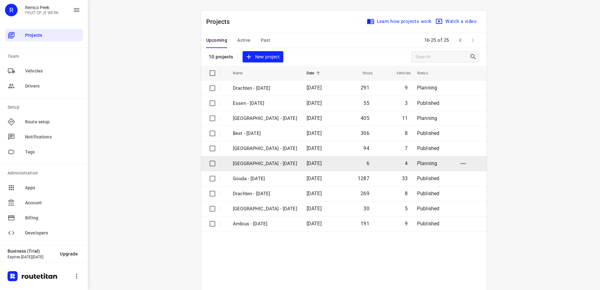
click at [299, 167] on td "[GEOGRAPHIC_DATA] - [DATE]" at bounding box center [264, 163] width 75 height 15
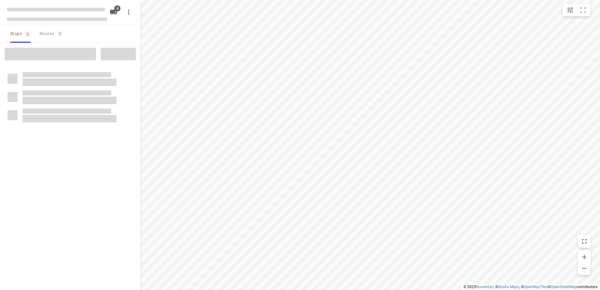
type input "distance"
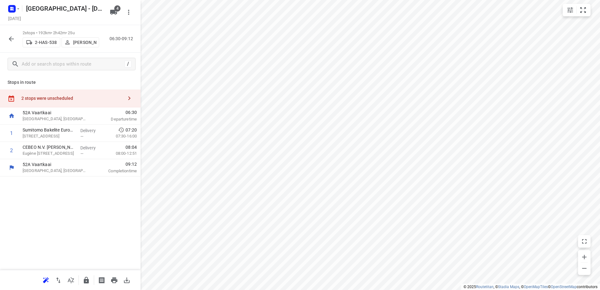
click at [71, 102] on div "2 stops were unscheduled" at bounding box center [70, 98] width 141 height 18
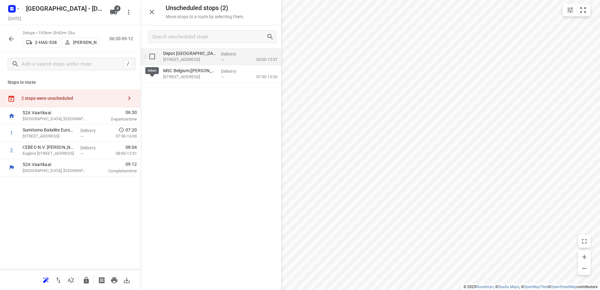
drag, startPoint x: 152, startPoint y: 56, endPoint x: 152, endPoint y: 74, distance: 17.9
click at [152, 56] on input "grid" at bounding box center [152, 56] width 13 height 13
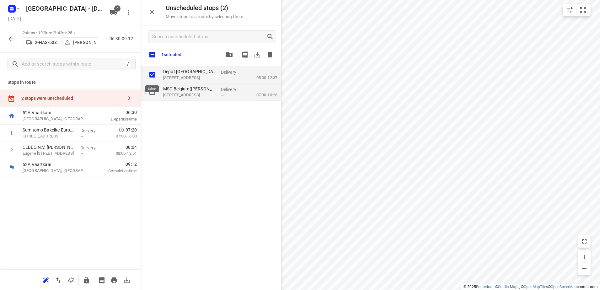
checkbox input "true"
click at [150, 98] on div "grid" at bounding box center [151, 92] width 20 height 17
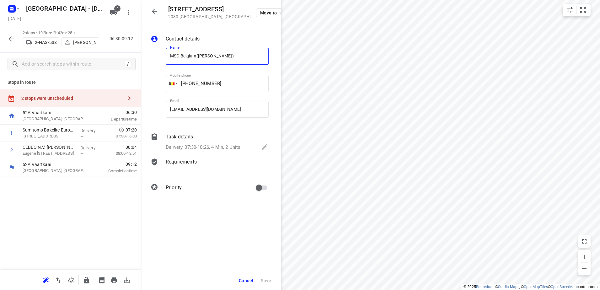
click at [101, 103] on div "2 stops were unscheduled" at bounding box center [70, 98] width 141 height 18
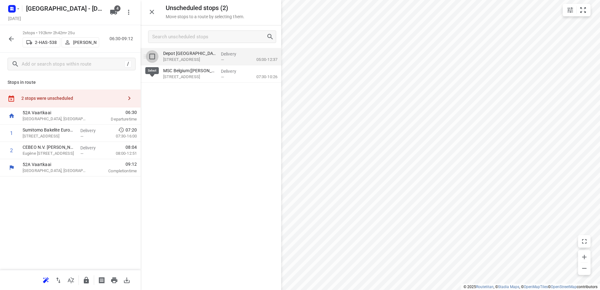
click at [153, 59] on input "grid" at bounding box center [152, 56] width 13 height 13
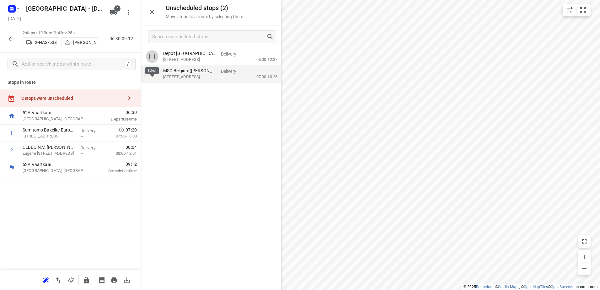
checkbox input "true"
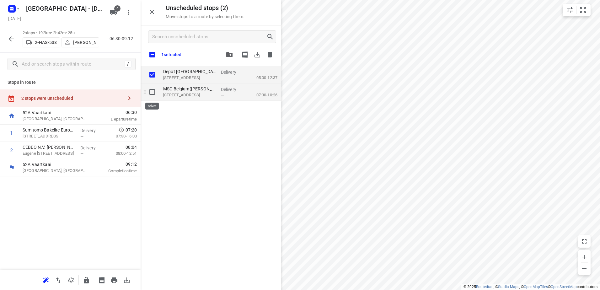
click at [151, 90] on input "grid" at bounding box center [152, 92] width 13 height 13
checkbox input "true"
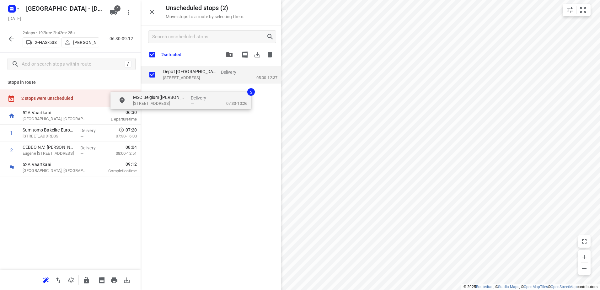
checkbox input "true"
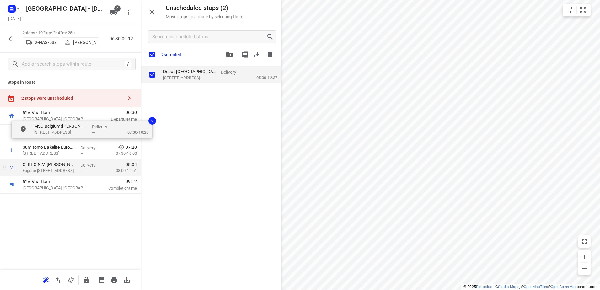
drag, startPoint x: 204, startPoint y: 97, endPoint x: 61, endPoint y: 160, distance: 156.7
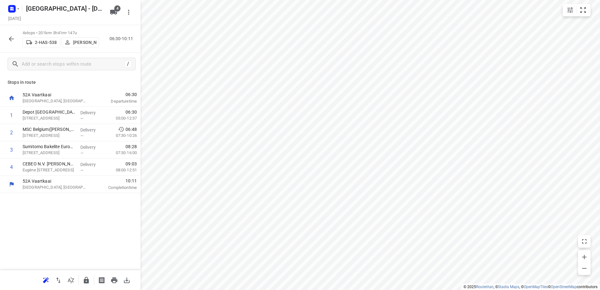
click at [1, 41] on div "4 stops • 201km • 3h41m • 147u 2-HAS-538 [PERSON_NAME] 06:30-10:11" at bounding box center [70, 39] width 141 height 28
click at [4, 45] on div "4 stops • 201km • 3h41m • 147u 2-HAS-538 [PERSON_NAME] 06:30-10:11" at bounding box center [70, 39] width 141 height 28
click at [11, 43] on button "button" at bounding box center [11, 39] width 13 height 13
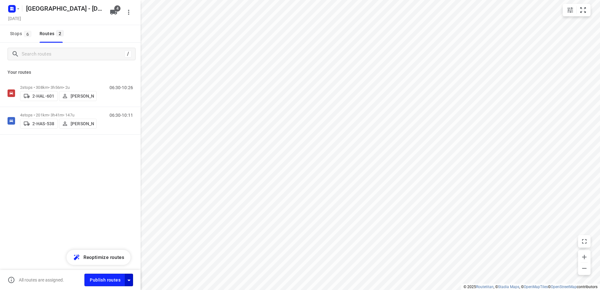
click at [125, 283] on button "button" at bounding box center [129, 280] width 8 height 12
click at [129, 277] on icon "button" at bounding box center [129, 281] width 8 height 8
click at [107, 286] on button "Publish routes" at bounding box center [104, 280] width 41 height 12
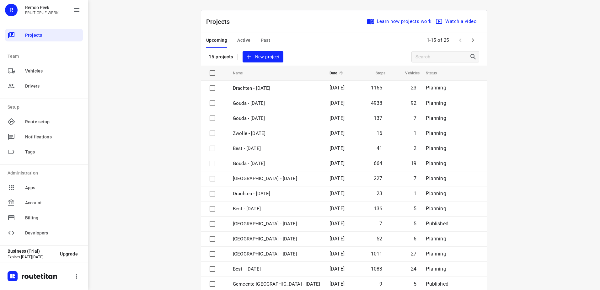
click at [240, 38] on span "Active" at bounding box center [243, 40] width 13 height 8
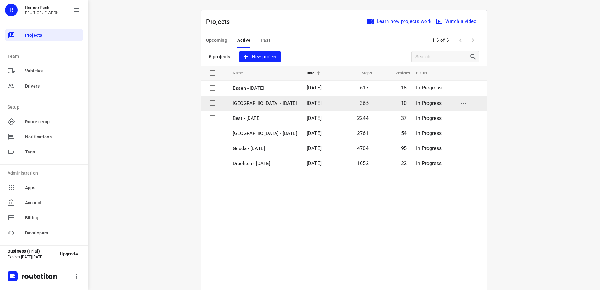
click at [278, 106] on p "[GEOGRAPHIC_DATA] - [DATE]" at bounding box center [265, 103] width 64 height 7
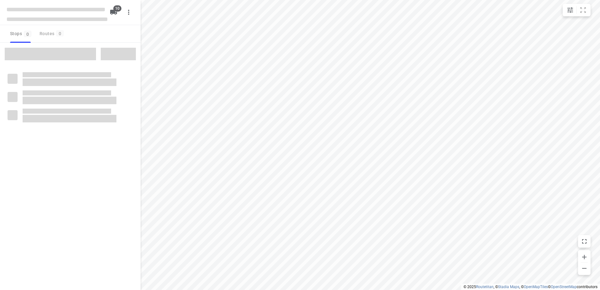
type input "distance"
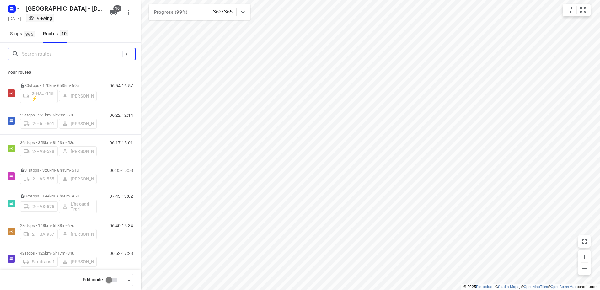
click at [80, 52] on input "Search routes" at bounding box center [72, 54] width 100 height 10
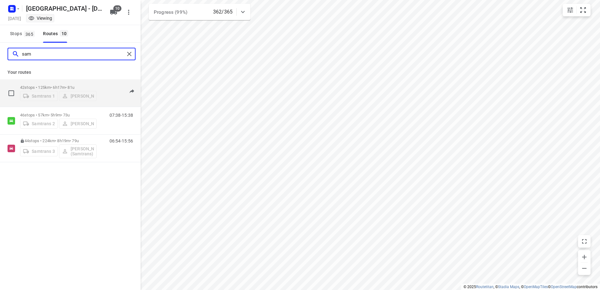
type input "sam"
click at [85, 86] on p "42 stops • 125km • 6h17m • 81u" at bounding box center [58, 87] width 77 height 5
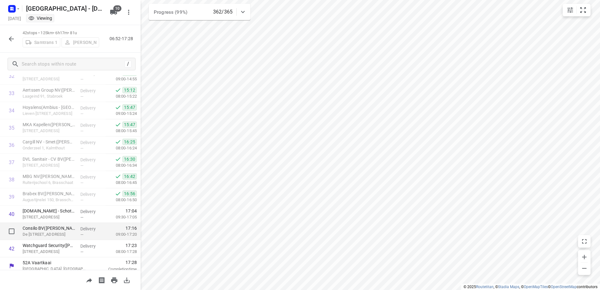
scroll to position [579, 0]
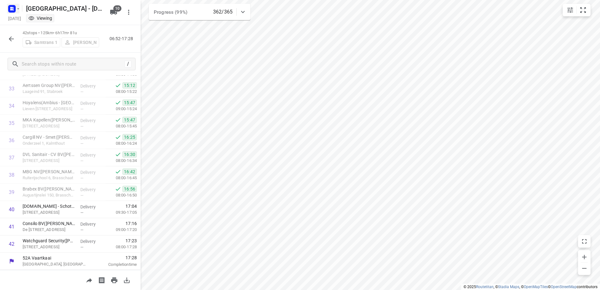
click at [14, 8] on rect "button" at bounding box center [12, 9] width 8 height 8
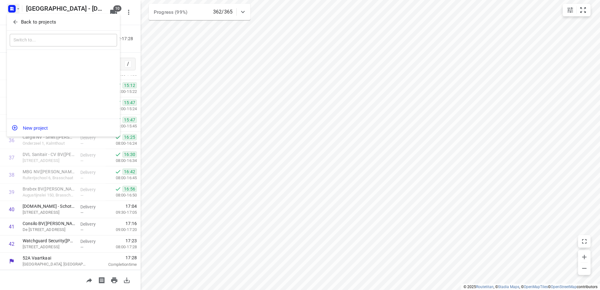
click at [24, 22] on p "Back to projects" at bounding box center [38, 22] width 35 height 7
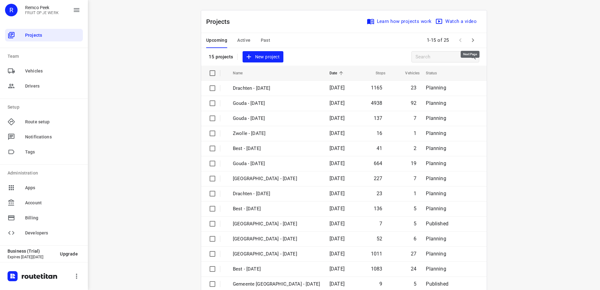
click at [470, 38] on icon "button" at bounding box center [473, 40] width 8 height 8
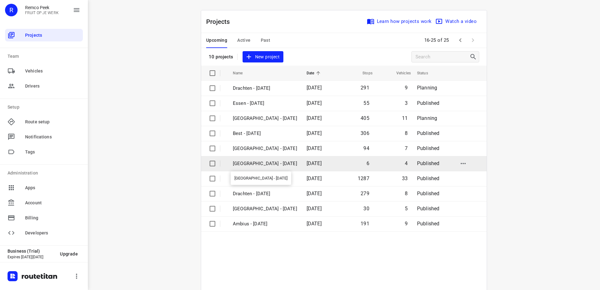
click at [250, 163] on p "[GEOGRAPHIC_DATA] - [DATE]" at bounding box center [265, 163] width 64 height 7
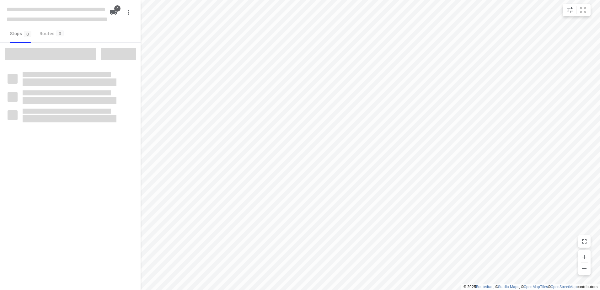
type input "distance"
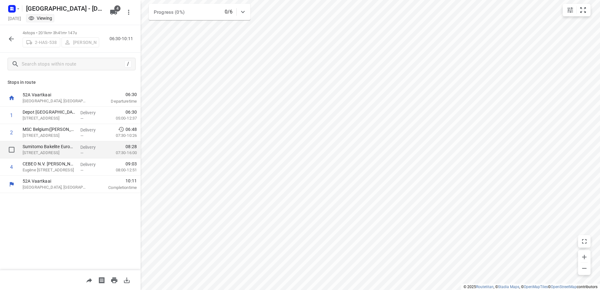
click at [83, 146] on p "Delivery" at bounding box center [91, 147] width 23 height 6
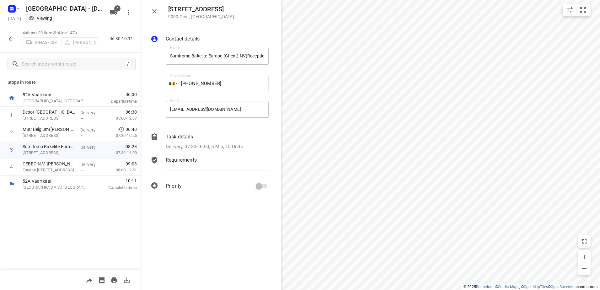
click at [213, 149] on p "Delivery, 07:30-16:00, 5 Min, 10 Units" at bounding box center [204, 146] width 77 height 7
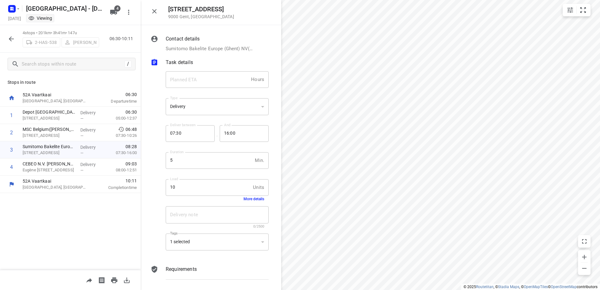
click at [248, 198] on button "More details" at bounding box center [254, 199] width 21 height 4
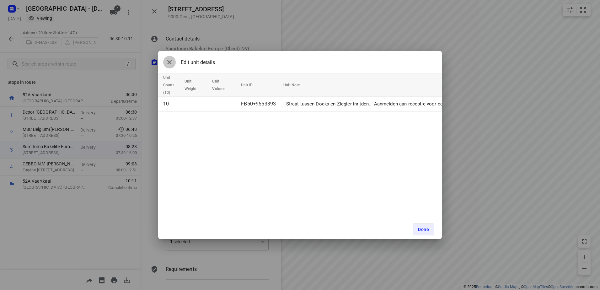
click at [165, 61] on button "button" at bounding box center [169, 62] width 13 height 13
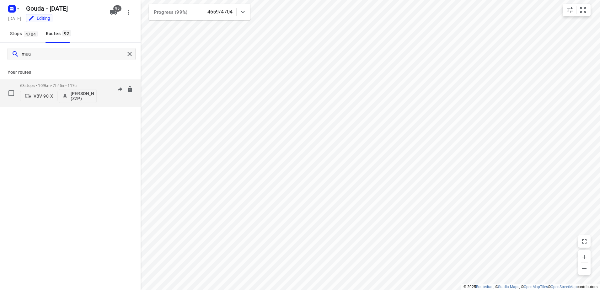
click at [65, 86] on p "63 stops • 109km • 7h45m • 117u" at bounding box center [58, 85] width 77 height 5
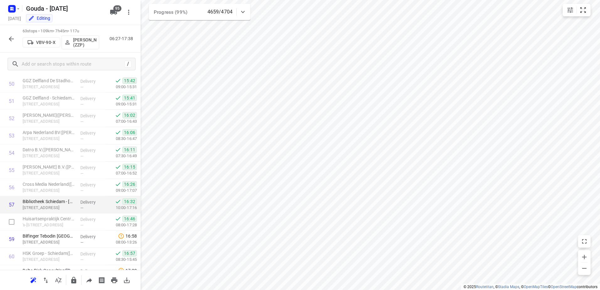
scroll to position [942, 0]
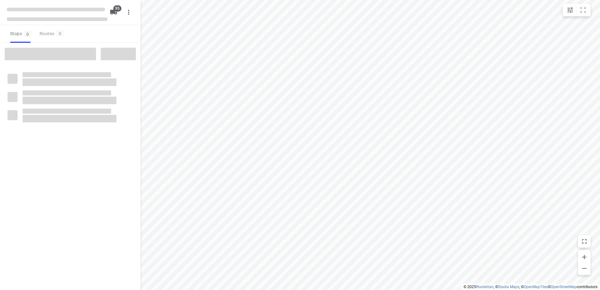
type input "distance"
checkbox input "true"
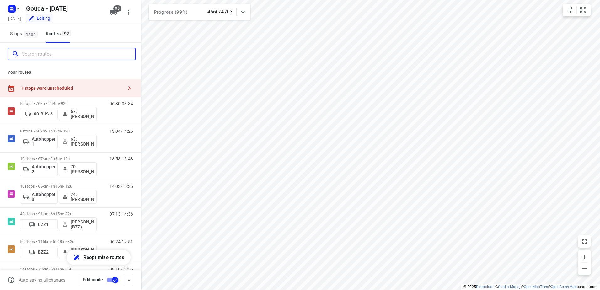
click at [55, 55] on input "Search routes" at bounding box center [78, 54] width 113 height 10
click at [78, 84] on div "1 stops were unscheduled" at bounding box center [70, 88] width 141 height 18
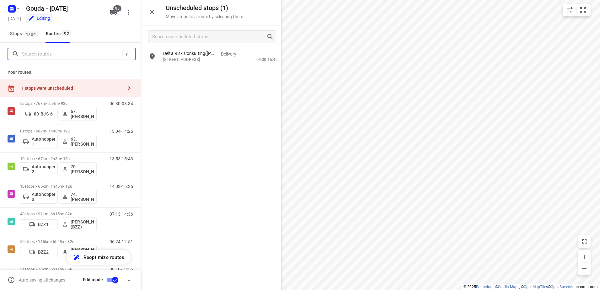
click at [111, 55] on input "Search routes" at bounding box center [72, 54] width 100 height 10
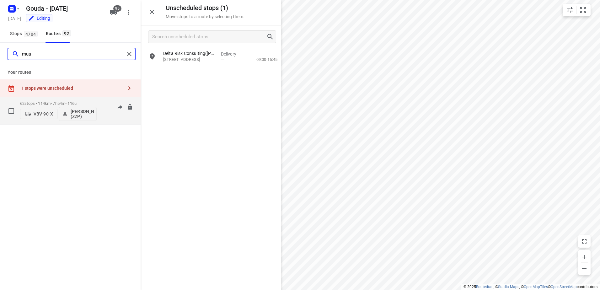
type input "mua"
click at [70, 102] on p "62 stops • 114km • 7h54m • 116u" at bounding box center [58, 103] width 77 height 5
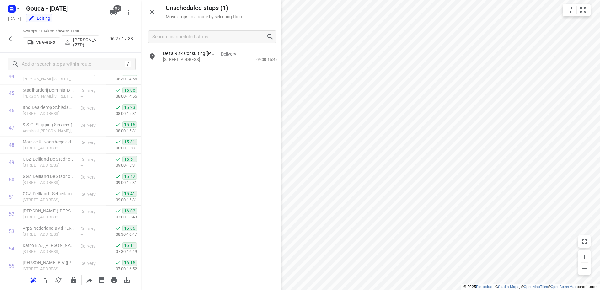
scroll to position [943, 0]
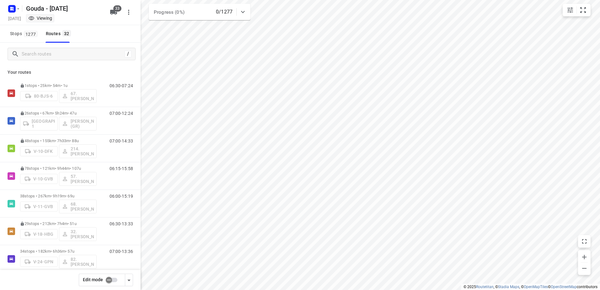
scroll to position [188, 0]
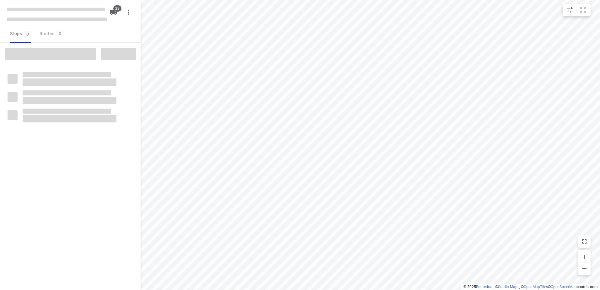
type input "distance"
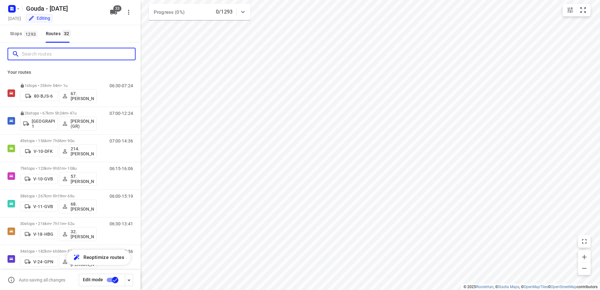
click at [90, 58] on input "Search routes" at bounding box center [78, 54] width 113 height 10
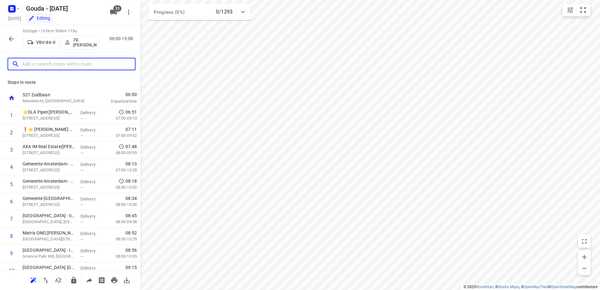
click at [68, 67] on input "text" at bounding box center [78, 64] width 113 height 10
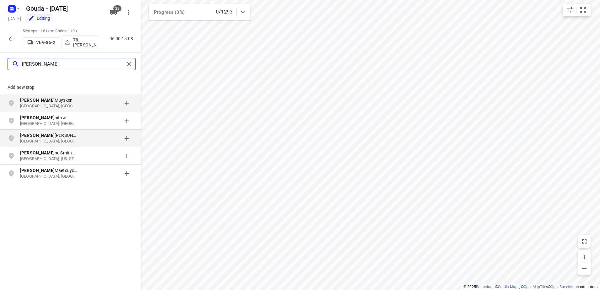
type input "joan"
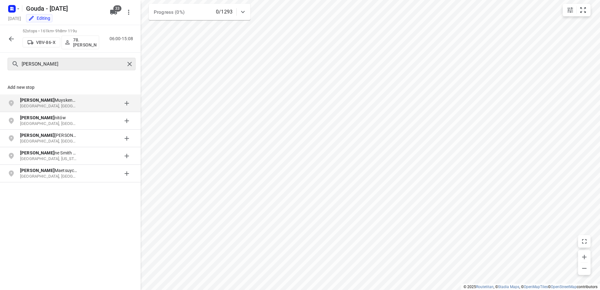
drag, startPoint x: 129, startPoint y: 71, endPoint x: 129, endPoint y: 64, distance: 7.2
click at [129, 71] on div "joan" at bounding box center [70, 64] width 141 height 23
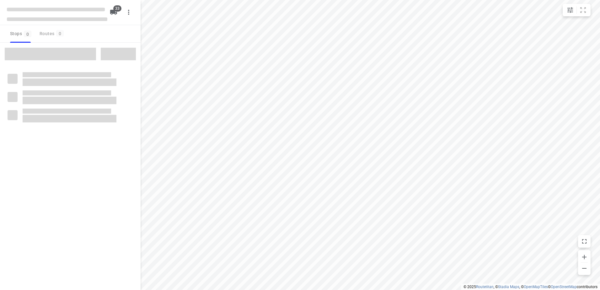
type input "distance"
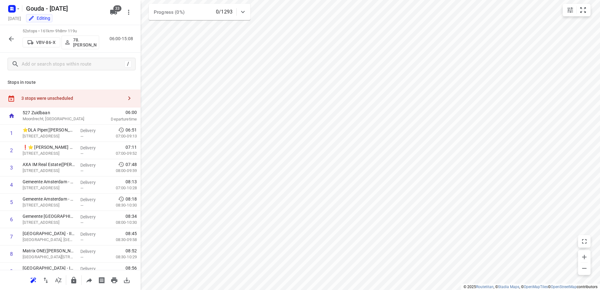
click at [66, 93] on div "3 stops were unscheduled" at bounding box center [70, 98] width 141 height 18
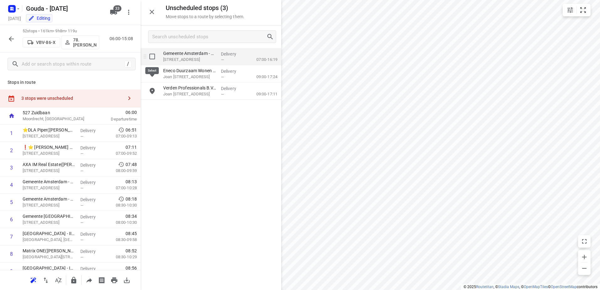
click at [149, 59] on input "grid" at bounding box center [152, 56] width 13 height 13
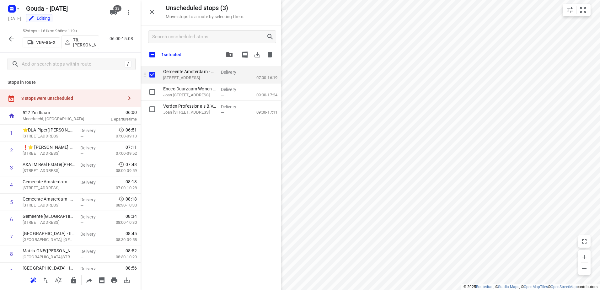
checkbox input "true"
click at [148, 71] on input "grid" at bounding box center [152, 74] width 13 height 13
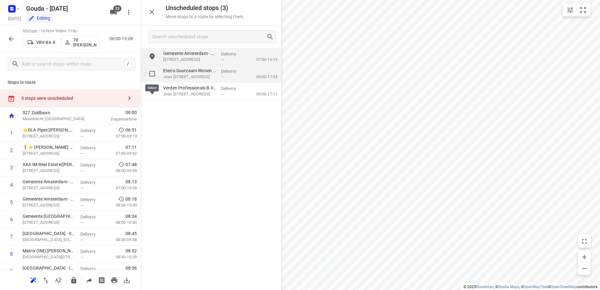
click at [150, 75] on input "grid" at bounding box center [152, 74] width 13 height 13
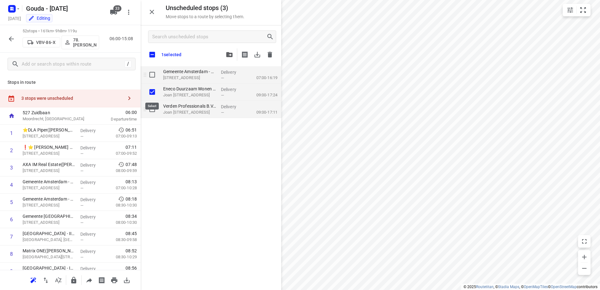
checkbox input "true"
click at [152, 109] on input "grid" at bounding box center [152, 109] width 13 height 13
checkbox input "true"
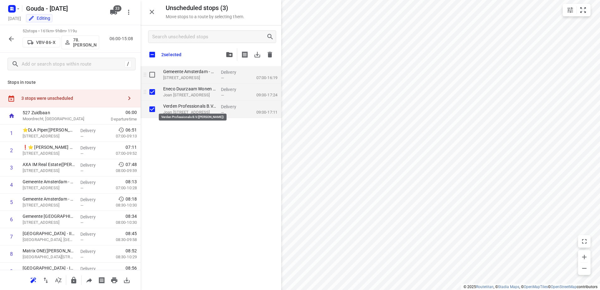
checkbox input "true"
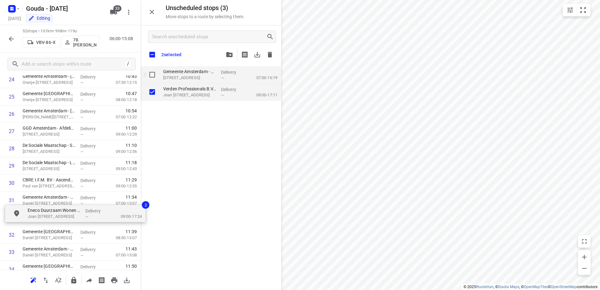
scroll to position [452, 0]
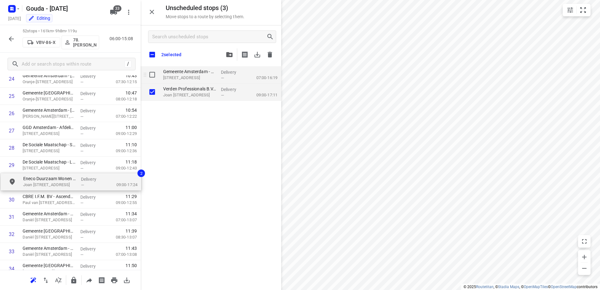
drag, startPoint x: 183, startPoint y: 99, endPoint x: 36, endPoint y: 187, distance: 171.7
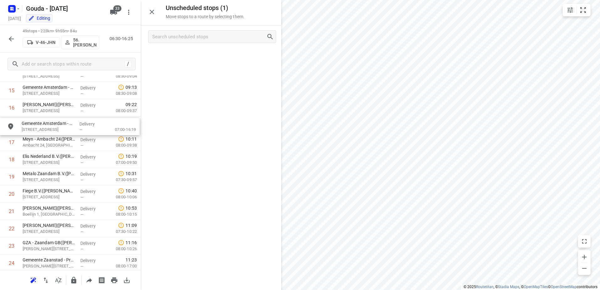
scroll to position [285, 0]
drag, startPoint x: 203, startPoint y: 57, endPoint x: 55, endPoint y: 133, distance: 165.4
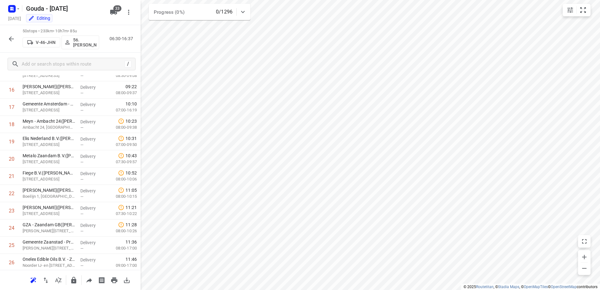
click at [13, 43] on button "button" at bounding box center [11, 39] width 13 height 13
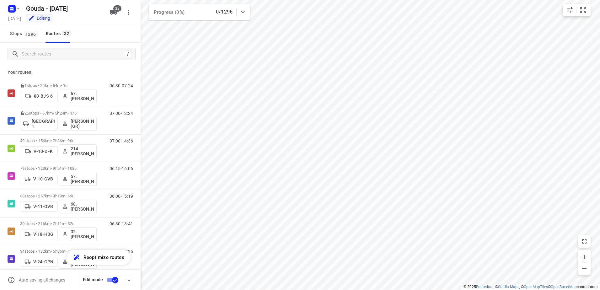
click at [113, 280] on input "checkbox" at bounding box center [115, 280] width 36 height 12
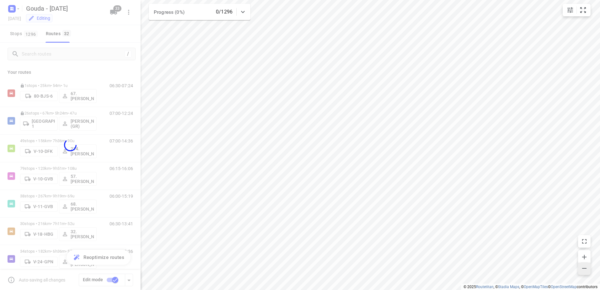
checkbox input "false"
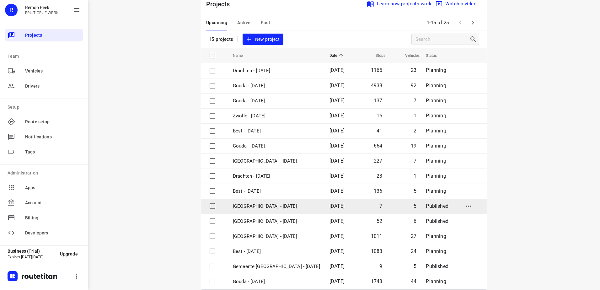
scroll to position [27, 0]
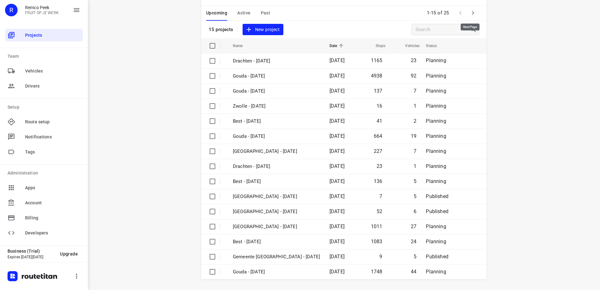
click at [473, 11] on icon "button" at bounding box center [473, 13] width 8 height 8
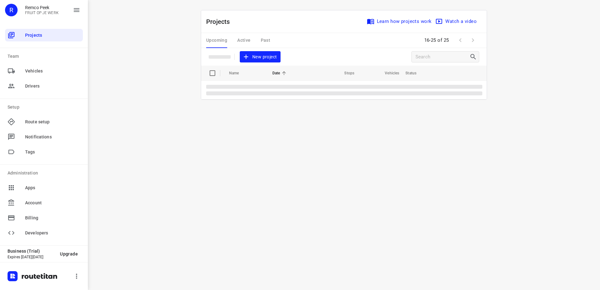
scroll to position [0, 0]
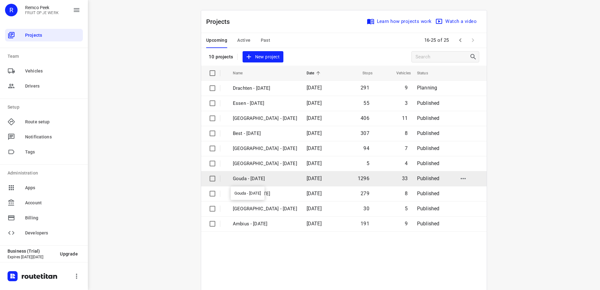
click at [274, 180] on p "Gouda - [DATE]" at bounding box center [265, 178] width 64 height 7
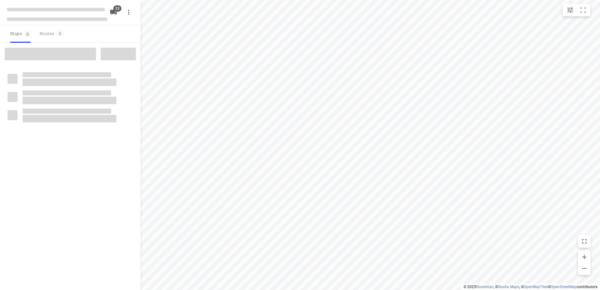
type input "distance"
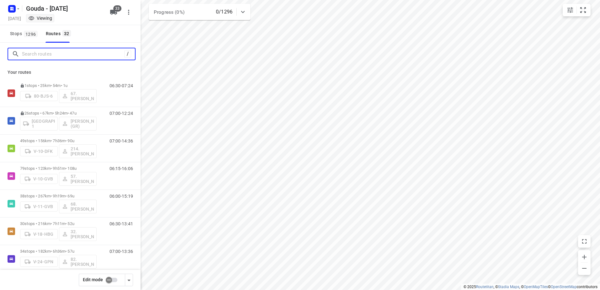
click at [74, 55] on input "Search routes" at bounding box center [73, 54] width 102 height 10
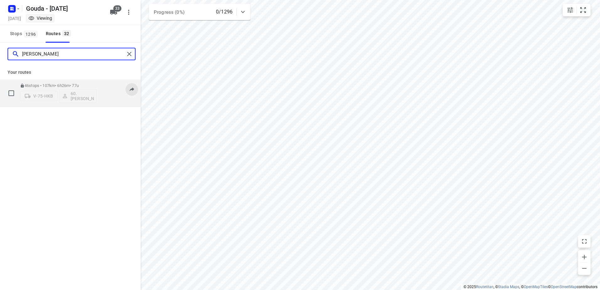
type input "[PERSON_NAME]"
click at [131, 90] on icon at bounding box center [132, 89] width 5 height 4
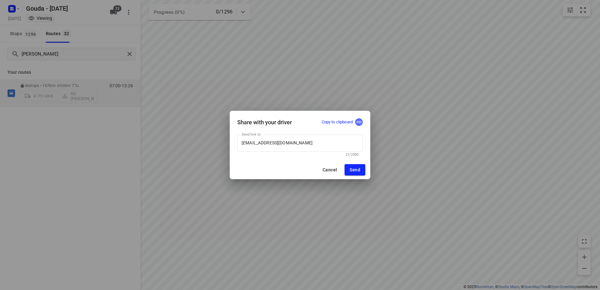
click at [357, 122] on icon "button" at bounding box center [359, 122] width 5 height 3
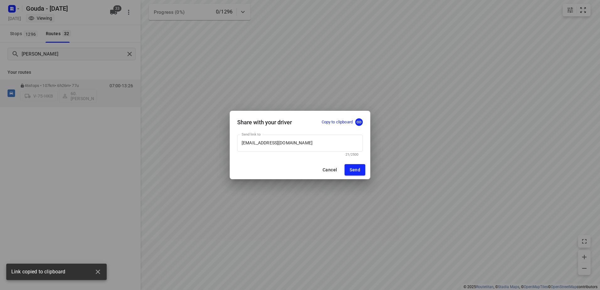
drag, startPoint x: 331, startPoint y: 163, endPoint x: 332, endPoint y: 169, distance: 6.4
click at [332, 164] on div "Cancel Send" at bounding box center [300, 169] width 141 height 19
click at [333, 170] on span "Cancel" at bounding box center [330, 169] width 14 height 5
